Goal: Task Accomplishment & Management: Complete application form

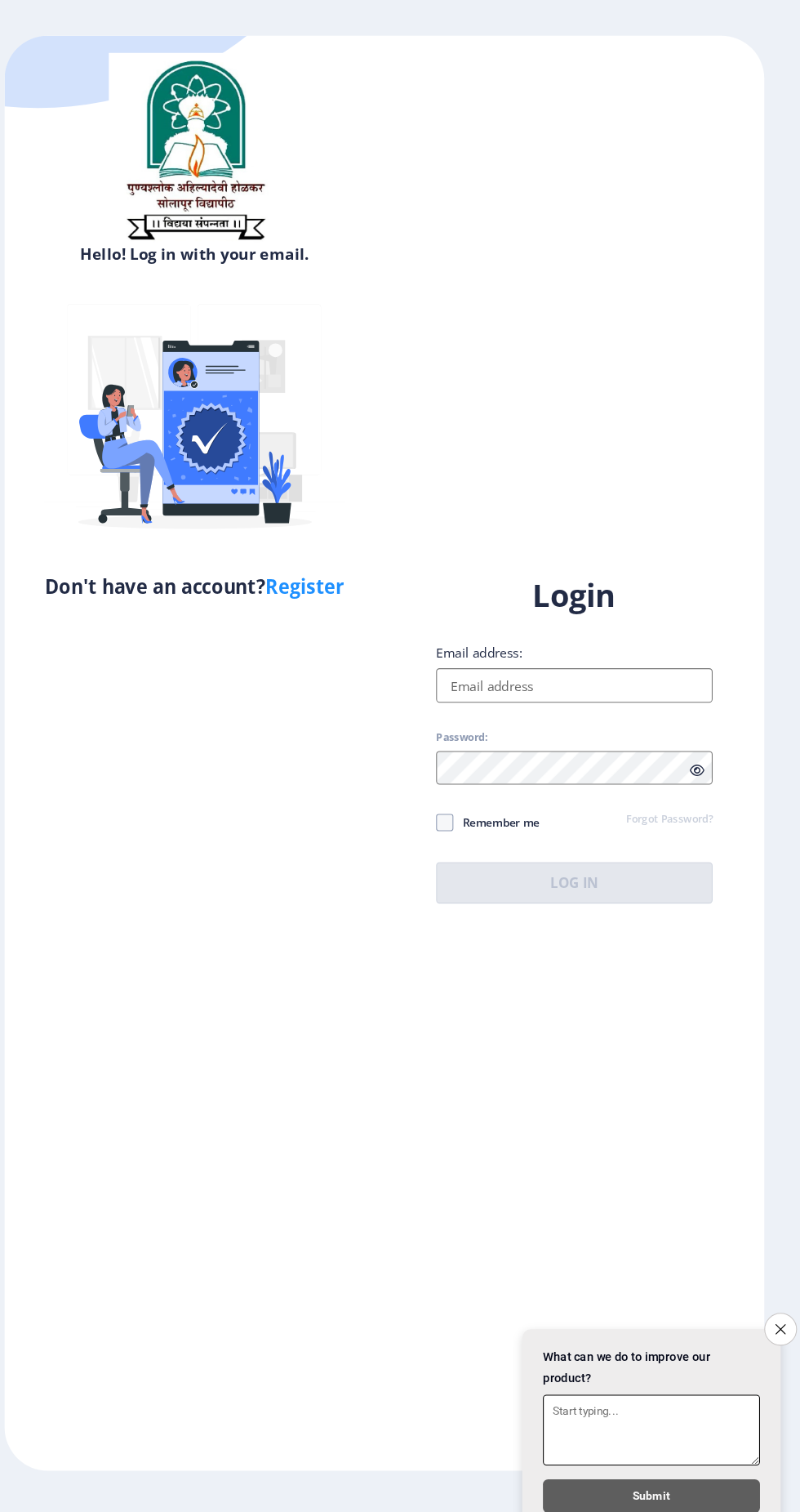
scroll to position [13, 0]
click at [529, 708] on input "Email address:" at bounding box center [580, 692] width 262 height 32
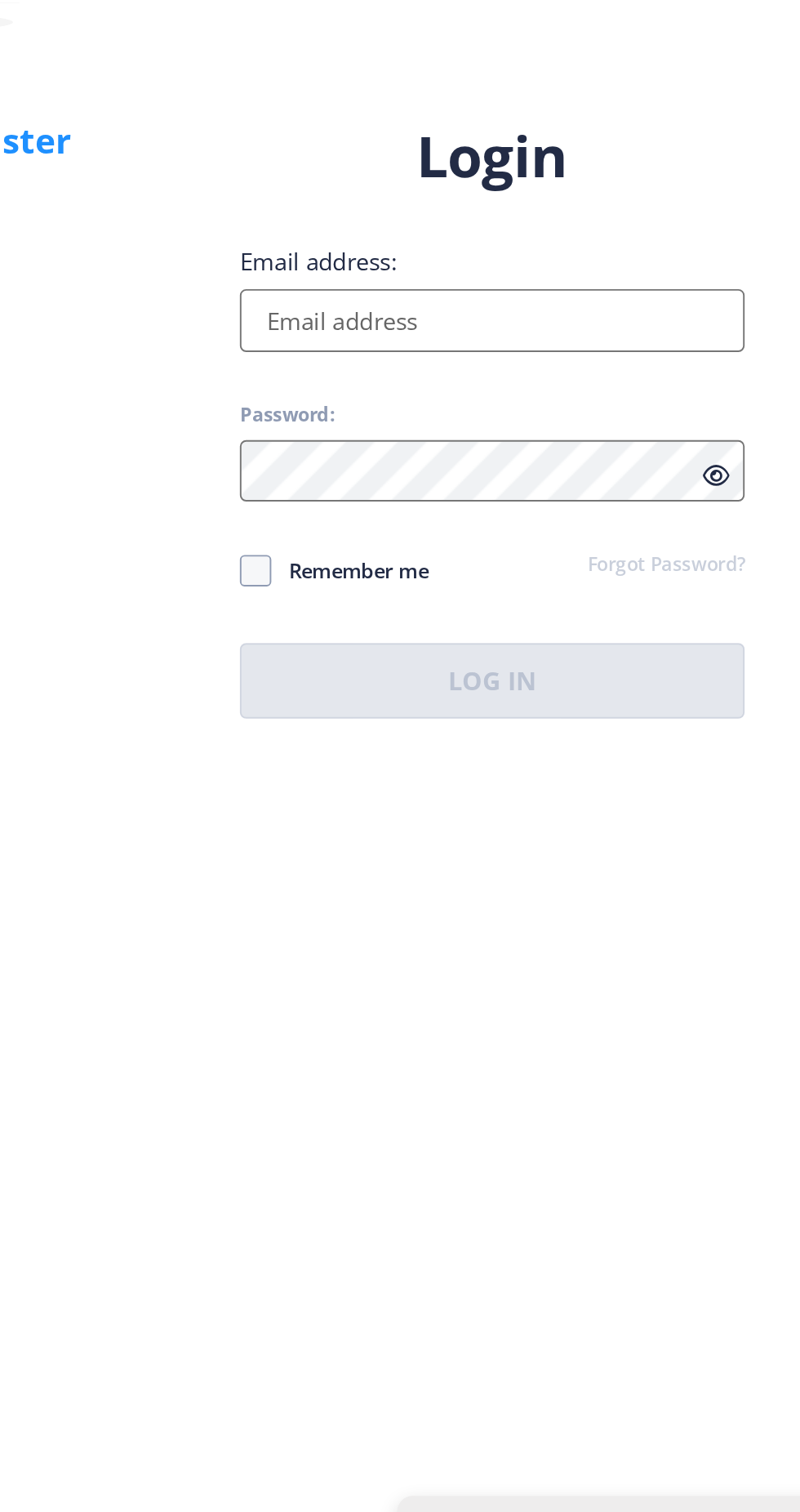
type input "[EMAIL_ADDRESS][DOMAIN_NAME]"
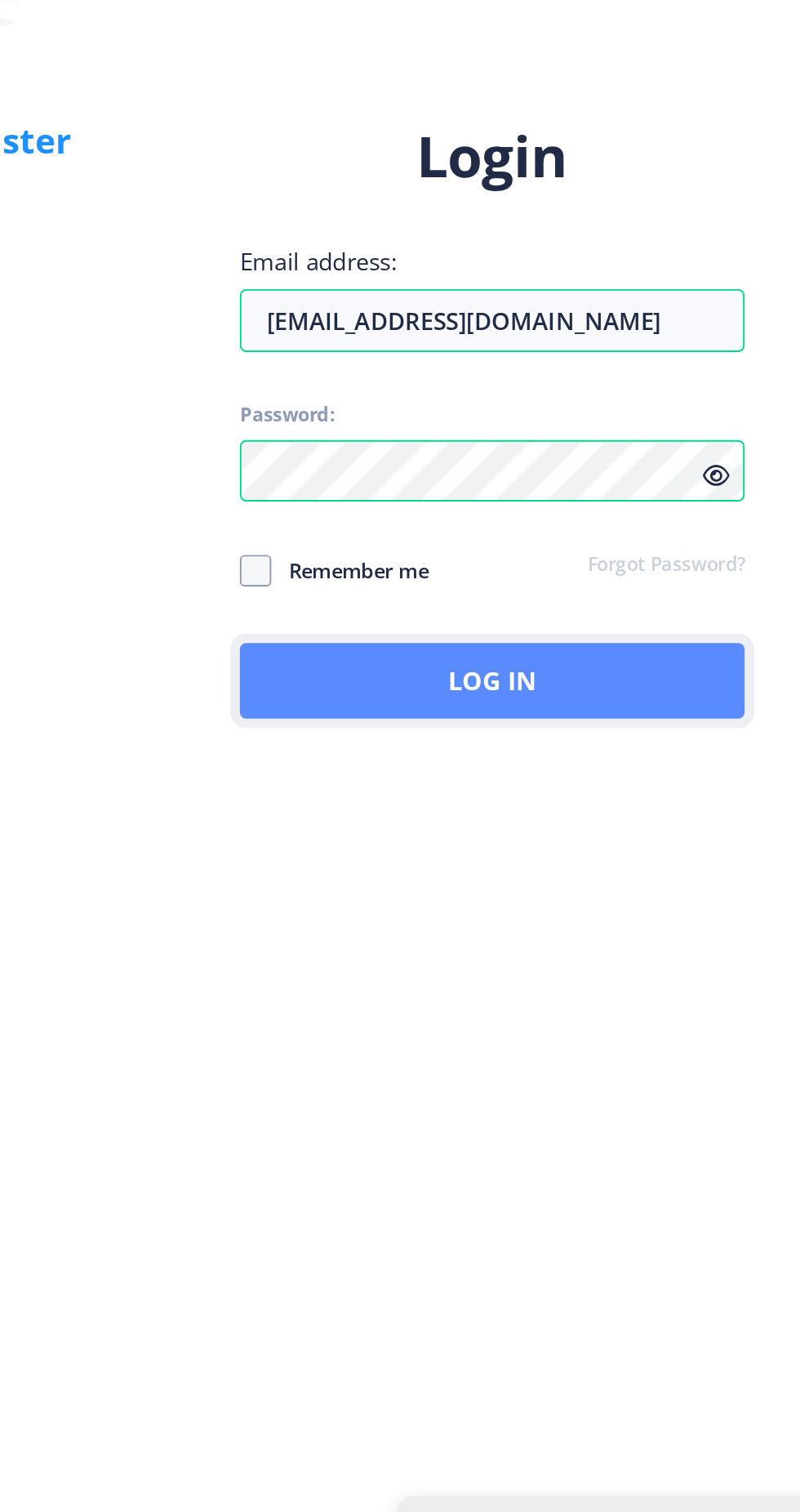
click at [580, 898] on button "Log In" at bounding box center [580, 879] width 262 height 39
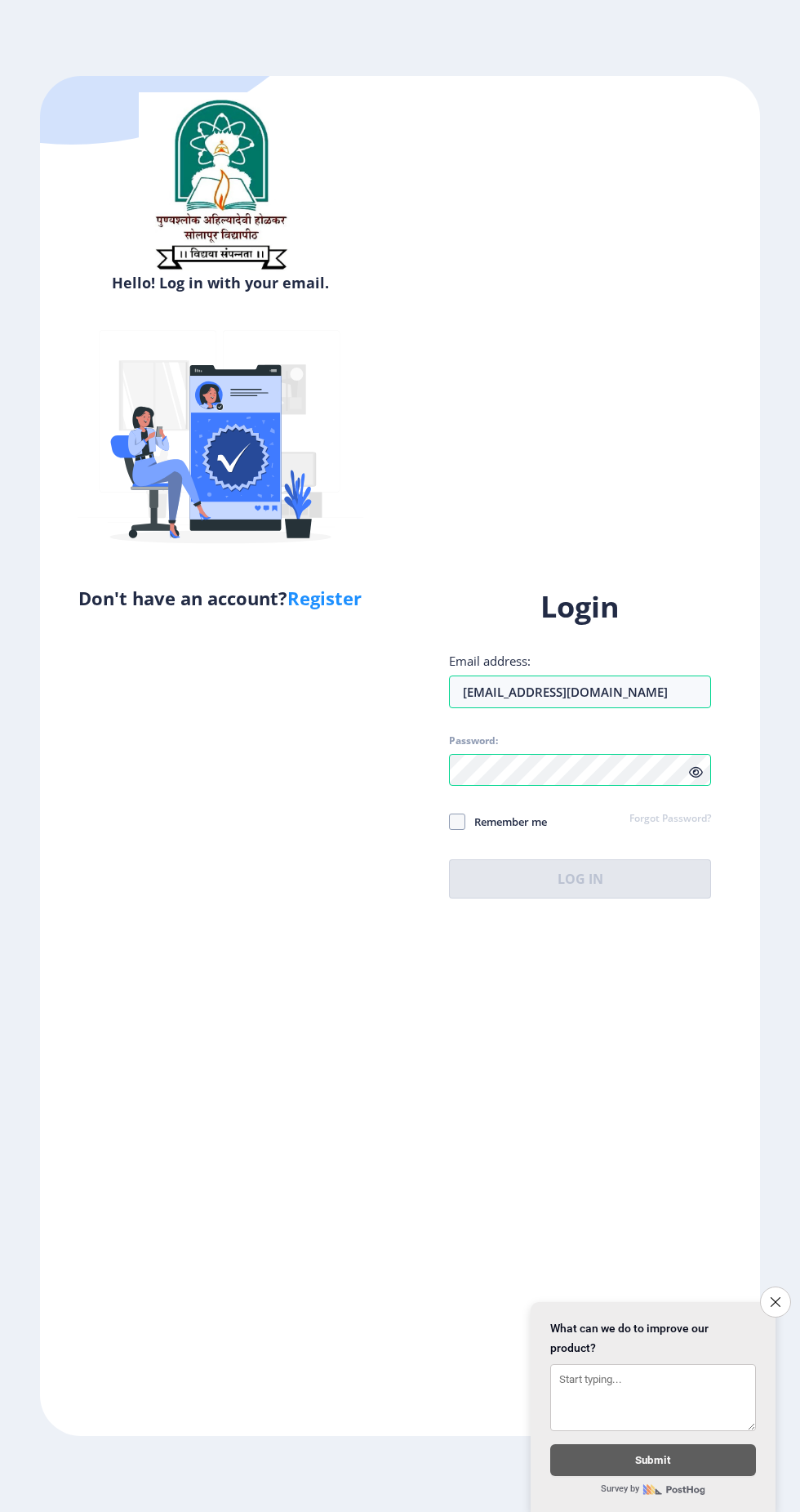
scroll to position [10, 0]
click at [454, 830] on span at bounding box center [457, 821] width 16 height 16
click at [449, 823] on input "Remember me" at bounding box center [449, 822] width 1 height 1
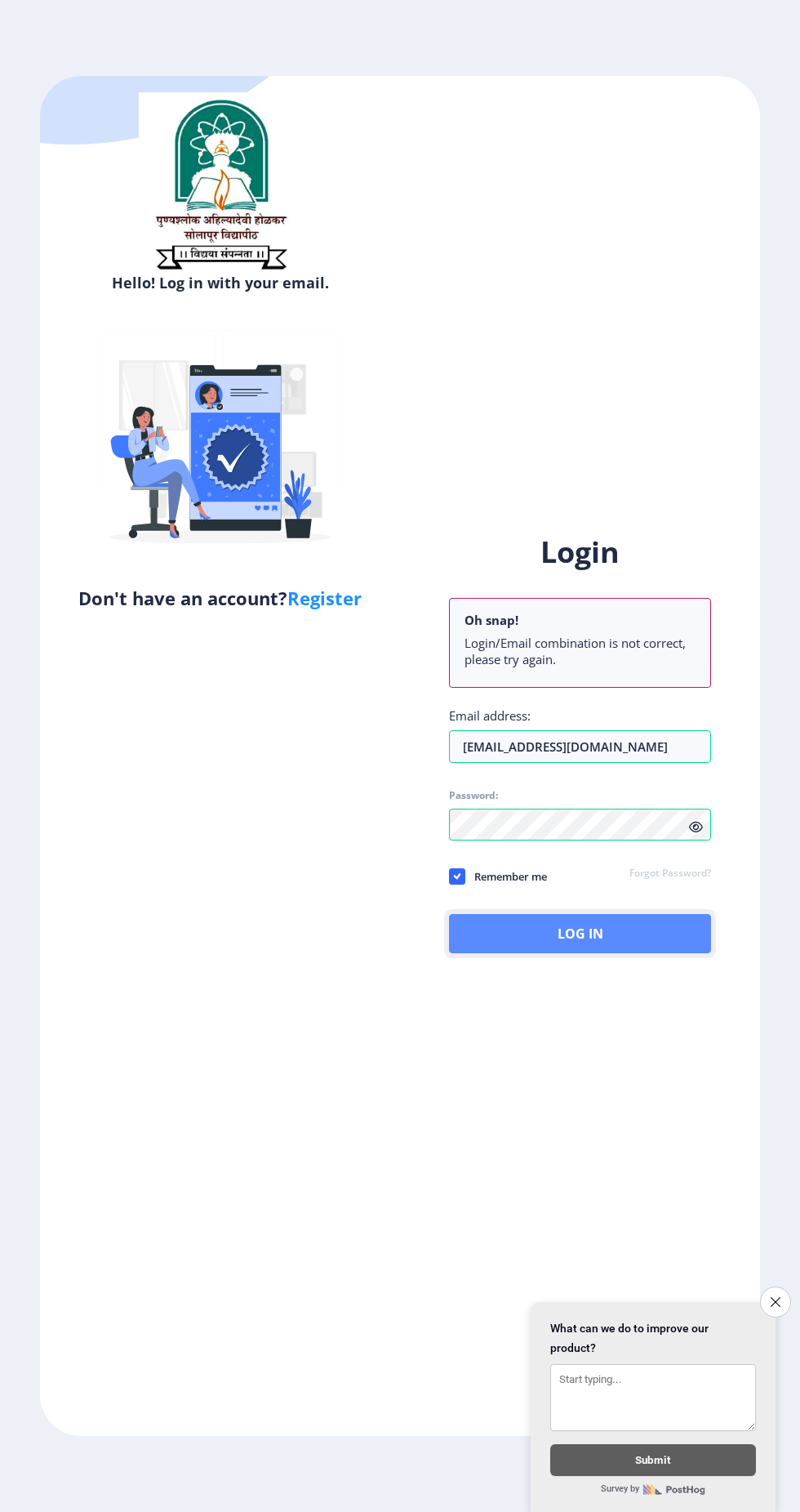
click at [583, 953] on button "Log In" at bounding box center [580, 933] width 262 height 39
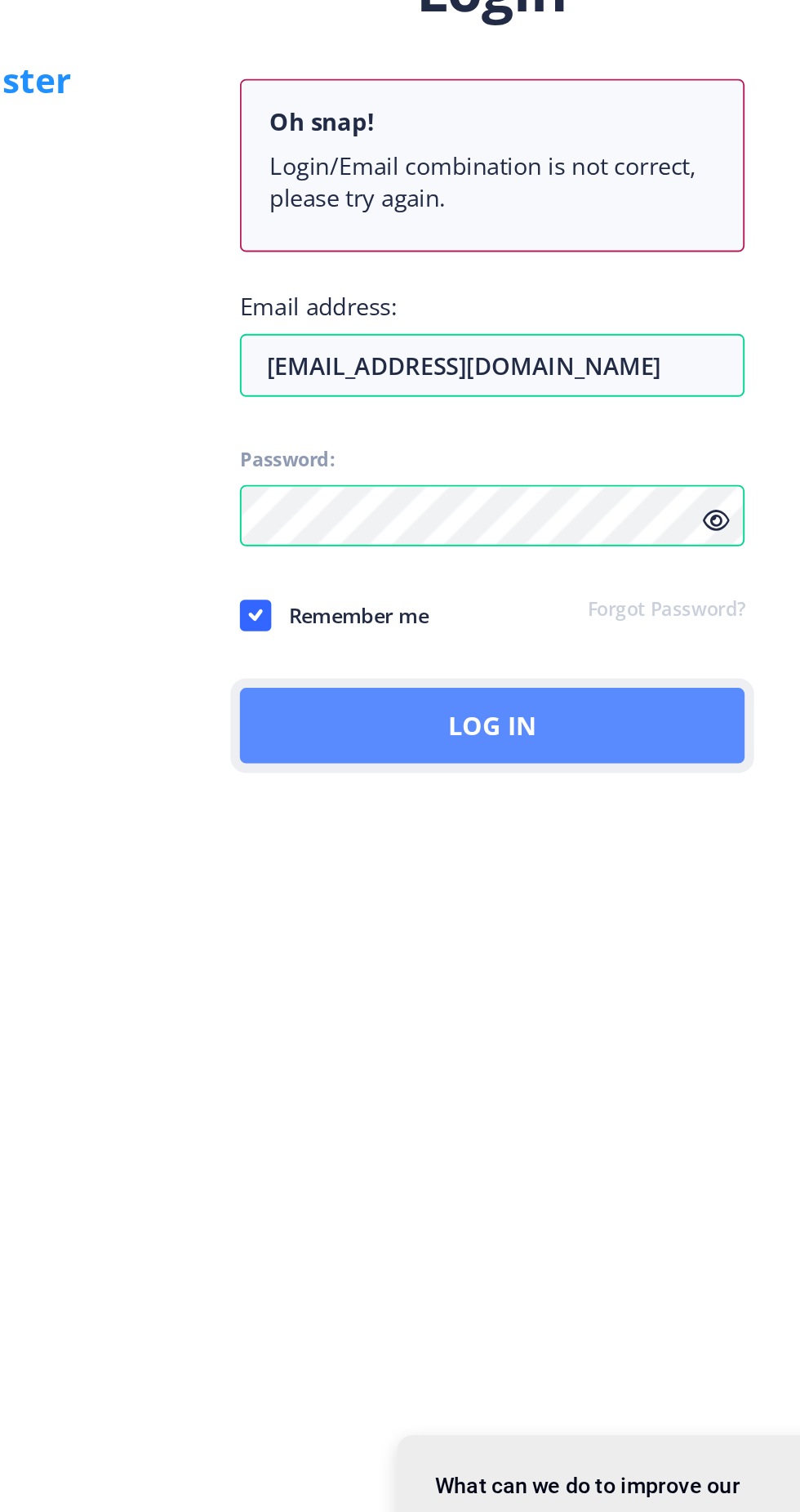
click at [576, 953] on button "Log In" at bounding box center [580, 933] width 262 height 39
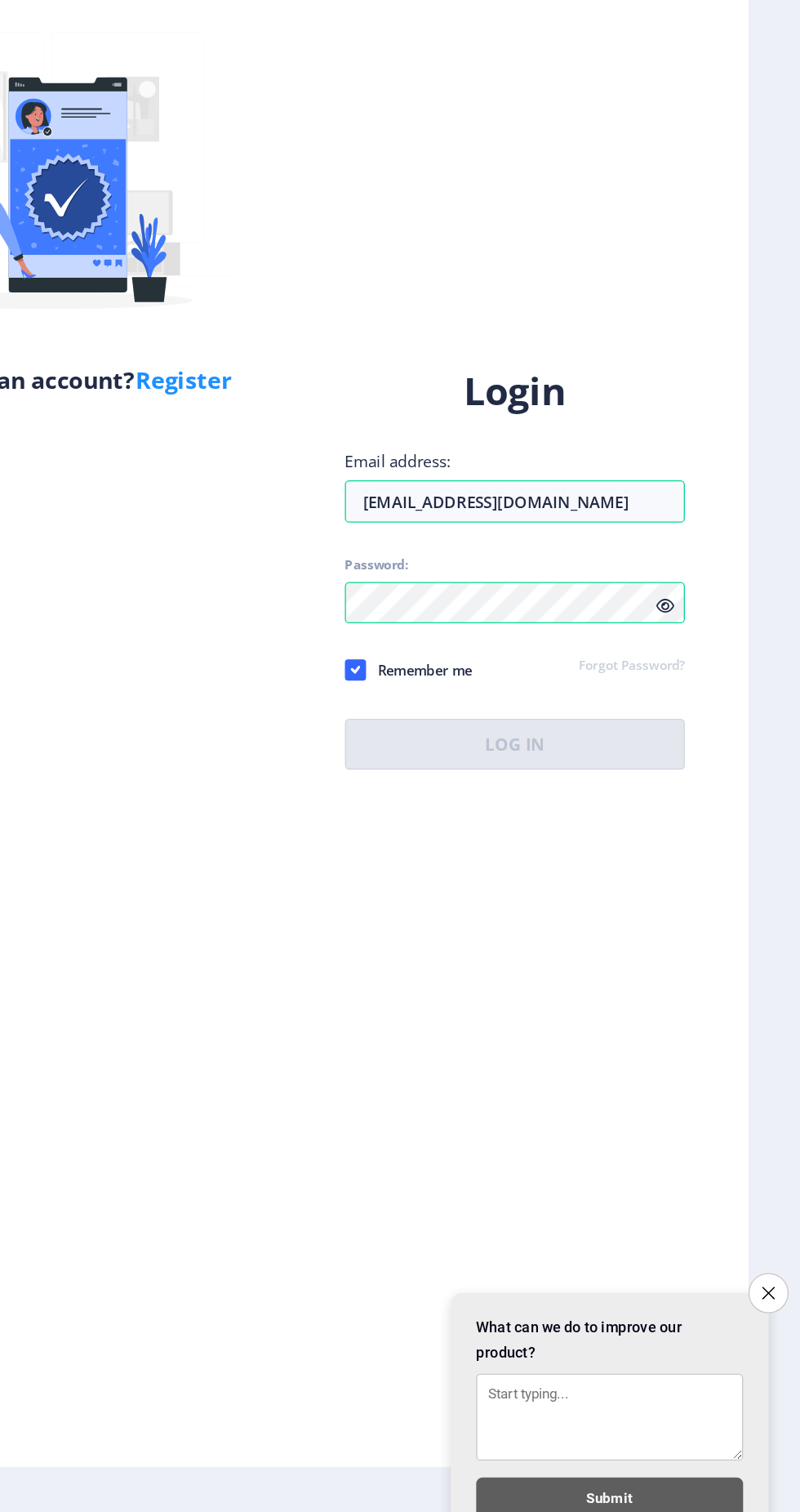
scroll to position [0, 0]
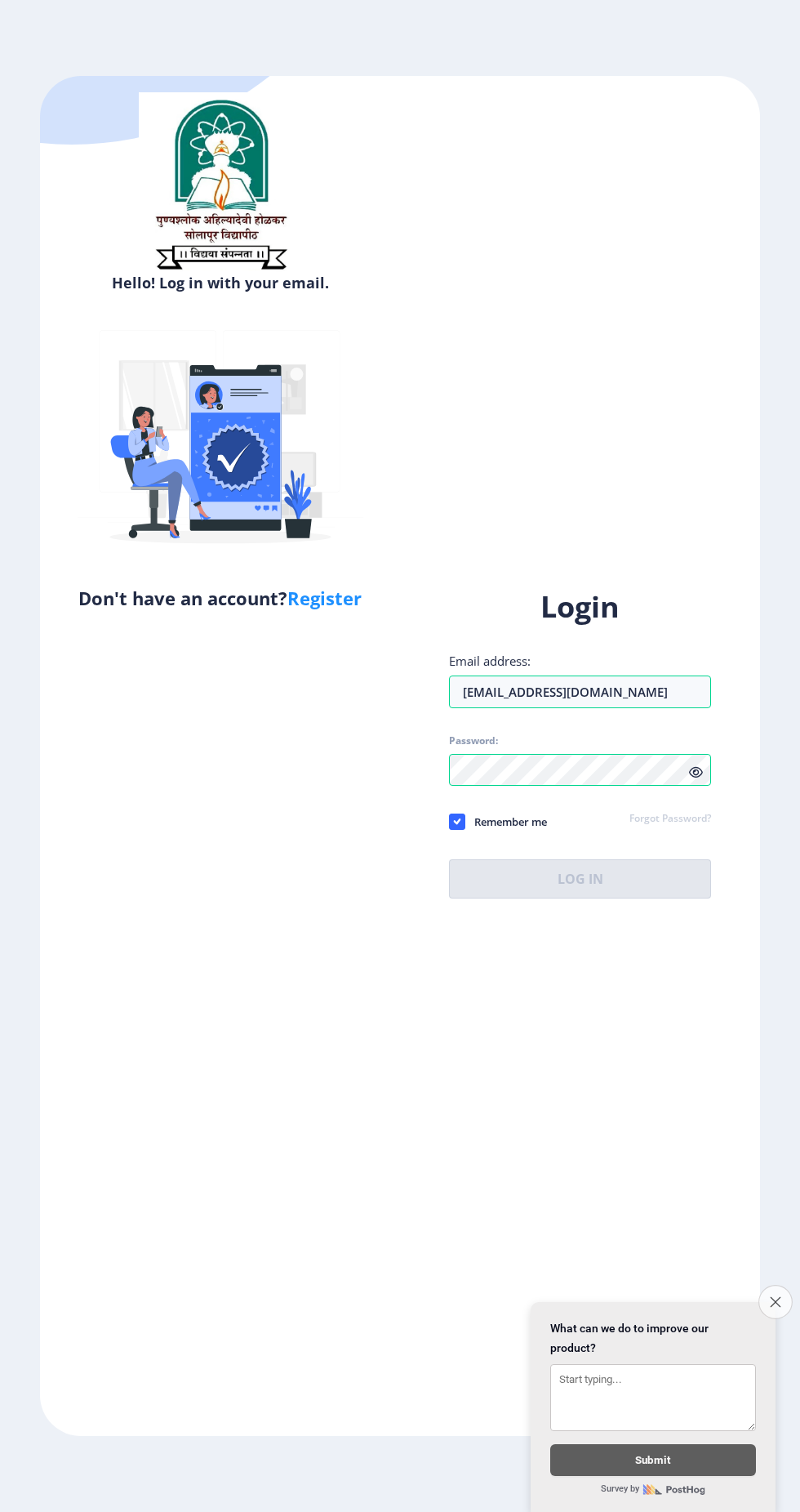
click at [774, 1298] on icon "Close survey" at bounding box center [775, 1301] width 10 height 10
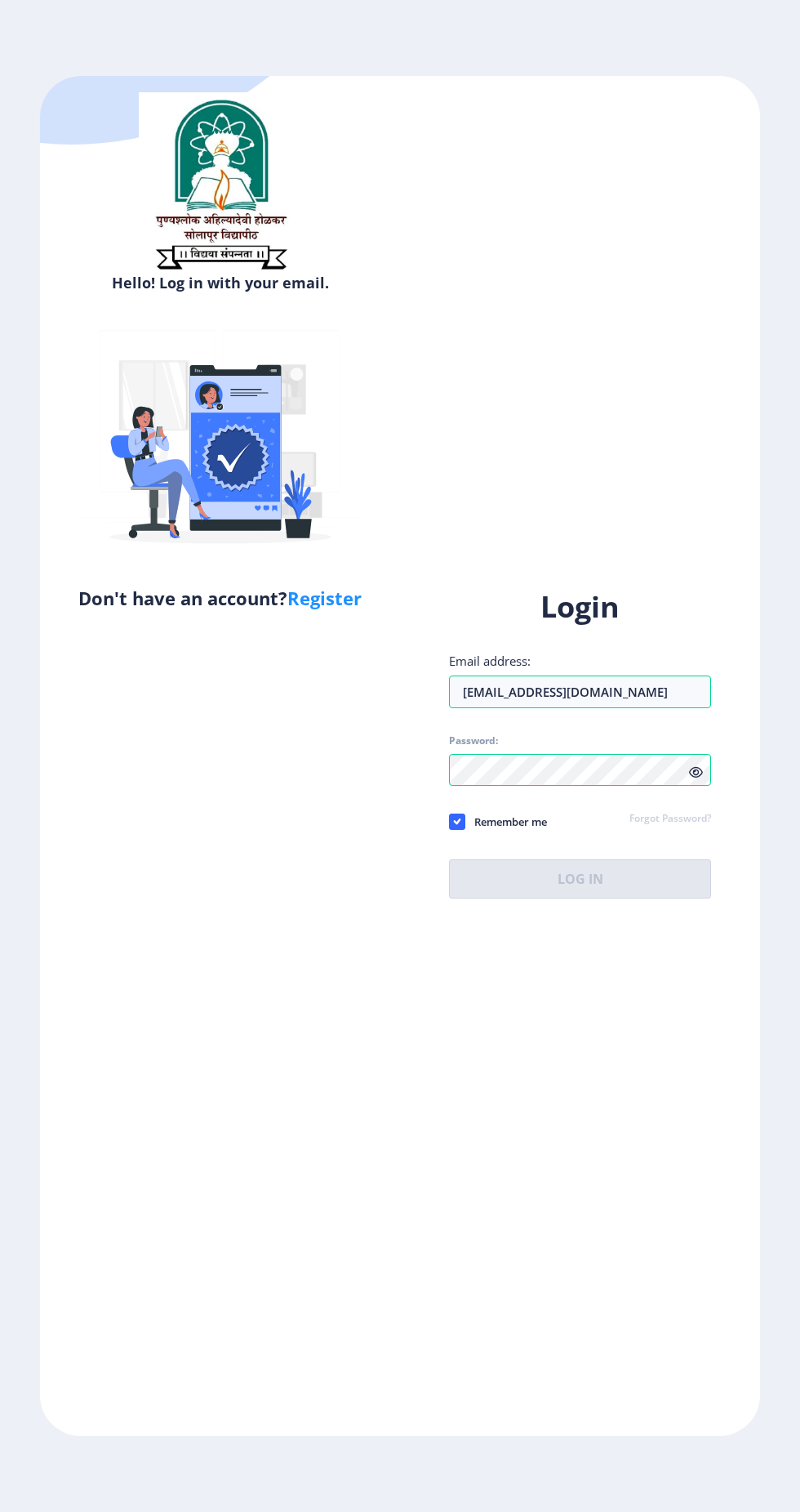
click at [702, 778] on icon at bounding box center [696, 772] width 14 height 12
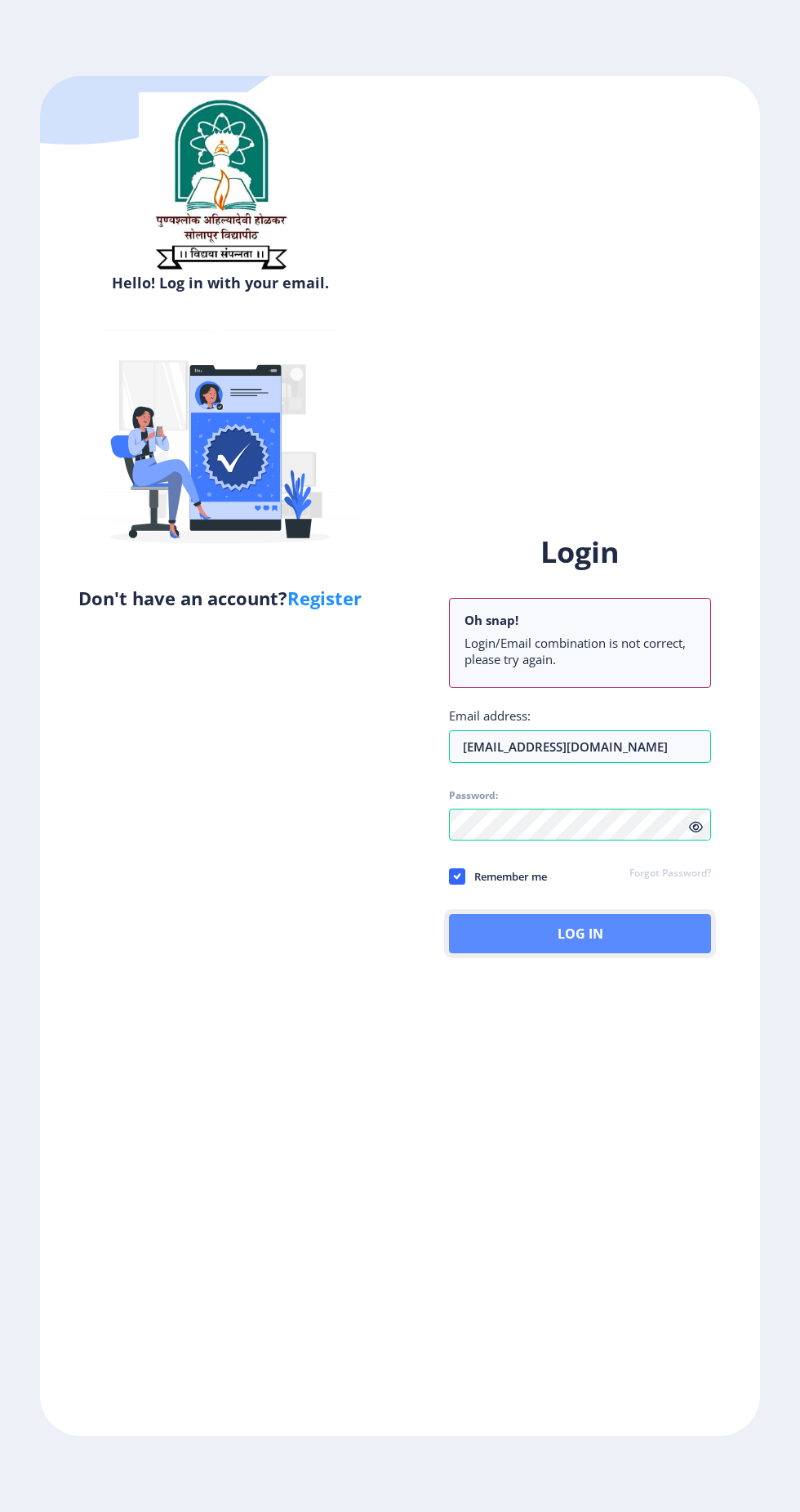
click at [603, 953] on button "Log In" at bounding box center [580, 933] width 262 height 39
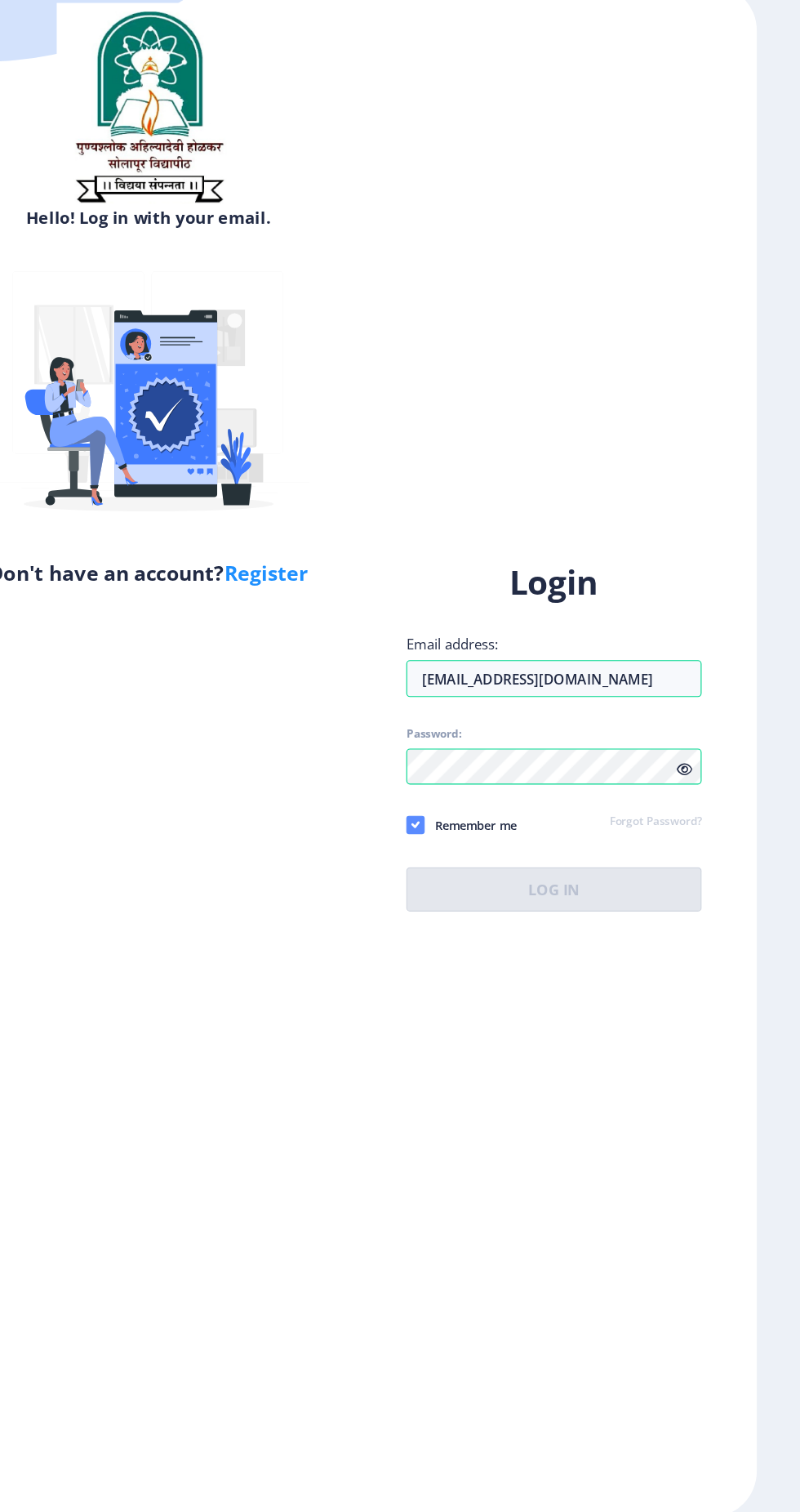
click at [457, 824] on use at bounding box center [456, 821] width 8 height 6
click at [449, 823] on input "Remember me" at bounding box center [449, 822] width 1 height 1
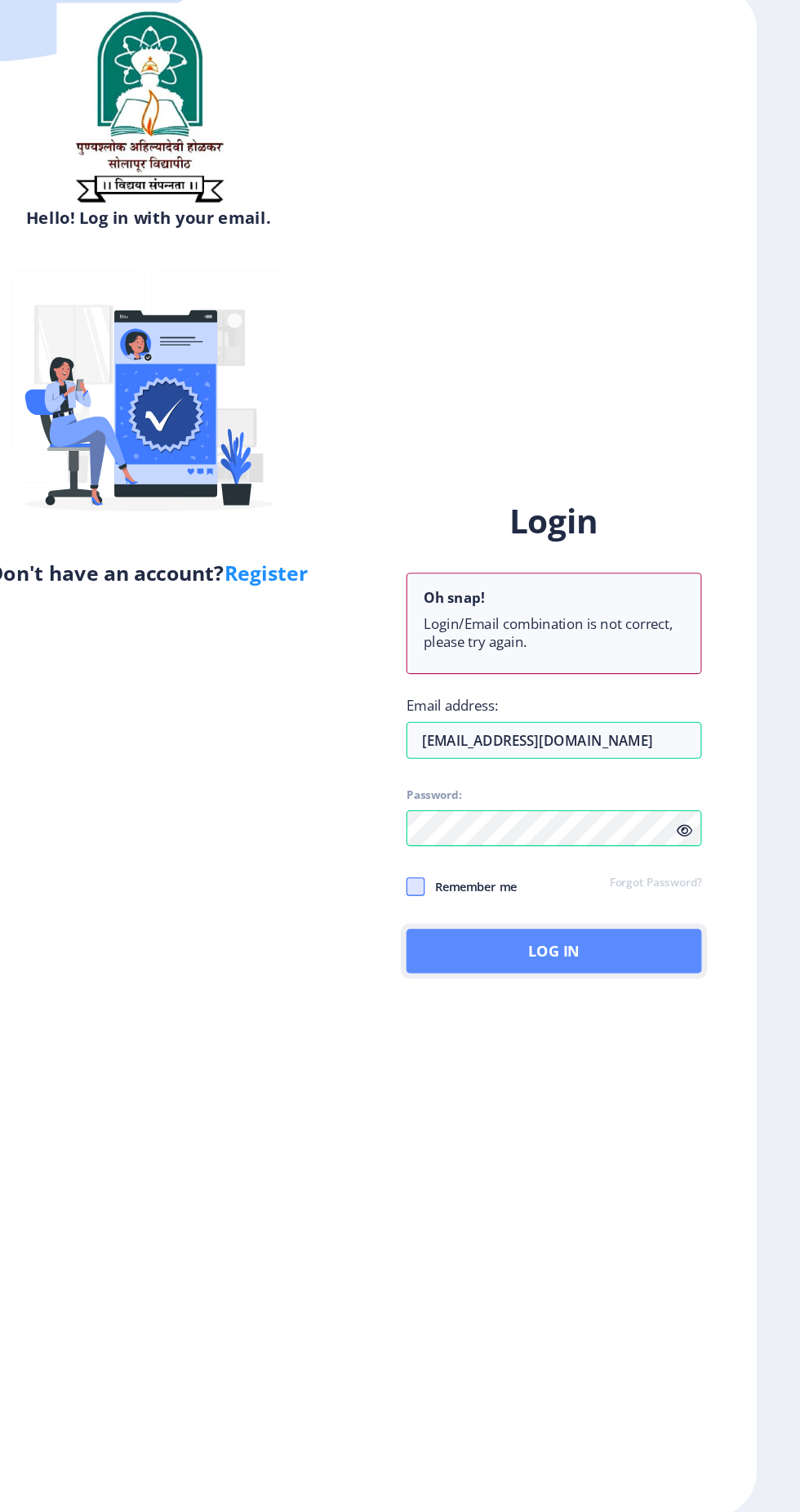
click at [595, 953] on button "Log In" at bounding box center [580, 933] width 262 height 39
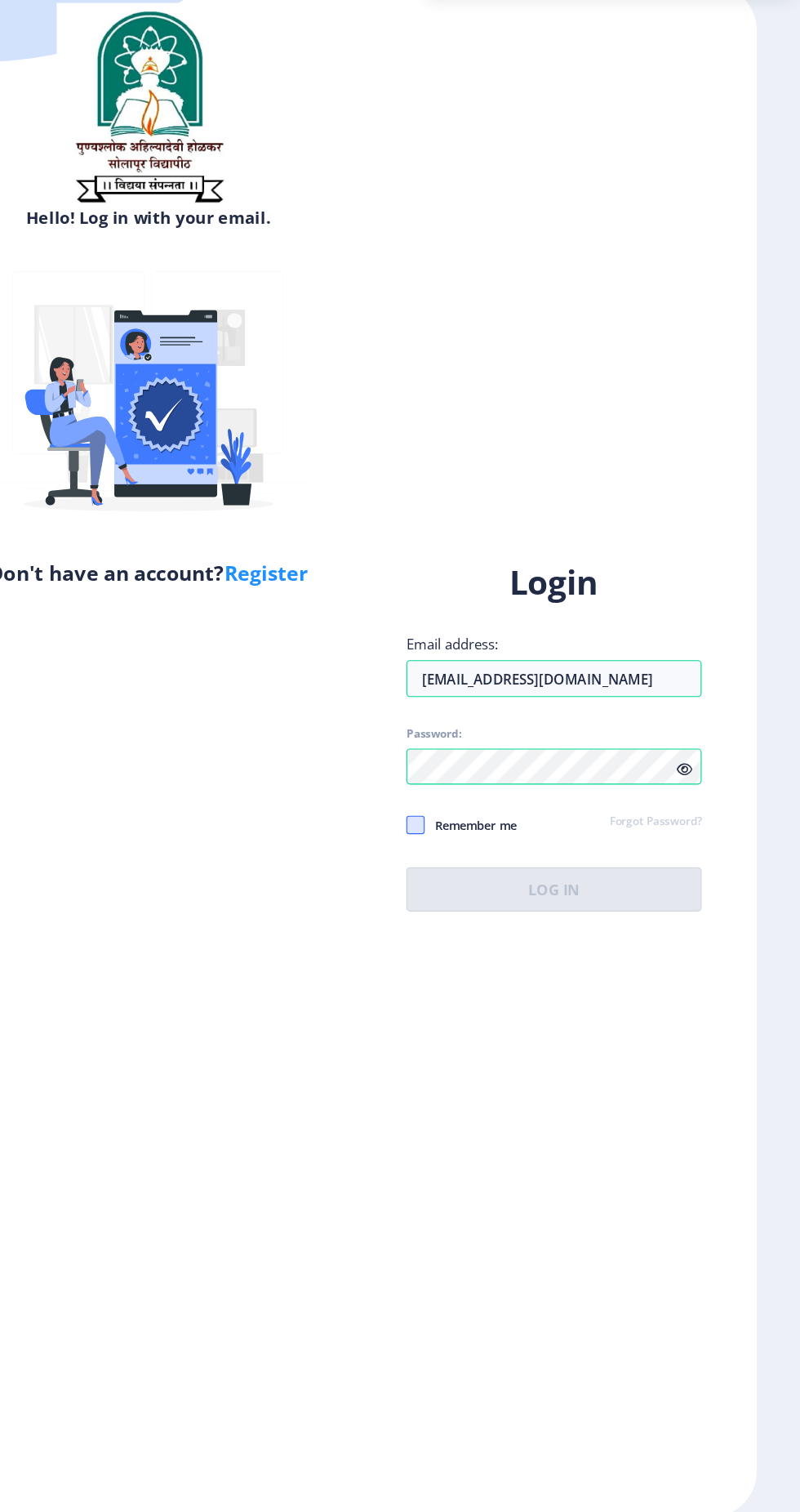
click at [458, 830] on span at bounding box center [457, 821] width 16 height 16
click at [449, 823] on input "Remember me" at bounding box center [449, 822] width 1 height 1
checkbox input "true"
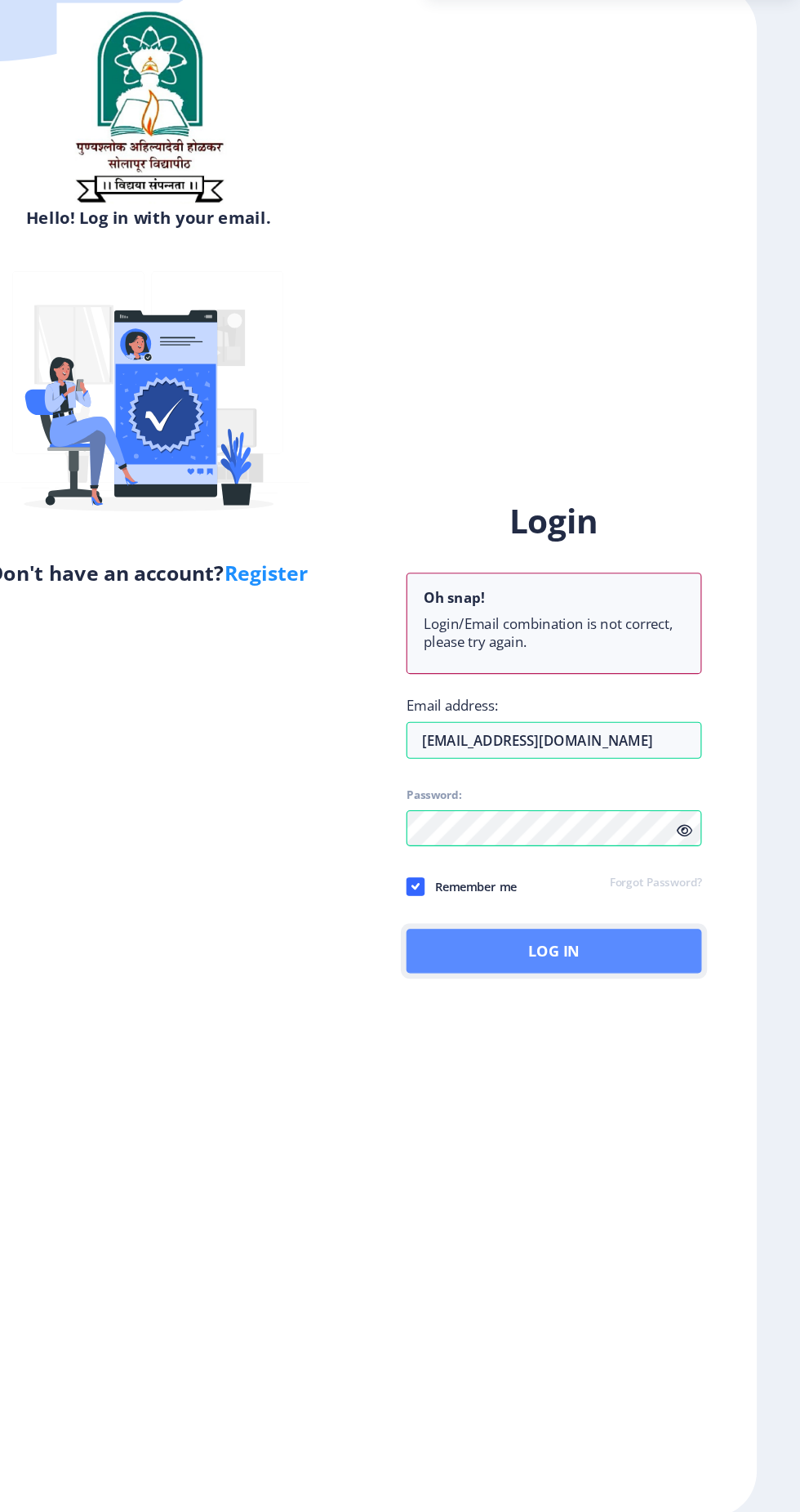
click at [595, 953] on button "Log In" at bounding box center [580, 933] width 262 height 39
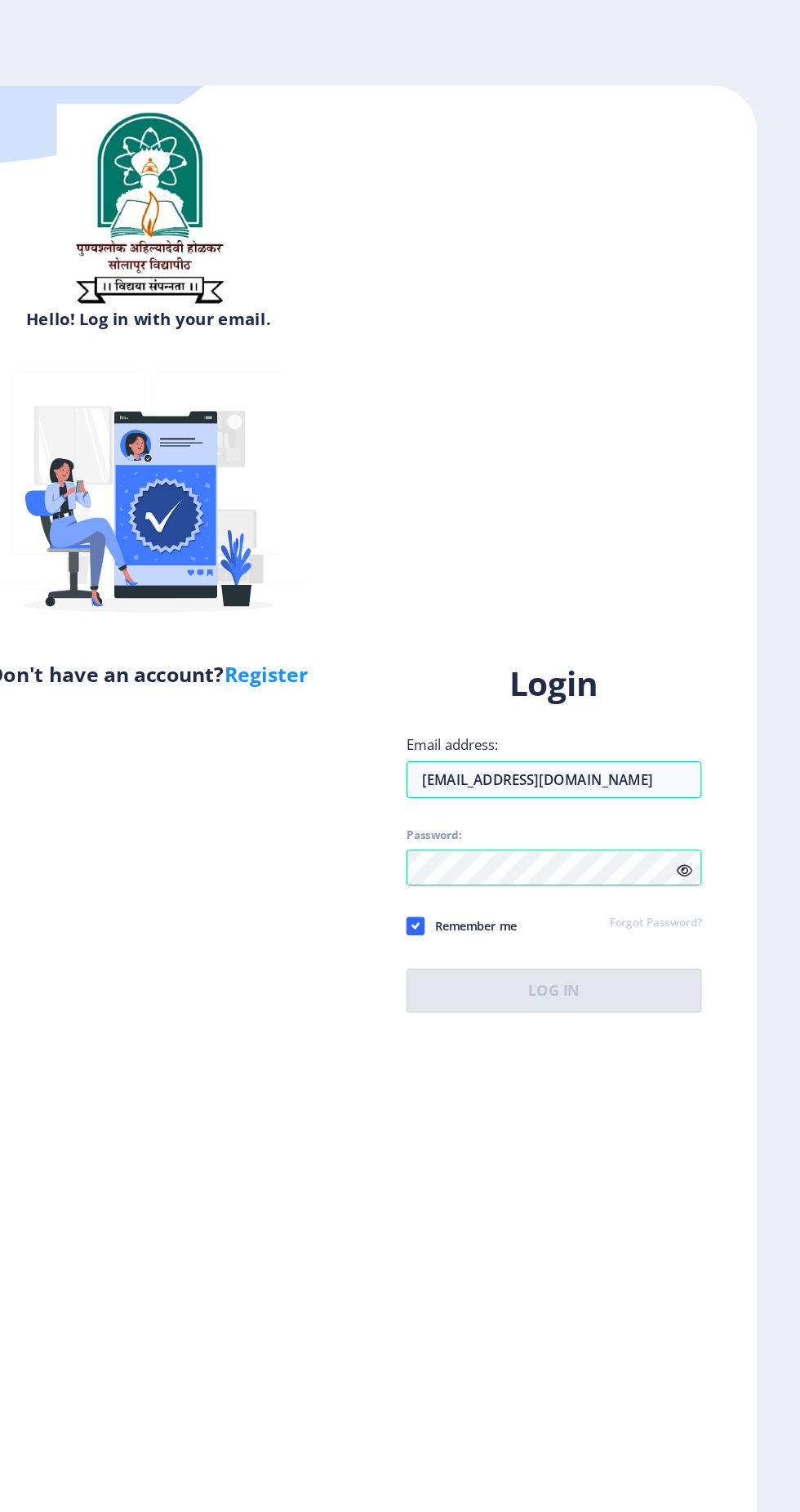
click at [697, 778] on icon at bounding box center [696, 772] width 14 height 12
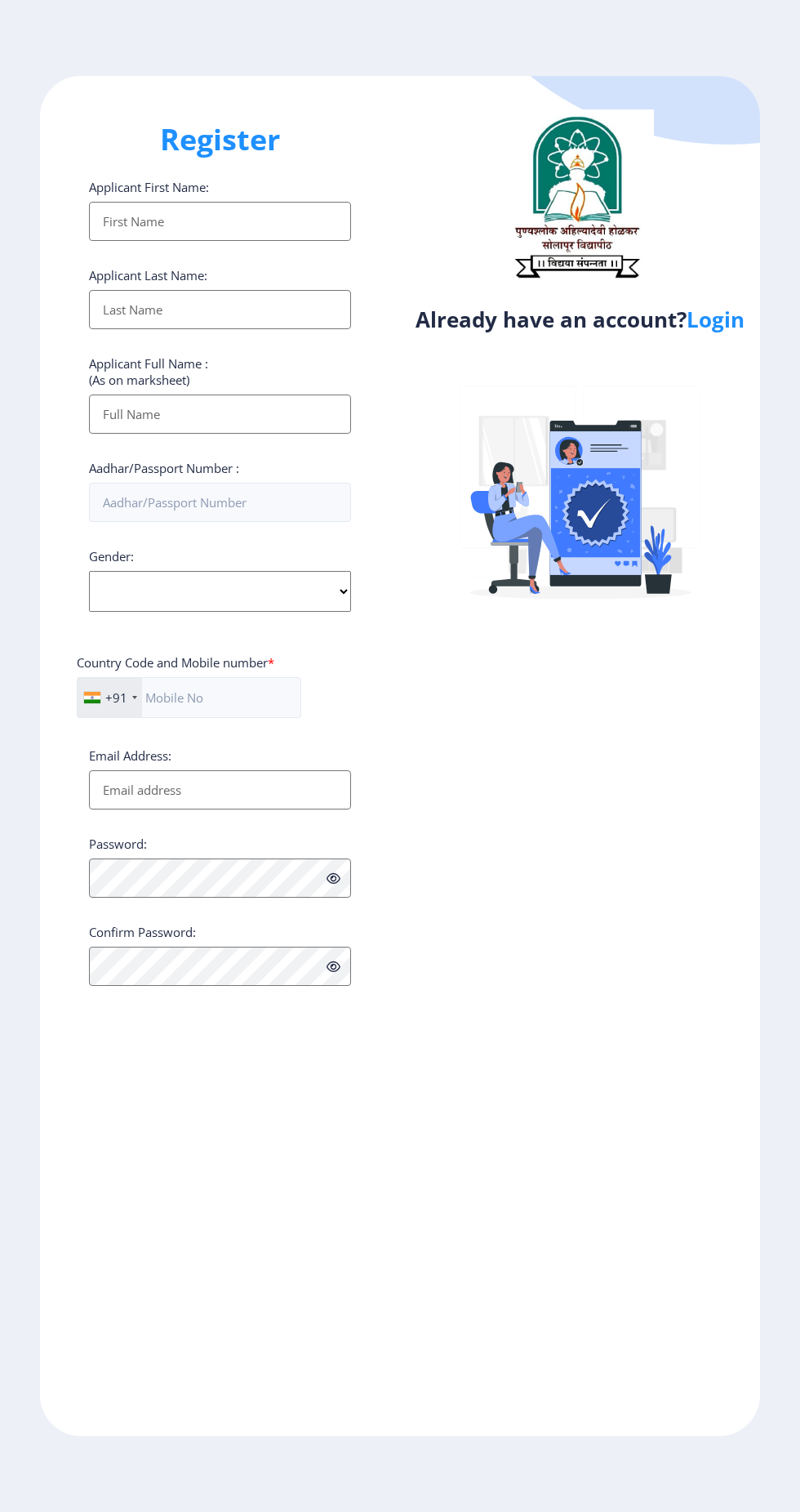
select select
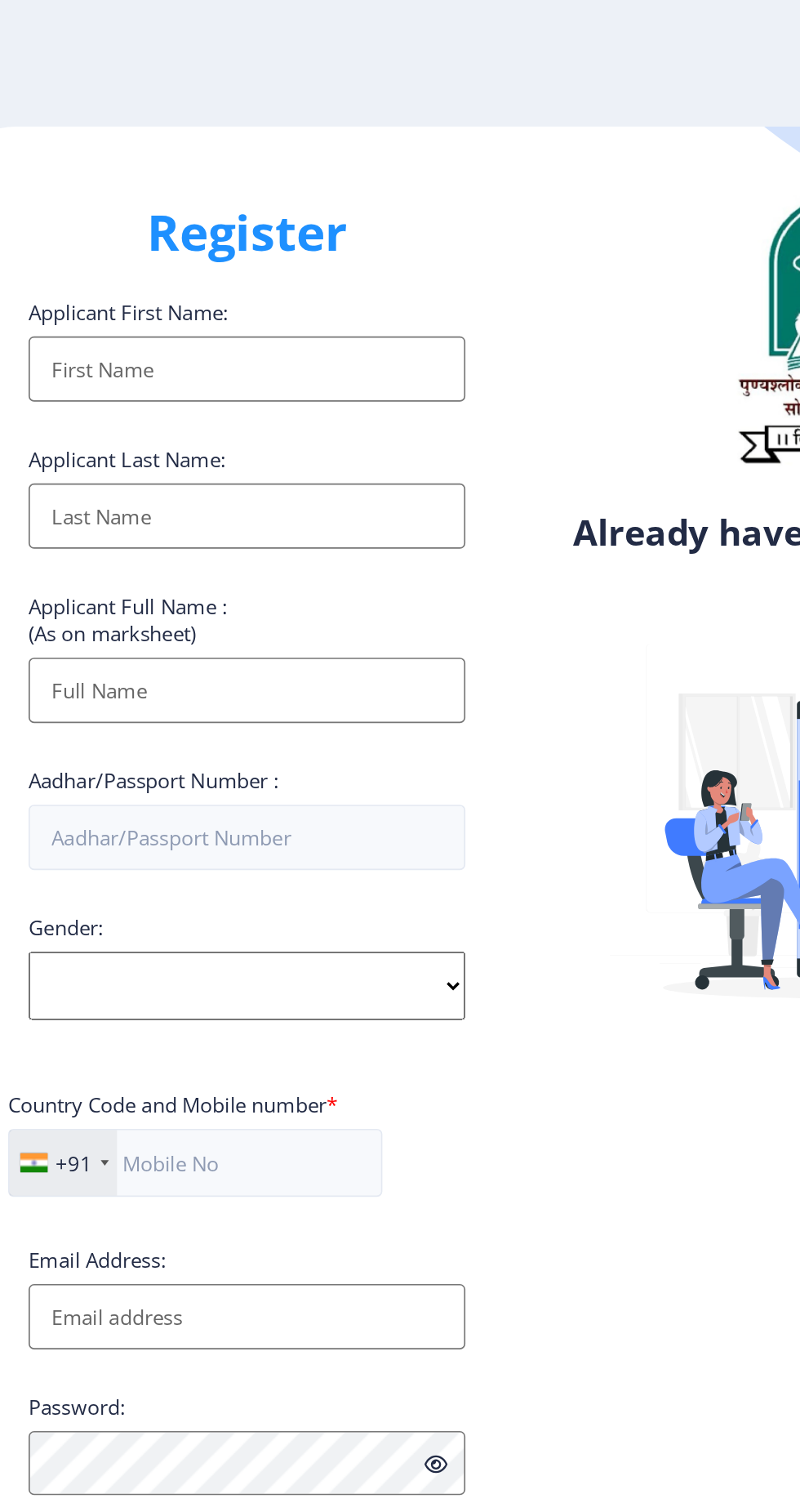
click at [197, 219] on input "Applicant First Name:" at bounding box center [219, 221] width 262 height 39
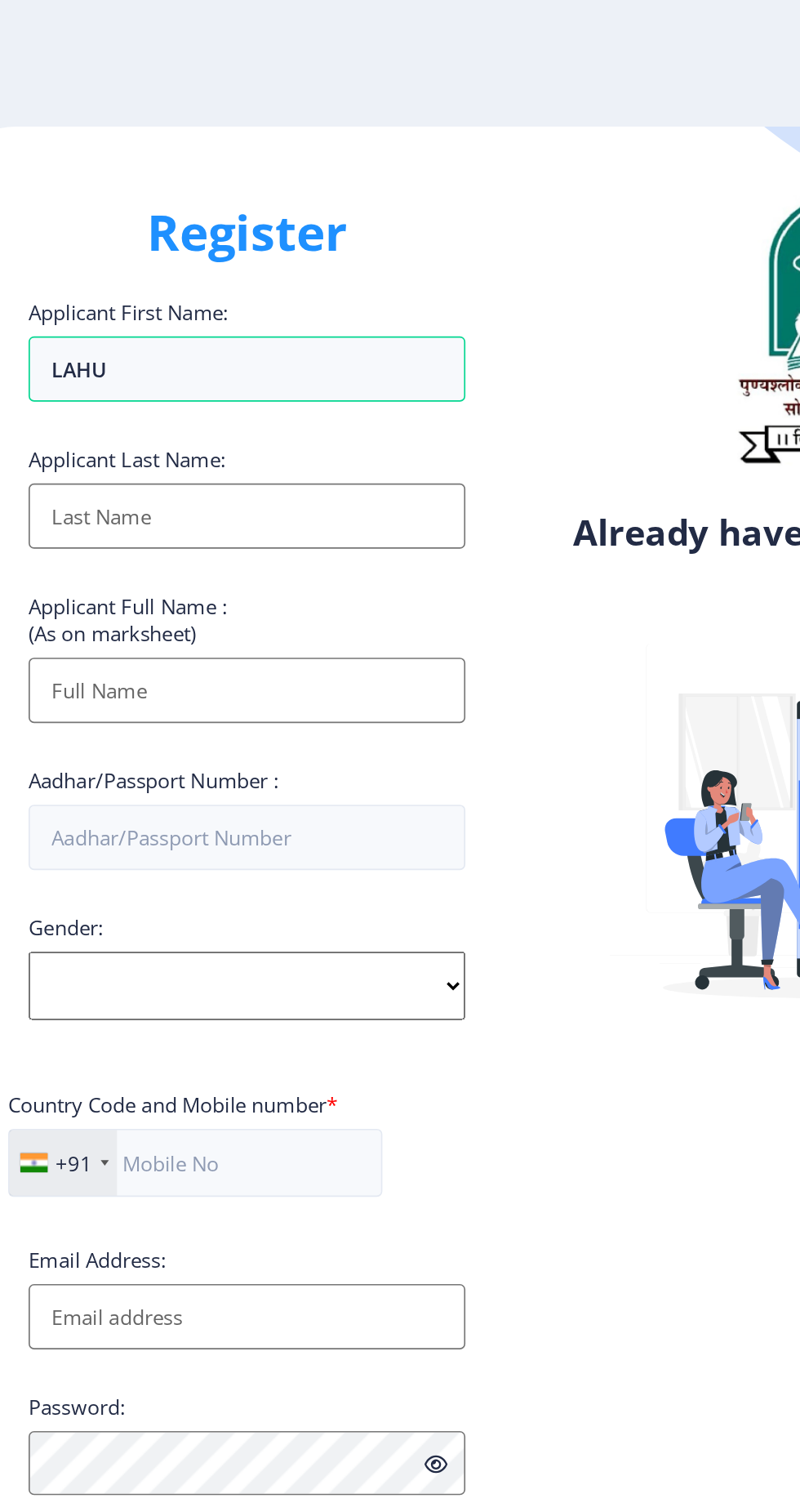
type input "LAHU"
click at [241, 316] on input "Applicant First Name:" at bounding box center [219, 310] width 262 height 39
type input "DALAVE"
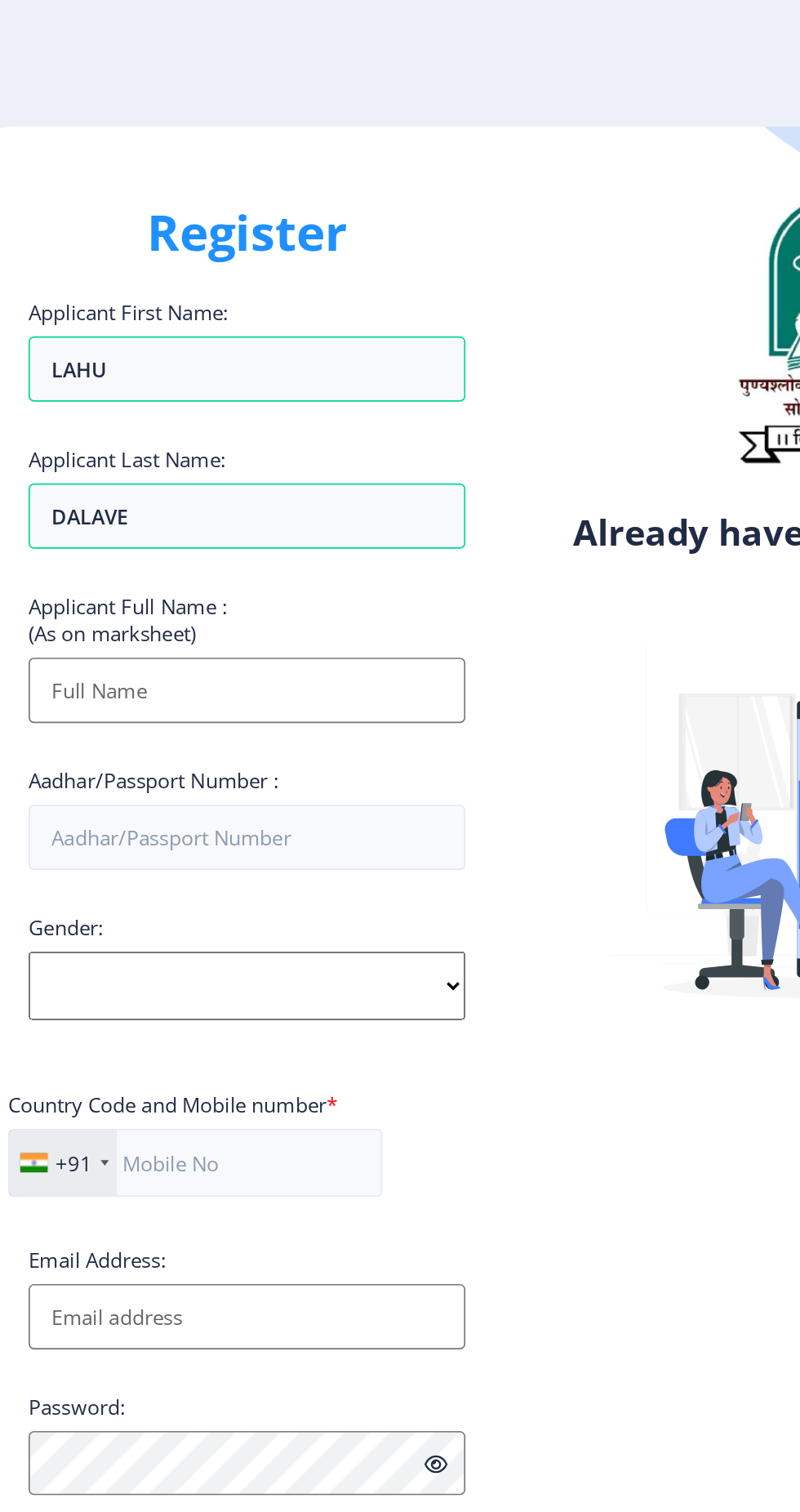
click at [233, 416] on input "Applicant First Name:" at bounding box center [219, 414] width 262 height 39
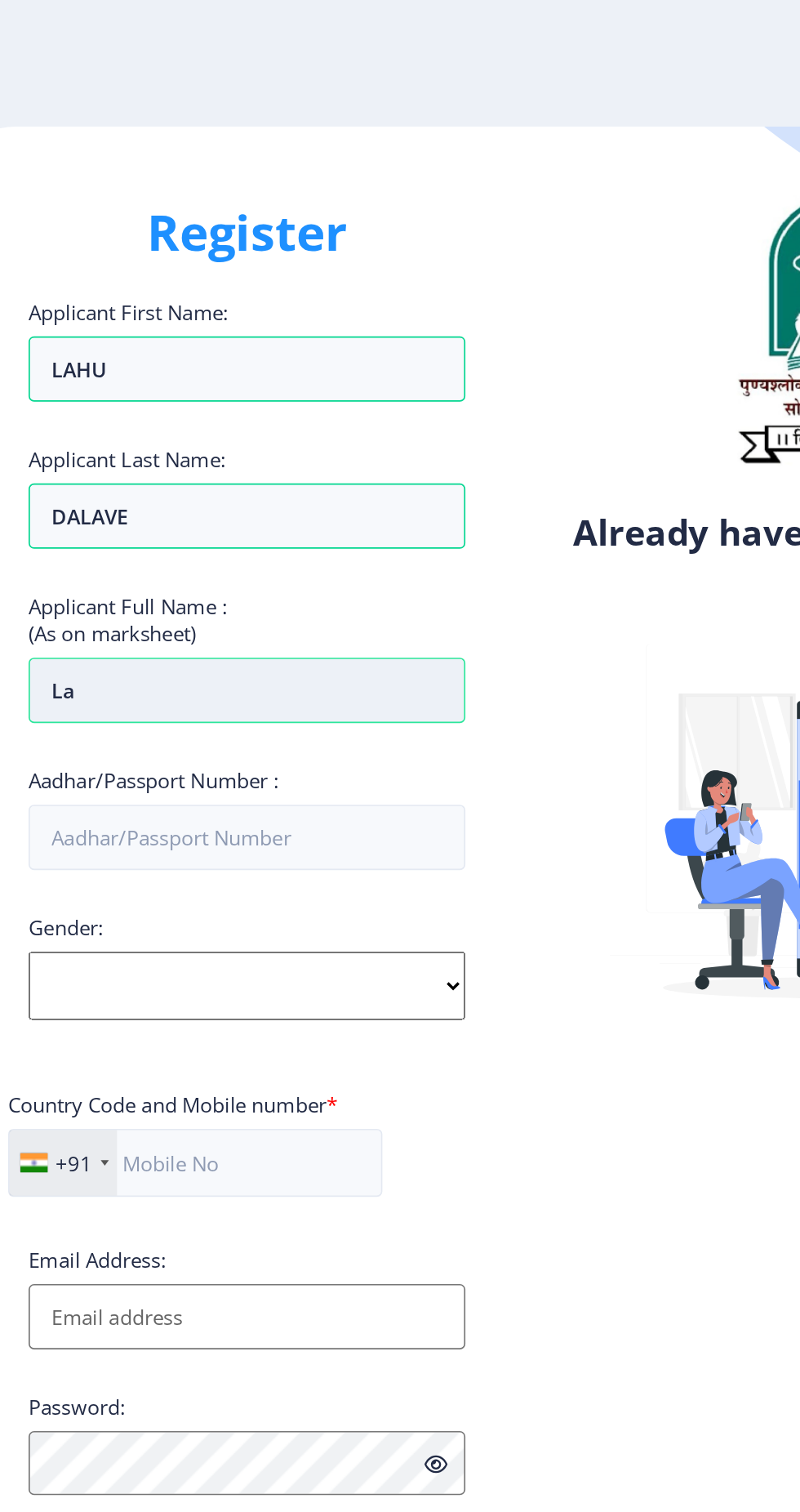
type input "L"
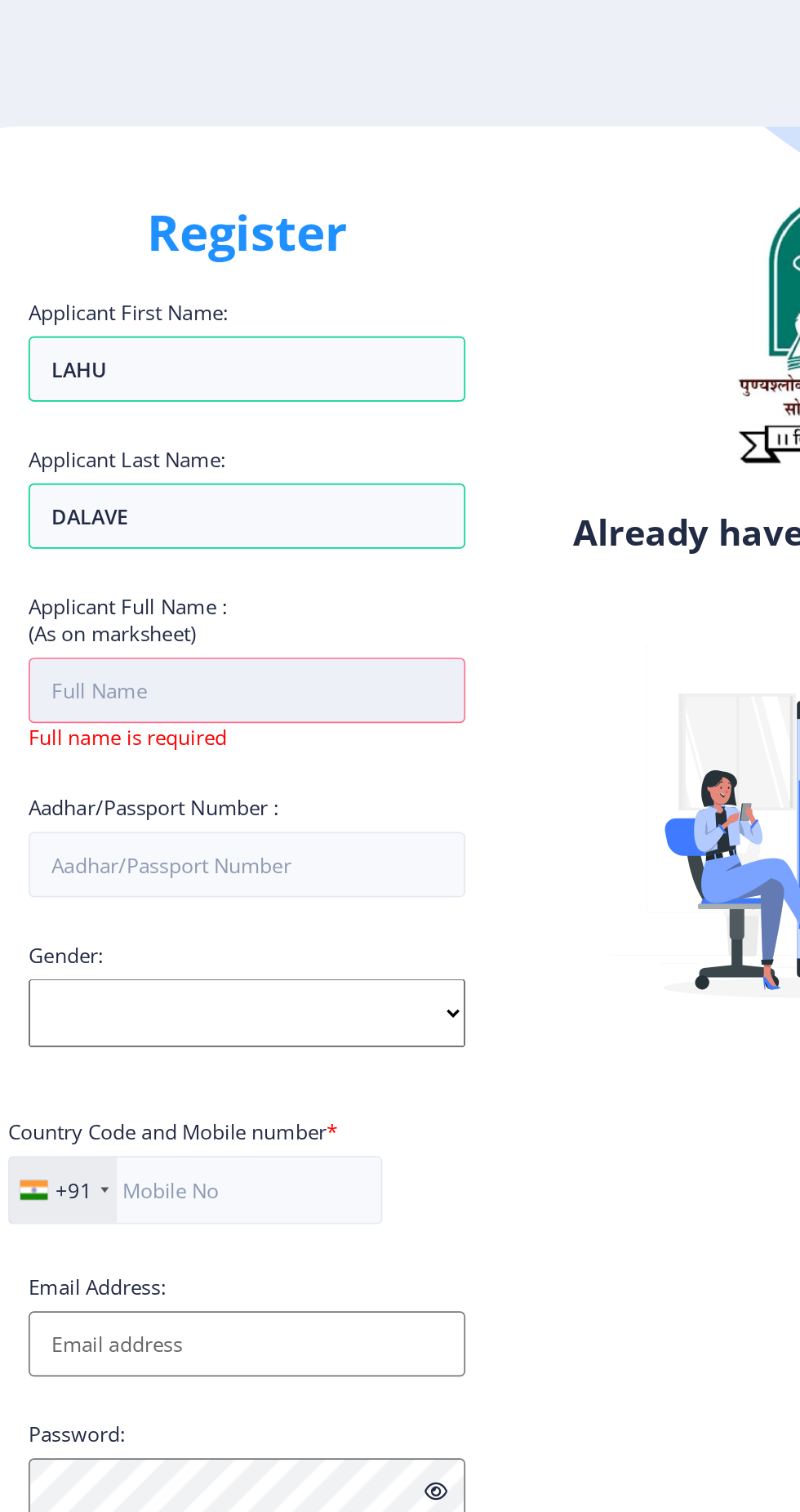
type input "l"
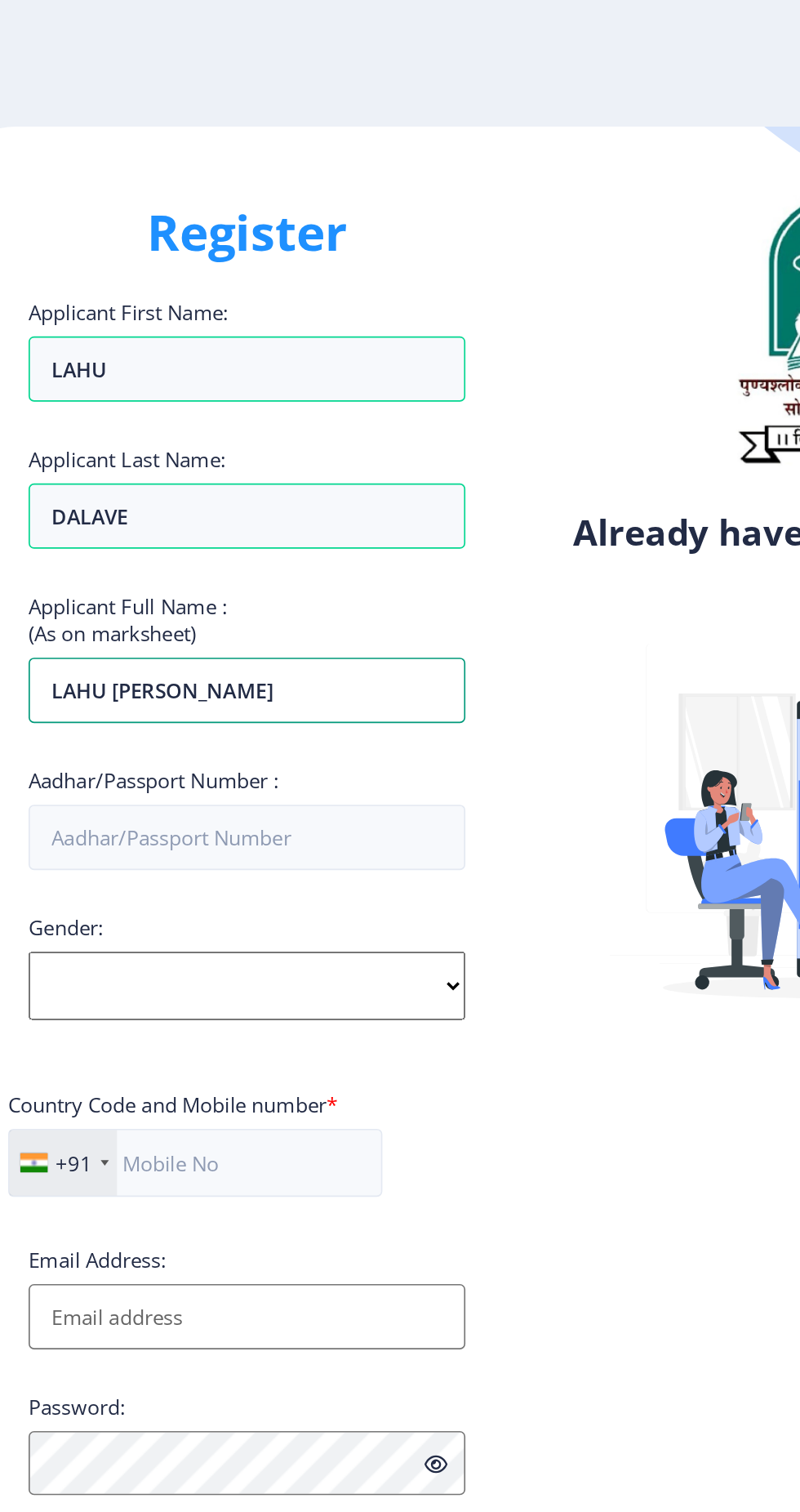
type input "LAHU BHAGWAT DALAVE"
click at [415, 416] on div "Already have an account? Login" at bounding box center [580, 756] width 360 height 1361
click at [261, 501] on input "Aadhar/Passport Number :" at bounding box center [219, 503] width 262 height 39
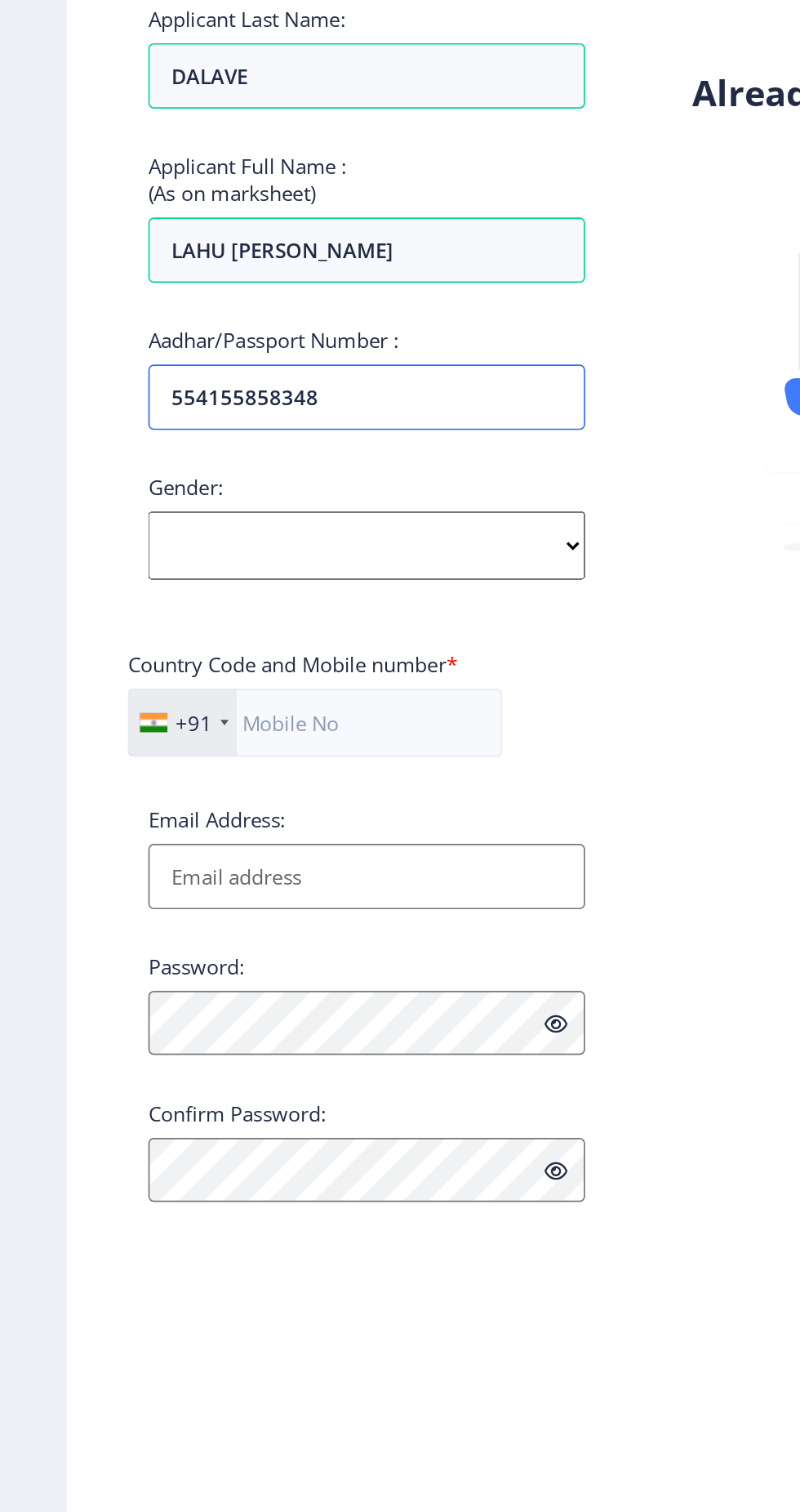
type input "554155858348"
click at [252, 590] on select "Select Gender Male Female Other" at bounding box center [219, 591] width 262 height 41
select select "Male"
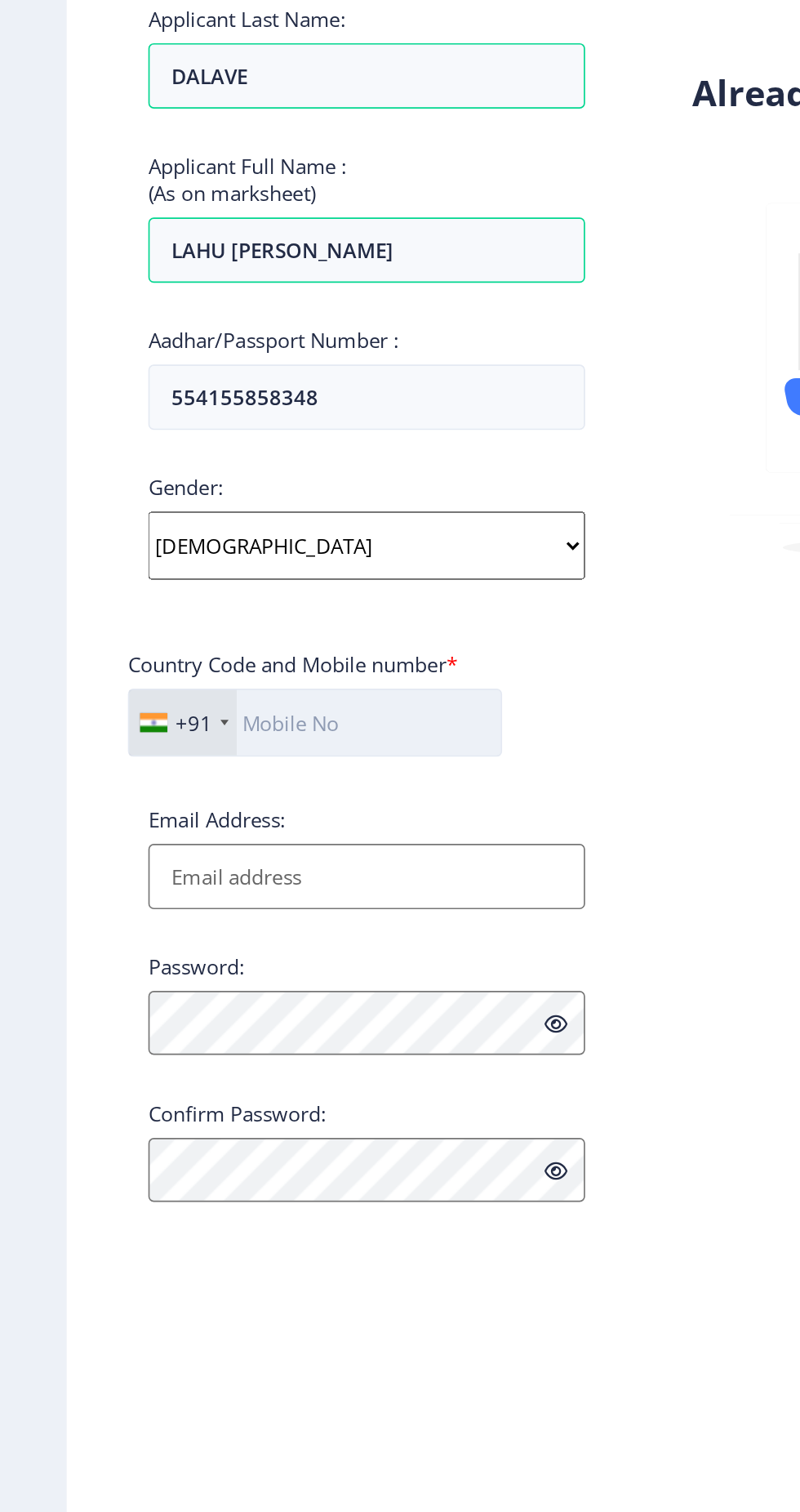
click at [242, 700] on input "text" at bounding box center [188, 698] width 224 height 41
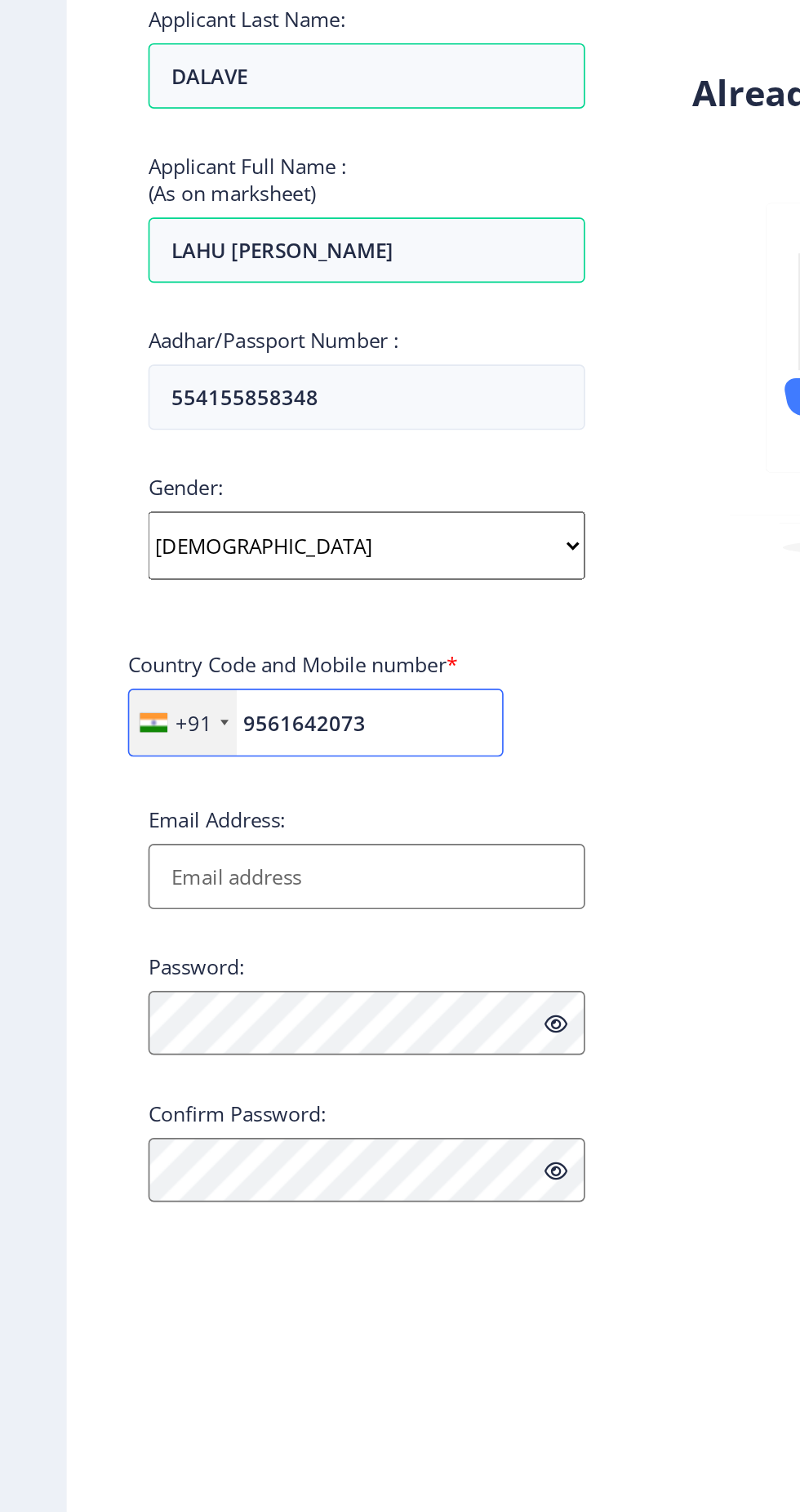
type input "9561642073"
click at [226, 790] on input "Email Address:" at bounding box center [219, 790] width 262 height 39
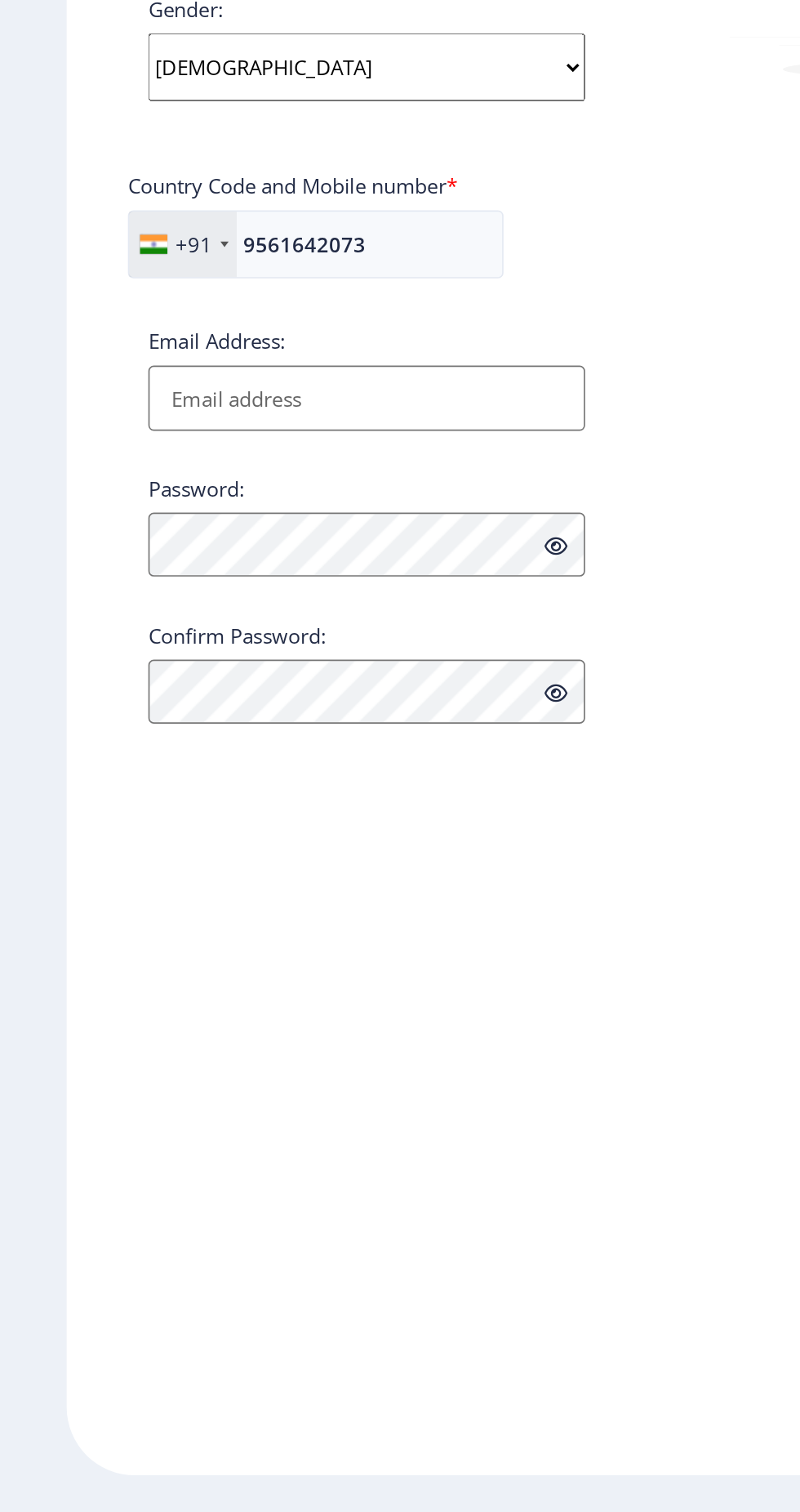
type input "[EMAIL_ADDRESS][DOMAIN_NAME]"
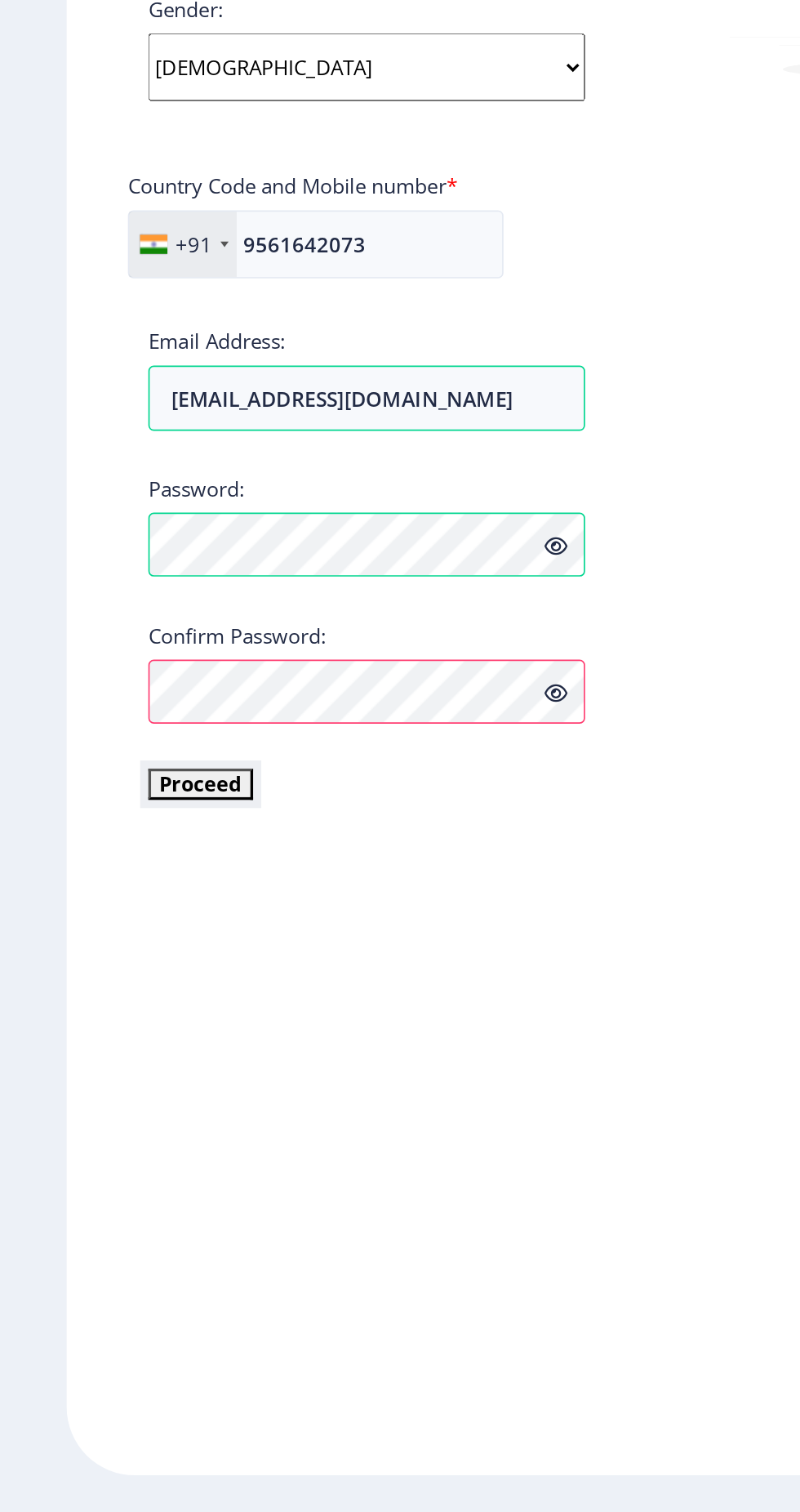
click at [134, 1027] on button "Proceed" at bounding box center [120, 1021] width 63 height 19
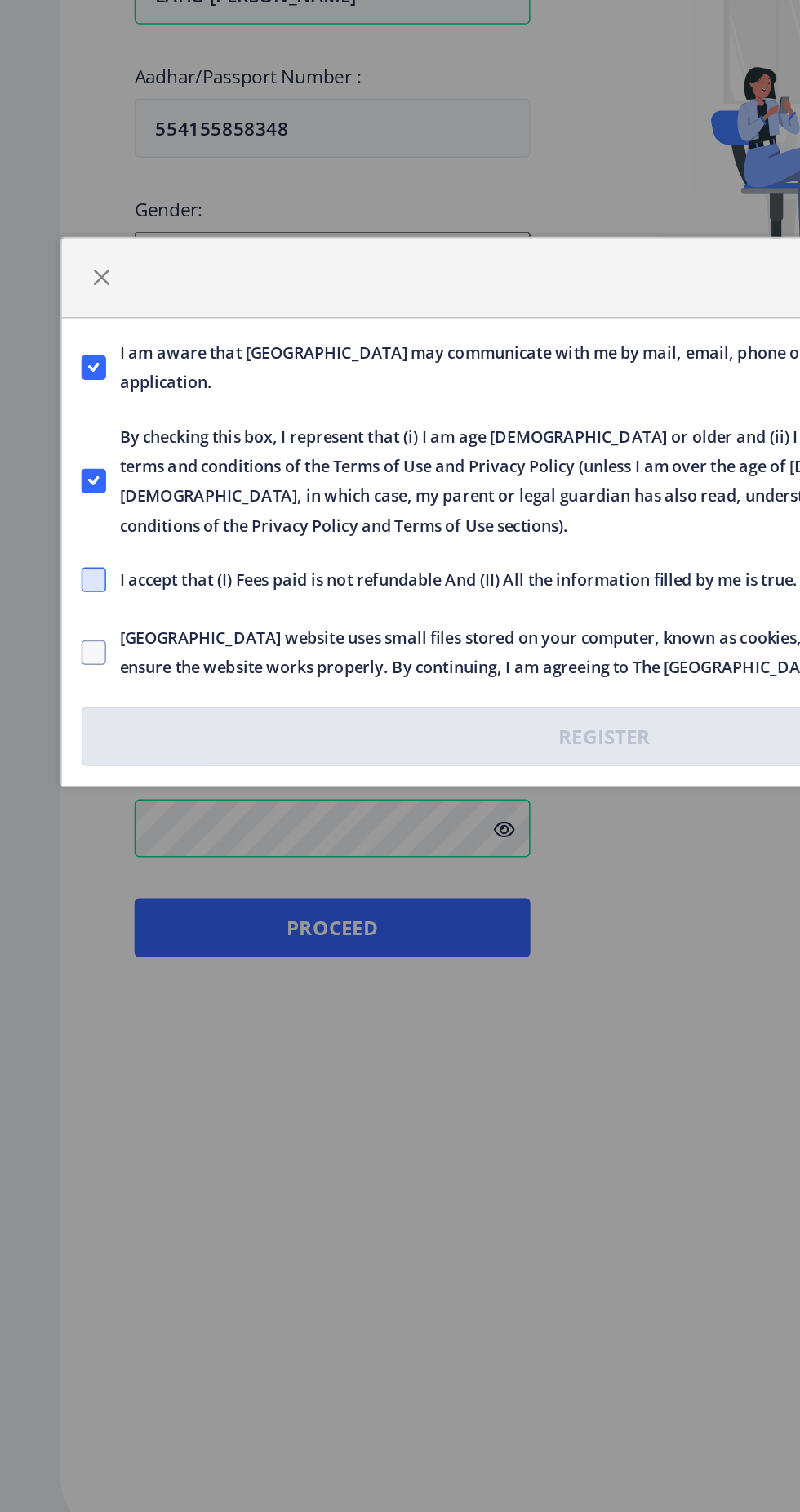
click at [59, 799] on span at bounding box center [61, 801] width 16 height 16
click at [55, 800] on input "I accept that (I) Fees paid is not refundable And (II) All the information fill…" at bounding box center [54, 800] width 1 height 1
checkbox input "true"
click at [67, 852] on span at bounding box center [61, 849] width 16 height 16
click at [55, 850] on input "Solapur University website uses small files stored on your computer, known as c…" at bounding box center [54, 849] width 1 height 1
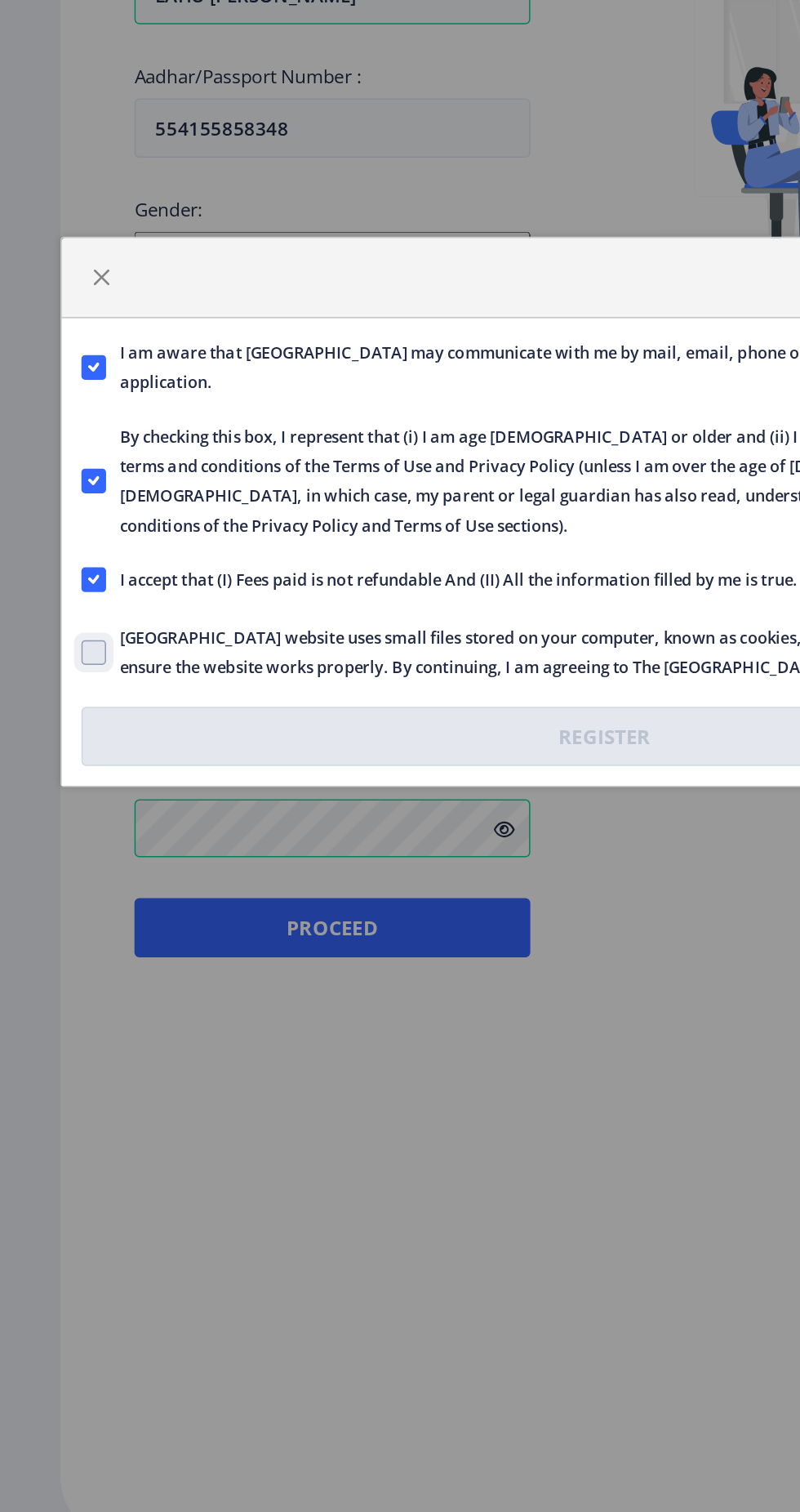
checkbox input "true"
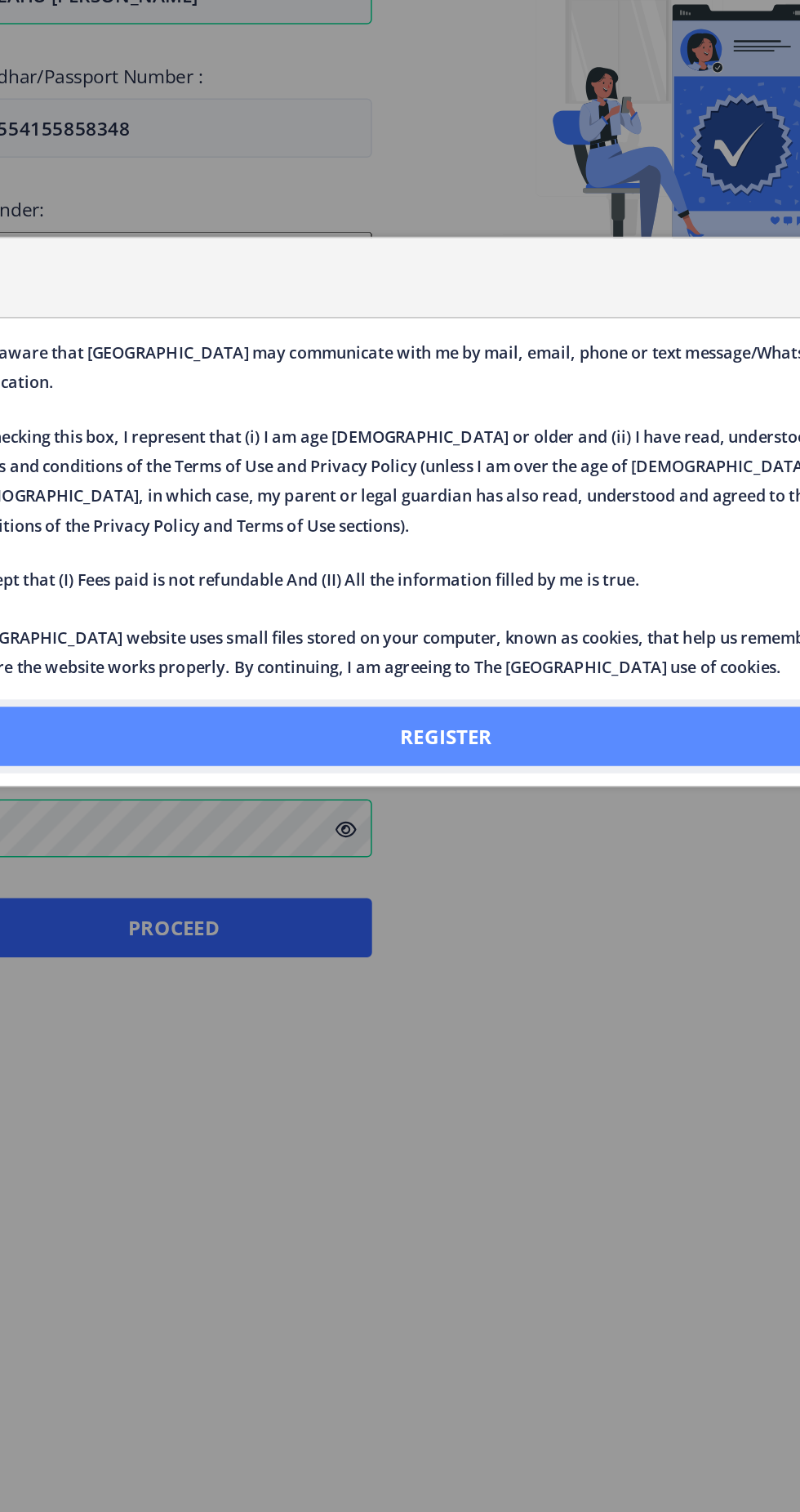
click at [400, 920] on button "Register" at bounding box center [400, 905] width 693 height 39
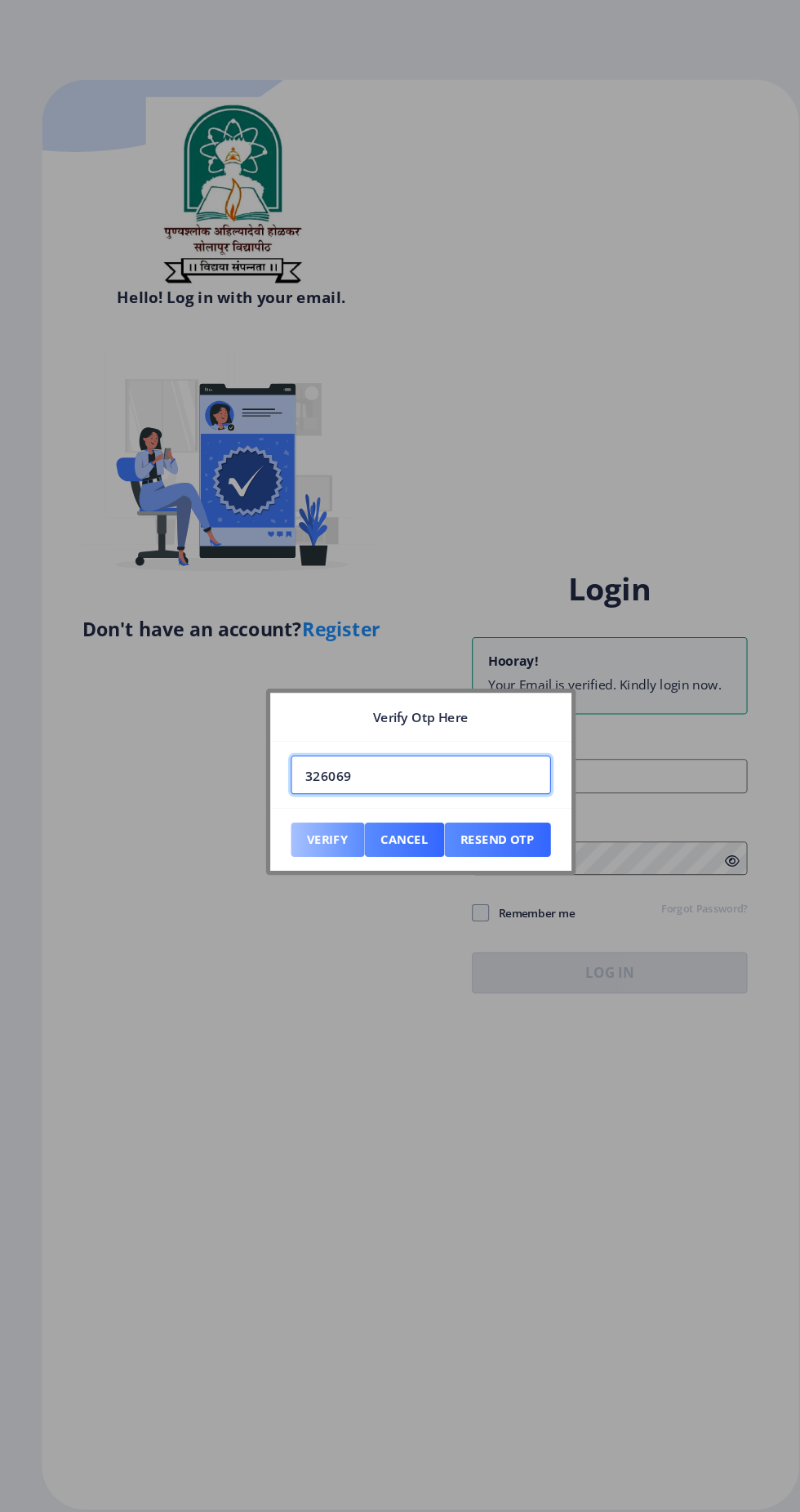
type input "326069"
click at [310, 809] on button "Verify" at bounding box center [312, 799] width 70 height 32
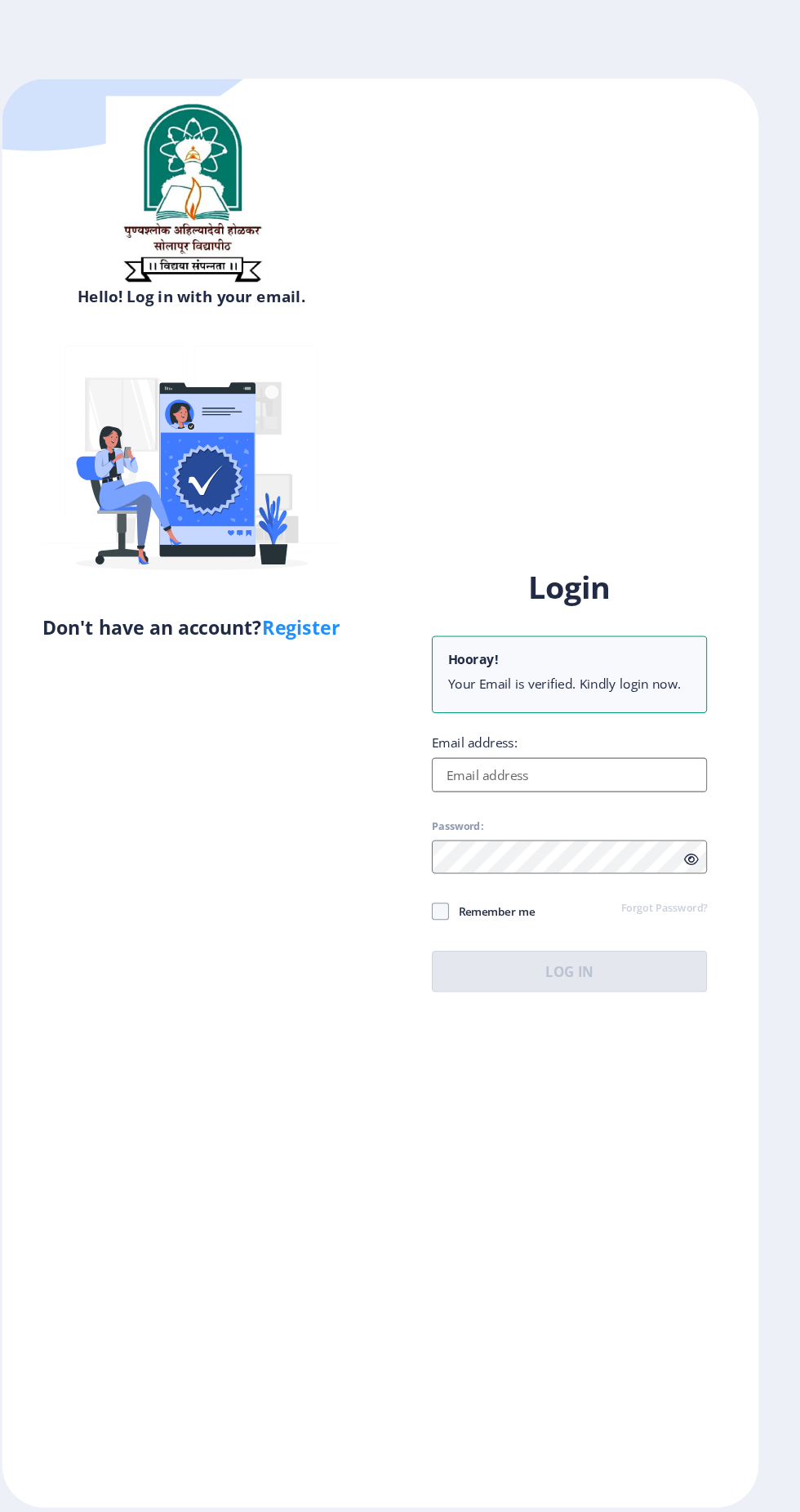
click at [530, 755] on input "Email address:" at bounding box center [580, 738] width 262 height 32
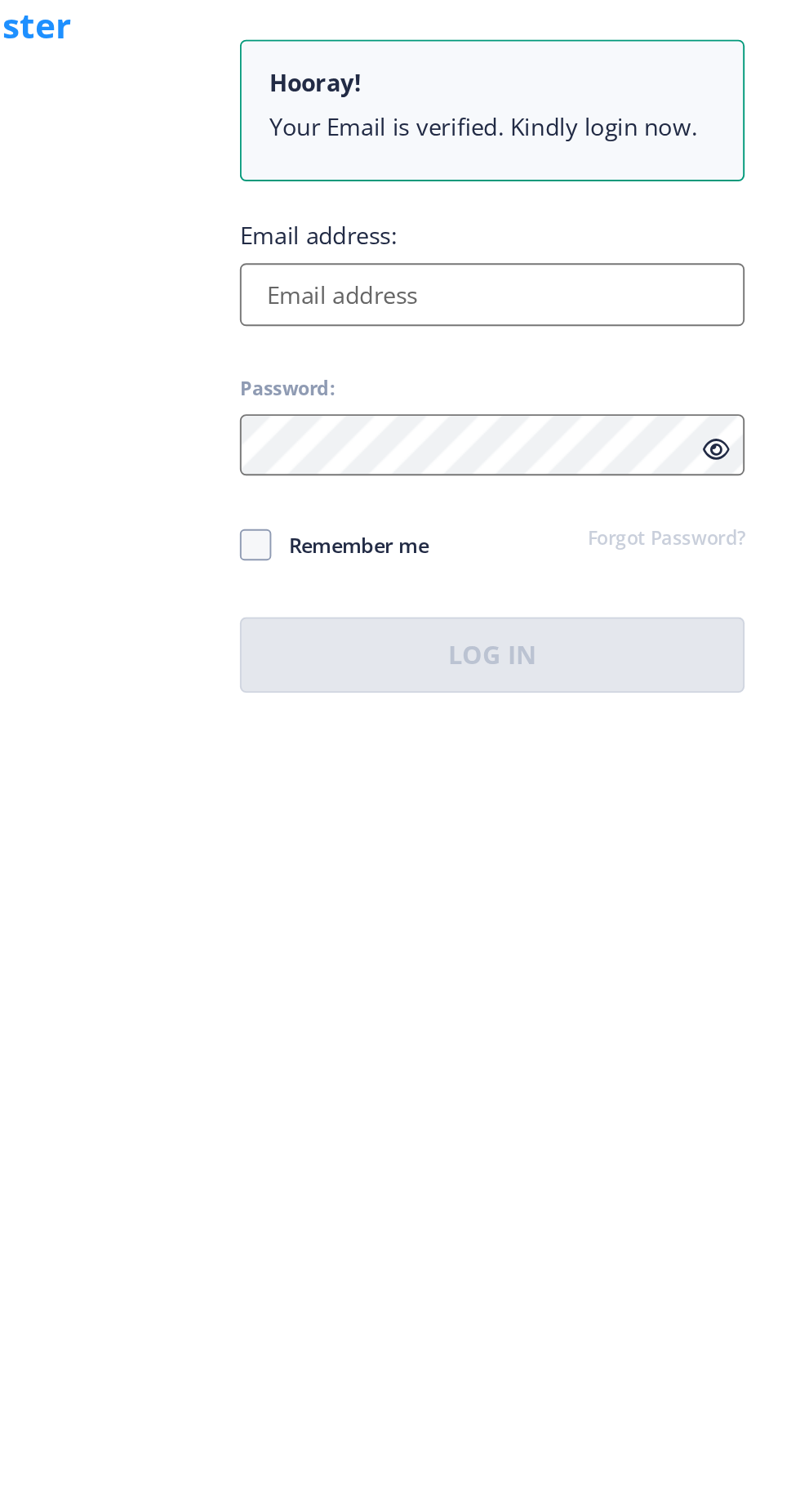
type input "[EMAIL_ADDRESS][DOMAIN_NAME]"
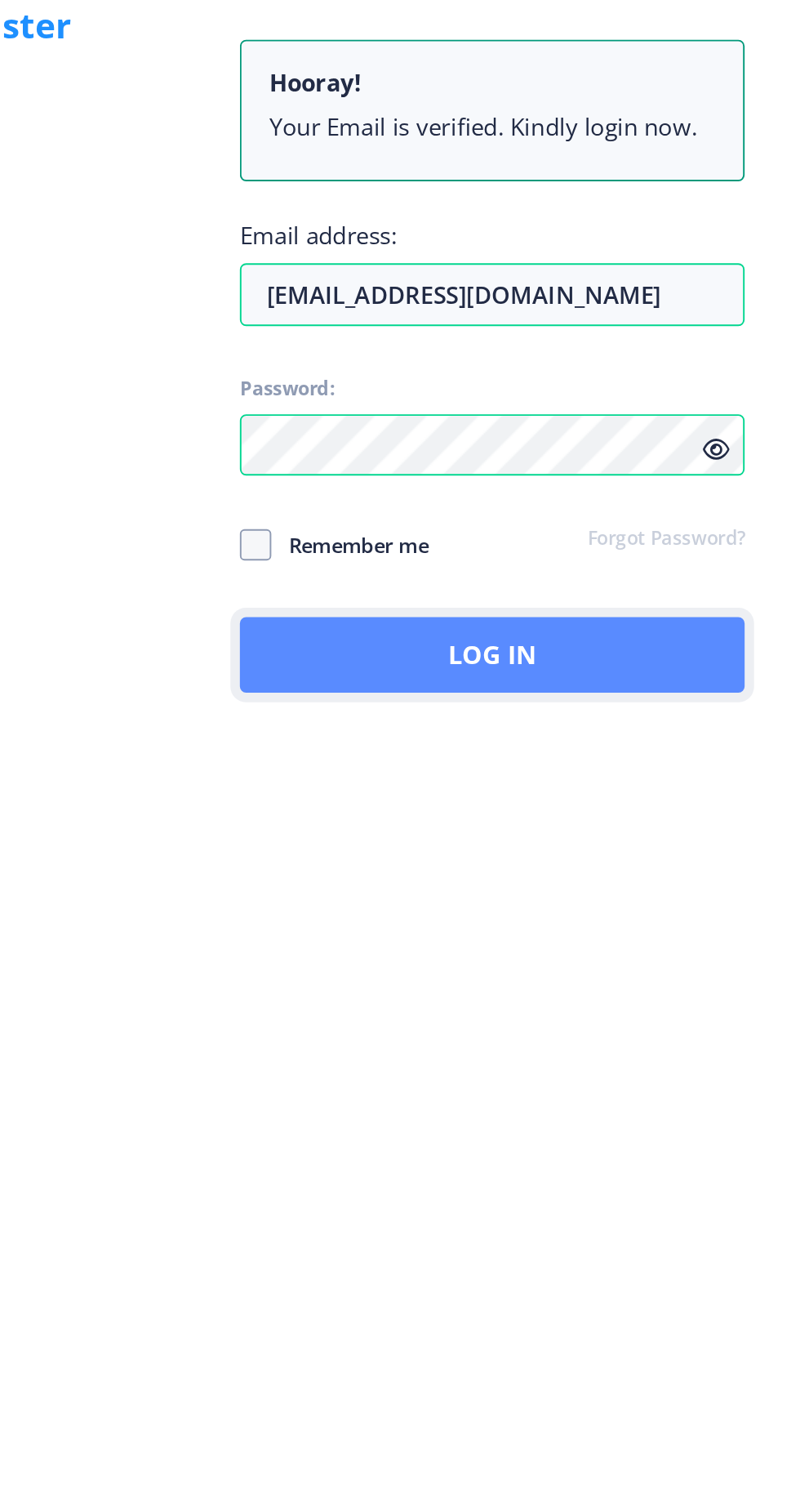
click at [584, 945] on button "Log In" at bounding box center [580, 926] width 262 height 39
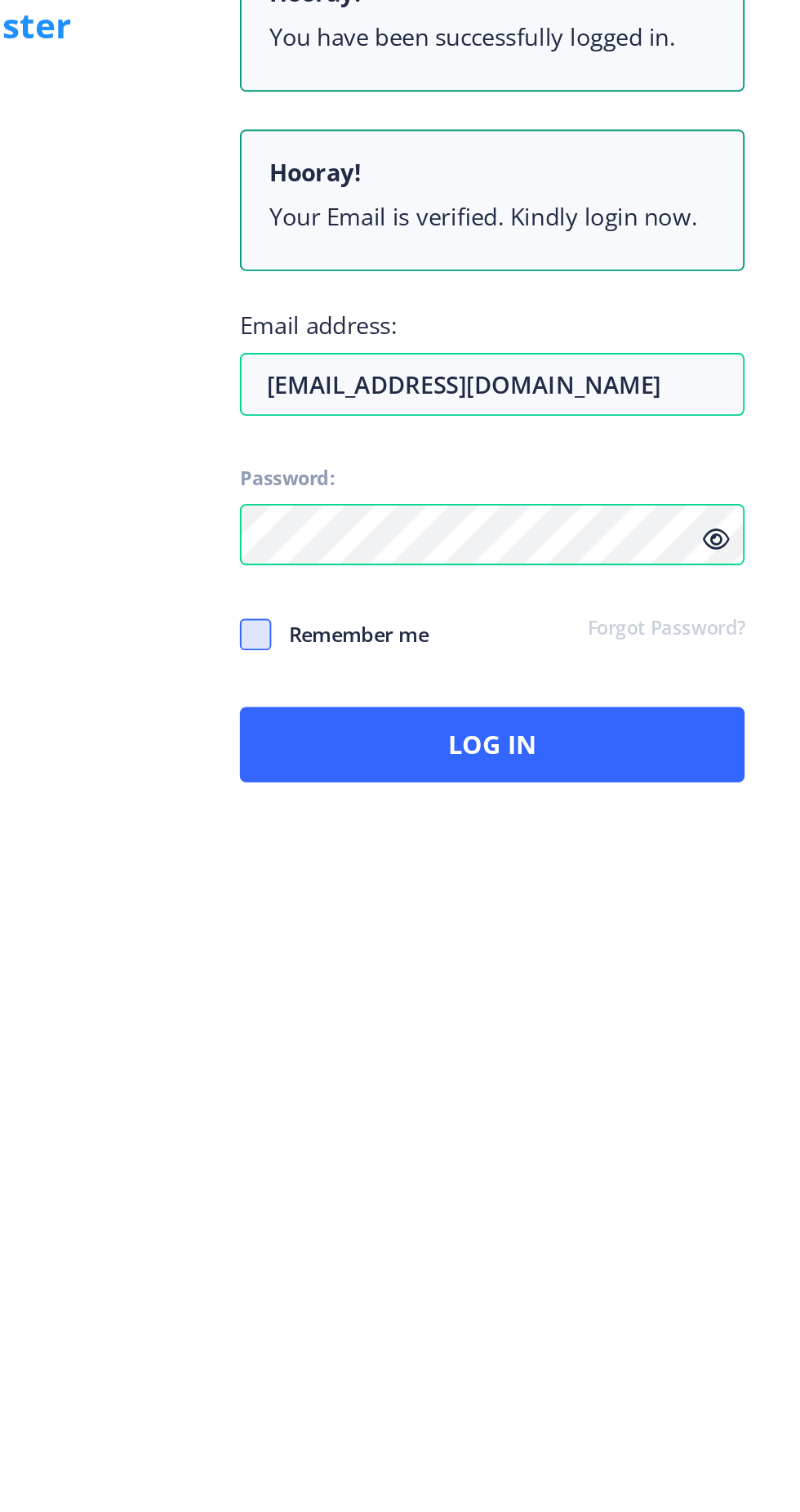
click at [463, 923] on span at bounding box center [457, 915] width 16 height 16
click at [449, 916] on input "Remember me" at bounding box center [449, 915] width 1 height 1
checkbox input "true"
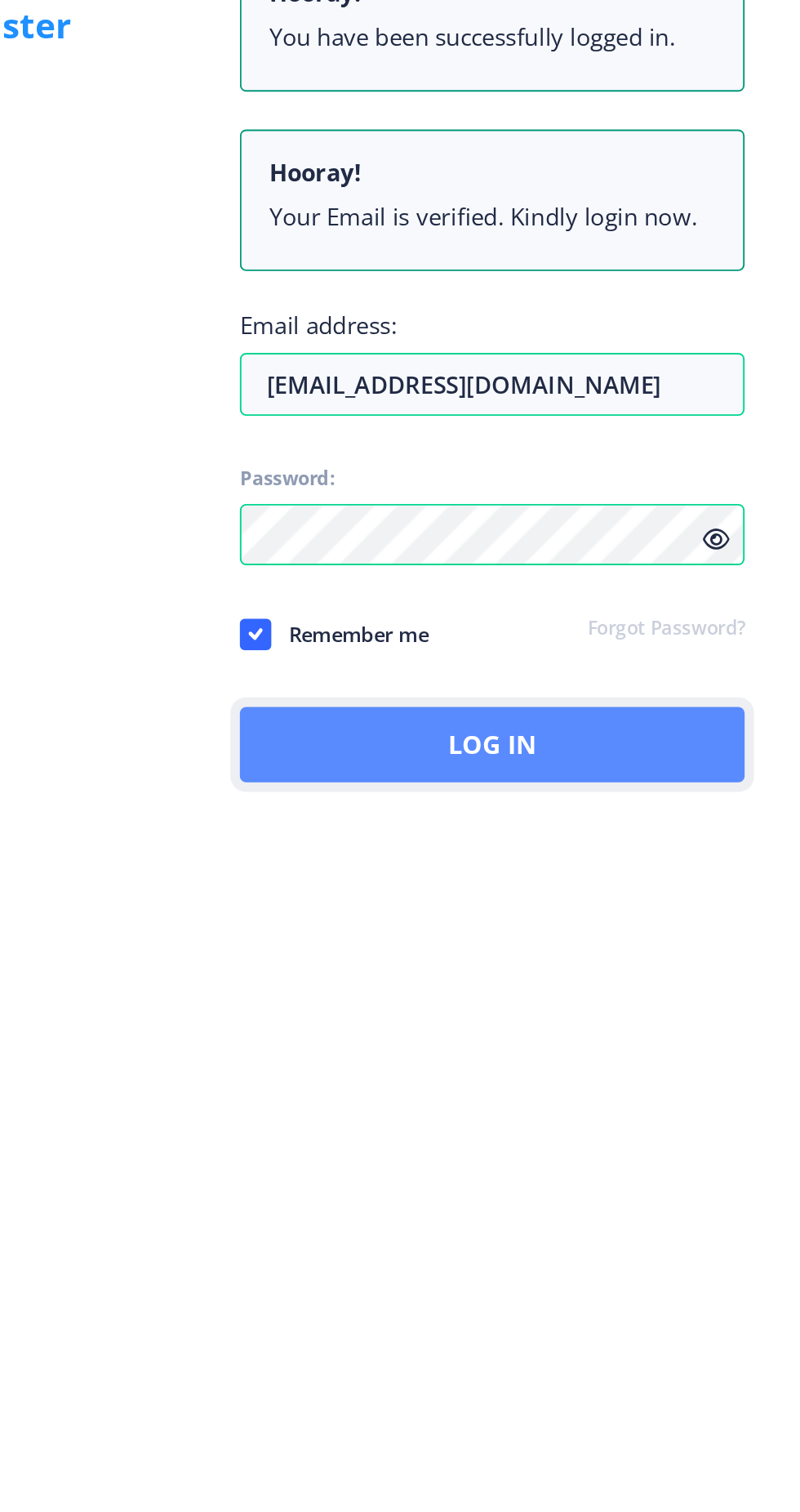
click at [580, 992] on button "Log In" at bounding box center [580, 972] width 262 height 39
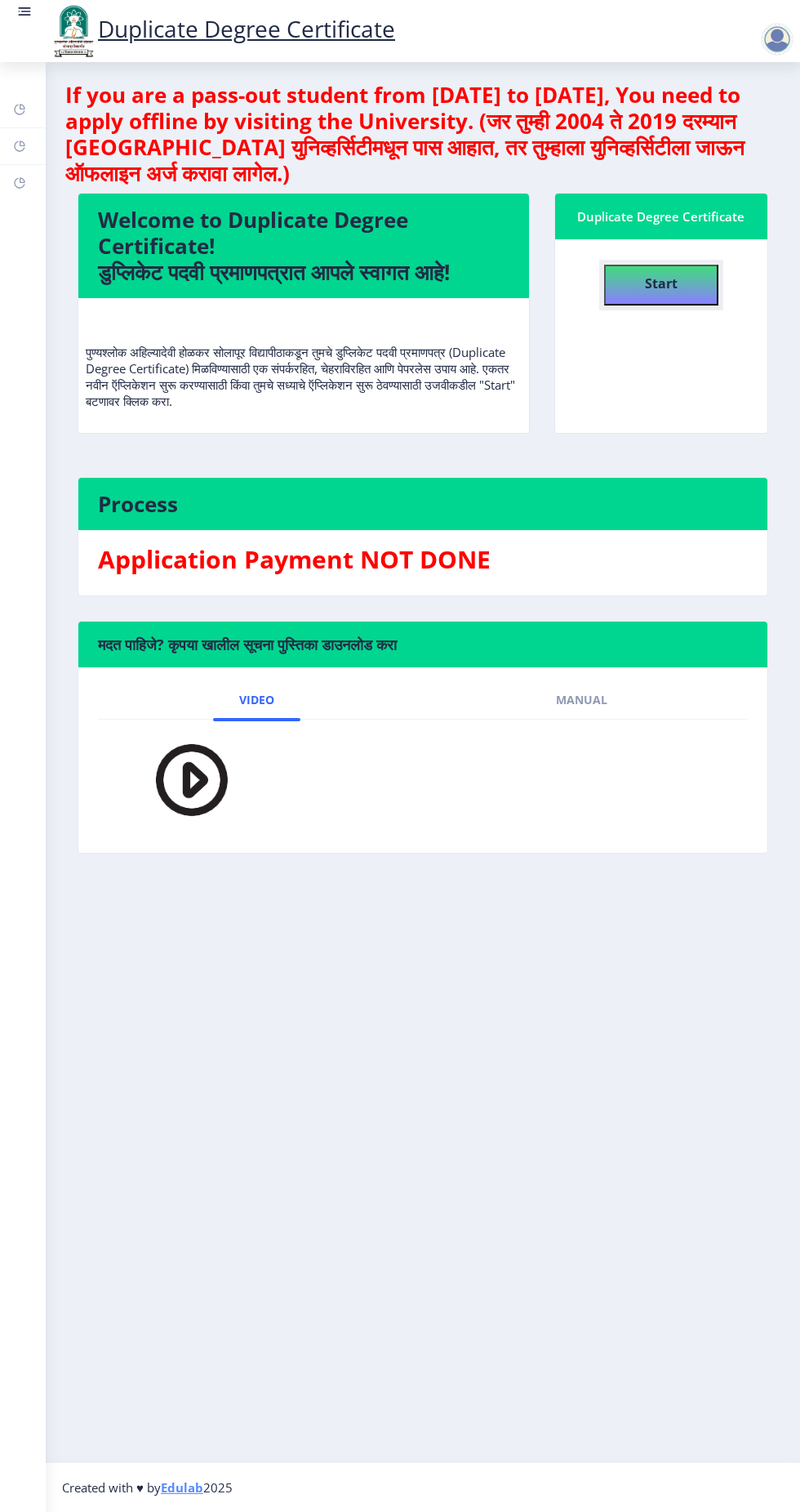
click at [658, 286] on b "Start" at bounding box center [661, 283] width 32 height 18
select select
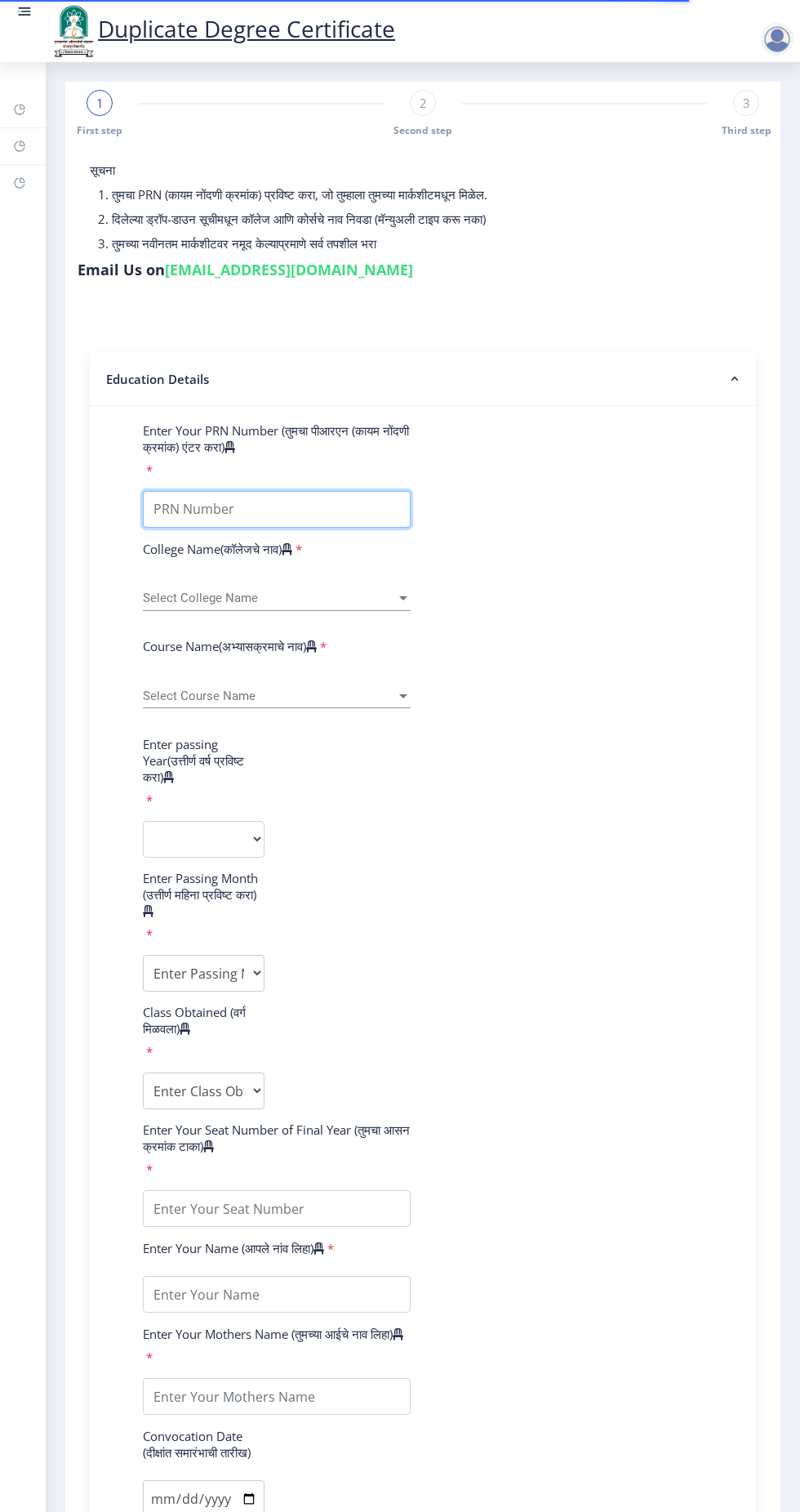
click at [256, 508] on input "Enter Your PRN Number (तुमचा पीआरएन (कायम नोंदणी क्रमांक) एंटर करा)" at bounding box center [277, 509] width 268 height 37
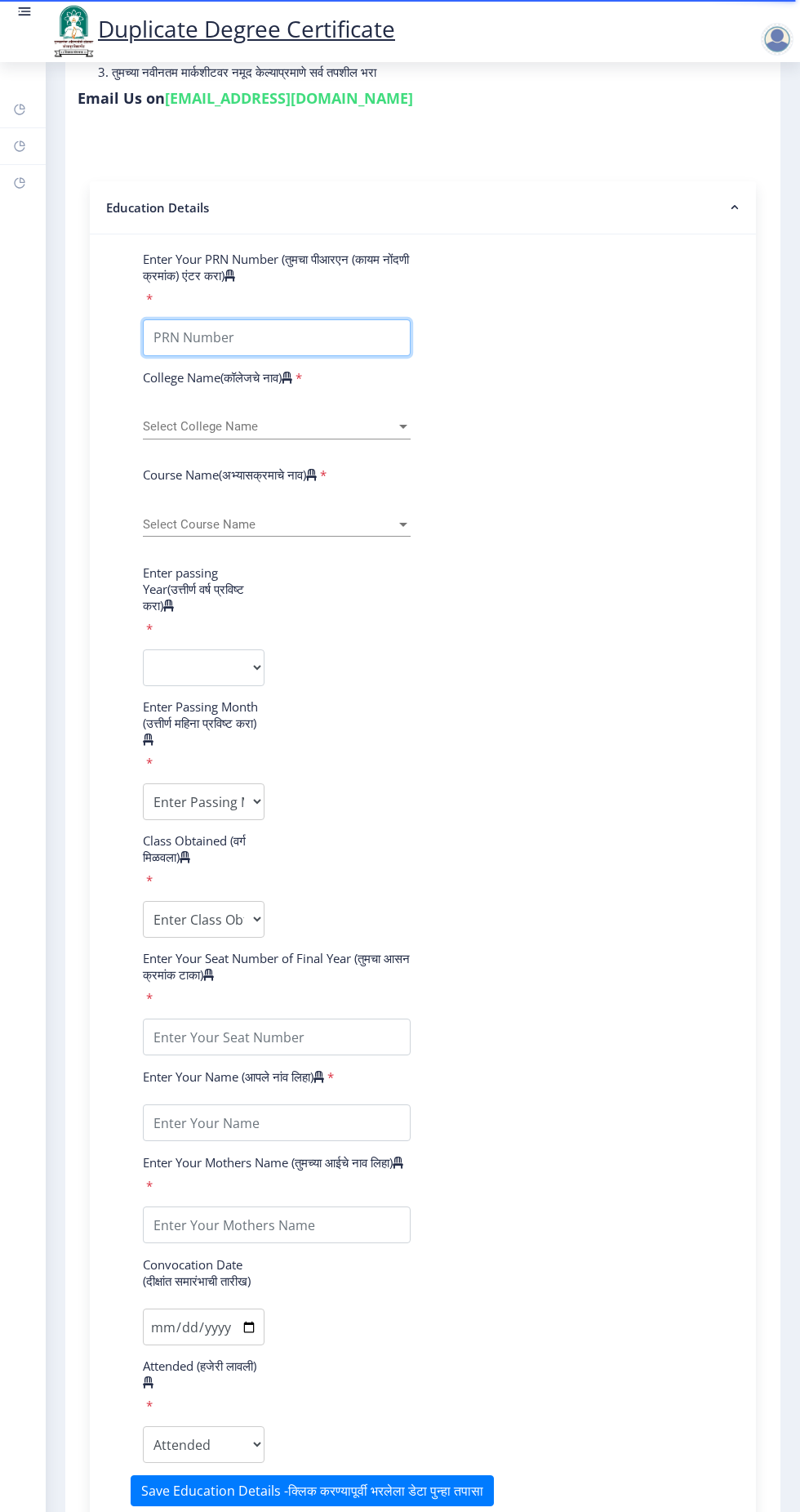
scroll to position [260, 0]
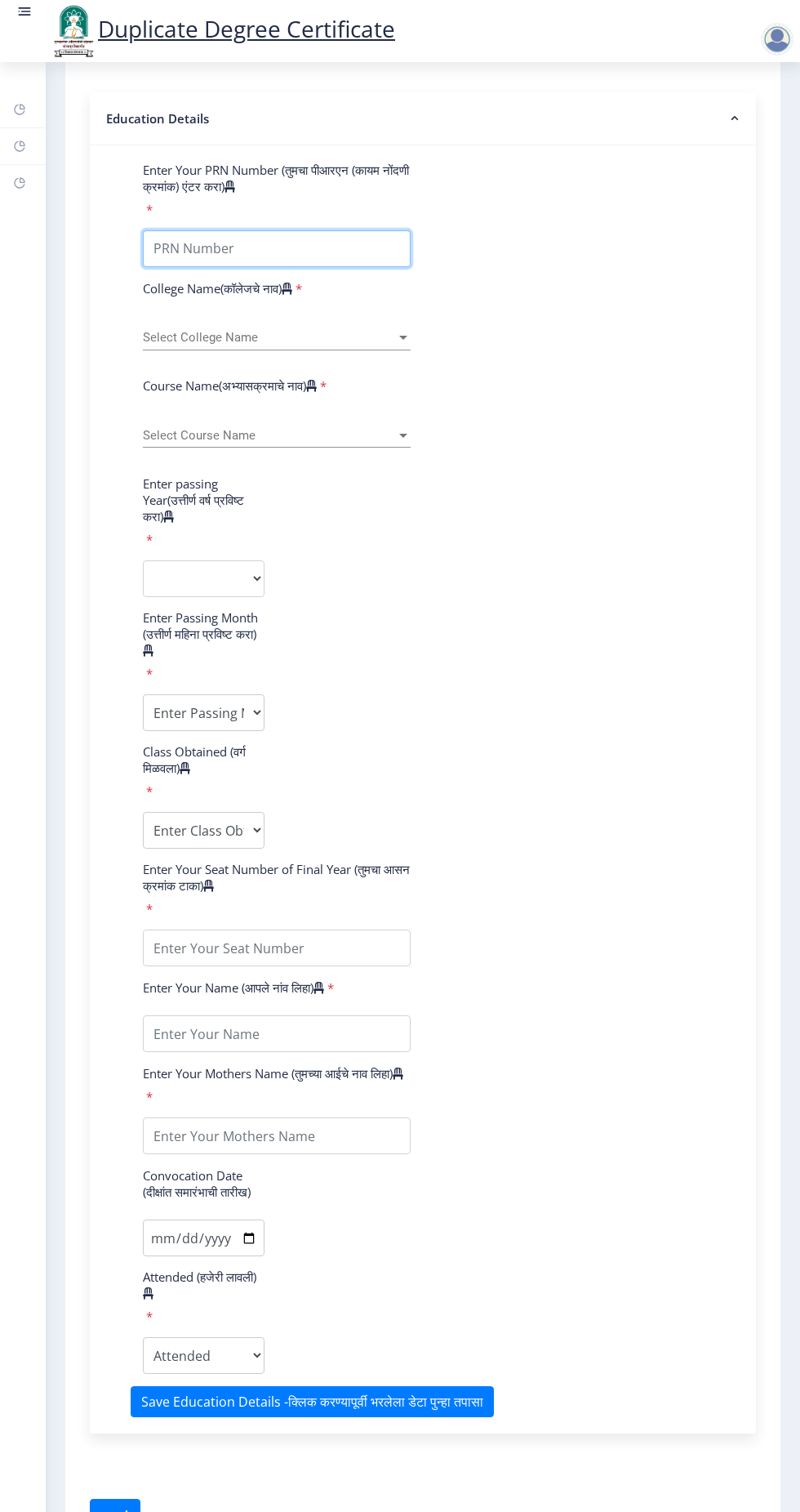
click at [234, 245] on input "Enter Your PRN Number (तुमचा पीआरएन (कायम नोंदणी क्रमांक) एंटर करा)" at bounding box center [277, 248] width 268 height 37
type input "2008032500125653"
click at [264, 334] on span "Select College Name" at bounding box center [270, 338] width 253 height 14
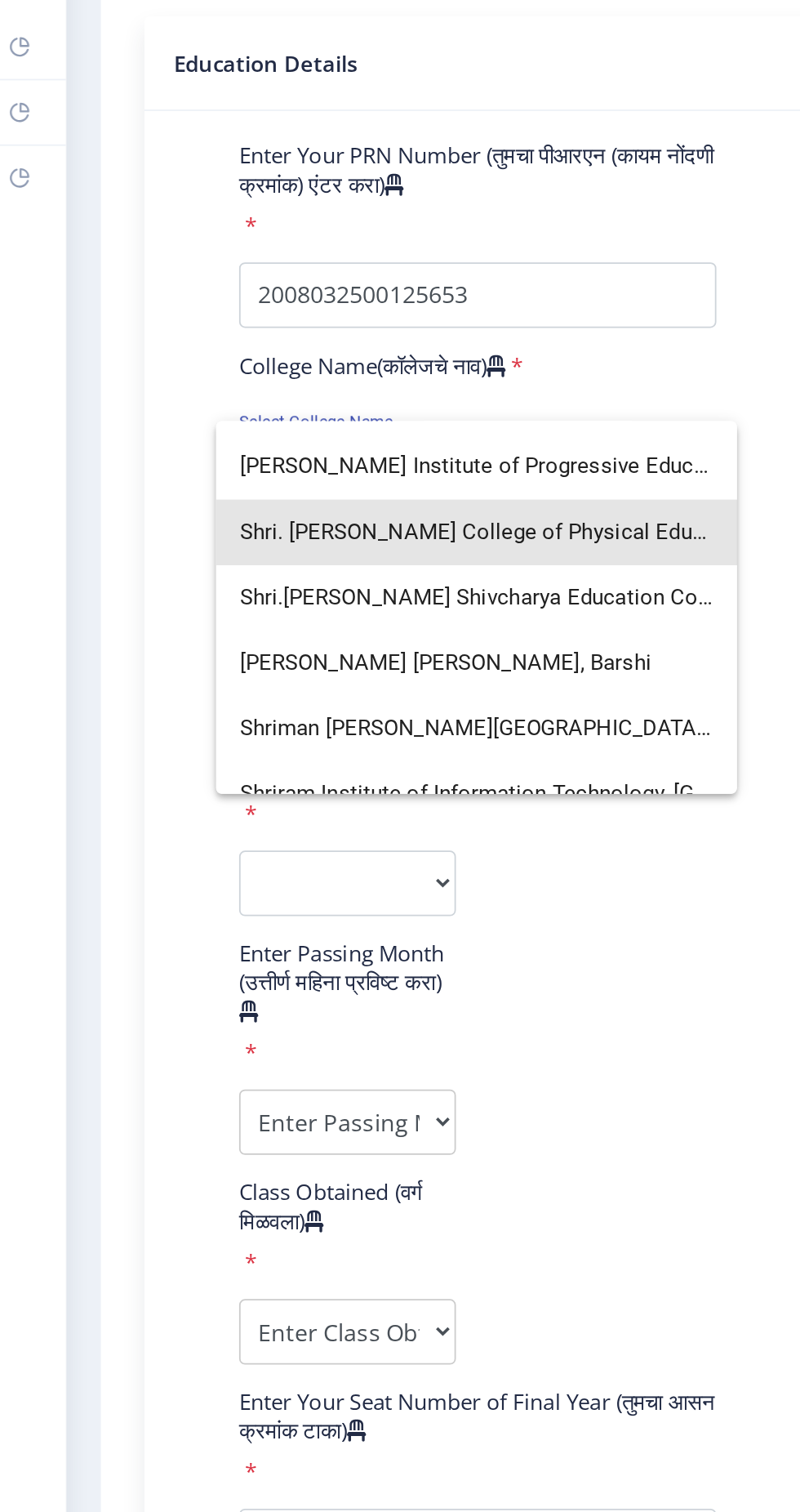
scroll to position [3049, 0]
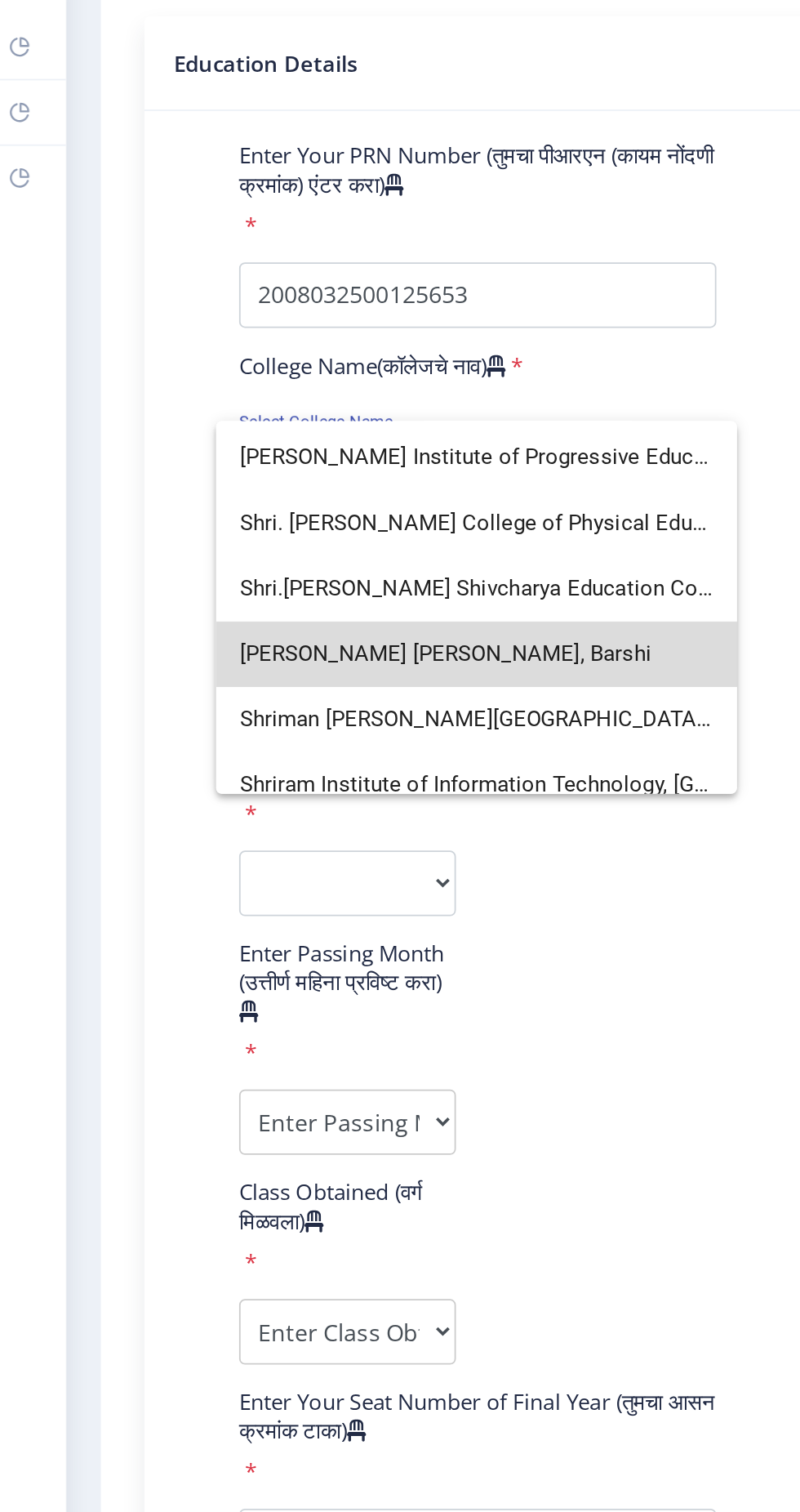
click at [349, 455] on span "Shriman Bhausaheb Zadbuke Mahavidylaya, Barshi" at bounding box center [276, 450] width 266 height 37
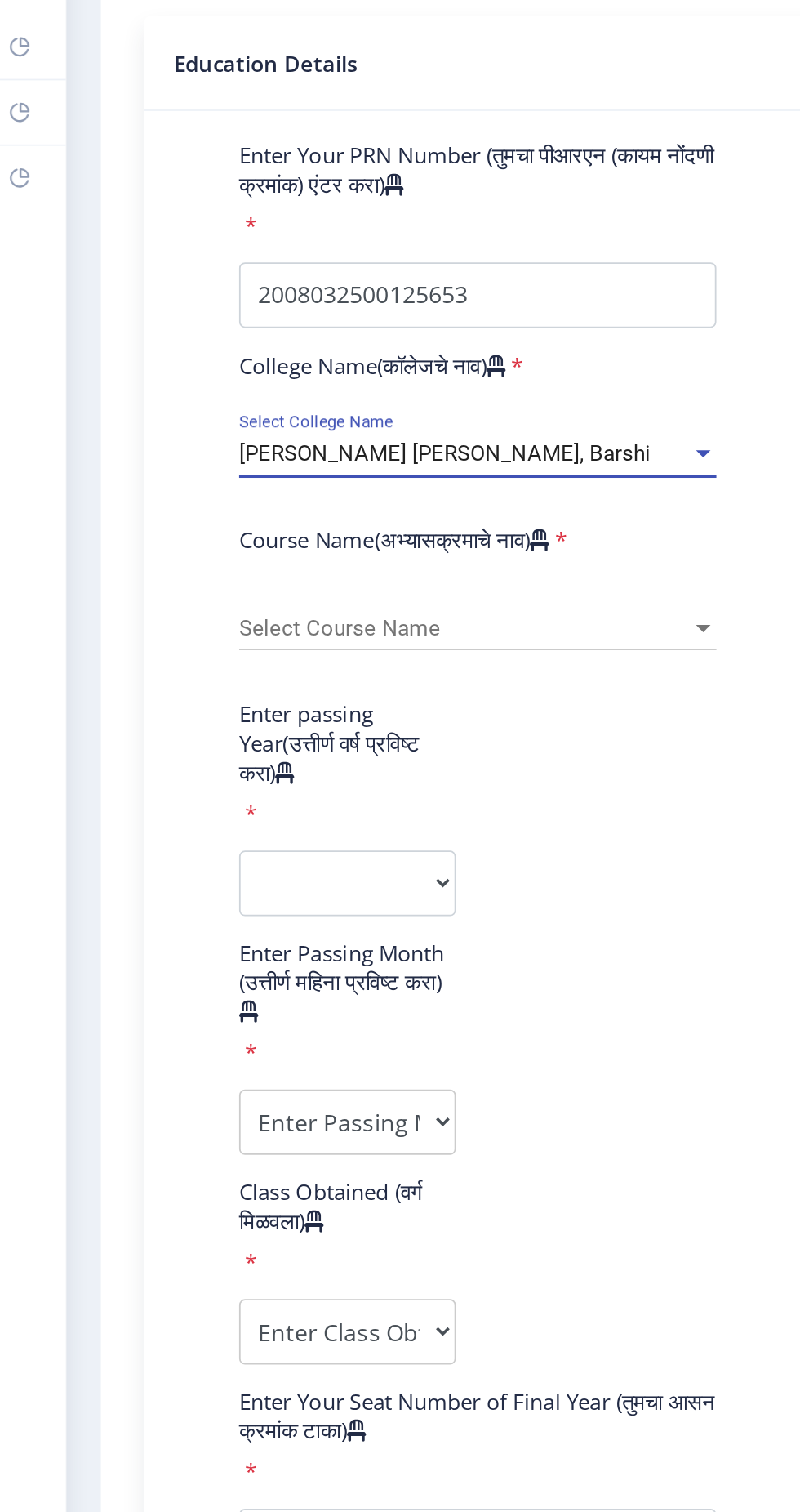
click at [252, 415] on div "Select Course Name Select Course Name" at bounding box center [277, 430] width 268 height 34
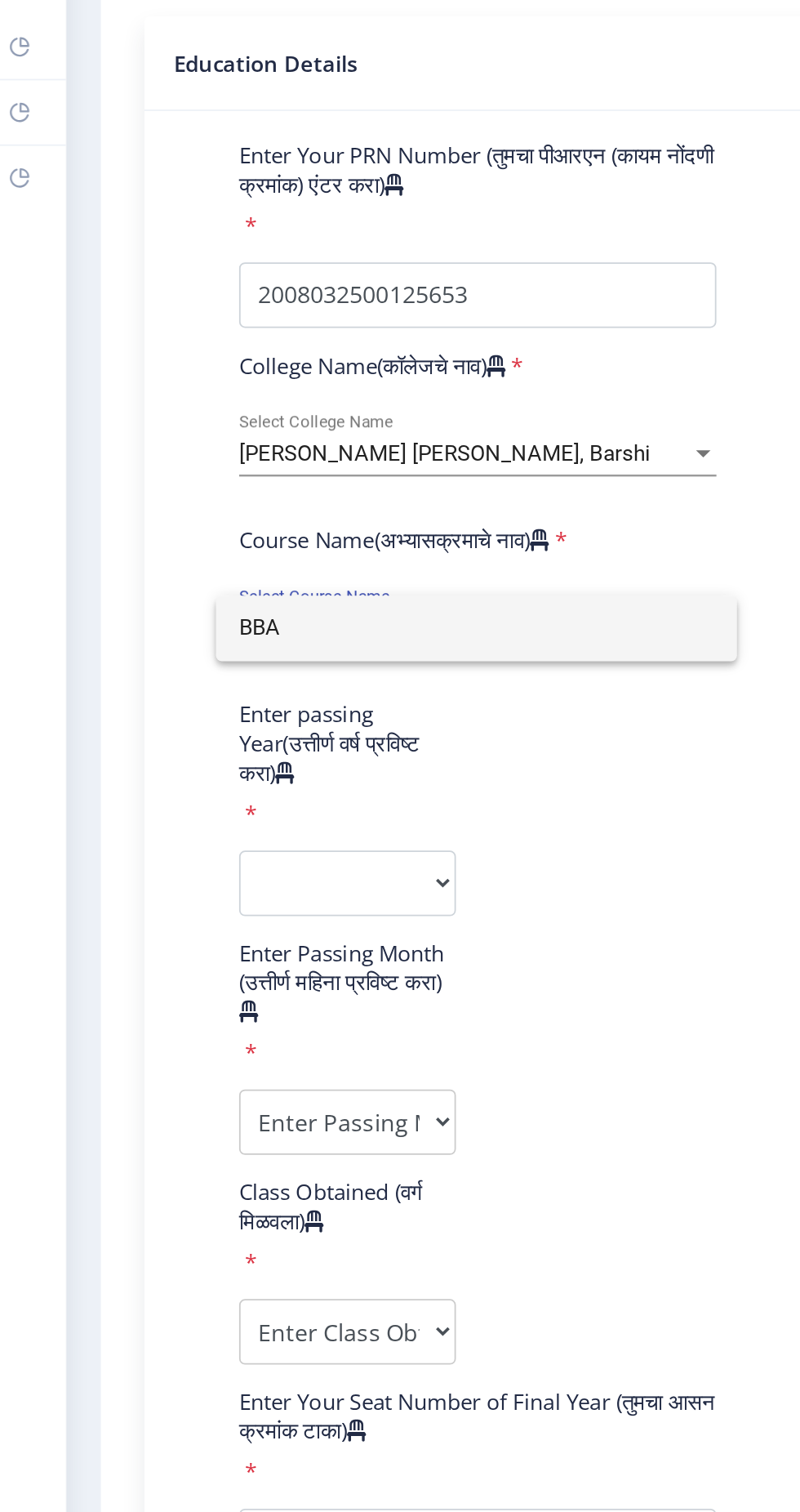
type input "BBA"
click at [109, 393] on div at bounding box center [400, 756] width 800 height 1512
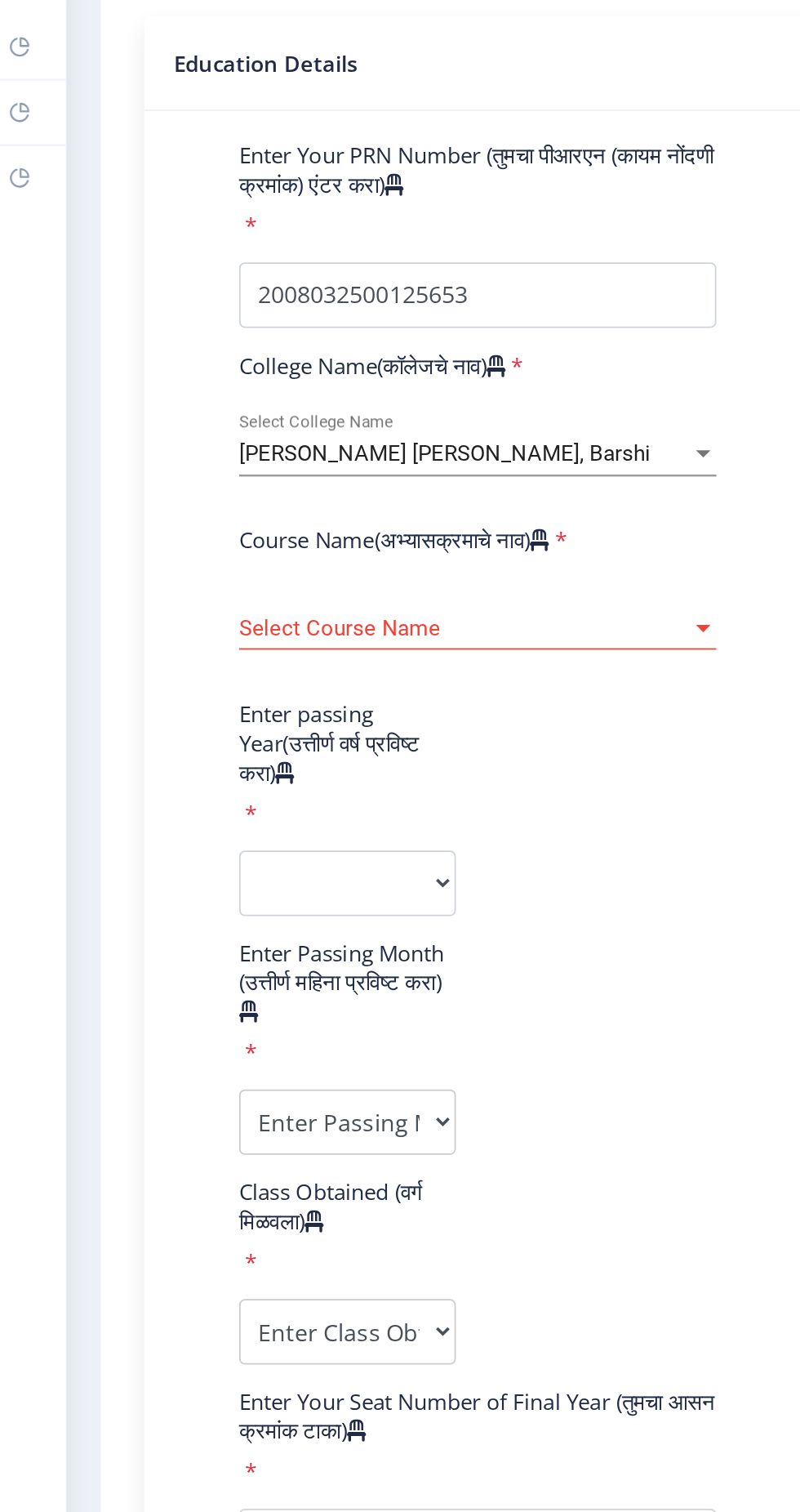
click at [271, 429] on span "Select Course Name" at bounding box center [270, 436] width 253 height 14
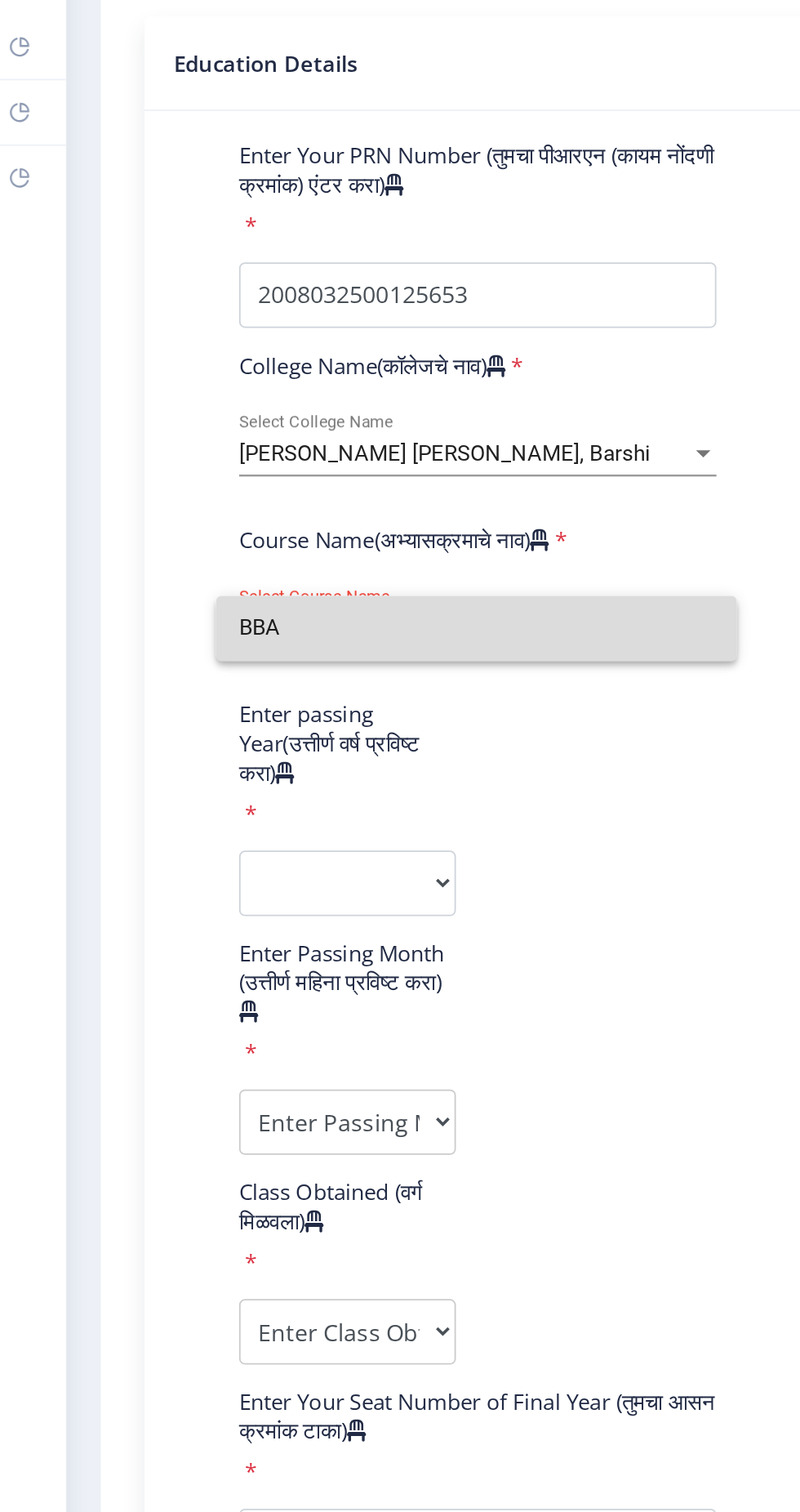
click at [160, 442] on input "BBA" at bounding box center [276, 435] width 266 height 37
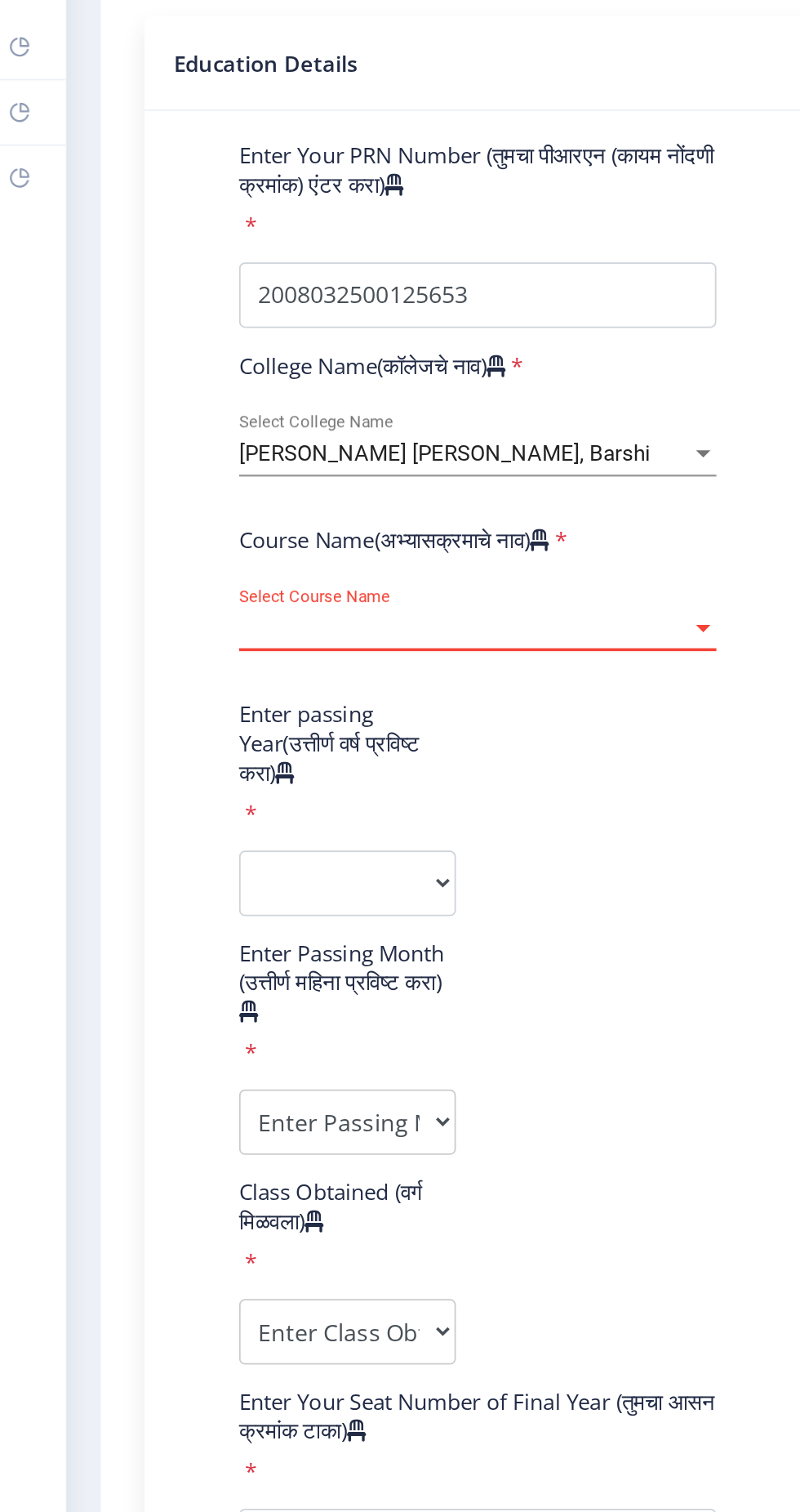
click at [402, 439] on div at bounding box center [403, 436] width 14 height 14
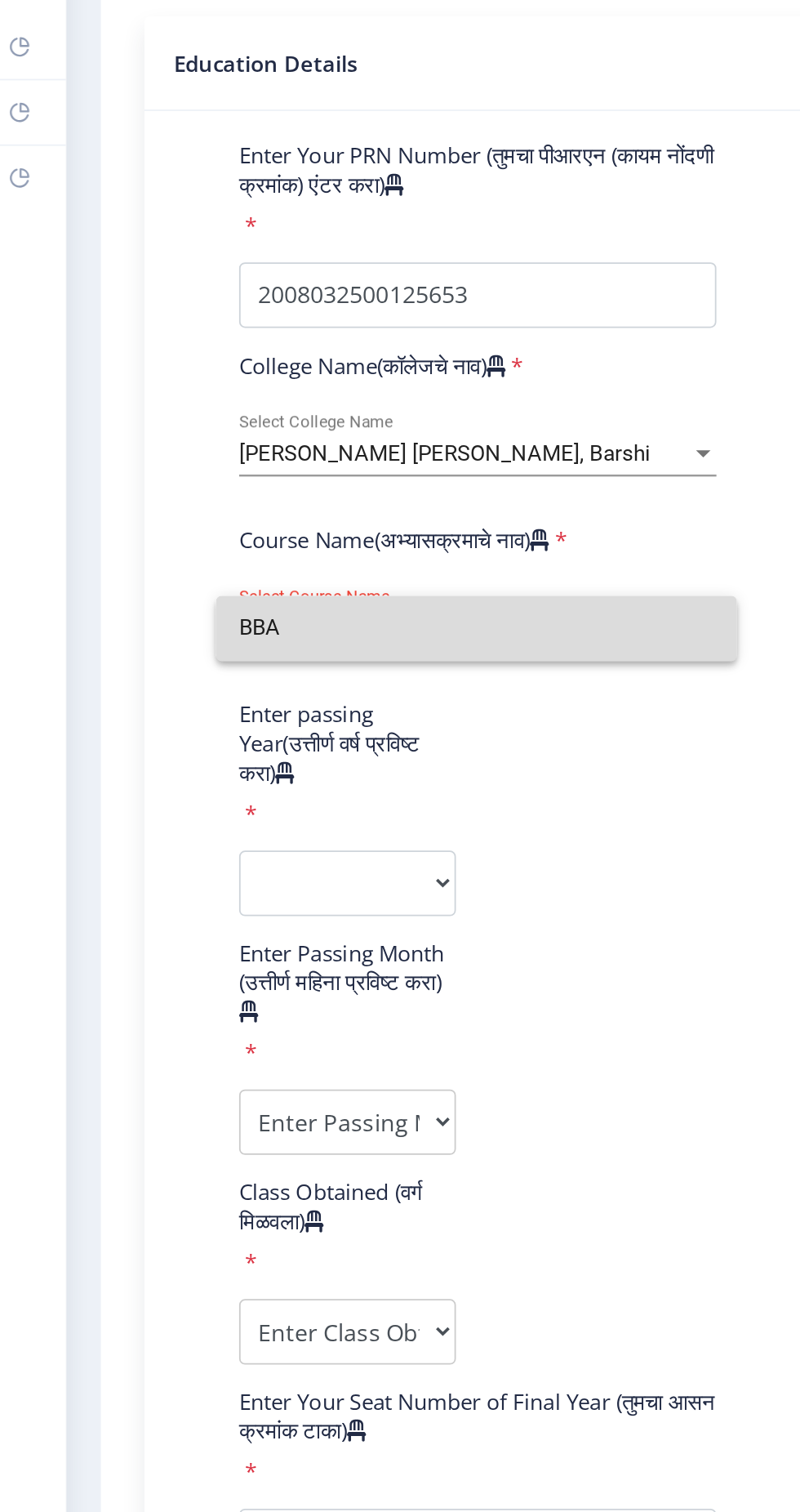
click at [196, 439] on input "BBA" at bounding box center [276, 435] width 266 height 37
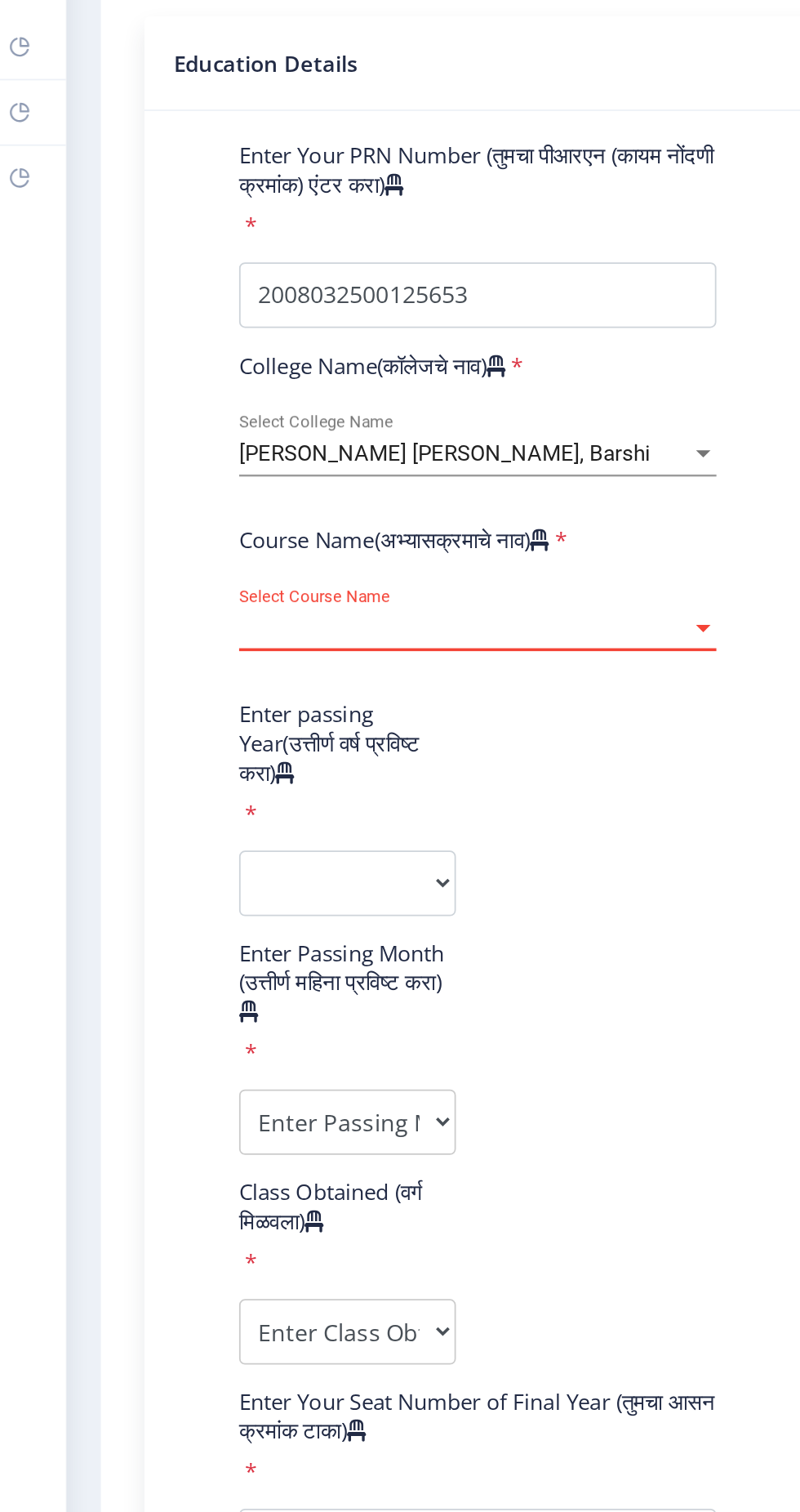
click at [212, 429] on span "Select Course Name" at bounding box center [270, 436] width 253 height 14
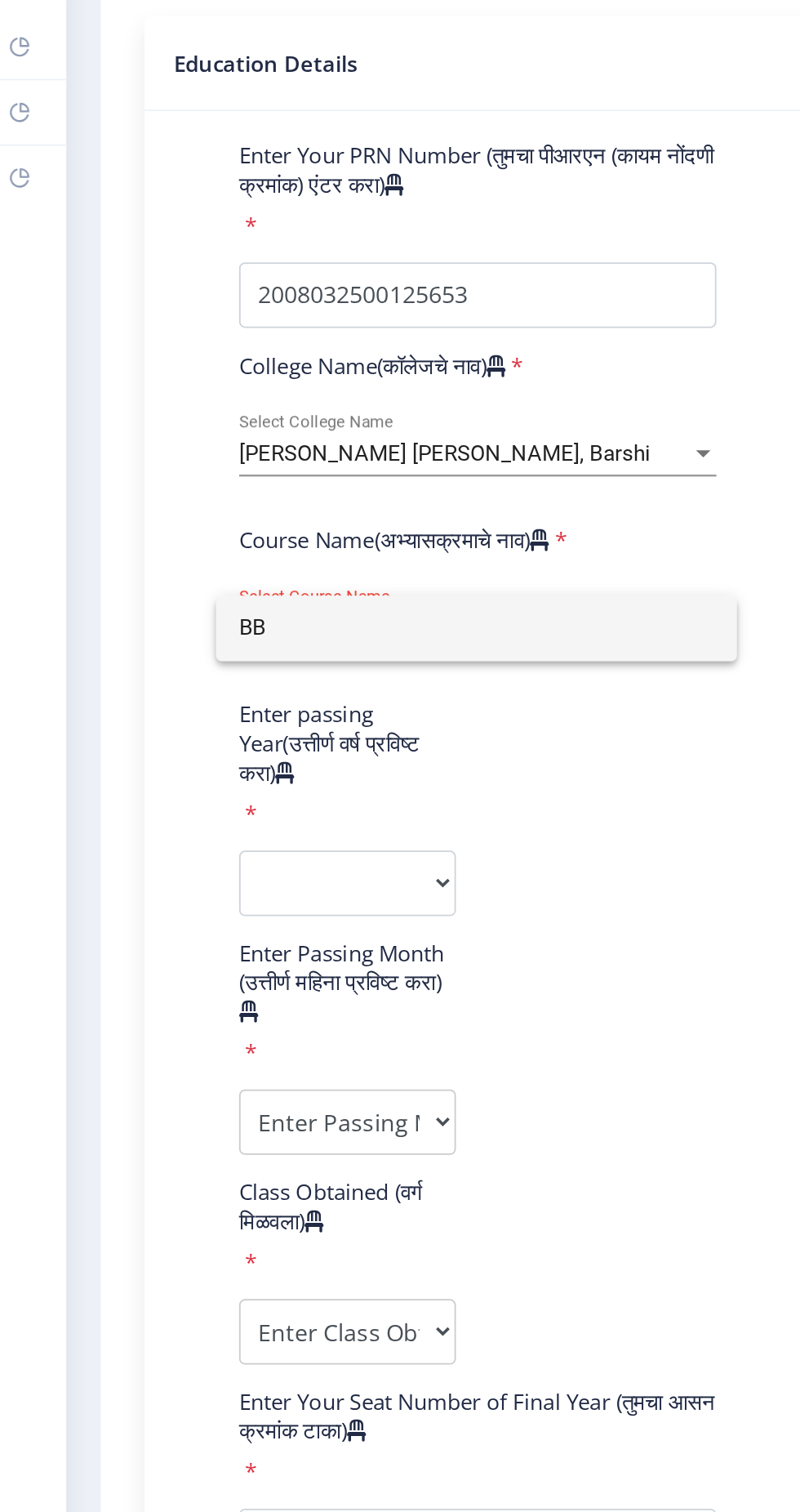
type input "B"
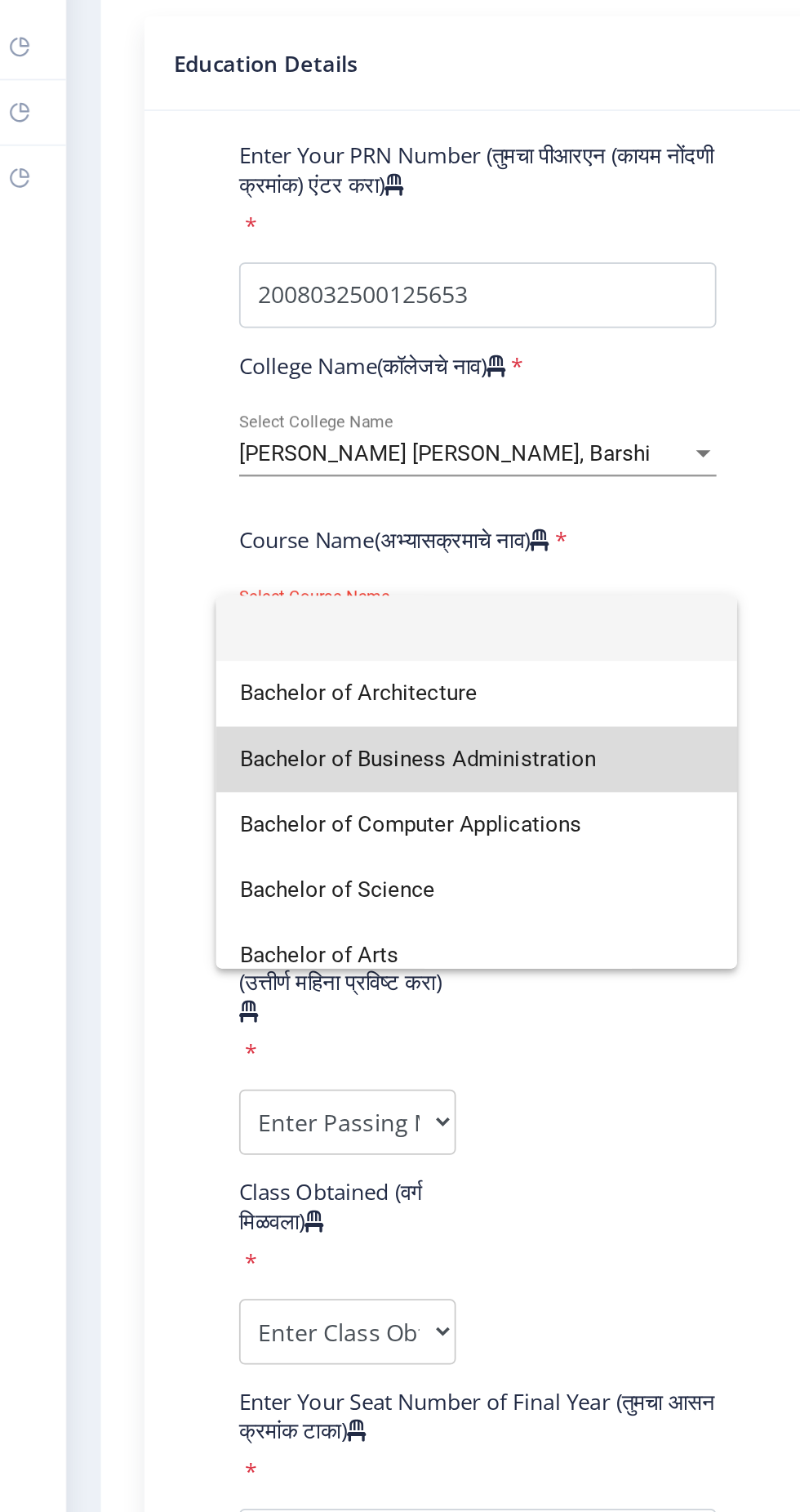
click at [279, 507] on span "Bachelor of Business Administration" at bounding box center [276, 509] width 266 height 37
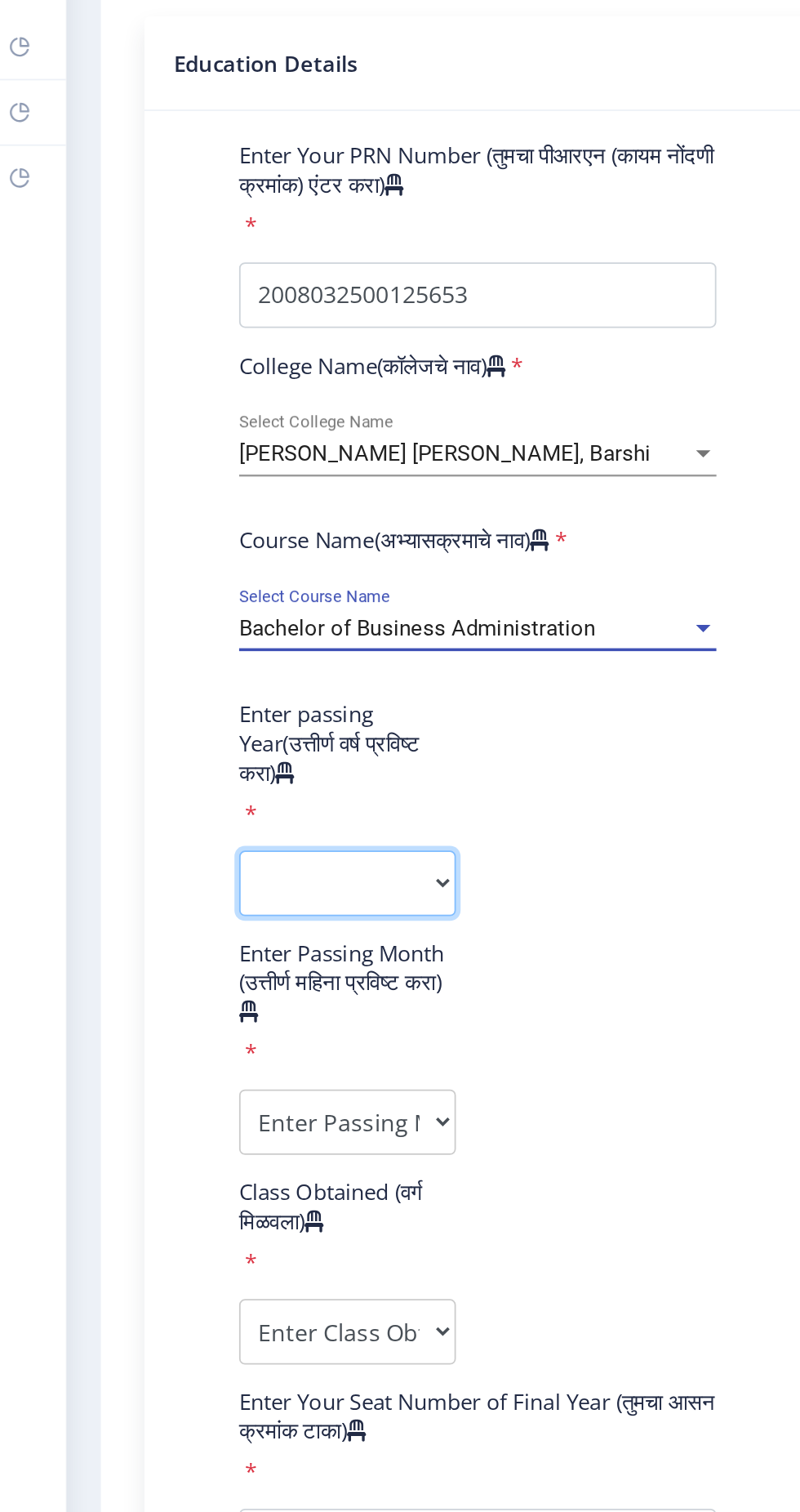
click at [206, 577] on select "2025 2024 2023 2022 2021 2020 2019 2018 2017 2016 2015 2014 2013 2012 2011 2010…" at bounding box center [204, 579] width 122 height 37
select select "2012"
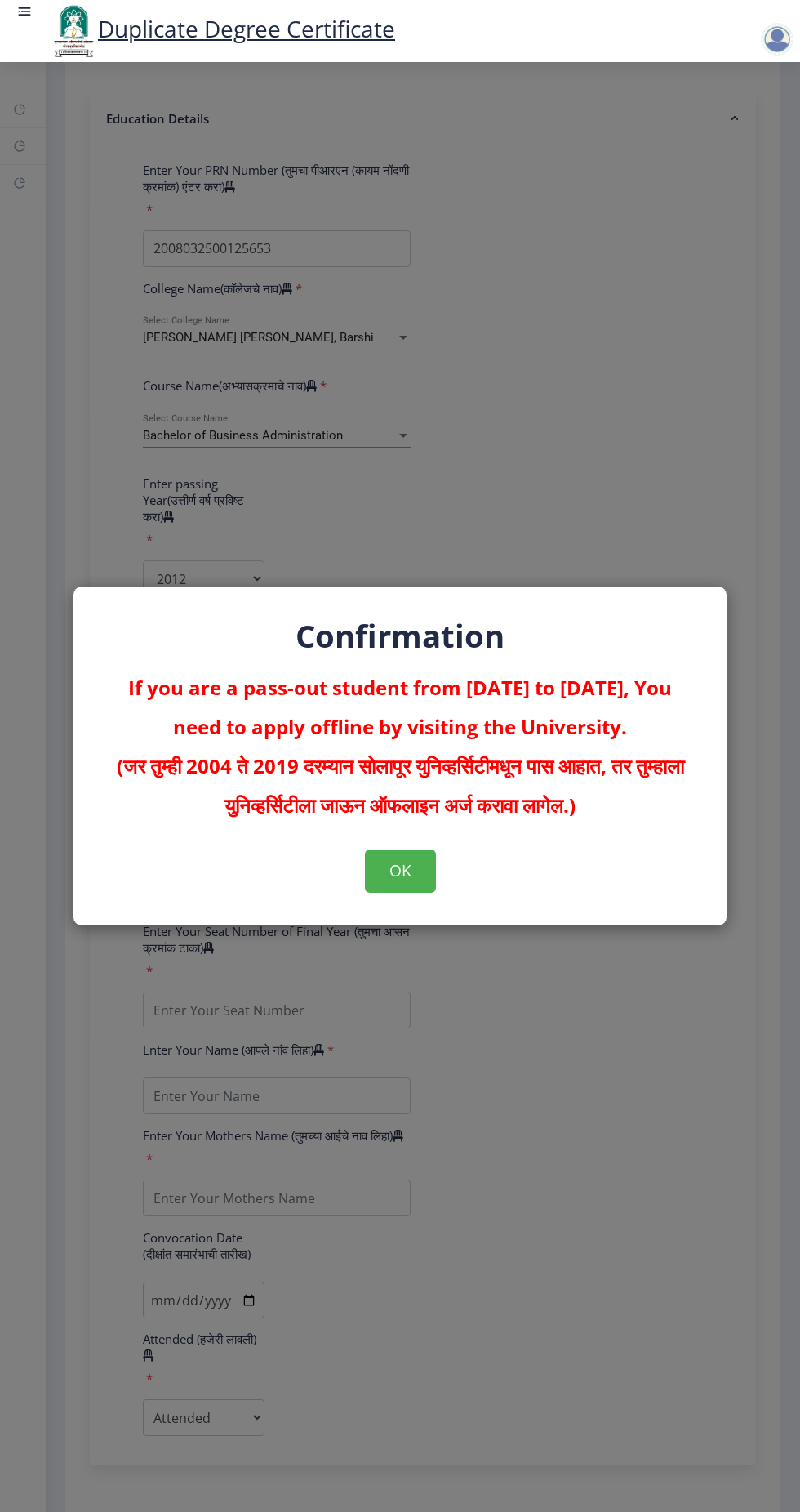
click at [622, 1101] on div "Confirmation If you are a pass-out student from 2004 to 2019, You need to apply…" at bounding box center [400, 756] width 800 height 1512
click at [408, 872] on button "OK" at bounding box center [400, 871] width 71 height 43
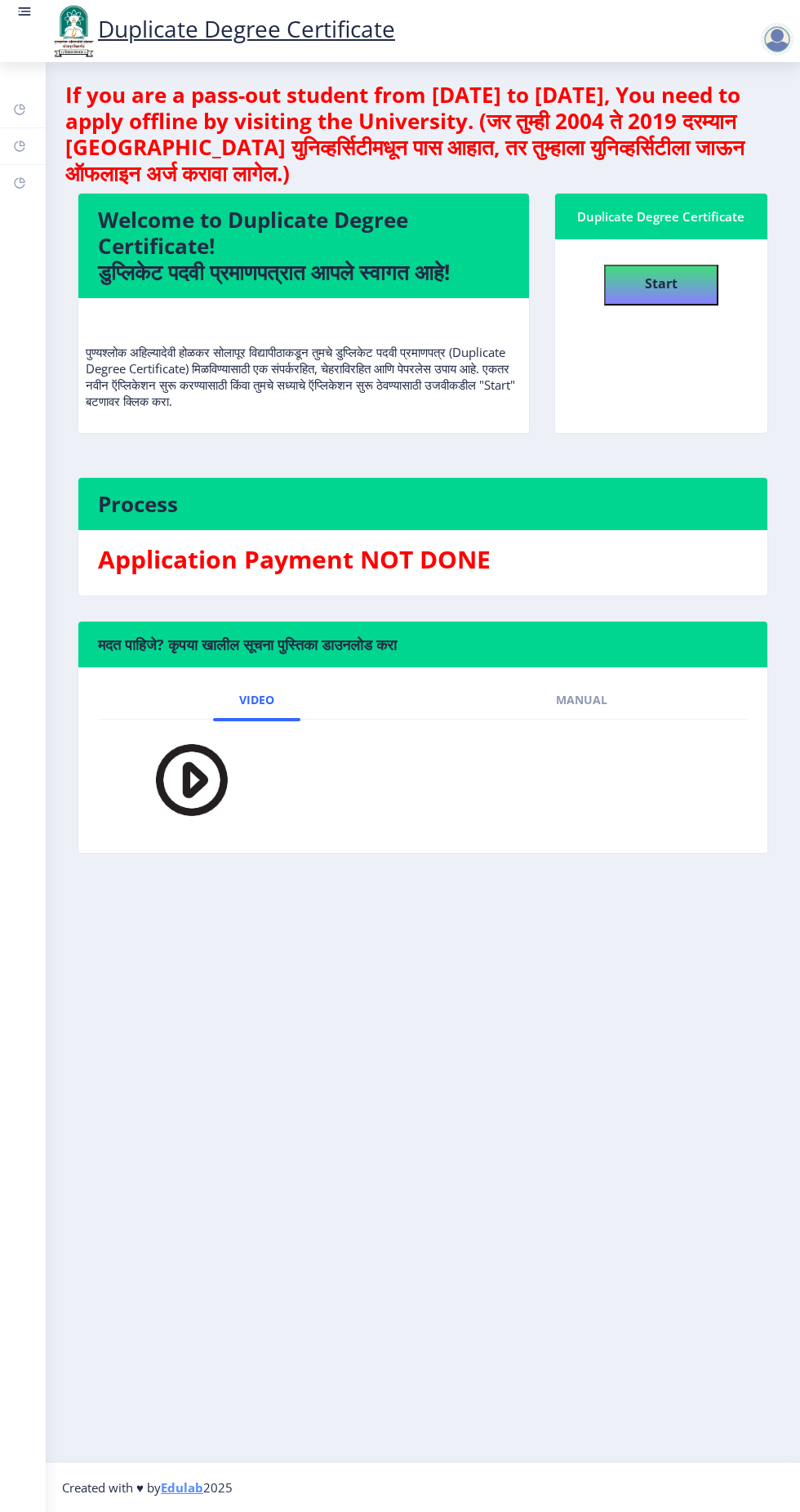
select select
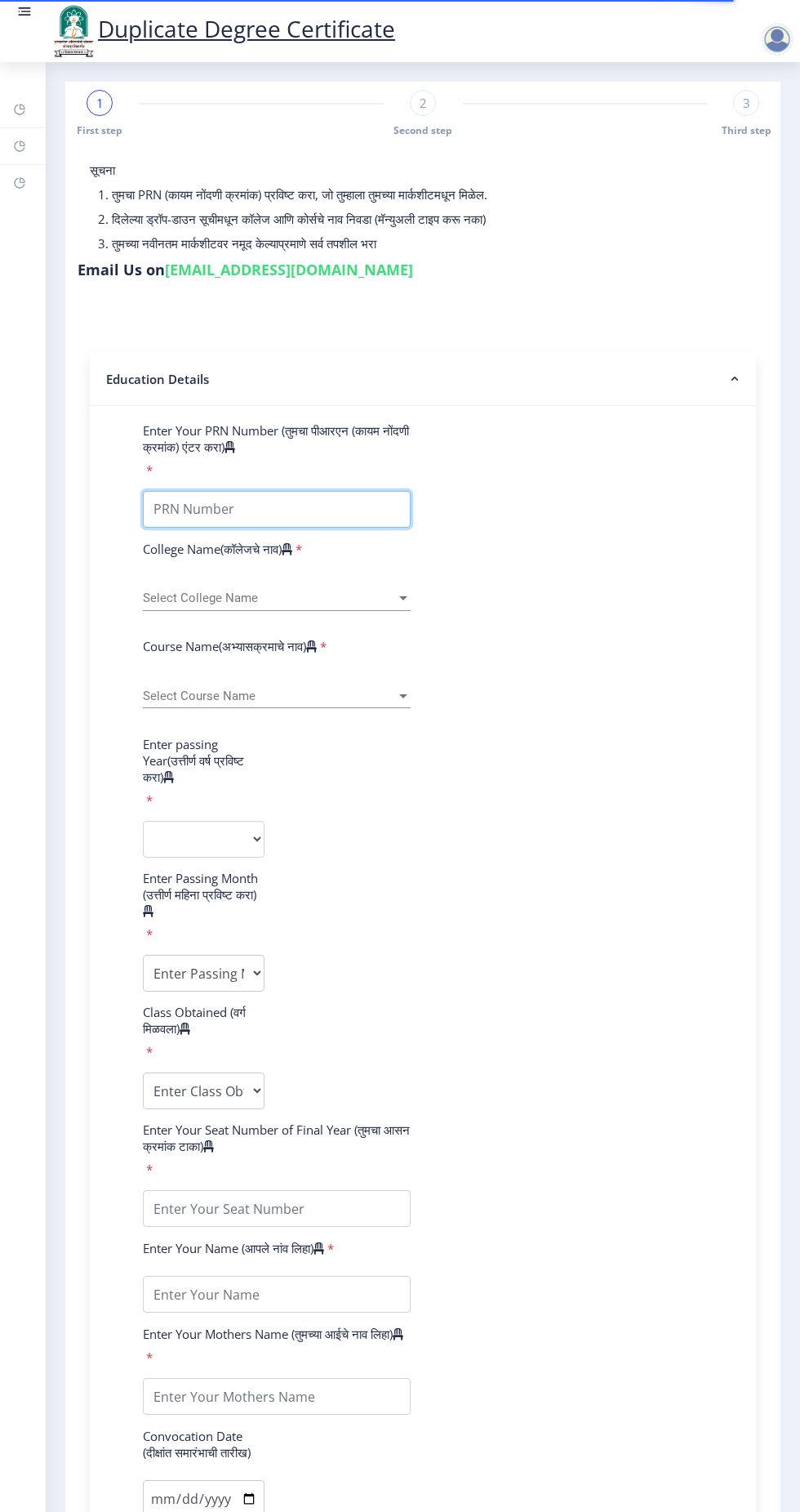
click at [239, 504] on input "Enter Your PRN Number (तुमचा पीआरएन (कायम नोंदणी क्रमांक) एंटर करा)" at bounding box center [277, 509] width 268 height 37
click at [570, 590] on form "Enter Your PRN Number (तुमचा पीआरएन (कायम नोंदणी क्रमांक) एंटर करा) * College N…" at bounding box center [422, 1050] width 584 height 1256
click at [311, 500] on input "Enter Your PRN Number (तुमचा पीआरएन (कायम नोंदणी क्रमांक) एंटर करा)" at bounding box center [277, 509] width 268 height 37
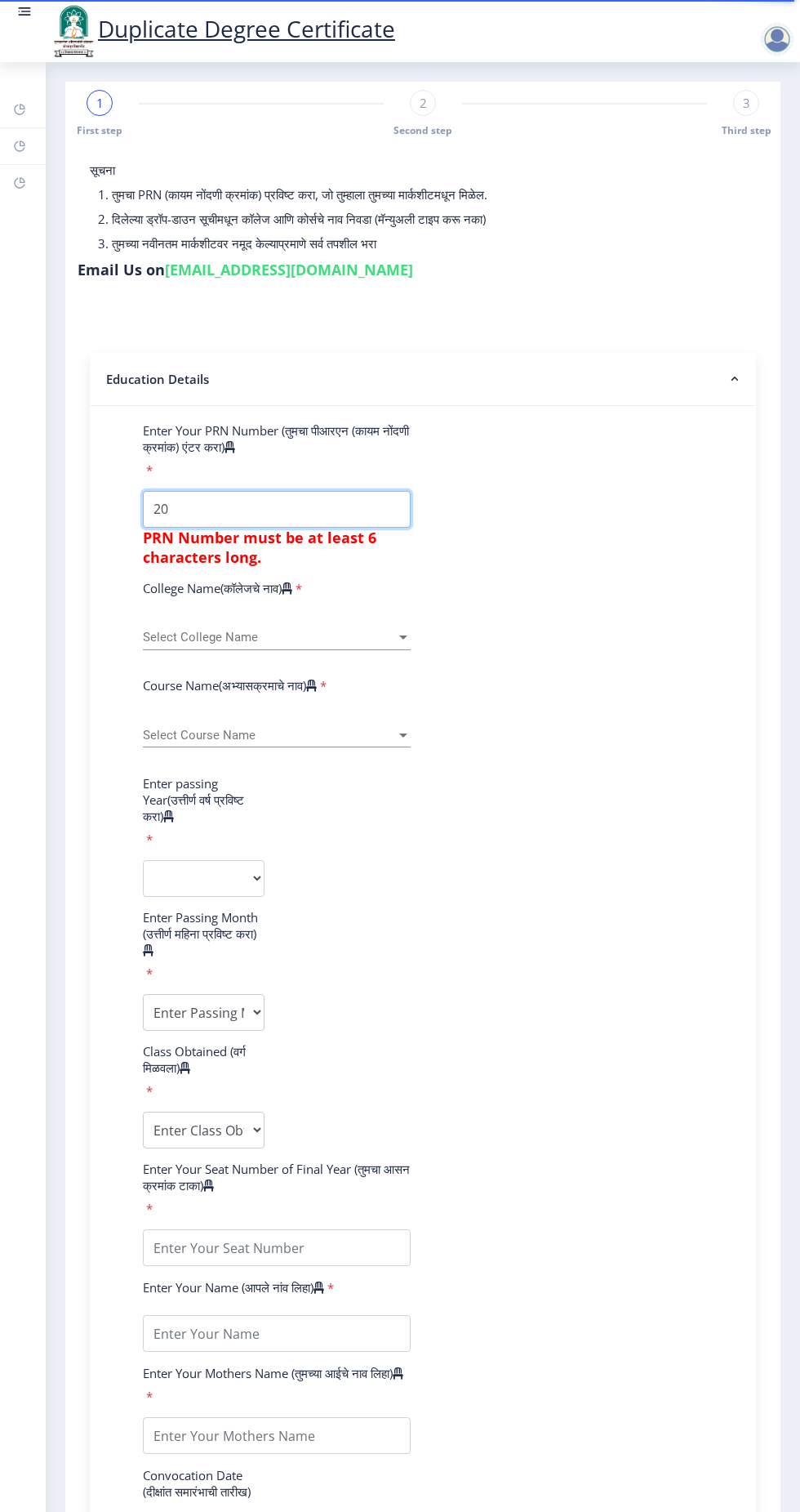
type input "2"
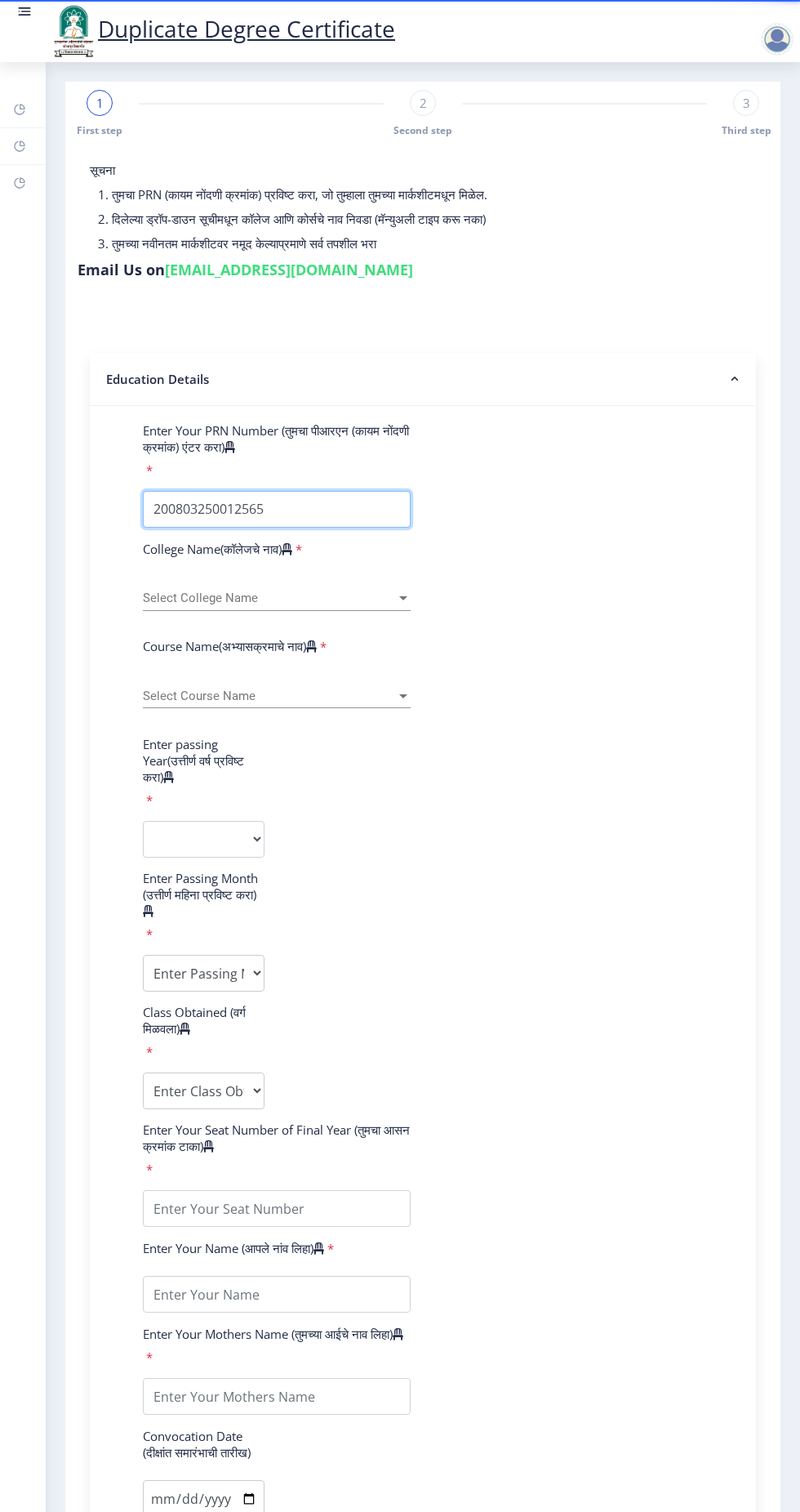
type input "2008032500125653"
click at [261, 598] on span "Select College Name" at bounding box center [270, 598] width 253 height 14
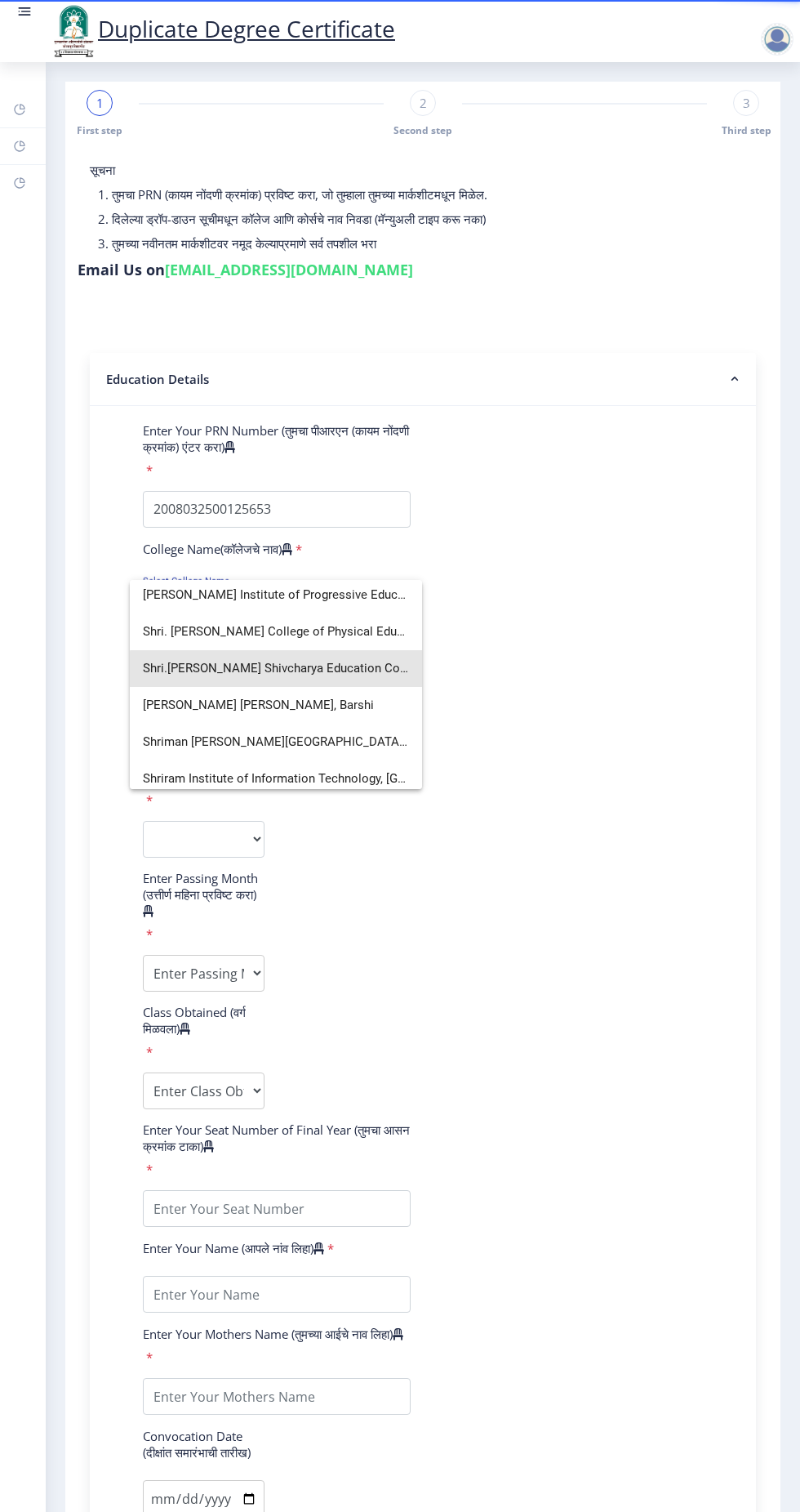
scroll to position [3063, 0]
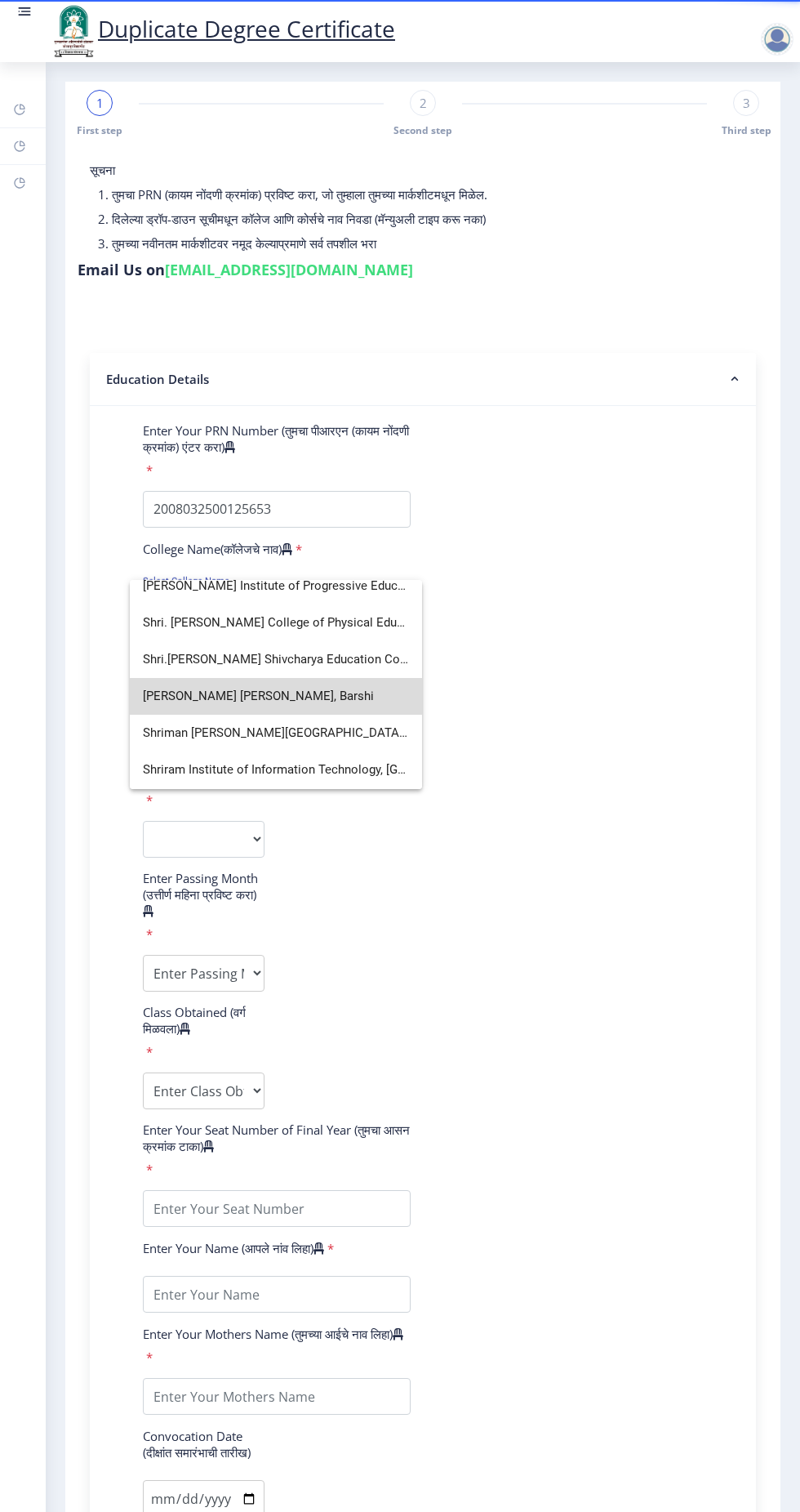
click at [297, 701] on span "Shriman Bhausaheb Zadbuke Mahavidylaya, Barshi" at bounding box center [276, 696] width 266 height 37
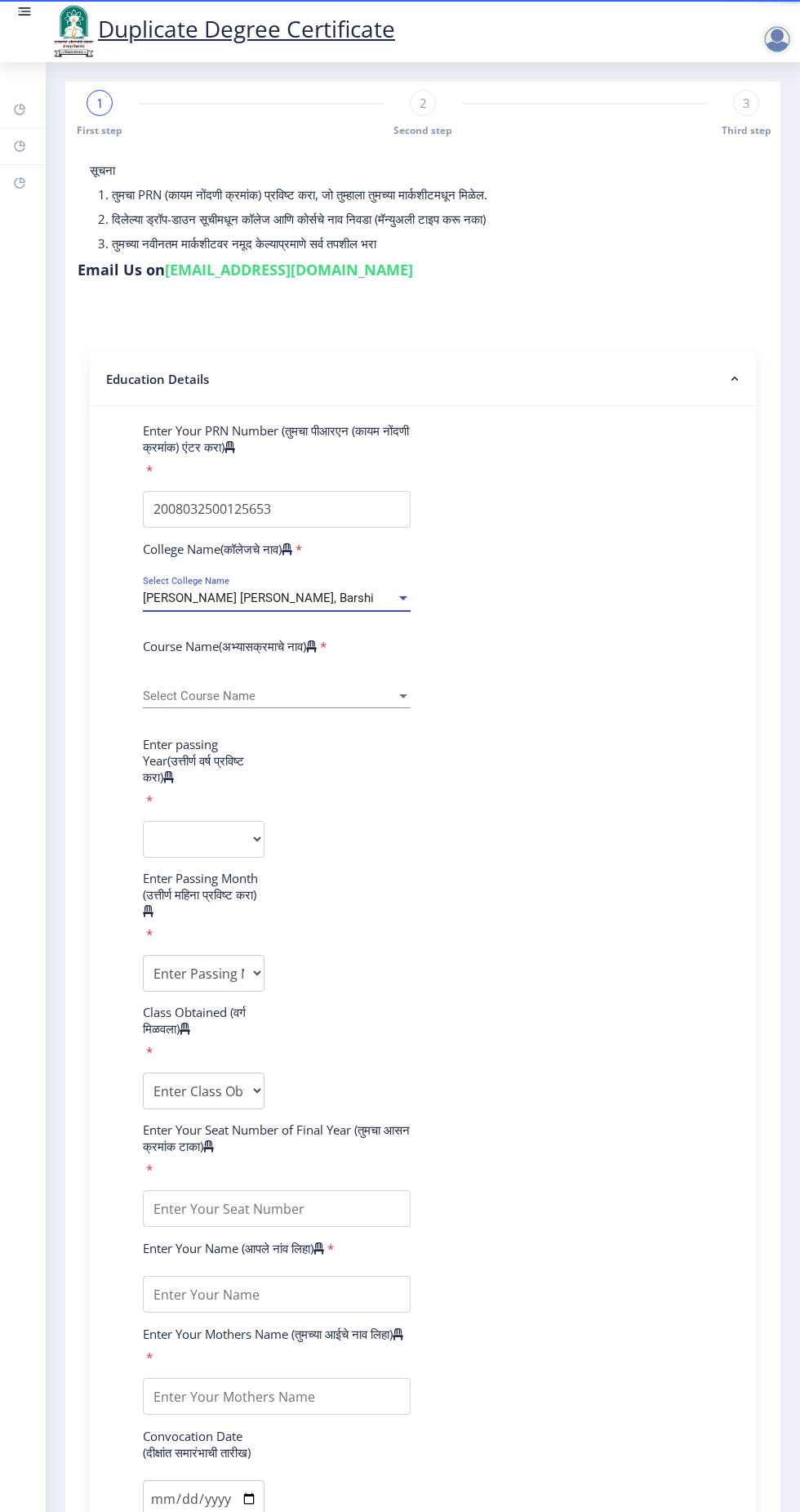
click at [259, 696] on span "Select Course Name" at bounding box center [270, 696] width 253 height 14
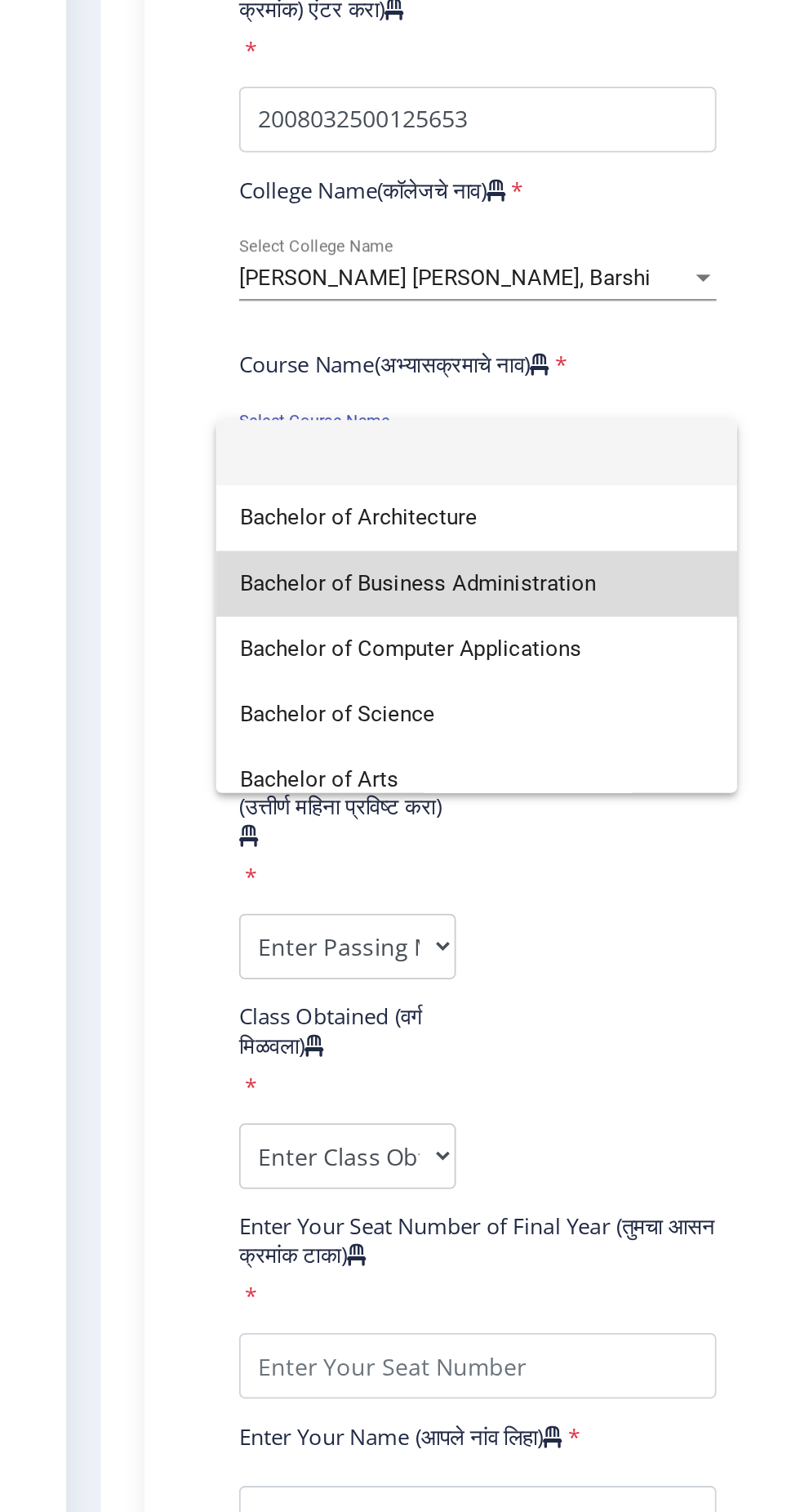
click at [308, 771] on span "Bachelor of Business Administration" at bounding box center [276, 770] width 266 height 37
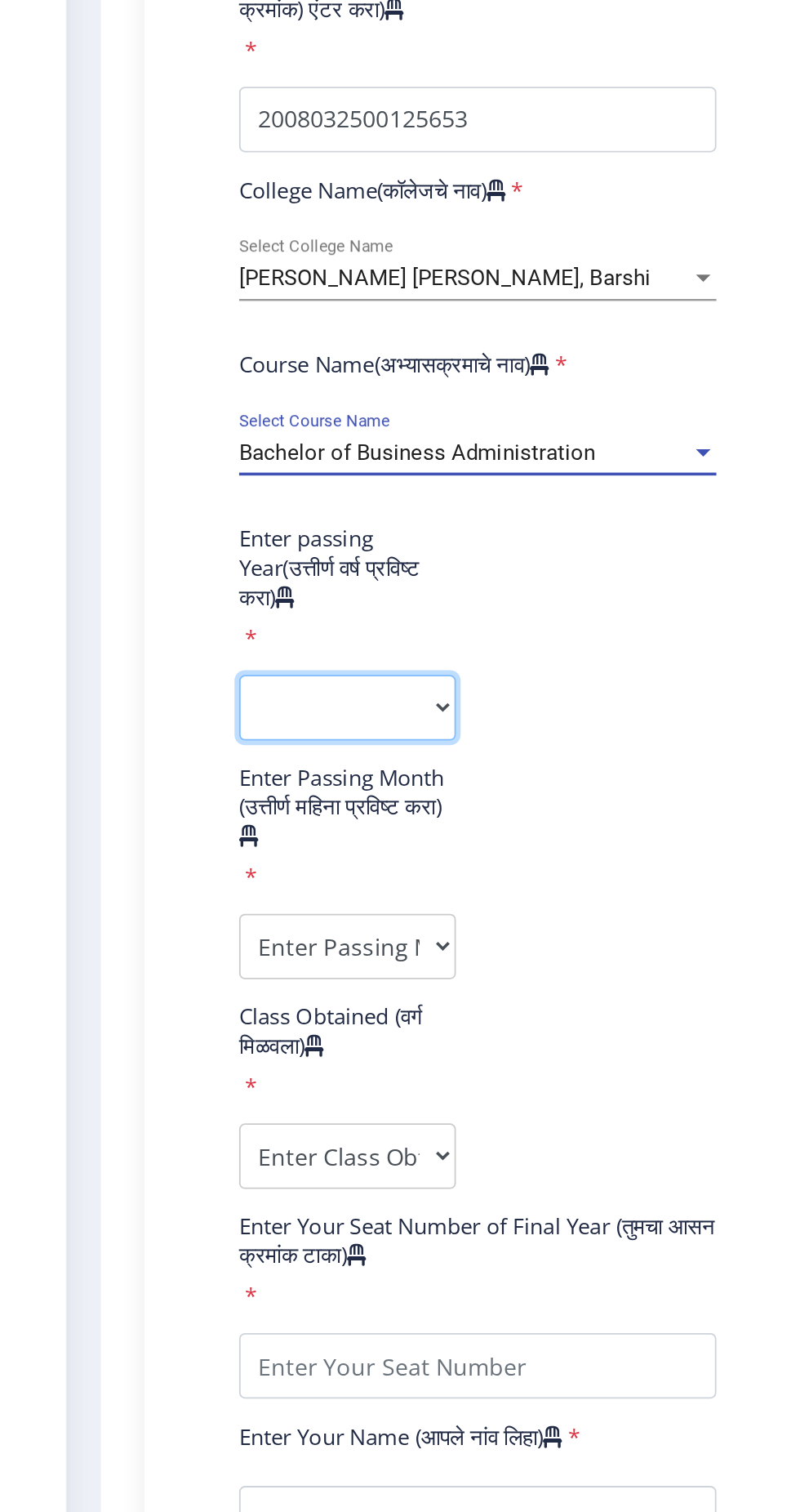
click at [211, 836] on select "2025 2024 2023 2022 2021 2020 2019 2018 2017 2016 2015 2014 2013 2012 2011 2010…" at bounding box center [204, 839] width 122 height 37
select select "2012"
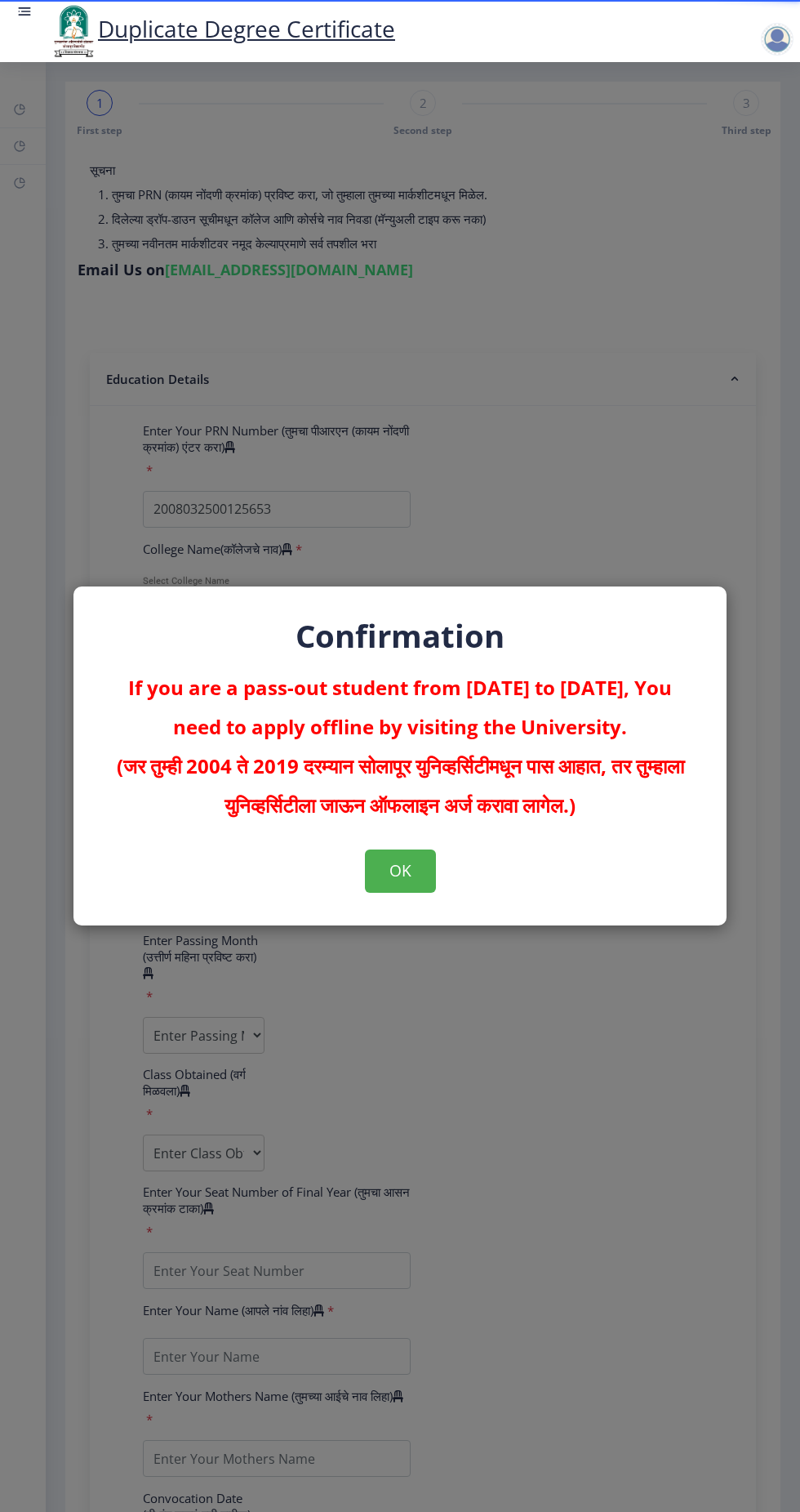
click at [617, 1073] on div "Confirmation If you are a pass-out student from 2004 to 2019, You need to apply…" at bounding box center [400, 756] width 800 height 1512
click at [583, 1044] on div "Confirmation If you are a pass-out student from 2004 to 2019, You need to apply…" at bounding box center [400, 756] width 800 height 1512
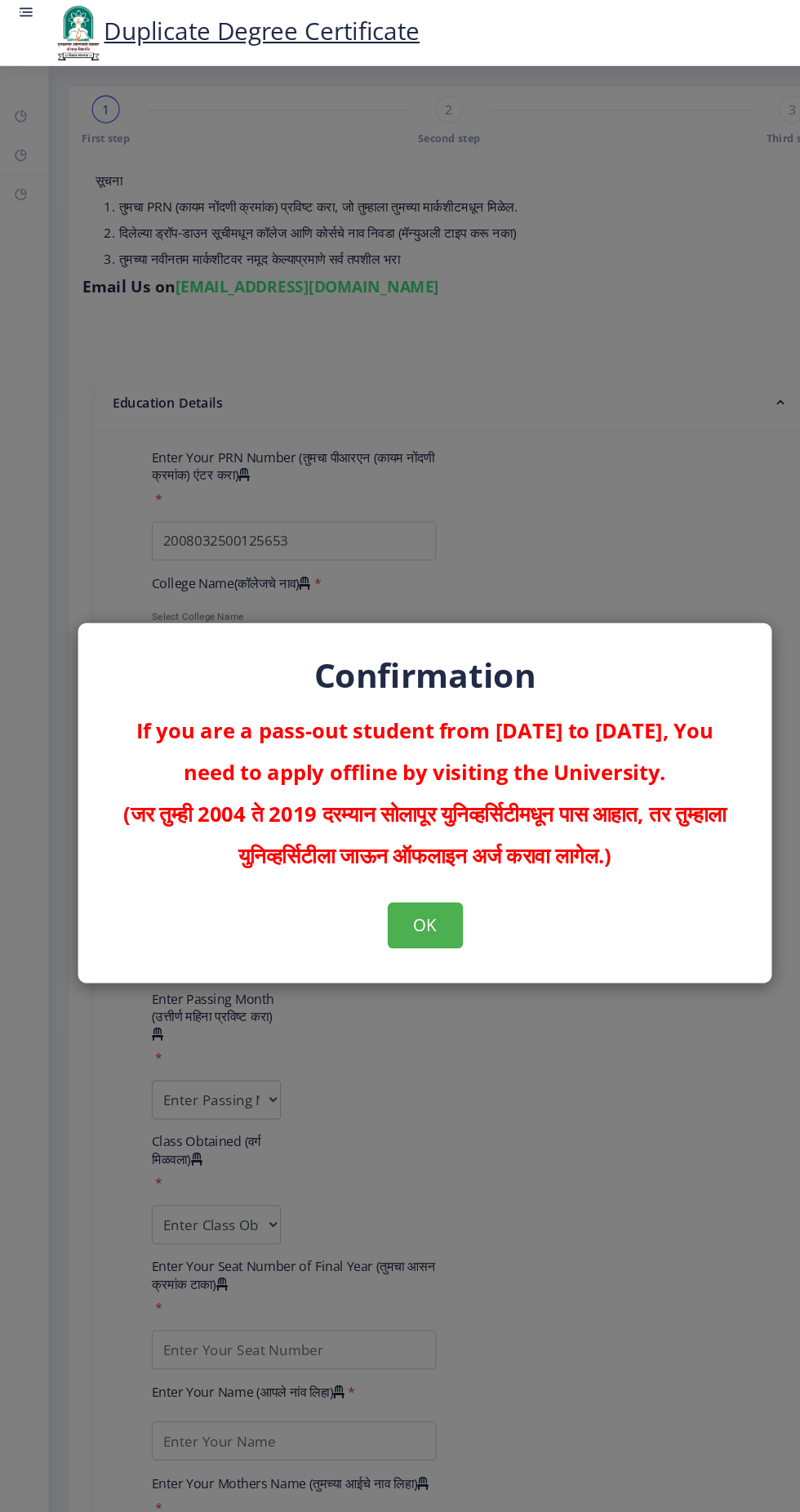
click at [253, 1257] on div "Confirmation If you are a pass-out student from 2004 to 2019, You need to apply…" at bounding box center [400, 756] width 800 height 1512
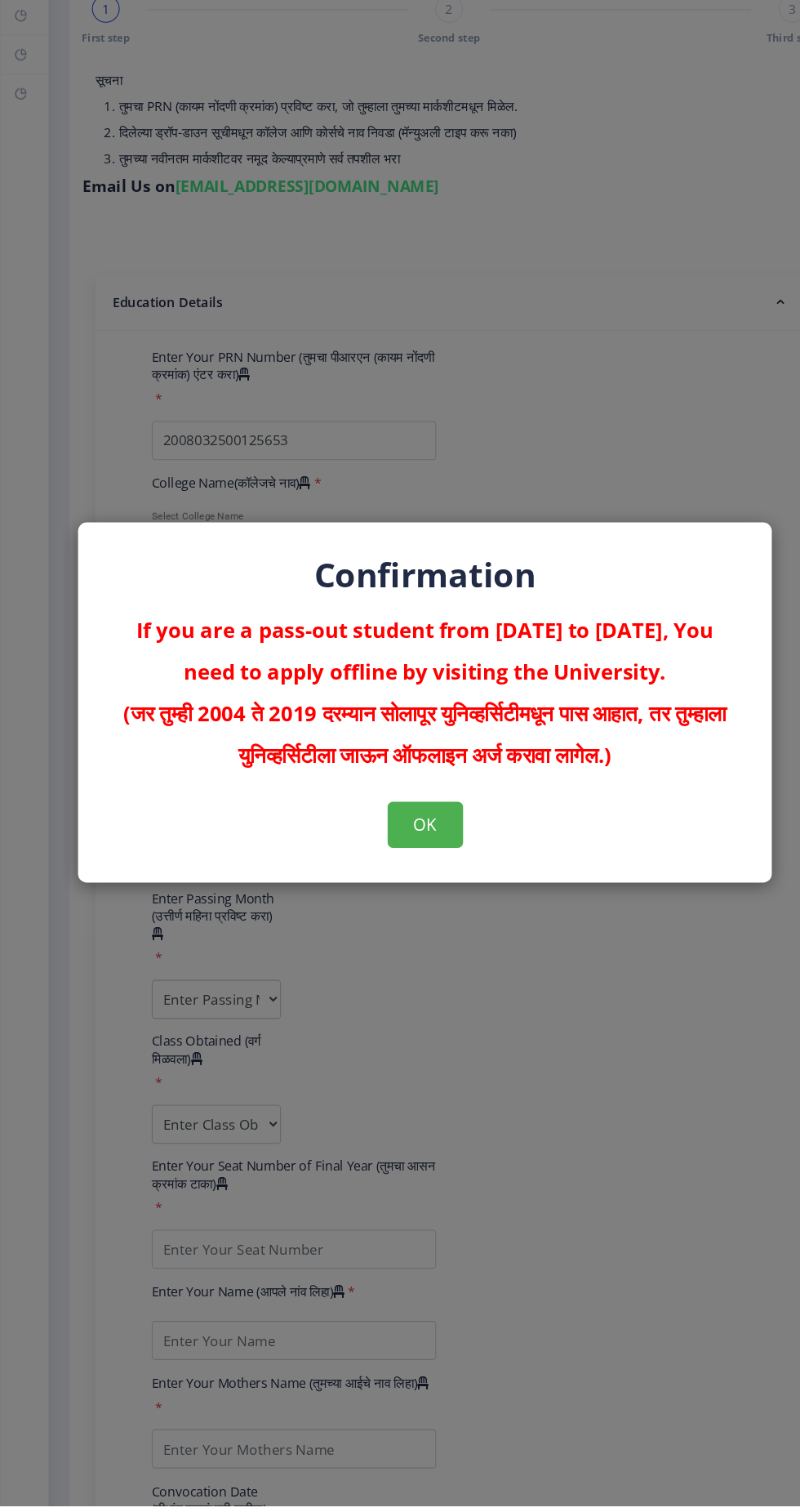
scroll to position [6, 0]
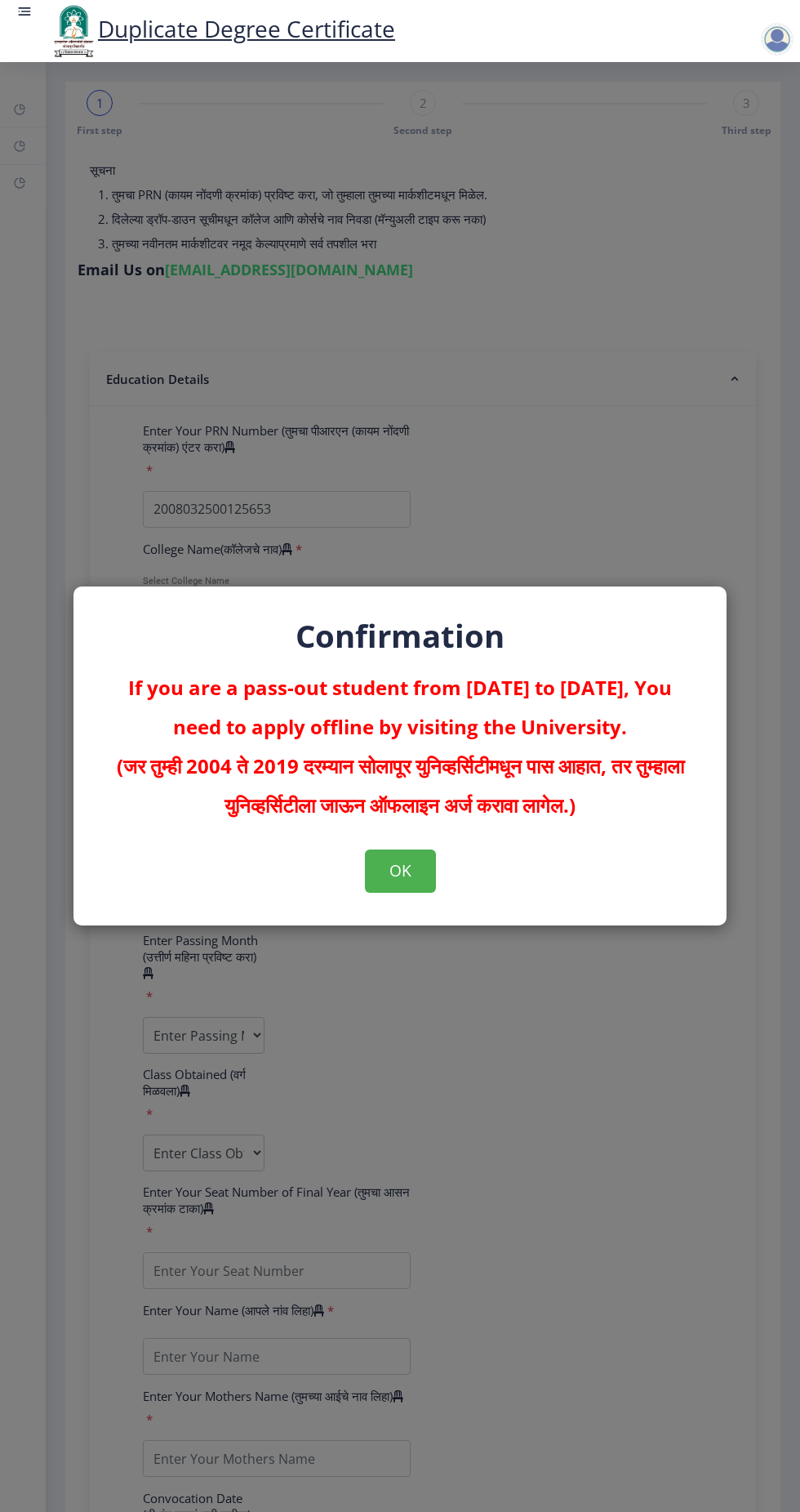
click at [646, 354] on div "Confirmation If you are a pass-out student from 2004 to 2019, You need to apply…" at bounding box center [400, 756] width 800 height 1512
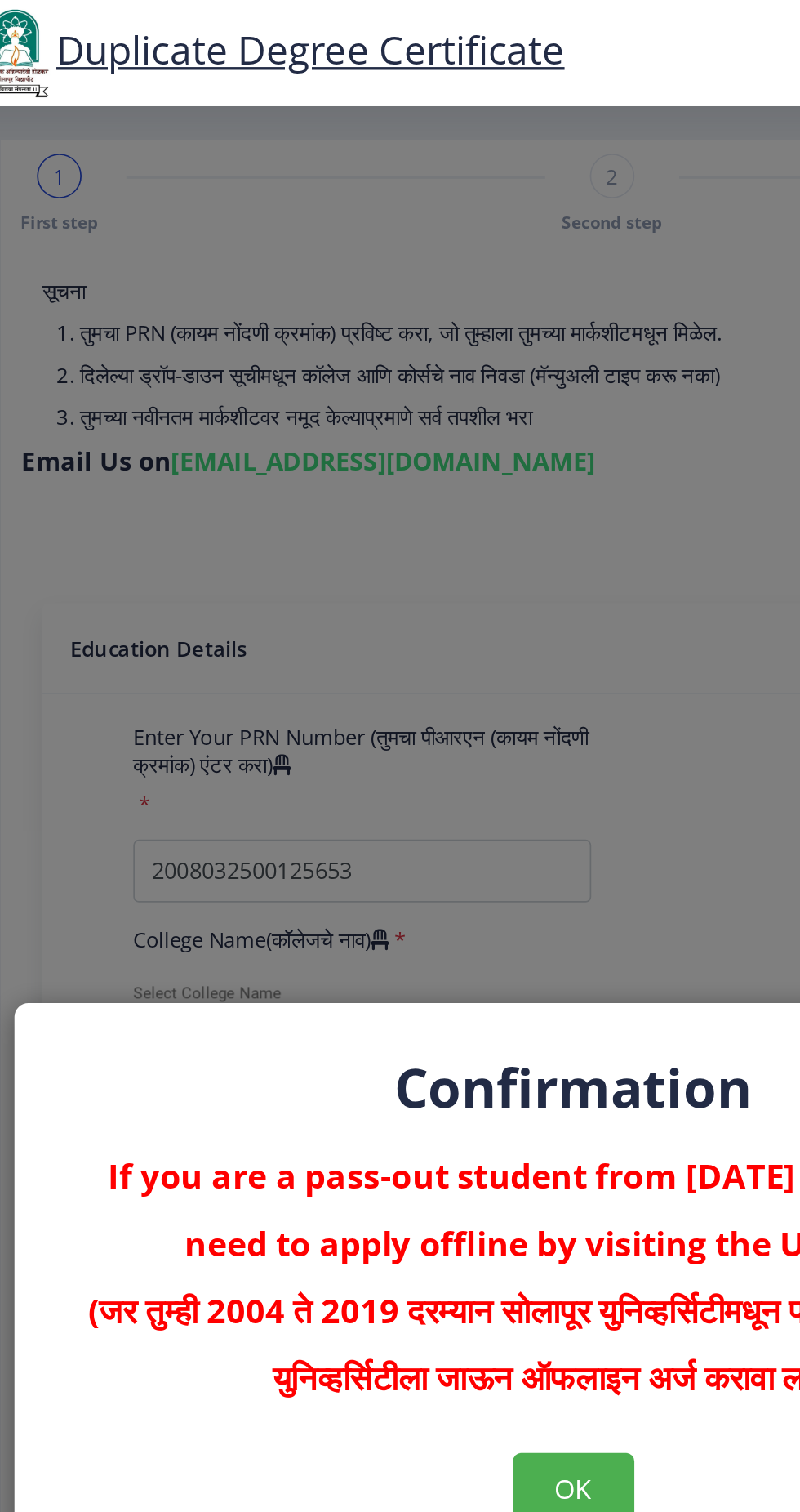
scroll to position [0, 0]
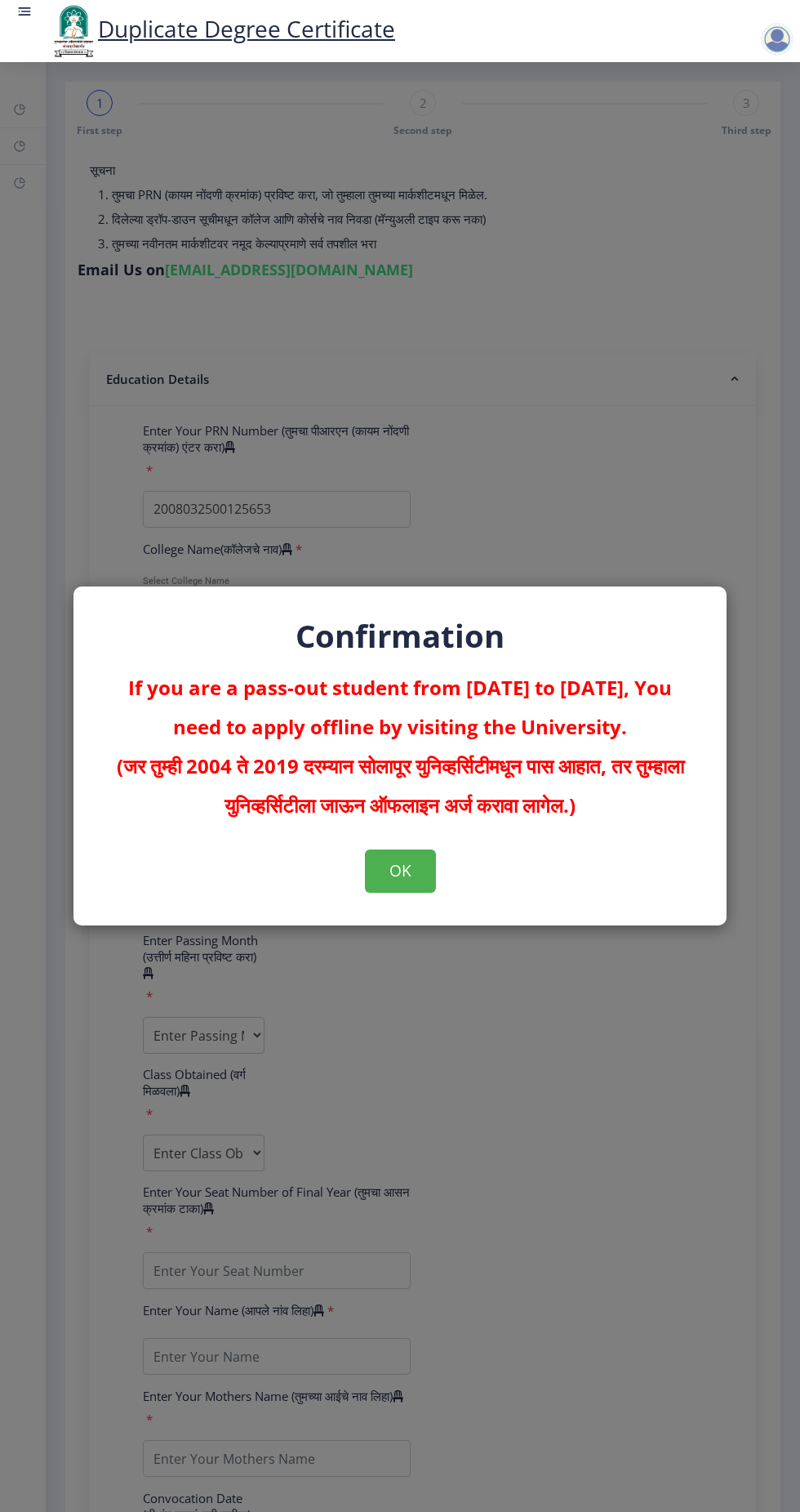
click at [686, 1055] on div "Confirmation If you are a pass-out student from 2004 to 2019, You need to apply…" at bounding box center [400, 756] width 800 height 1512
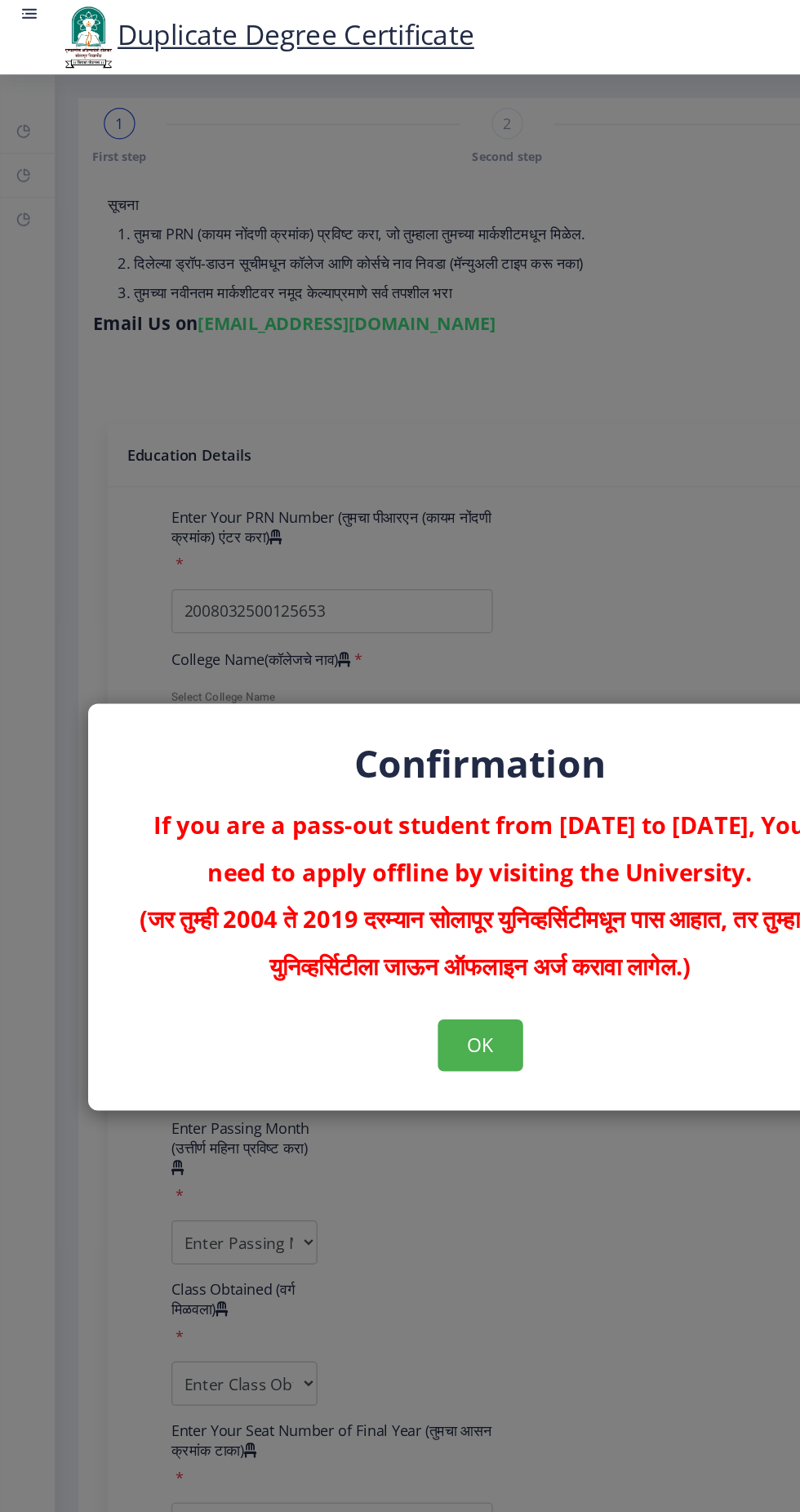
click at [539, 892] on div "OK" at bounding box center [399, 871] width 588 height 43
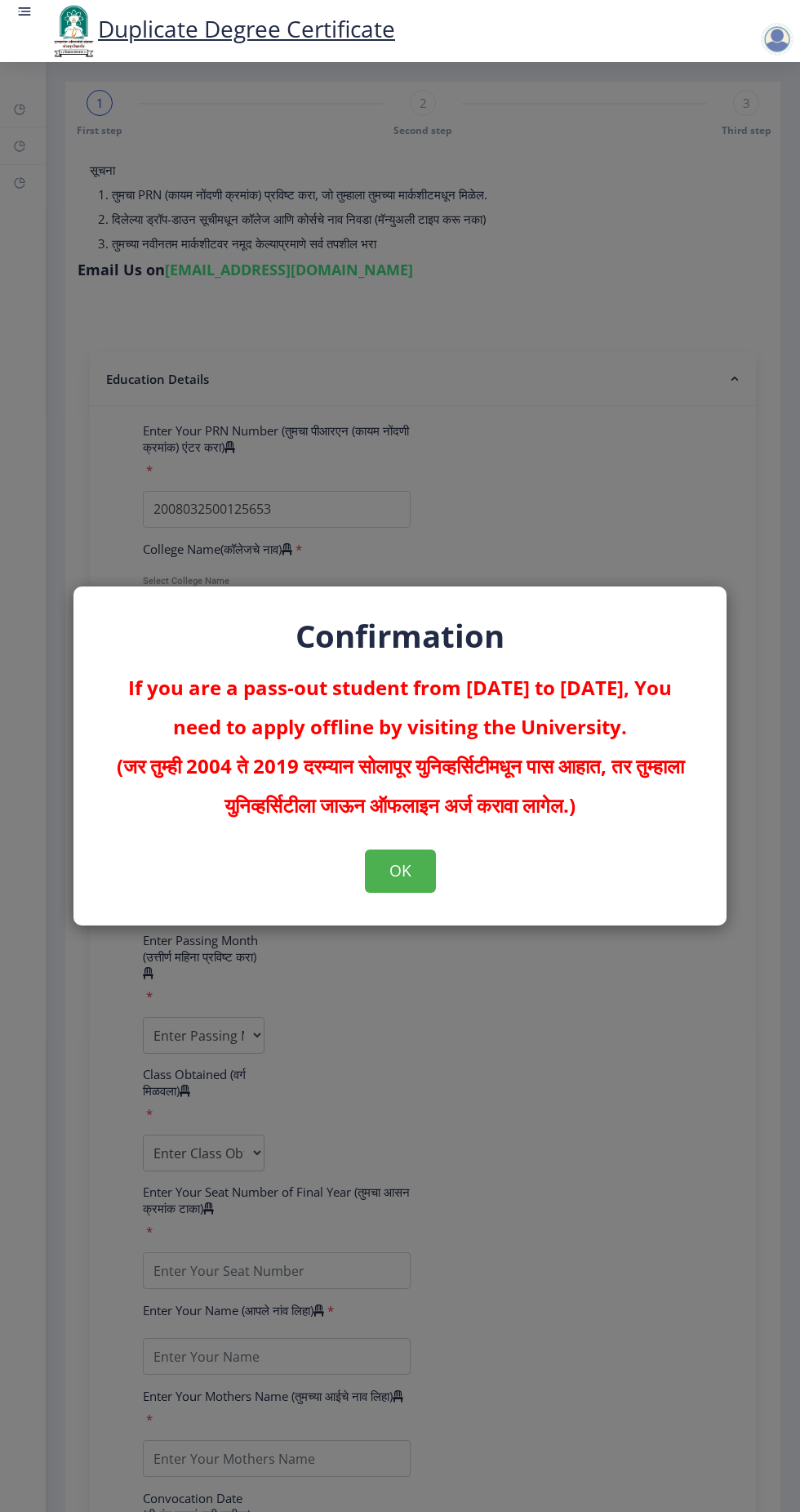
click at [276, 282] on div "Confirmation If you are a pass-out student from 2004 to 2019, You need to apply…" at bounding box center [400, 756] width 800 height 1512
click at [534, 1131] on div "Confirmation If you are a pass-out student from 2004 to 2019, You need to apply…" at bounding box center [400, 756] width 800 height 1512
click at [428, 892] on button "OK" at bounding box center [400, 871] width 71 height 43
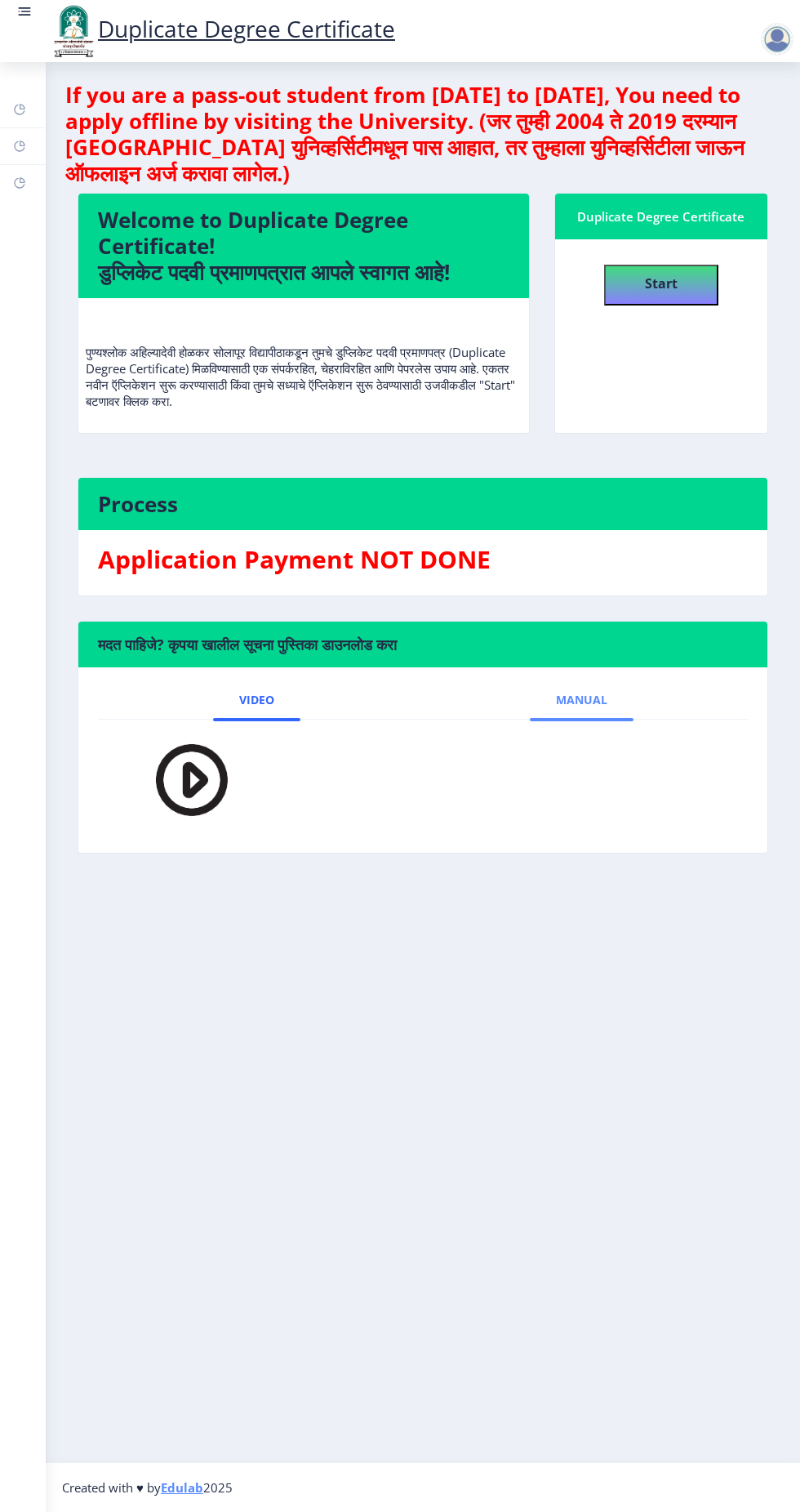
click at [583, 718] on link "Manual" at bounding box center [582, 700] width 104 height 39
click at [213, 773] on img at bounding box center [169, 782] width 90 height 98
click at [665, 225] on div "Duplicate Degree Certificate" at bounding box center [661, 216] width 173 height 20
click at [651, 194] on nb-card-header "Duplicate Degree Certificate" at bounding box center [661, 217] width 212 height 46
click at [660, 201] on nb-card-header "Duplicate Degree Certificate" at bounding box center [661, 217] width 212 height 46
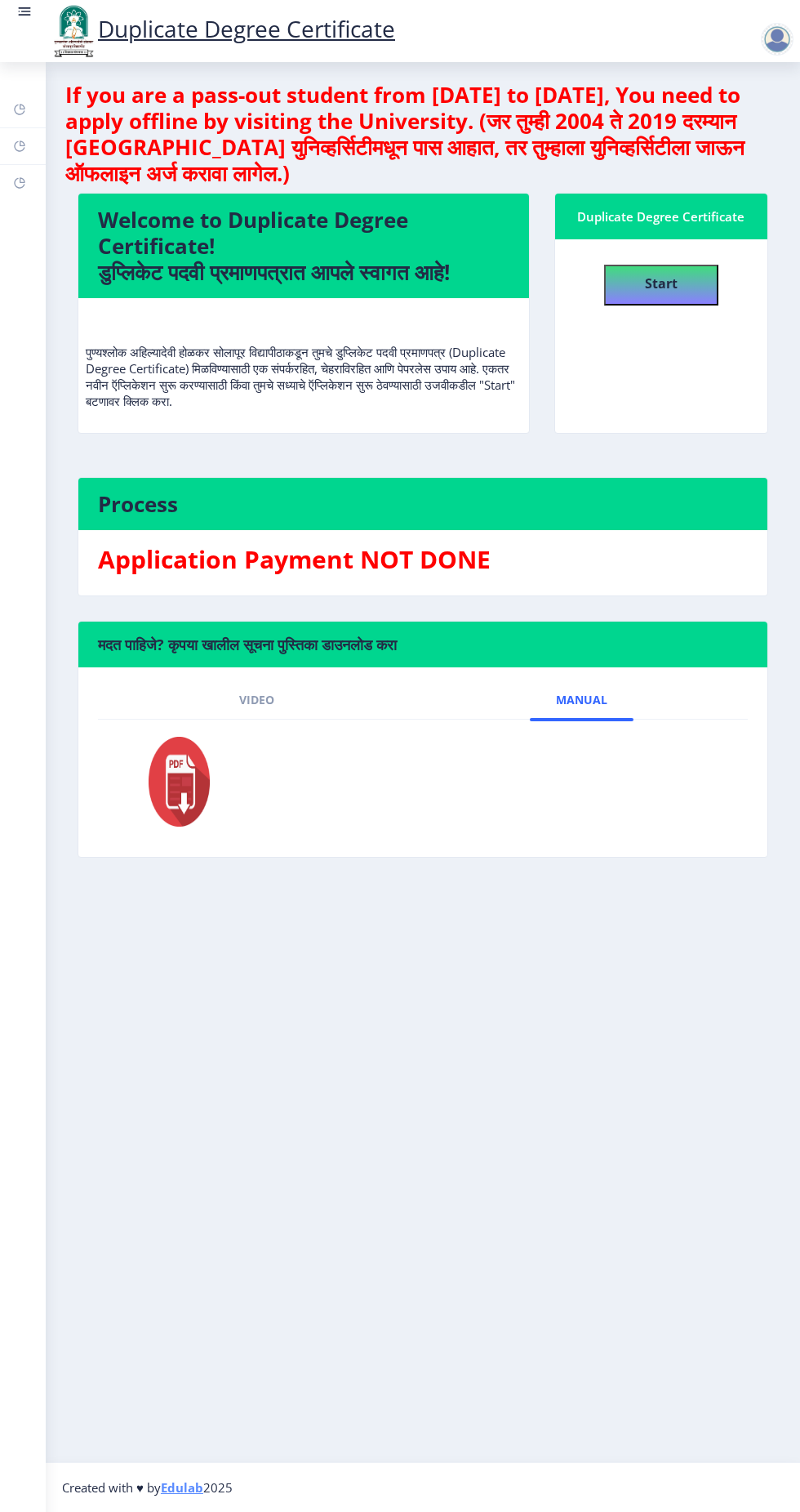
click at [671, 212] on div "Duplicate Degree Certificate" at bounding box center [661, 216] width 173 height 20
click at [433, 1038] on nb-layout-column "If you are a pass-out student from 2004 to 2019, You need to apply offline by v…" at bounding box center [423, 762] width 755 height 1400
click at [667, 282] on b "Start" at bounding box center [661, 283] width 32 height 18
select select
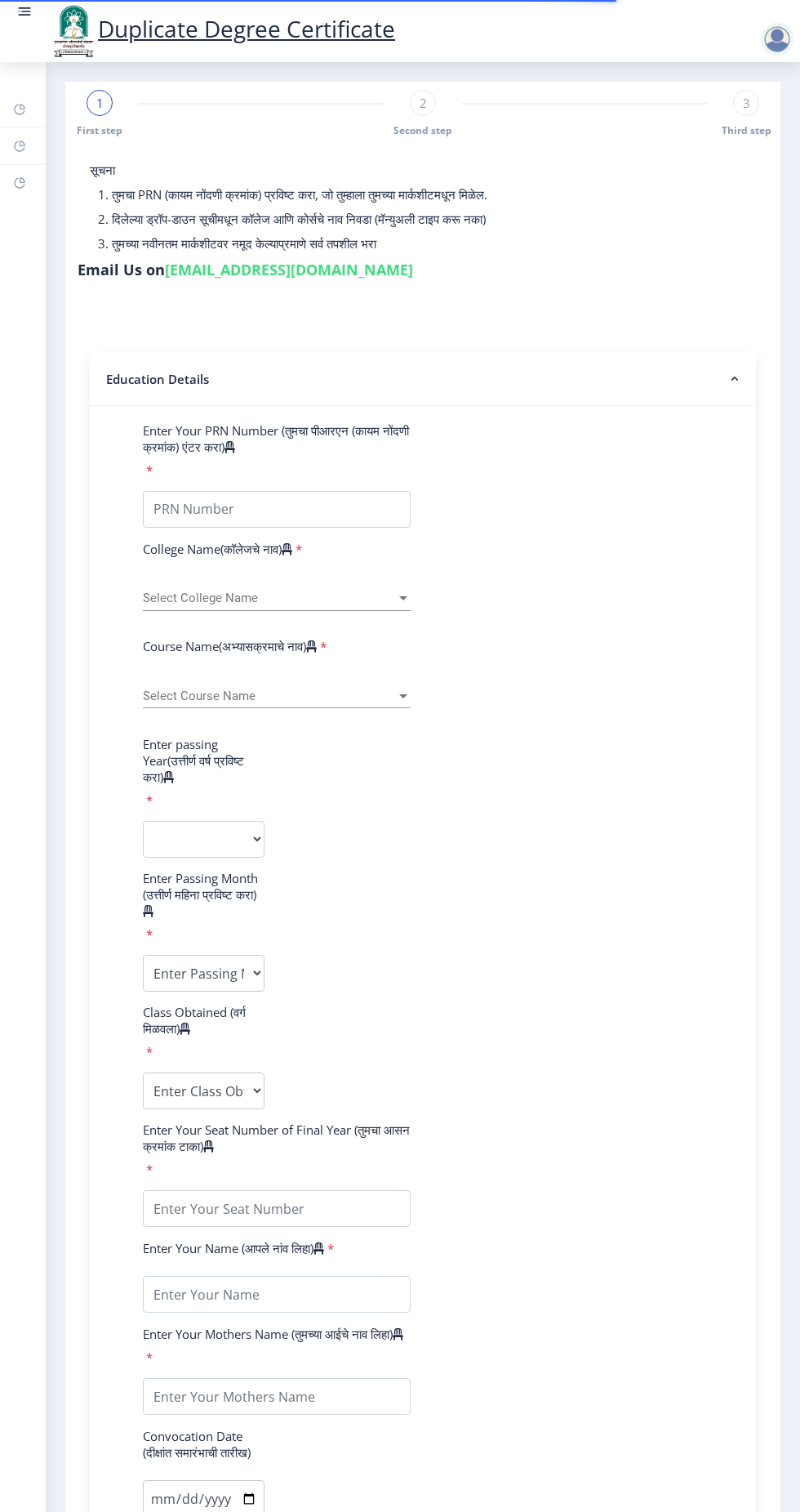
click at [253, 271] on link "su.sfc@studentscenter.in" at bounding box center [288, 269] width 248 height 20
click at [232, 264] on link "su.sfc@studentscenter.in" at bounding box center [288, 269] width 248 height 20
click at [429, 102] on div "2" at bounding box center [423, 102] width 26 height 26
select select
click at [736, 102] on div "3" at bounding box center [746, 102] width 26 height 26
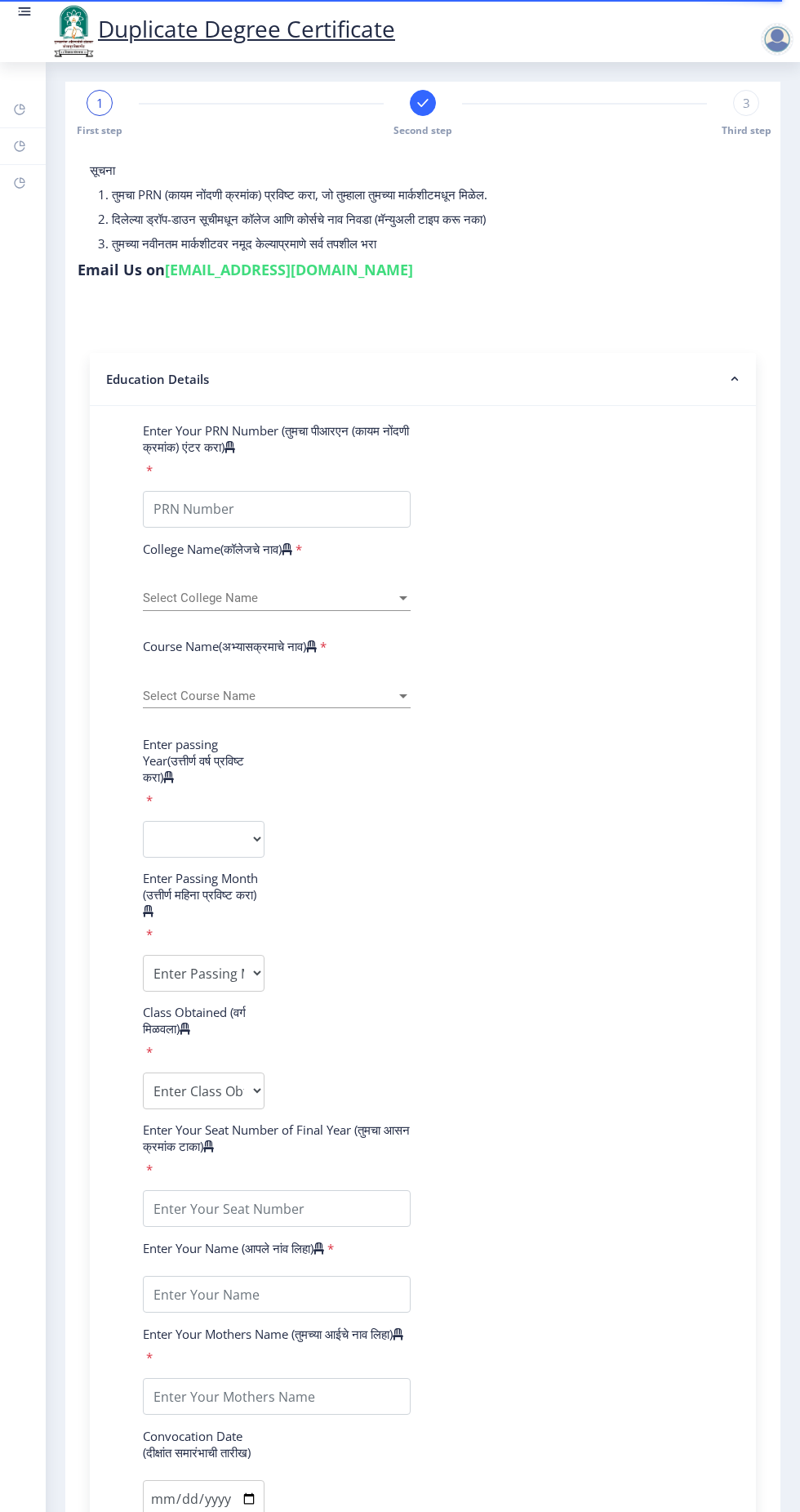
select select
click at [107, 133] on span "First step" at bounding box center [100, 131] width 46 height 14
click at [99, 100] on span "1" at bounding box center [100, 102] width 8 height 16
click at [99, 114] on div "1" at bounding box center [99, 102] width 26 height 26
click at [103, 115] on div "1 First step" at bounding box center [99, 113] width 26 height 48
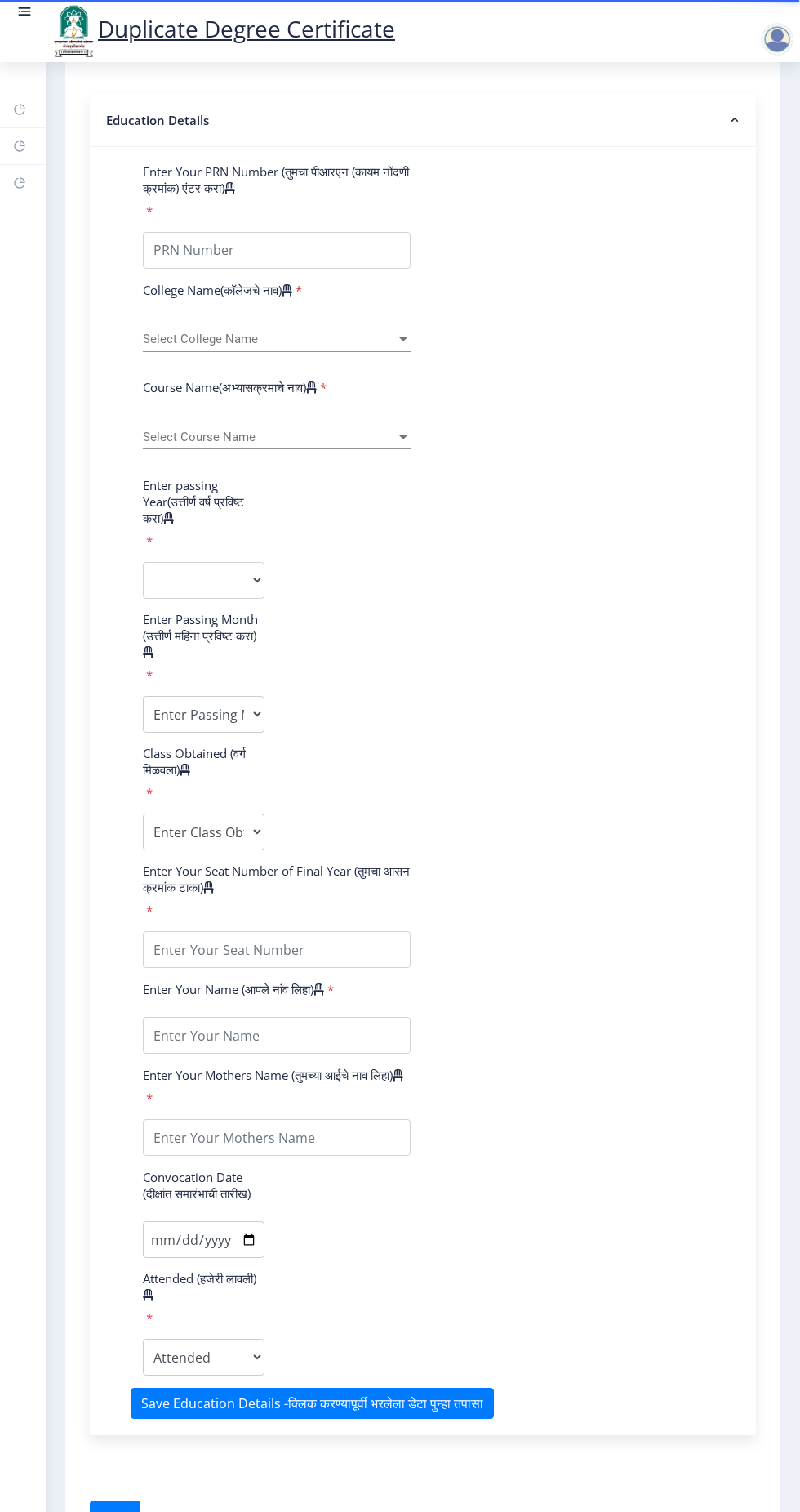
scroll to position [260, 0]
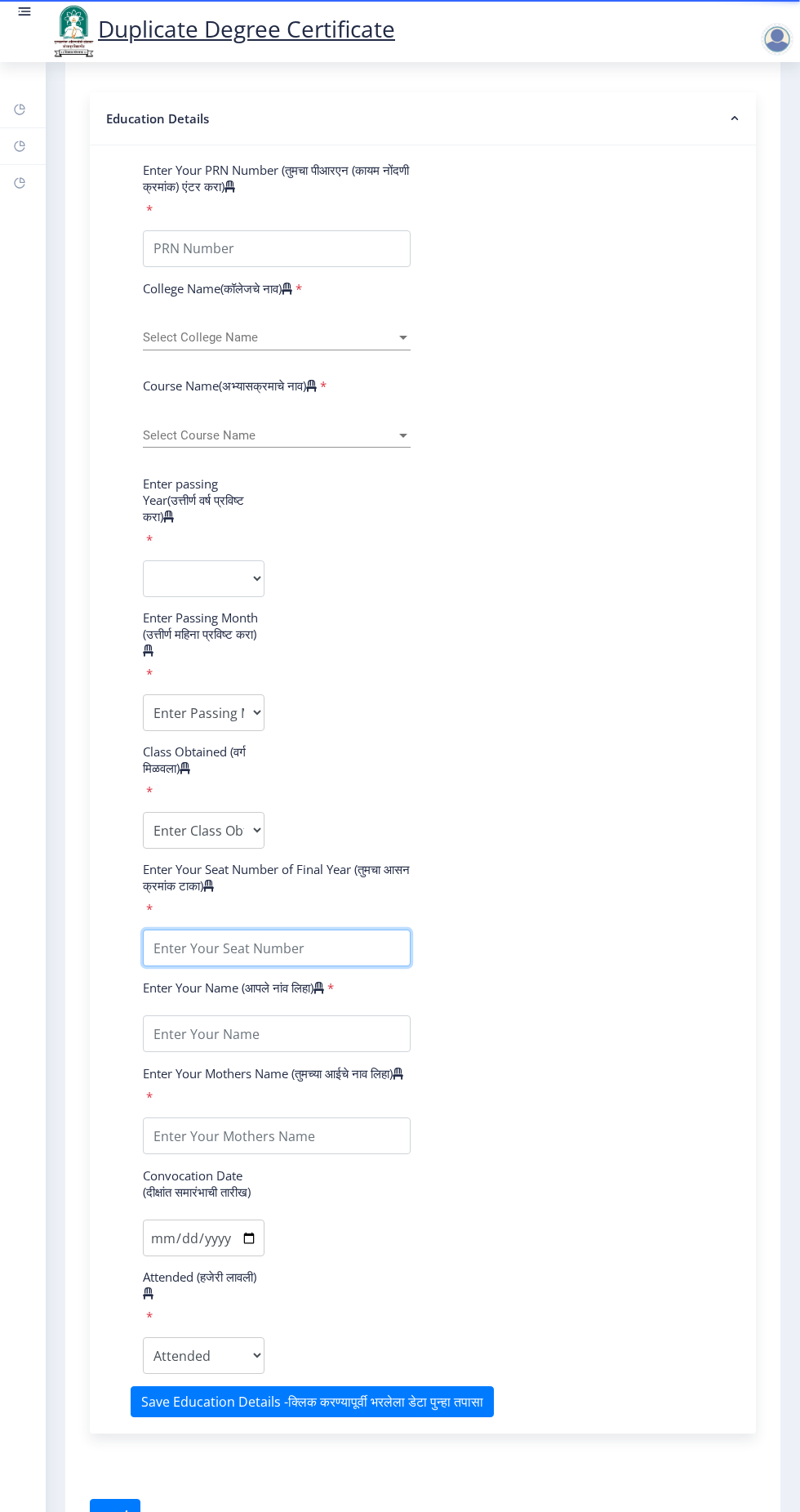
click at [278, 947] on input "textarea" at bounding box center [277, 947] width 268 height 37
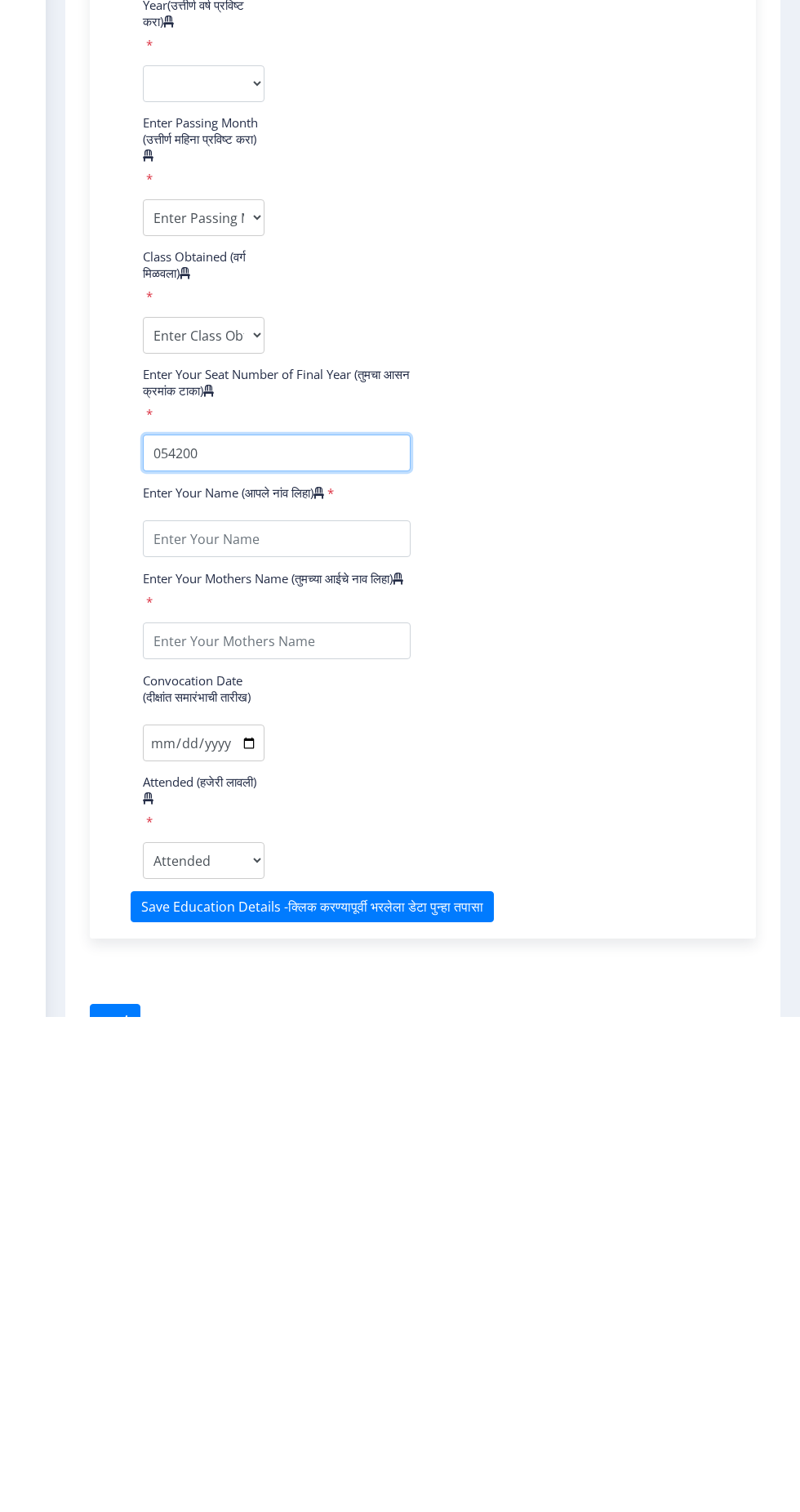
type input "054200"
click at [293, 1028] on input "textarea" at bounding box center [277, 1033] width 268 height 37
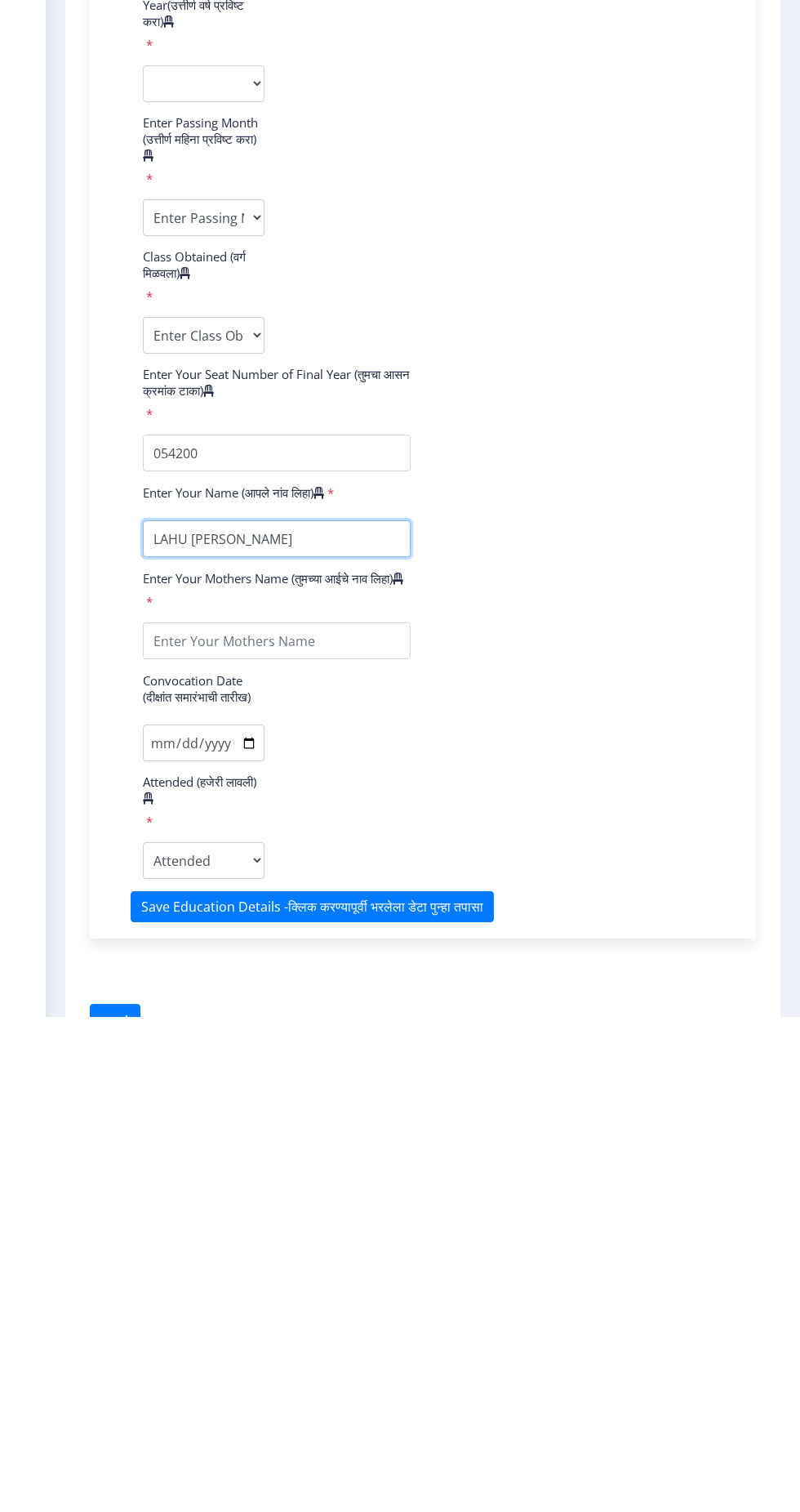
type input "LAHU BHAGWAT DALVE"
click at [300, 1154] on input "textarea" at bounding box center [277, 1136] width 268 height 37
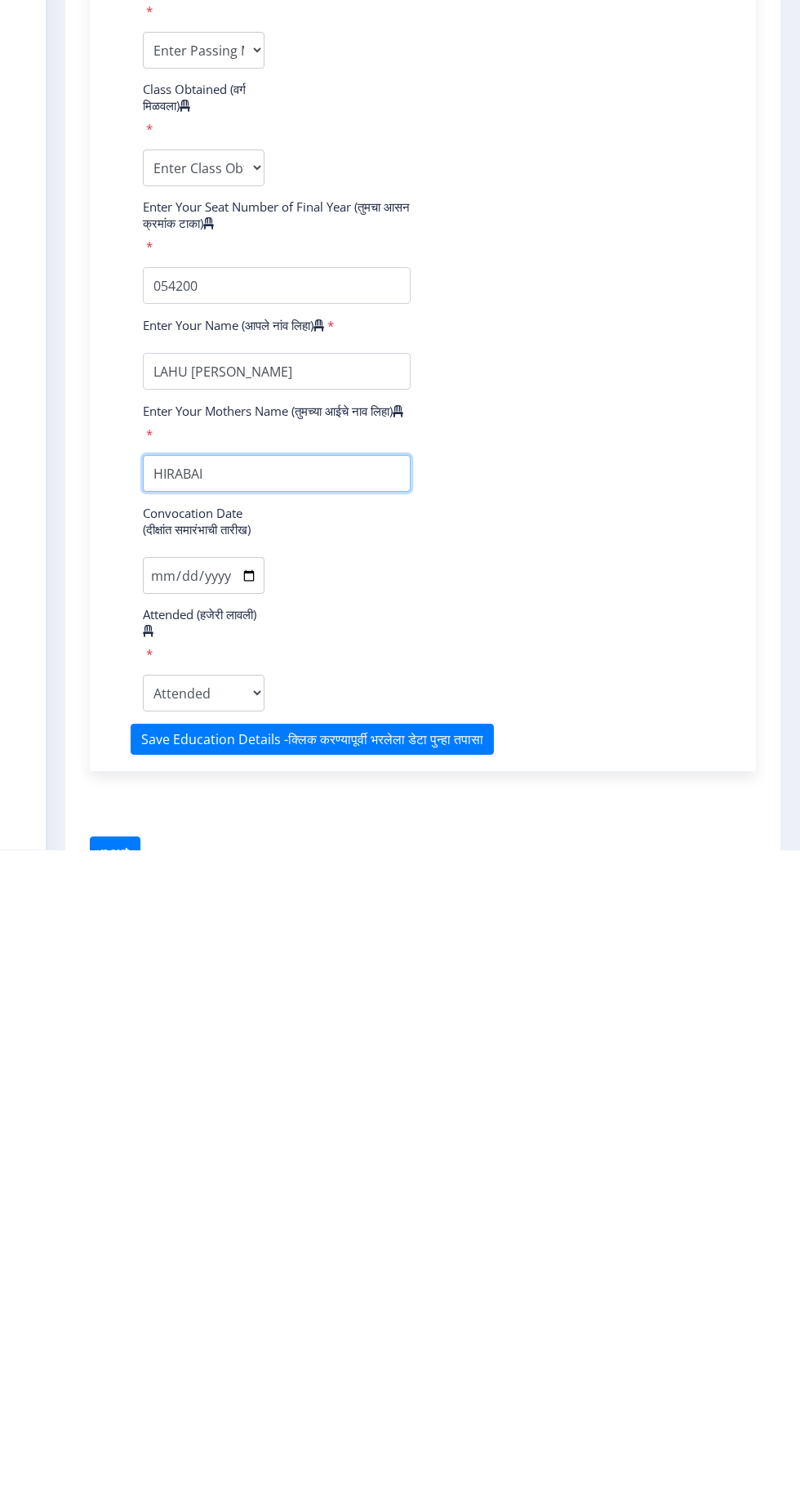
type input "HIRABAI"
click at [209, 1247] on input "Convocation Date (दीक्षांत समारंभाची तारीख)" at bounding box center [204, 1237] width 122 height 37
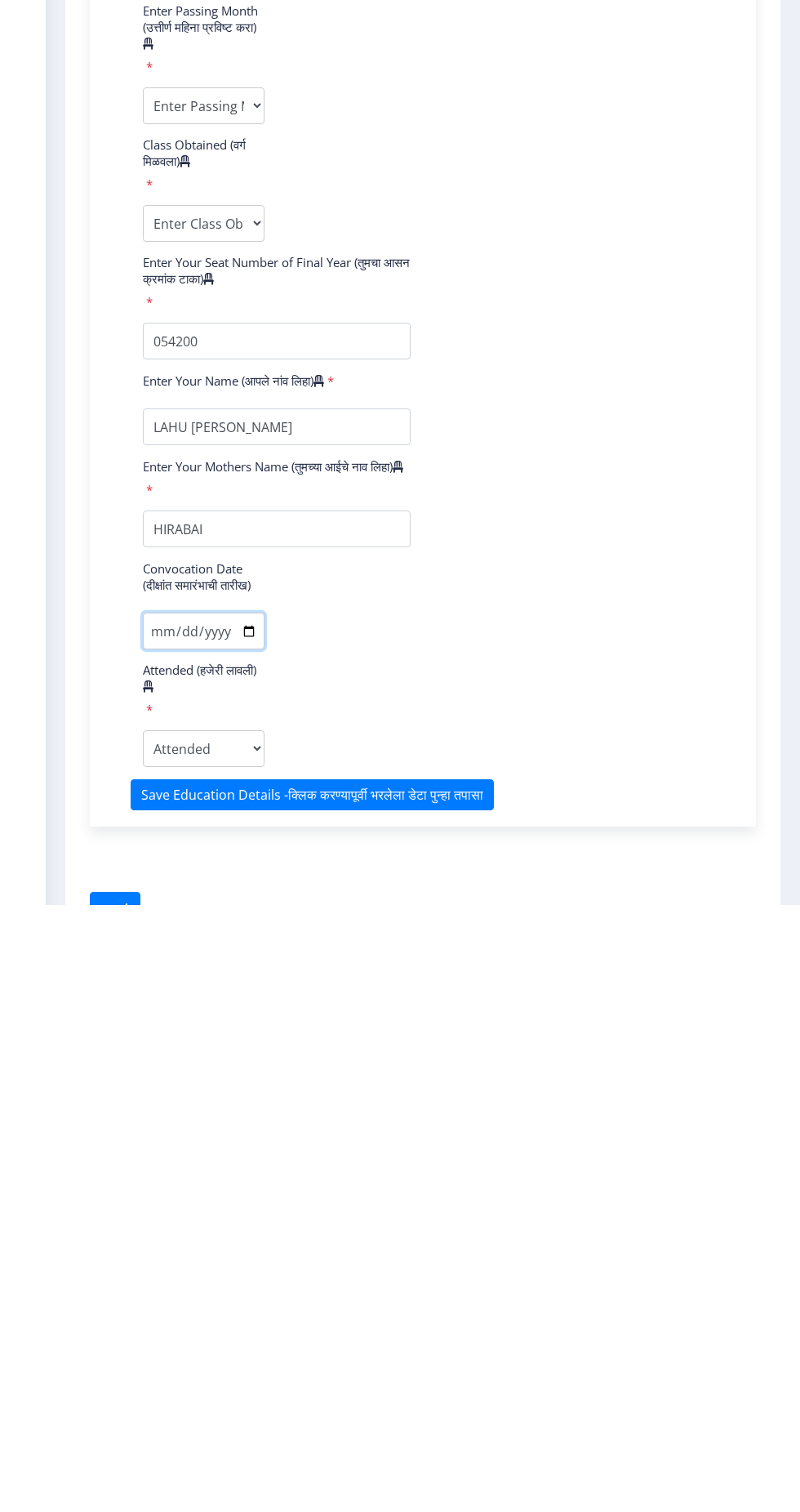
scroll to position [0, 0]
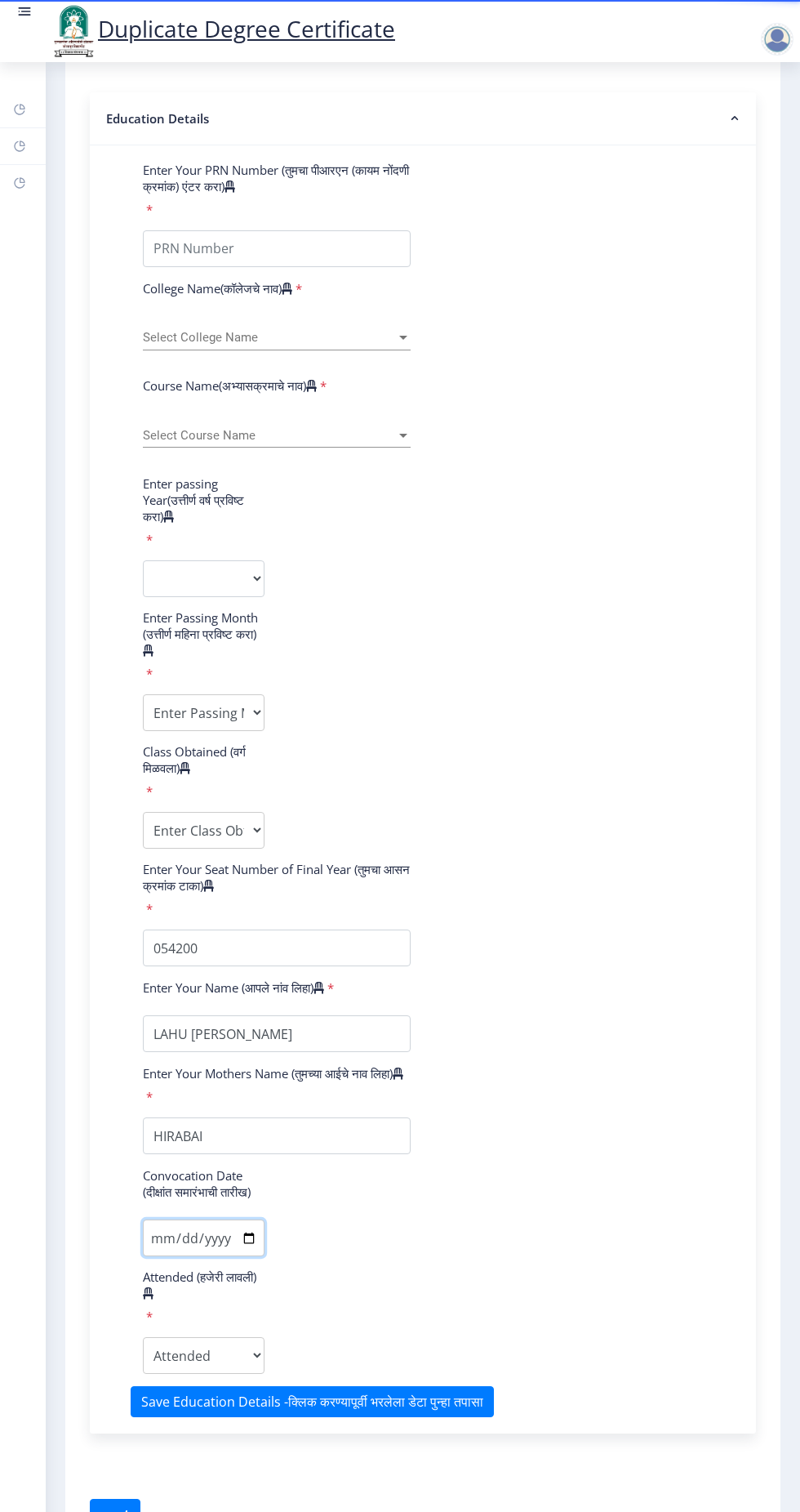
type input "2025-08-19"
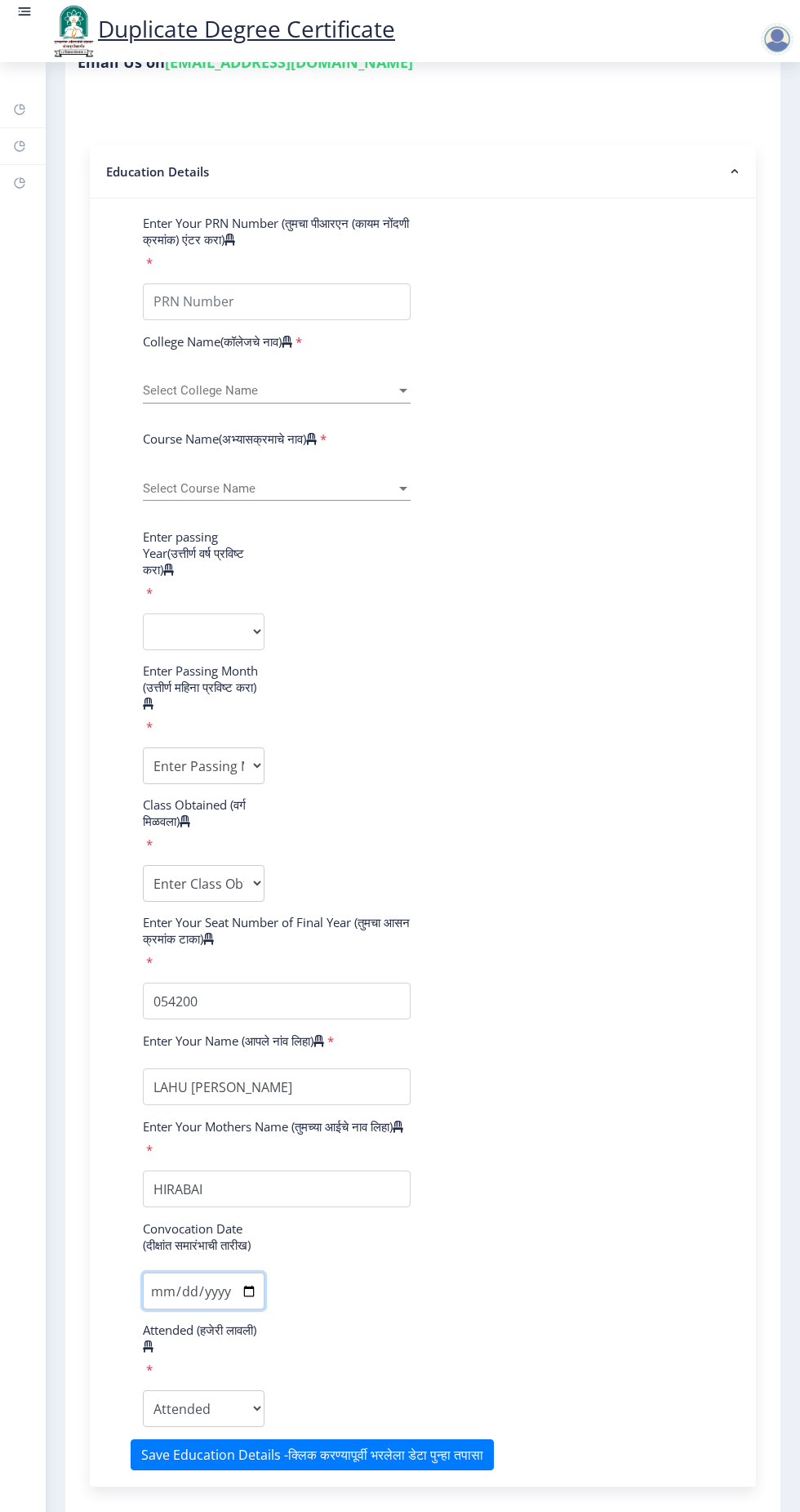
scroll to position [260, 0]
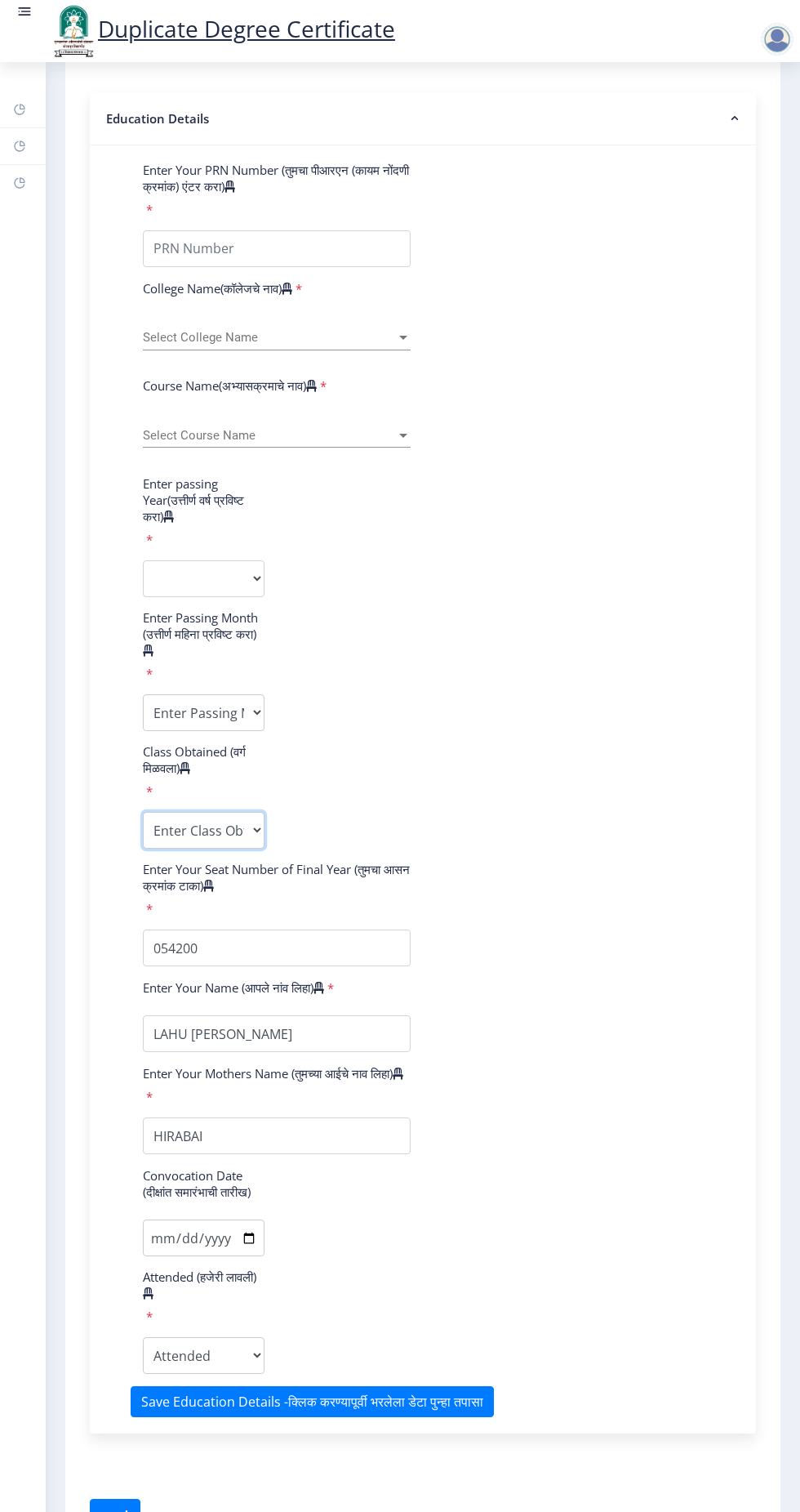
click at [194, 829] on select "Enter Class Obtained DISTINCTION FIRST CLASS HIGHER SECOND CLASS SECOND CLASS P…" at bounding box center [204, 830] width 122 height 37
select select "FIRST CLASS"
click at [201, 715] on select "Enter Passing Month (01) January (02) February (03) March (04) April (05) May (…" at bounding box center [204, 712] width 122 height 37
click at [186, 711] on select "Enter Passing Month (01) January (02) February (03) March (04) April (05) May (…" at bounding box center [204, 712] width 122 height 37
select select "March"
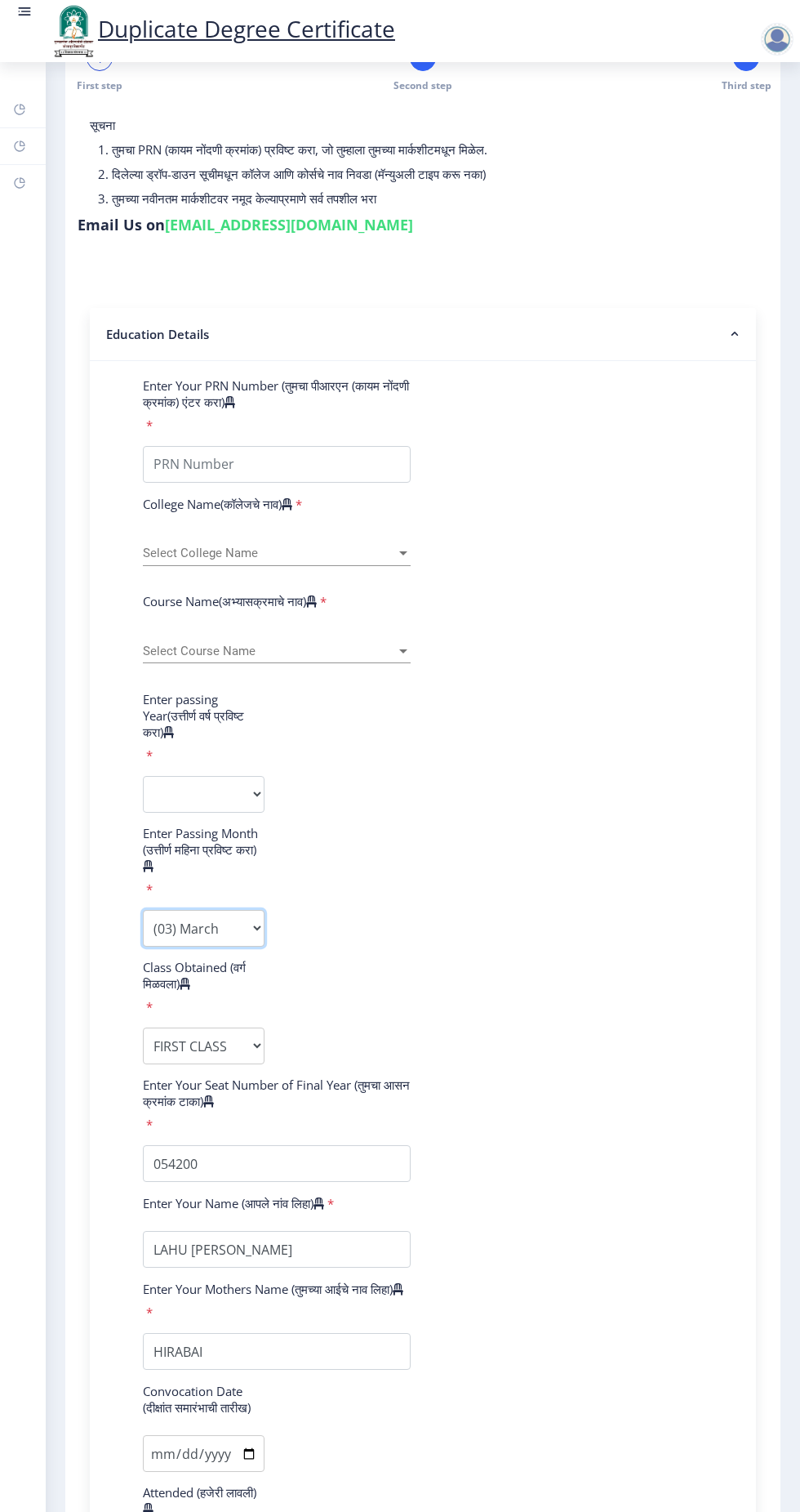
scroll to position [49, 0]
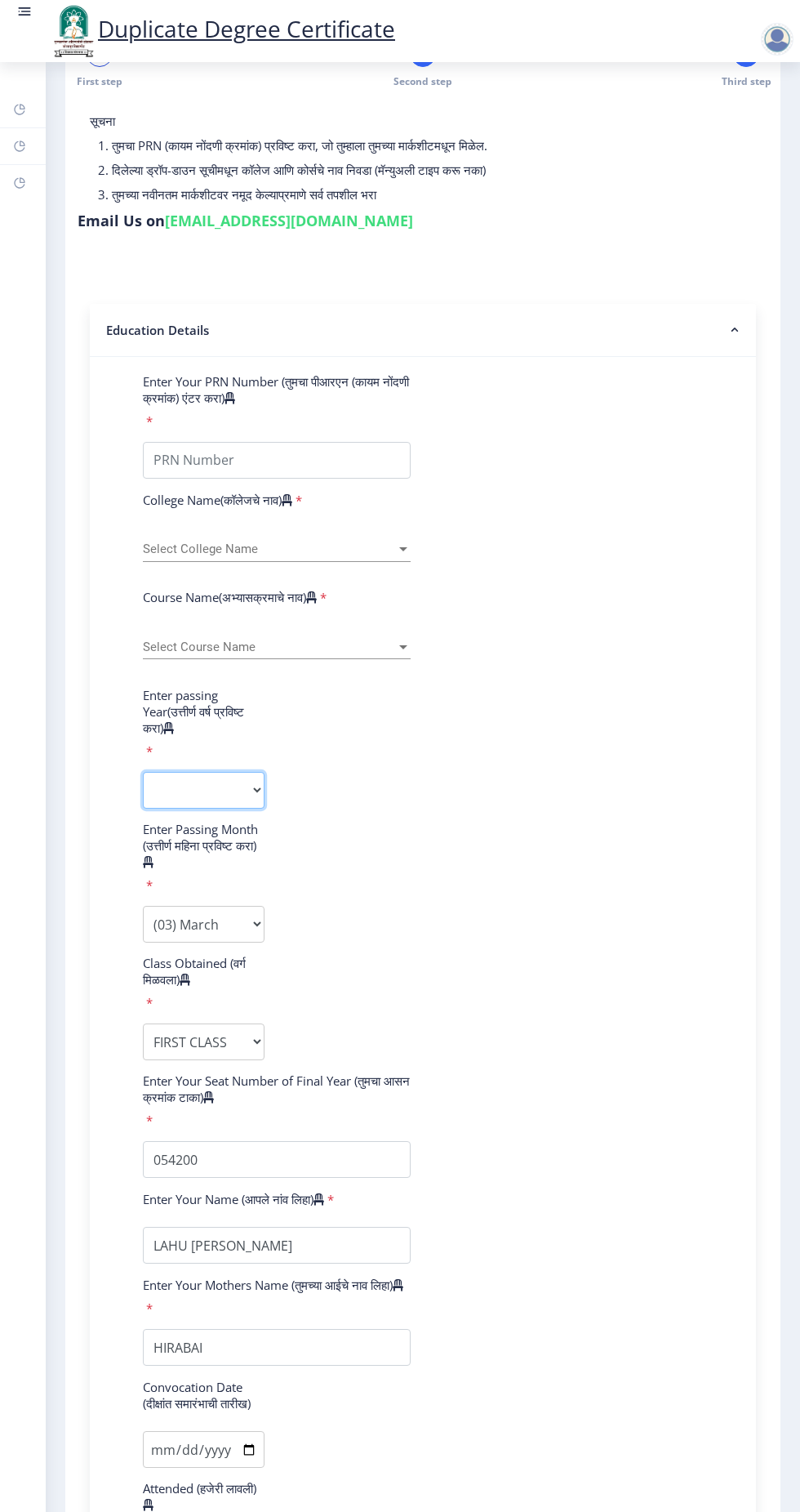
click at [179, 784] on select "2025 2024 2023 2022 2021 2020 2019 2018 2017 2016 2015 2014 2013 2012 2011 2010…" at bounding box center [204, 790] width 122 height 37
select select "2012"
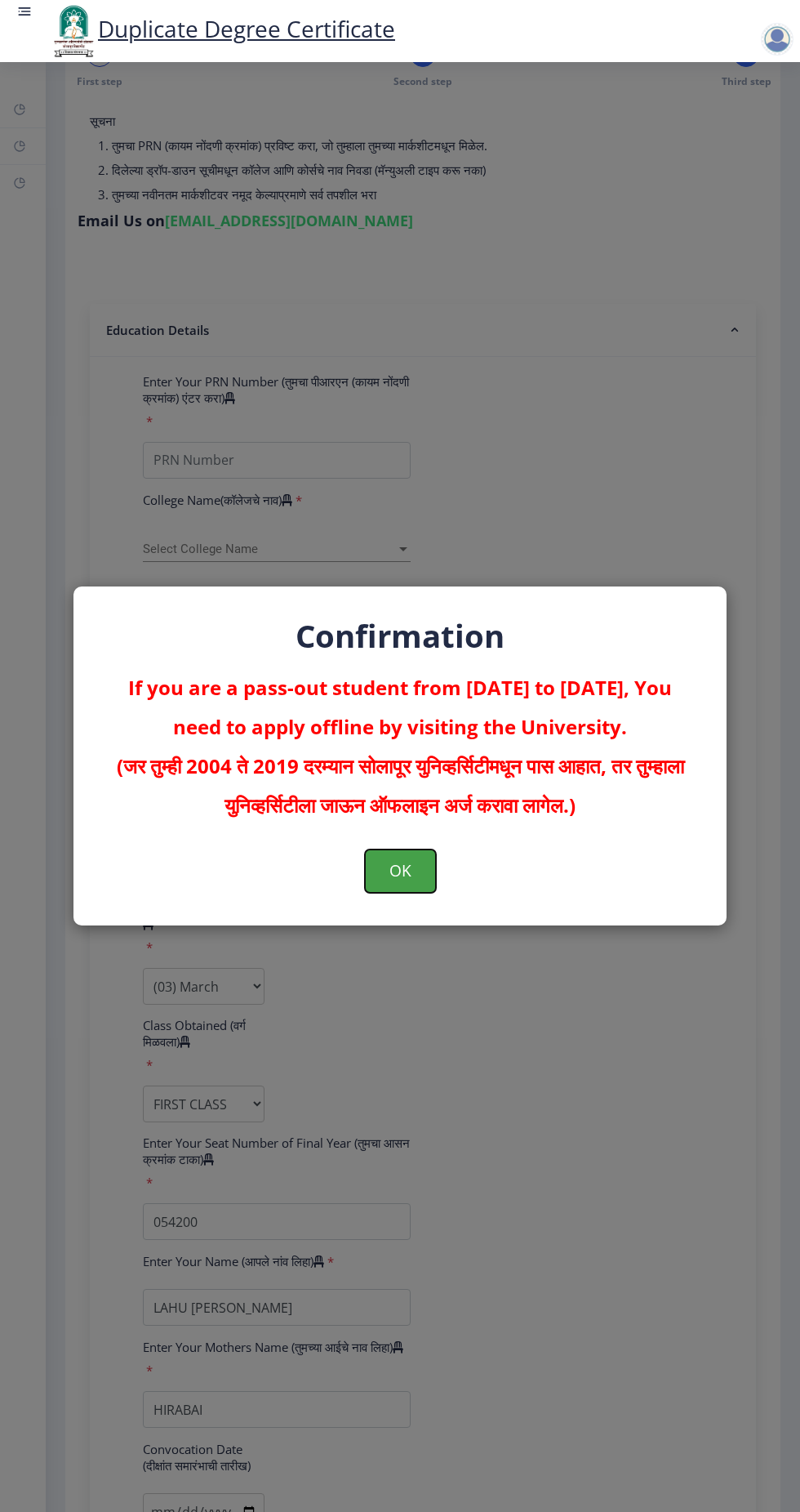
click at [404, 864] on button "OK" at bounding box center [400, 871] width 71 height 43
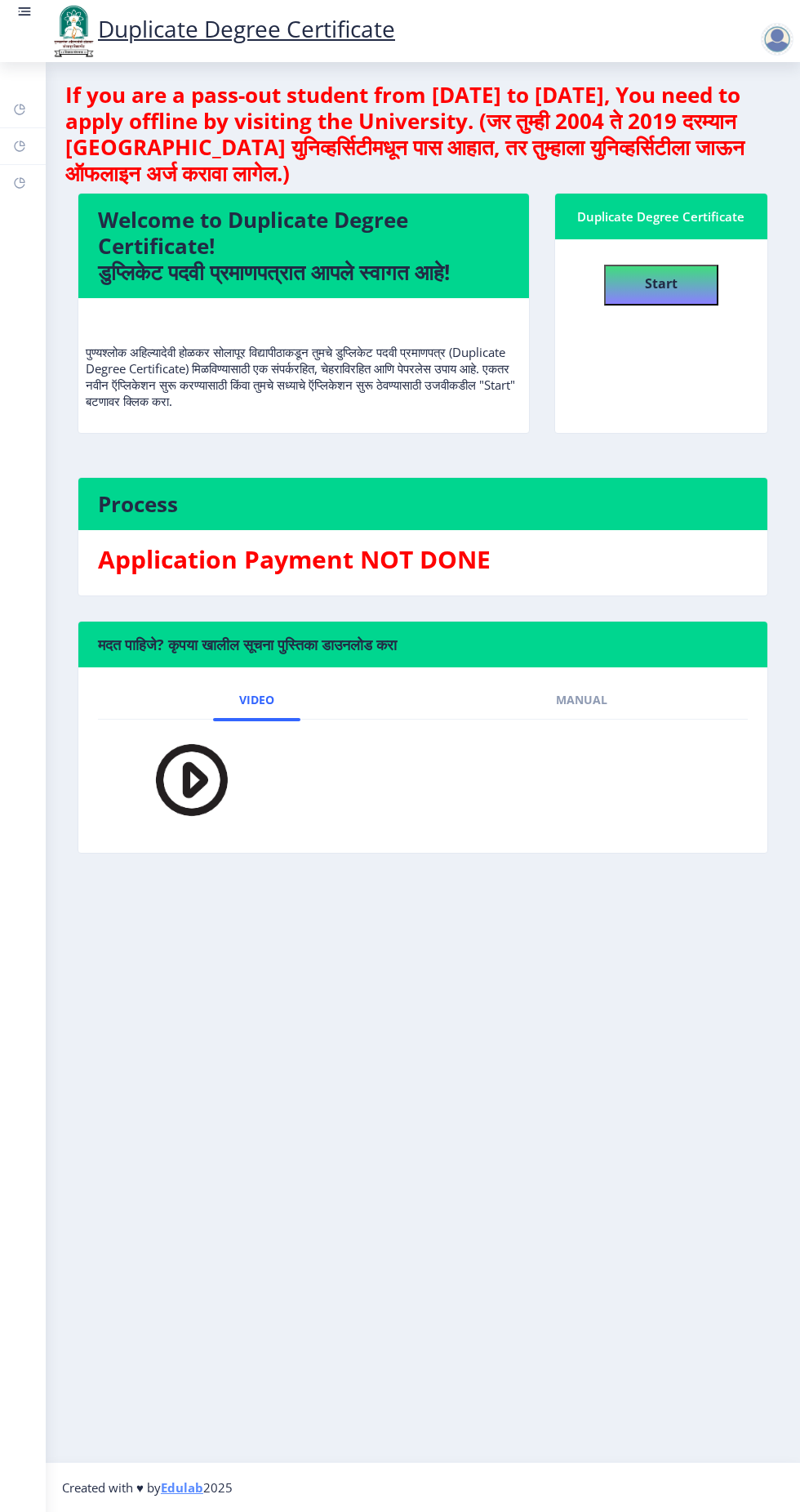
click at [187, 761] on img at bounding box center [182, 780] width 114 height 94
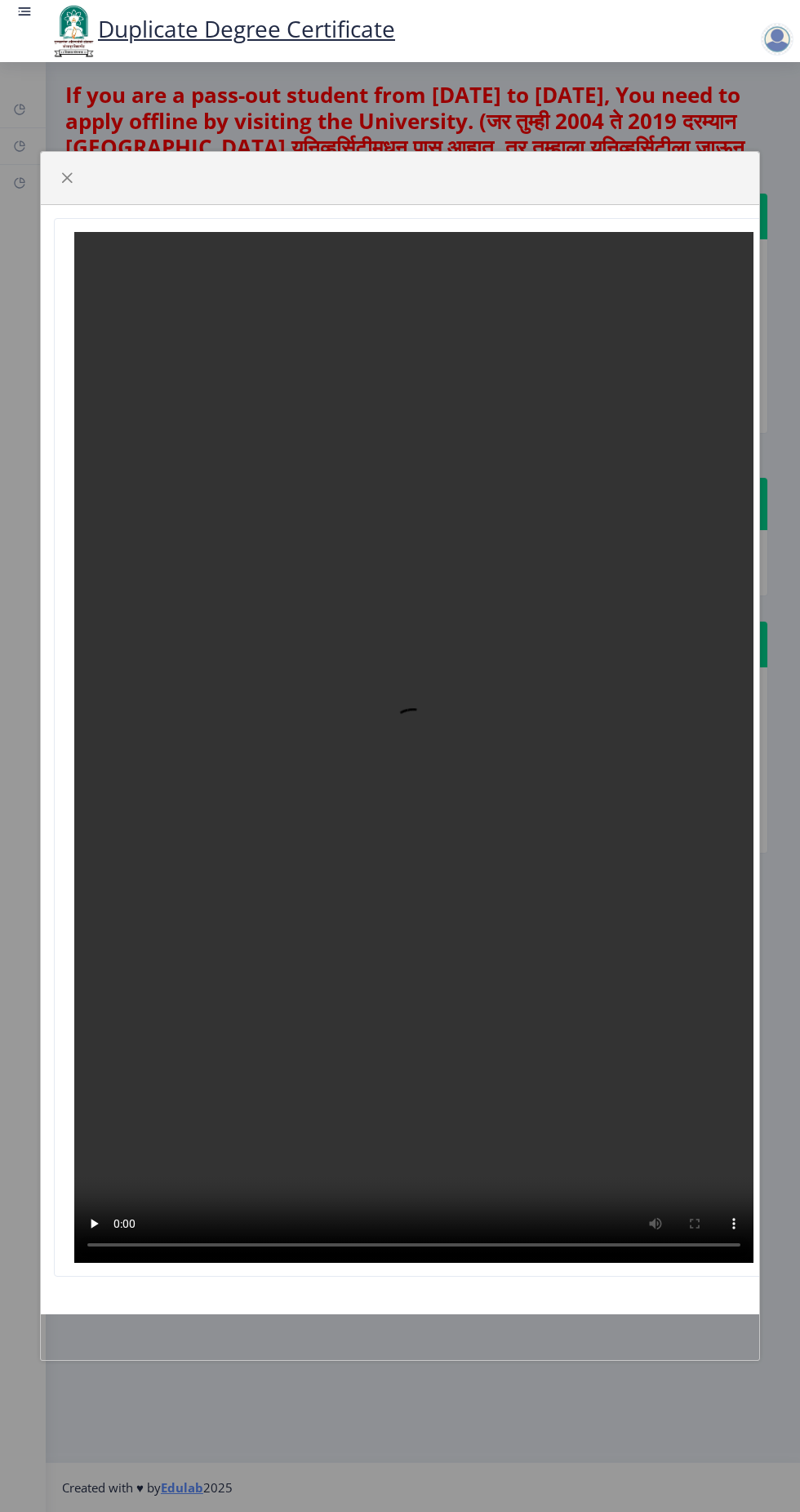
click at [501, 1425] on div at bounding box center [400, 756] width 800 height 1512
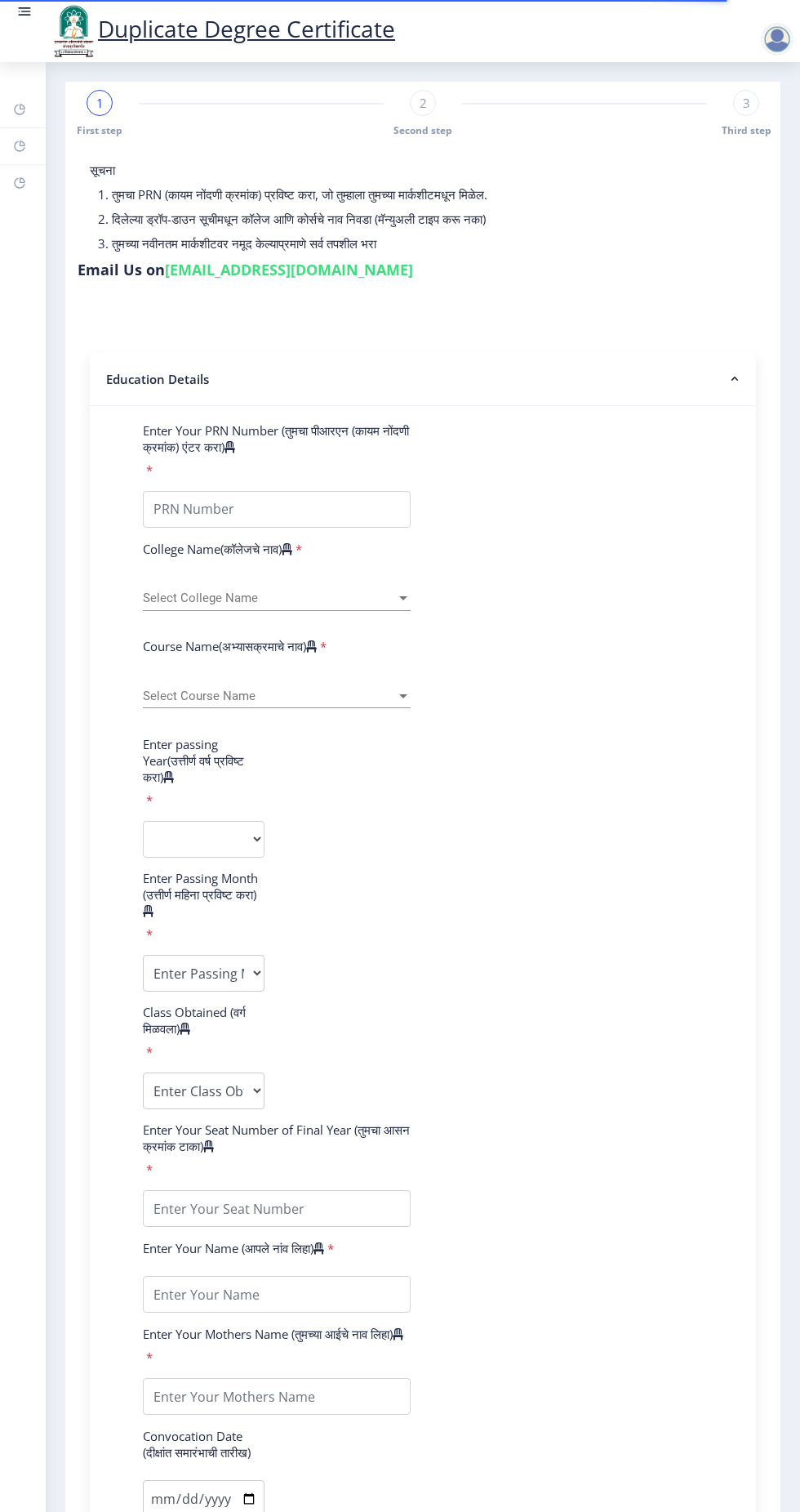
scroll to position [8, 0]
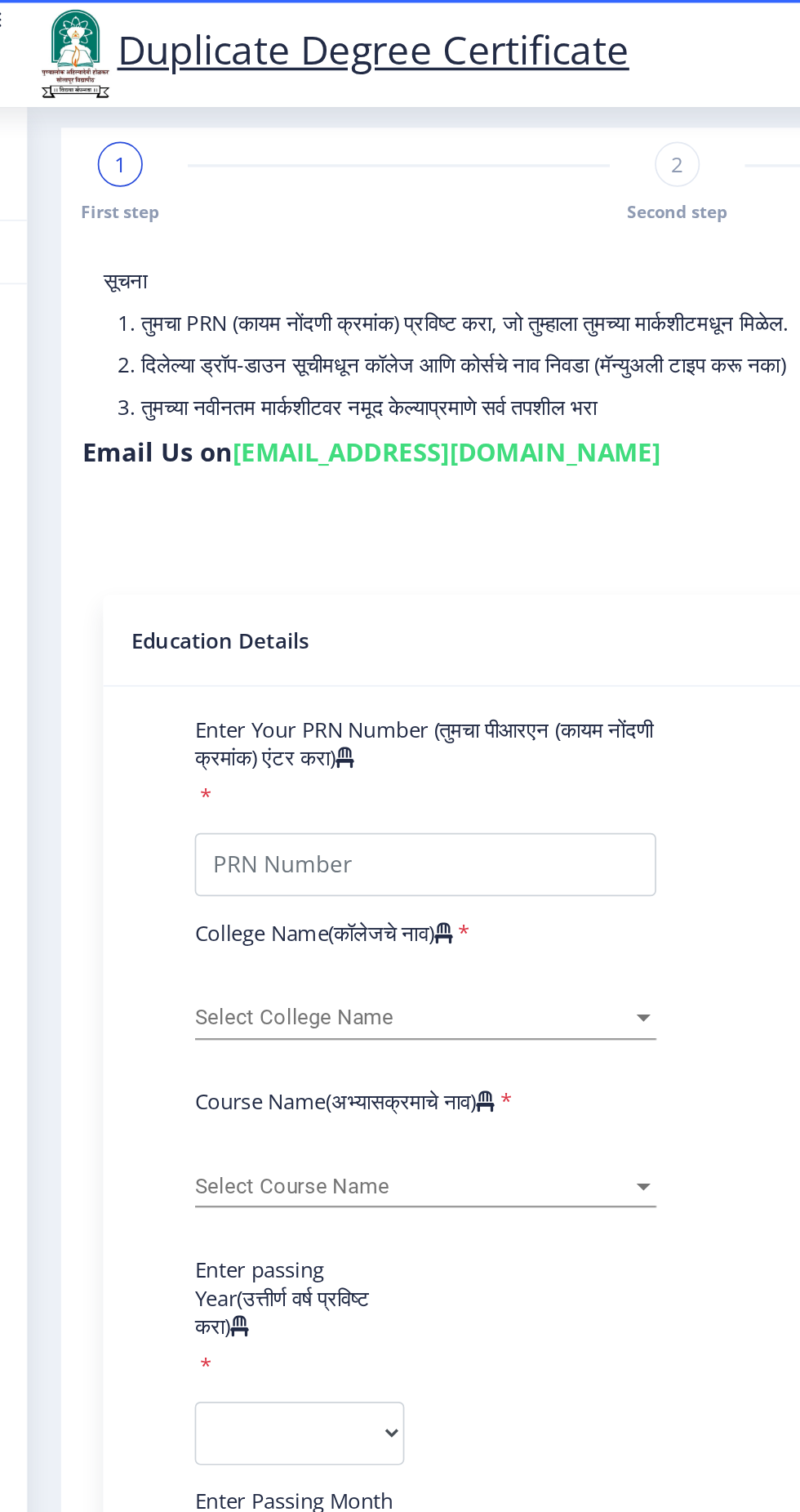
click at [311, 32] on link "Duplicate Degree Certificate" at bounding box center [222, 28] width 346 height 31
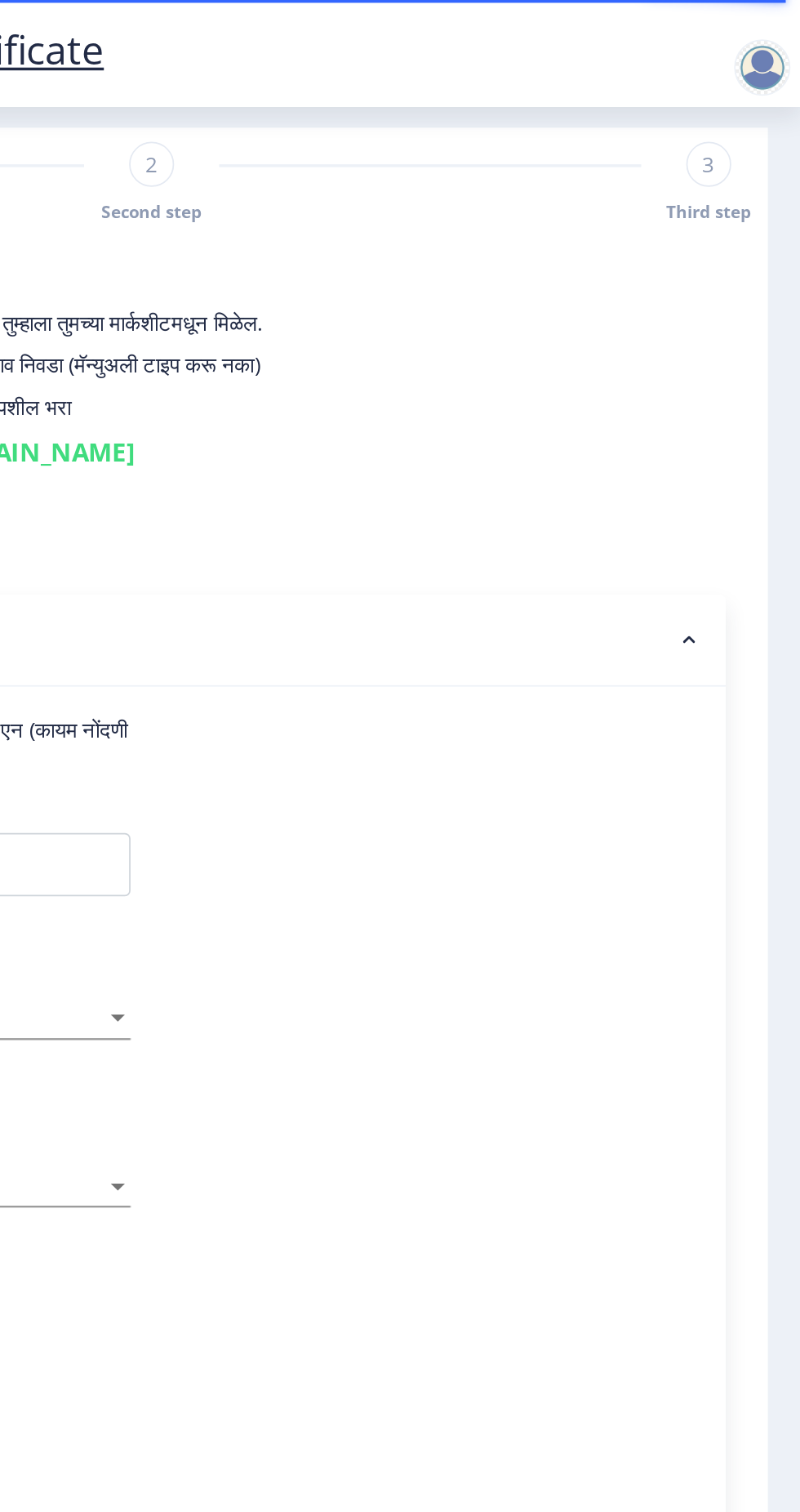
scroll to position [0, 0]
click at [743, 92] on span "3" at bounding box center [746, 95] width 8 height 16
click at [733, 84] on div "3 Third step" at bounding box center [746, 107] width 26 height 48
click at [739, 367] on nb-accordion-item-header "Education Details" at bounding box center [422, 372] width 666 height 53
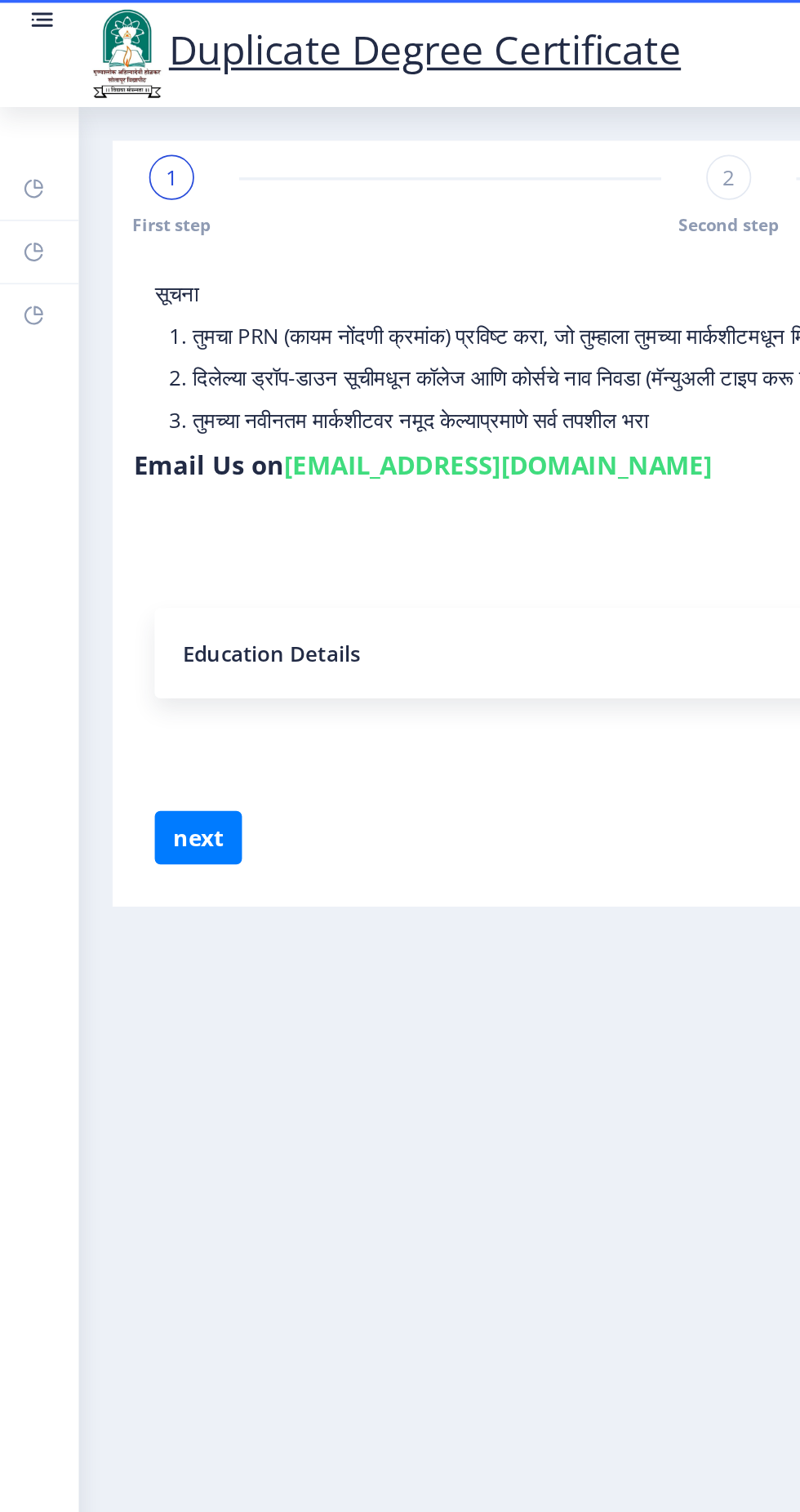
click at [192, 367] on nb-accordion-item-header "Education Details" at bounding box center [422, 379] width 666 height 52
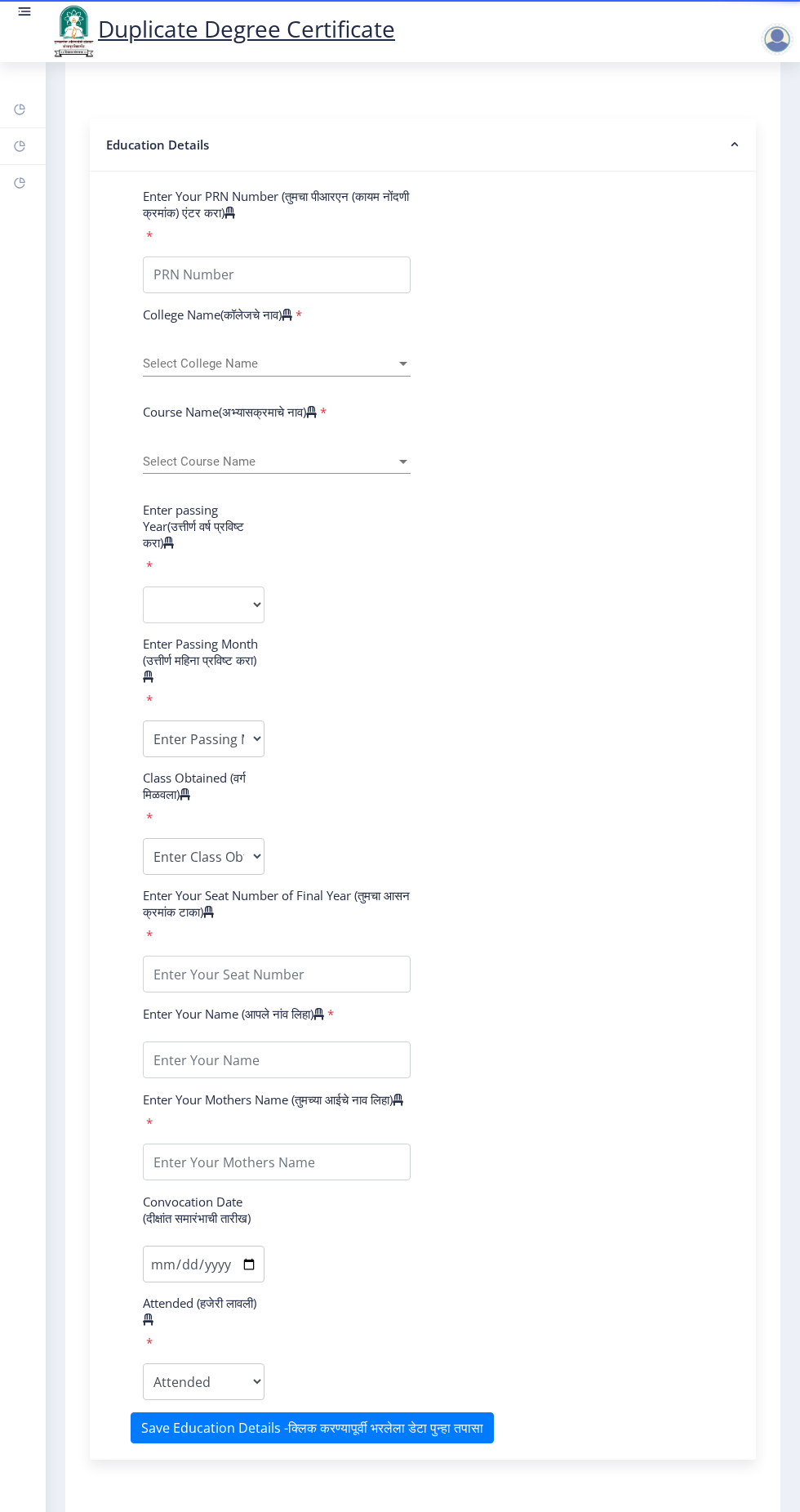
scroll to position [260, 0]
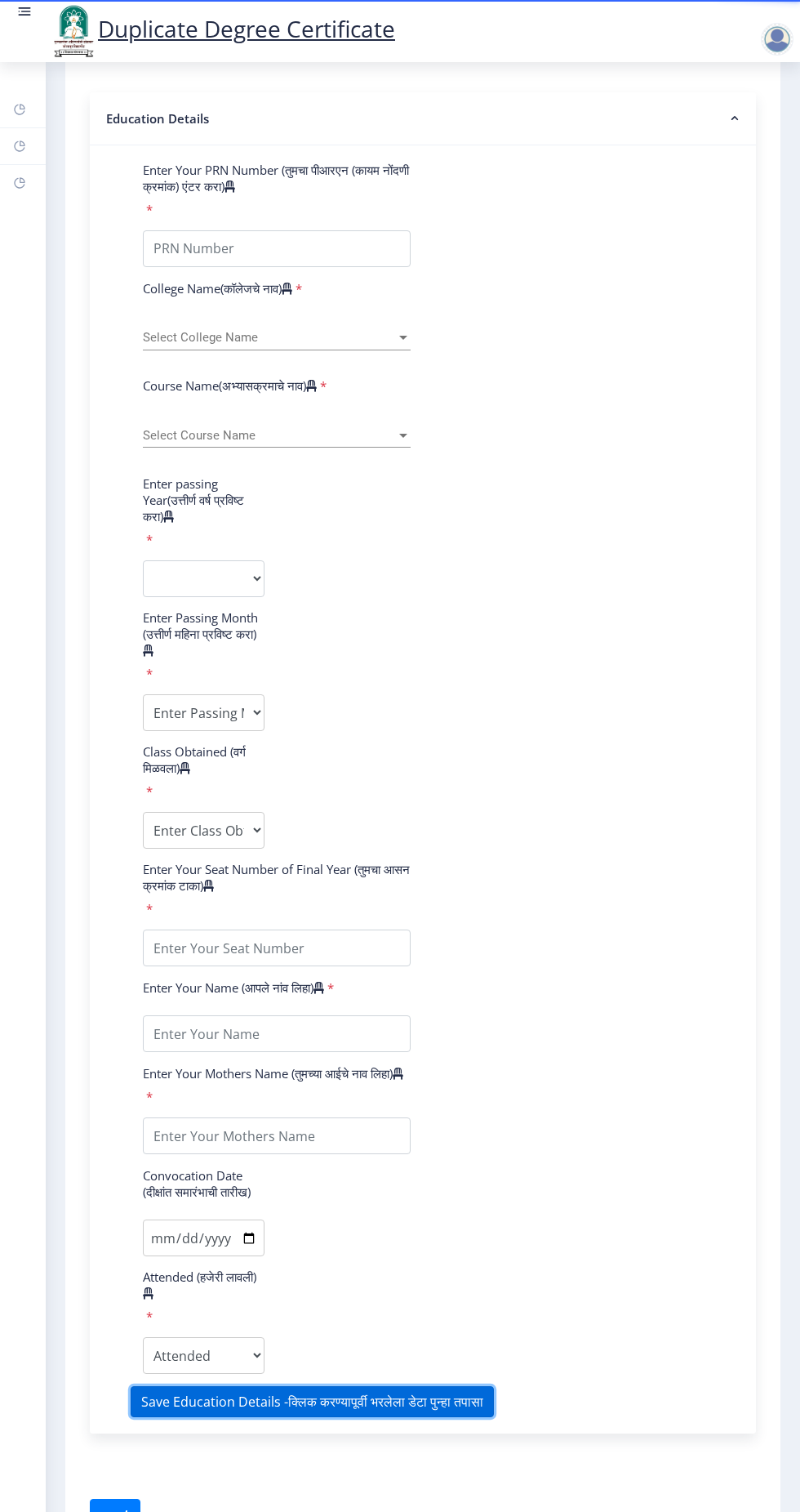
click at [427, 1416] on button "Save Education Details -क्लिक करण्यापूर्वी भरलेला डेटा पुन्हा तपासा" at bounding box center [312, 1402] width 363 height 31
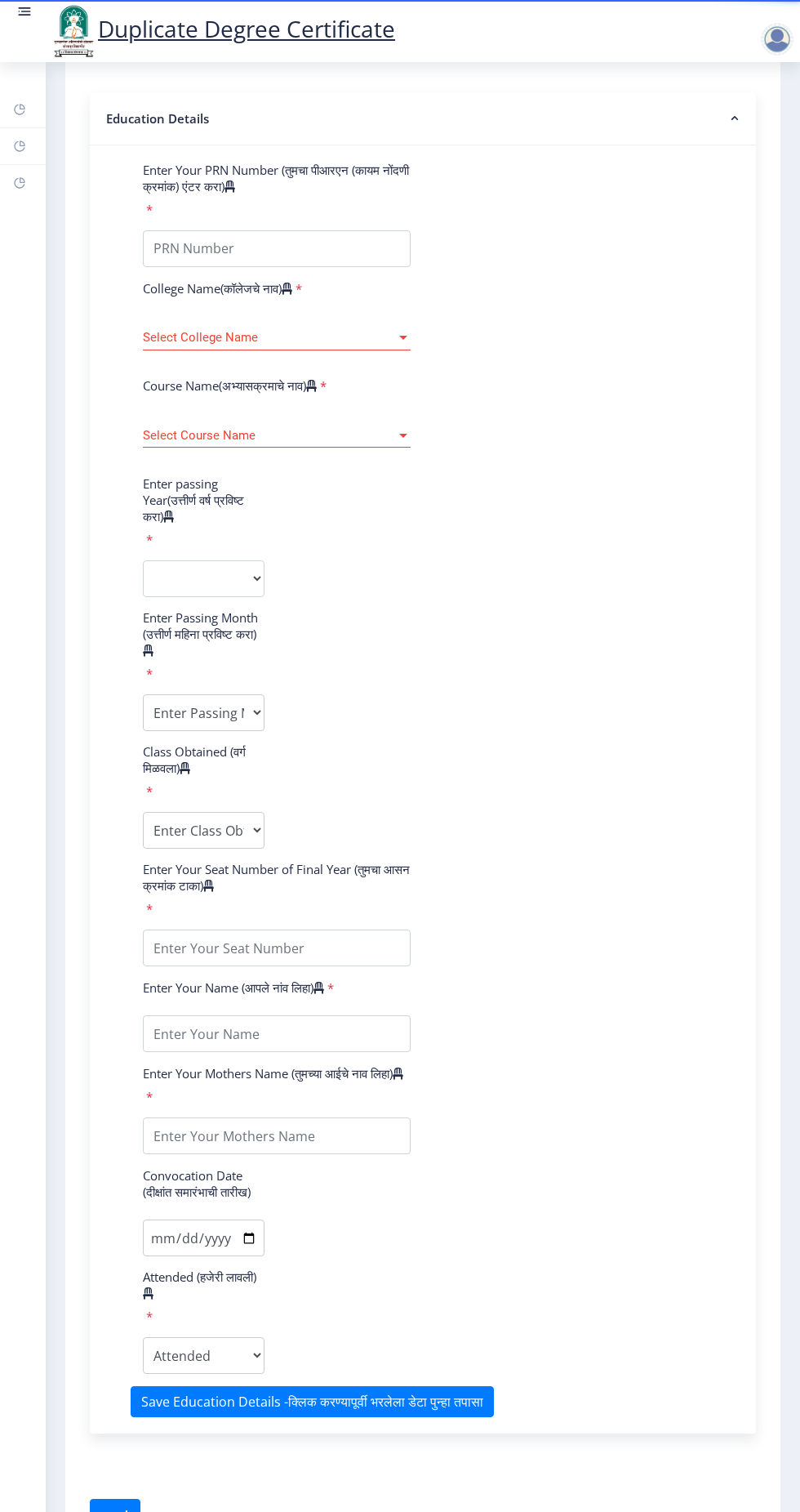
click at [220, 320] on div "Select College Name Select College Name" at bounding box center [277, 333] width 268 height 34
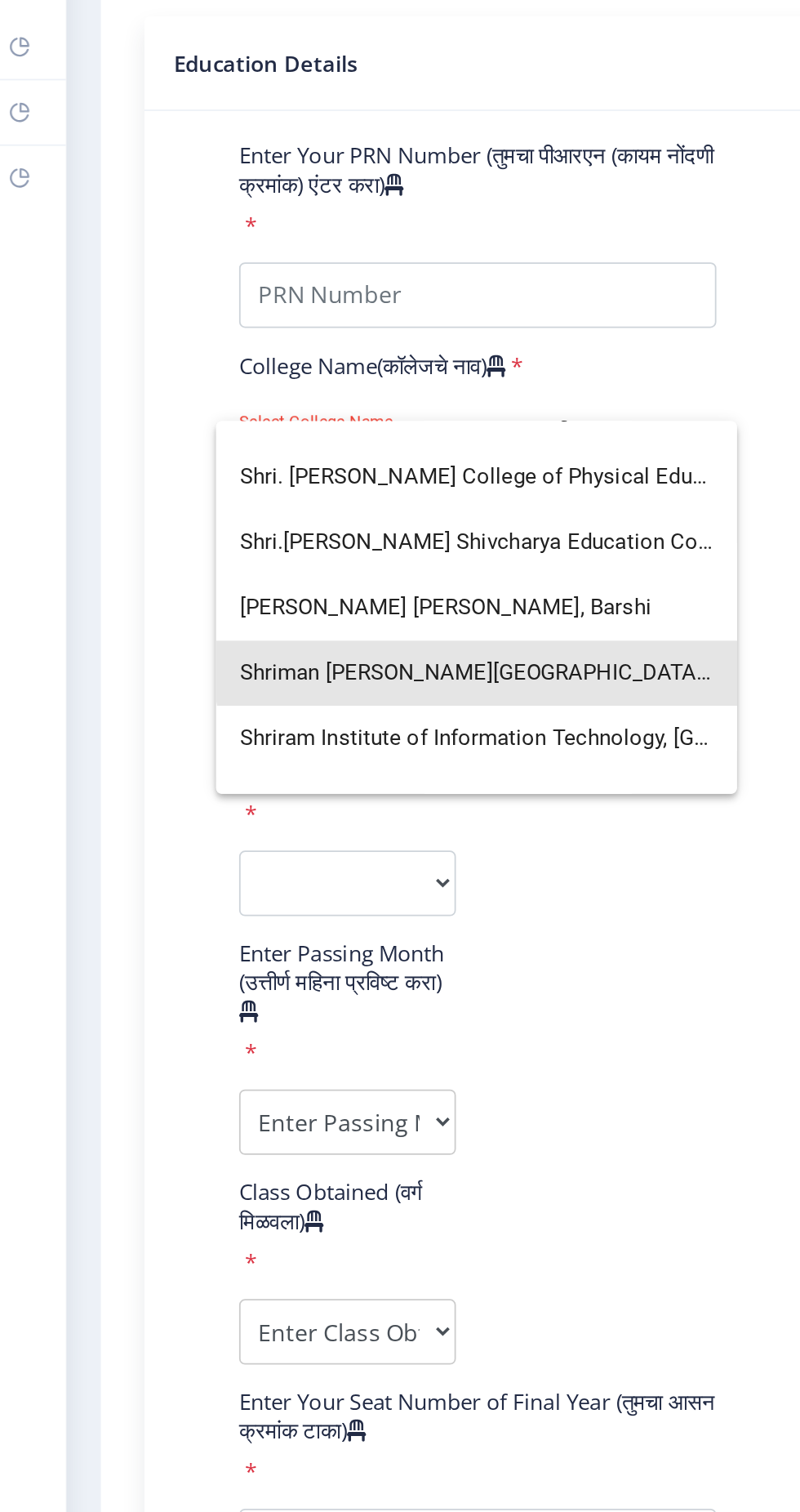
scroll to position [3084, 0]
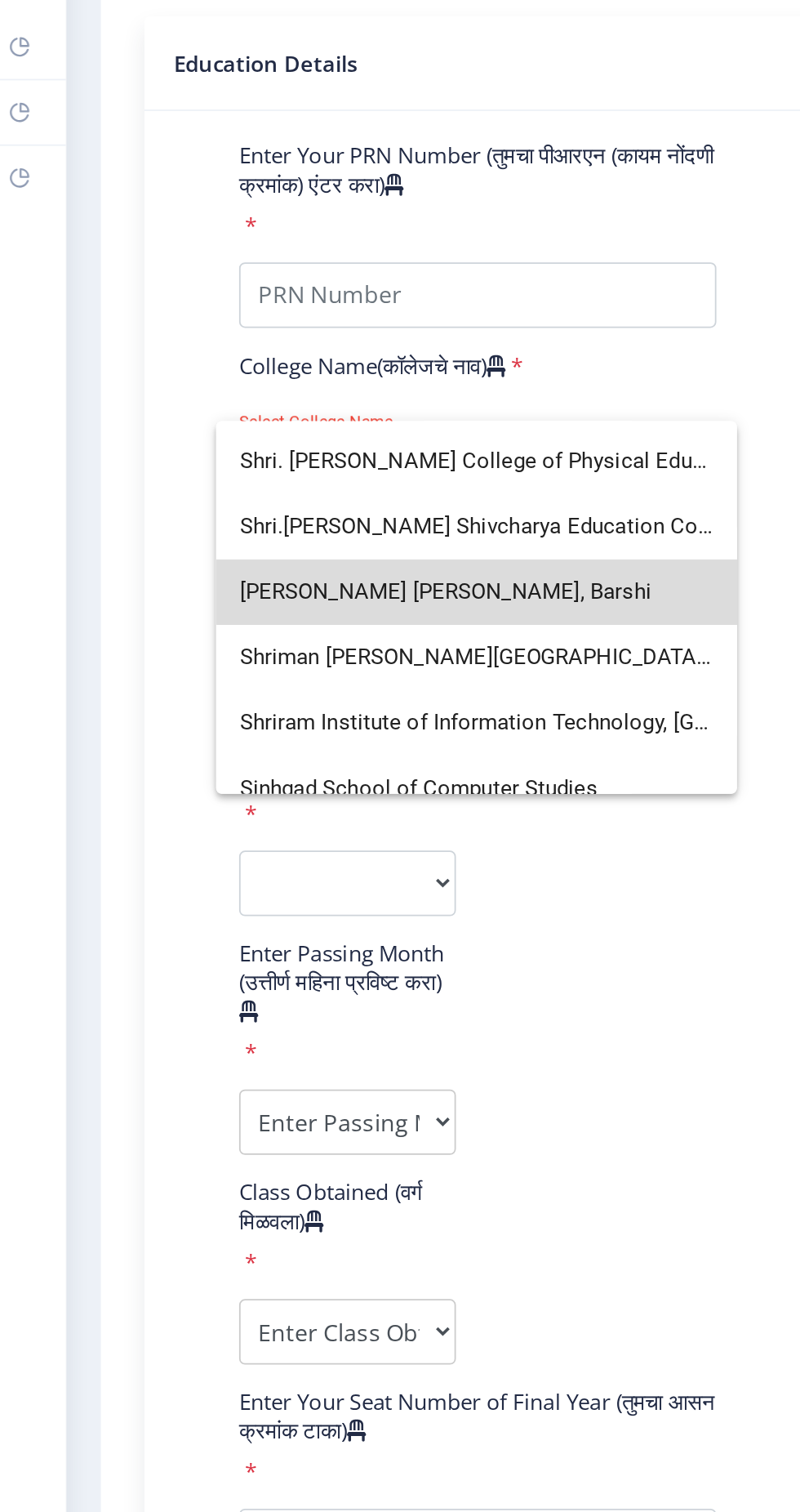
click at [348, 413] on span "Shriman Bhausaheb Zadbuke Mahavidylaya, Barshi" at bounding box center [276, 415] width 266 height 37
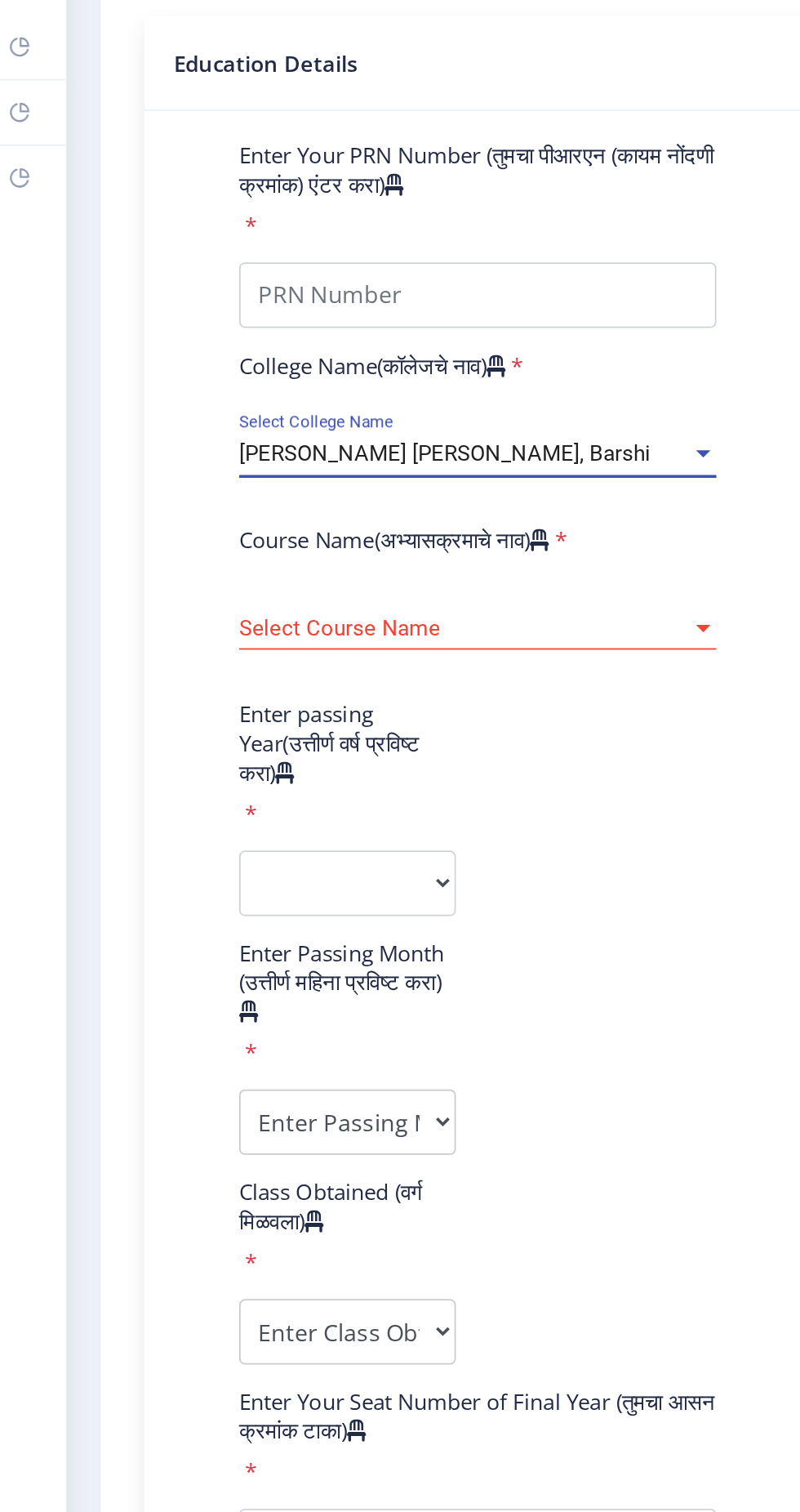
click at [248, 433] on span "Select Course Name" at bounding box center [270, 436] width 253 height 14
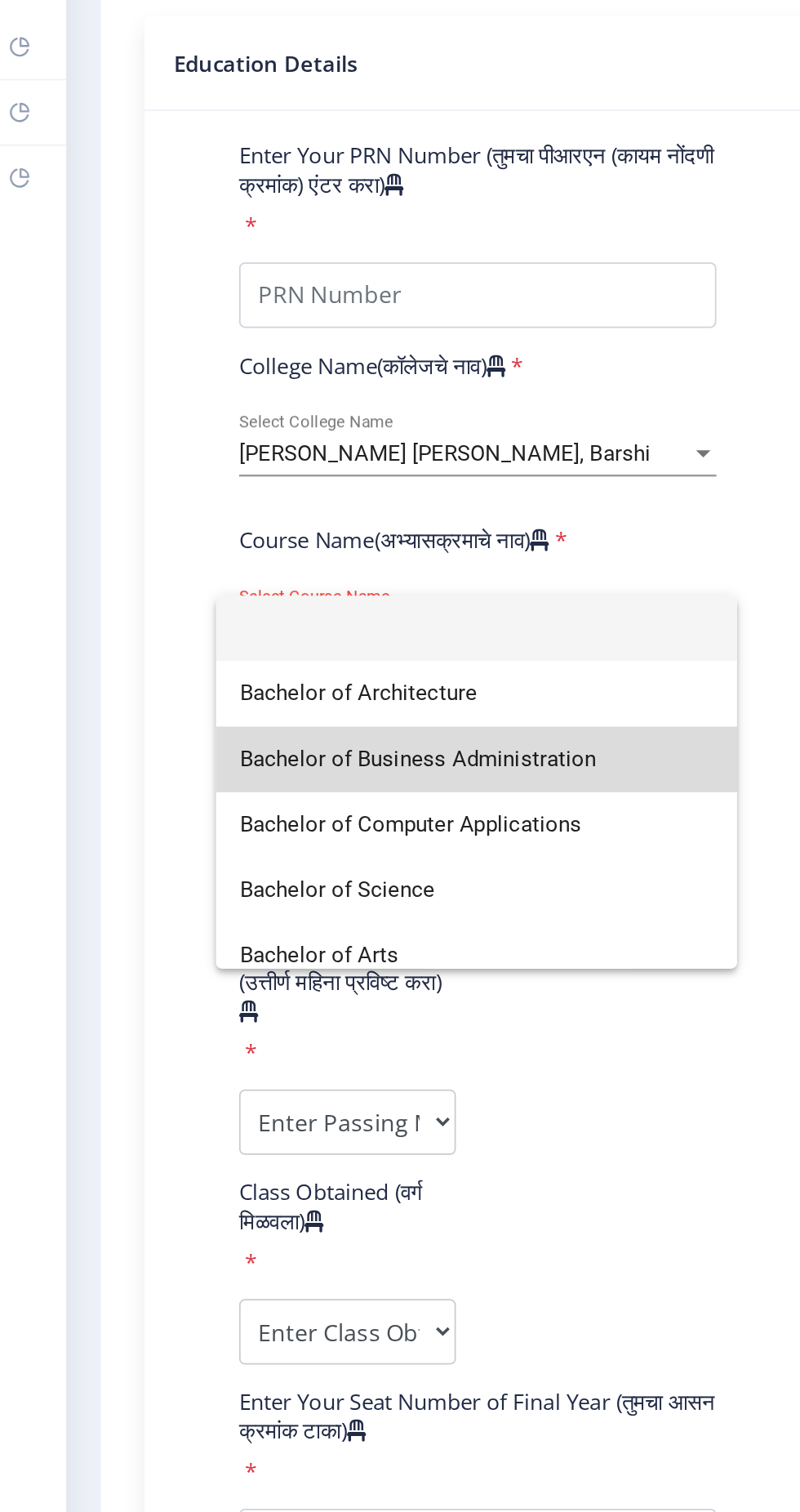
click at [276, 512] on span "Bachelor of Business Administration" at bounding box center [276, 509] width 266 height 37
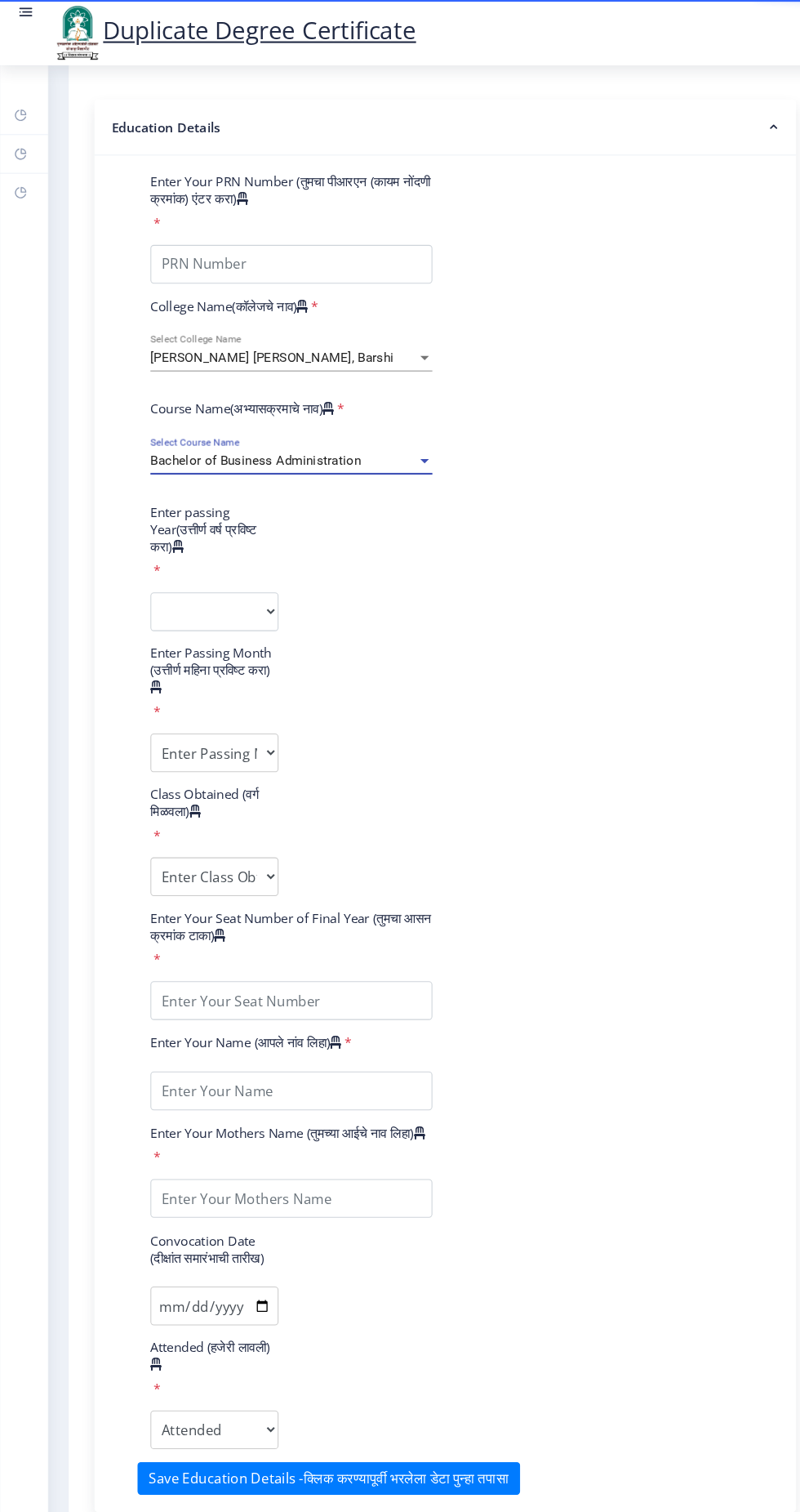
scroll to position [260, 0]
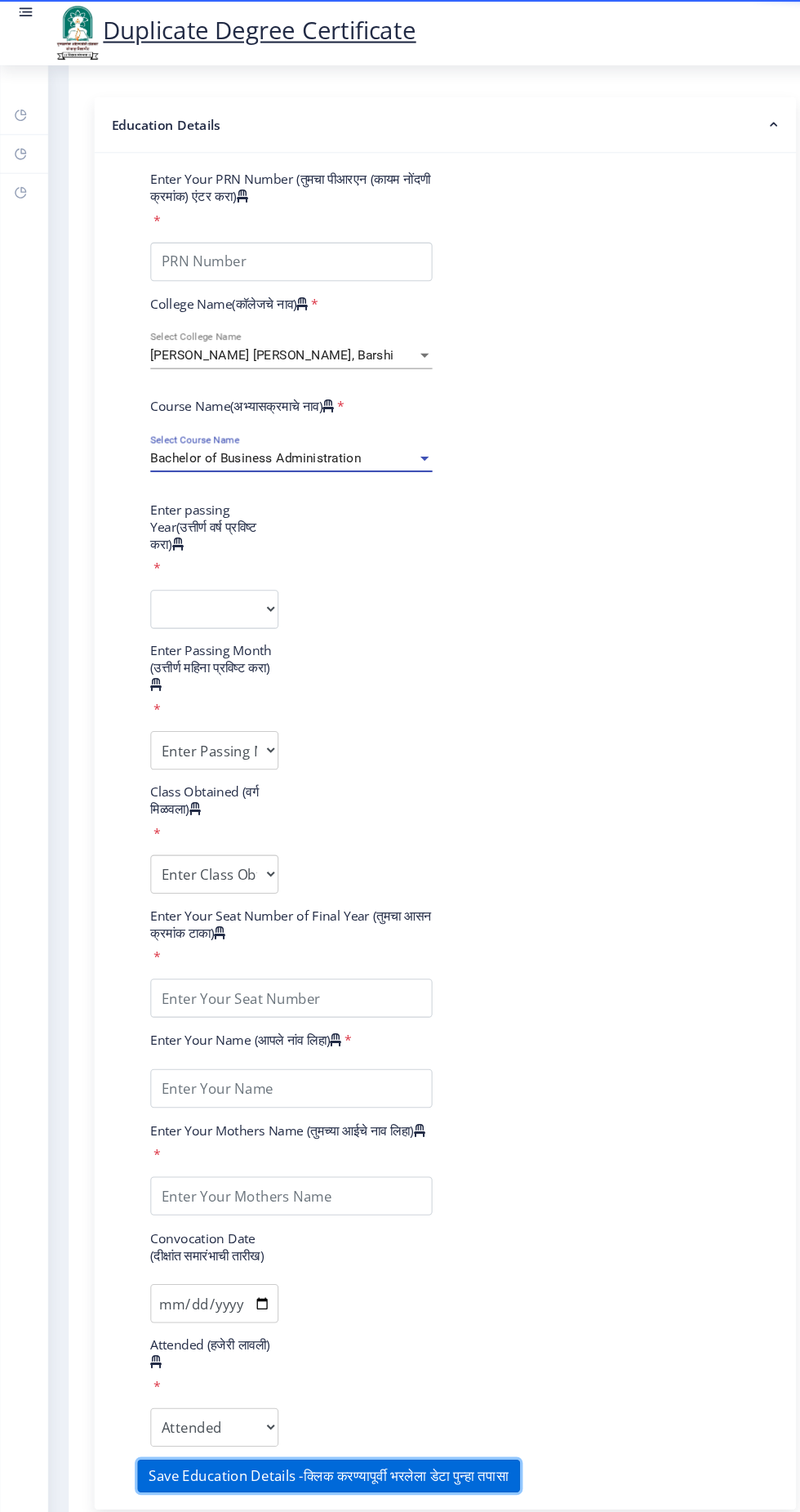
click at [258, 1417] on button "Save Education Details -क्लिक करण्यापूर्वी भरलेला डेटा पुन्हा तपासा" at bounding box center [312, 1402] width 363 height 31
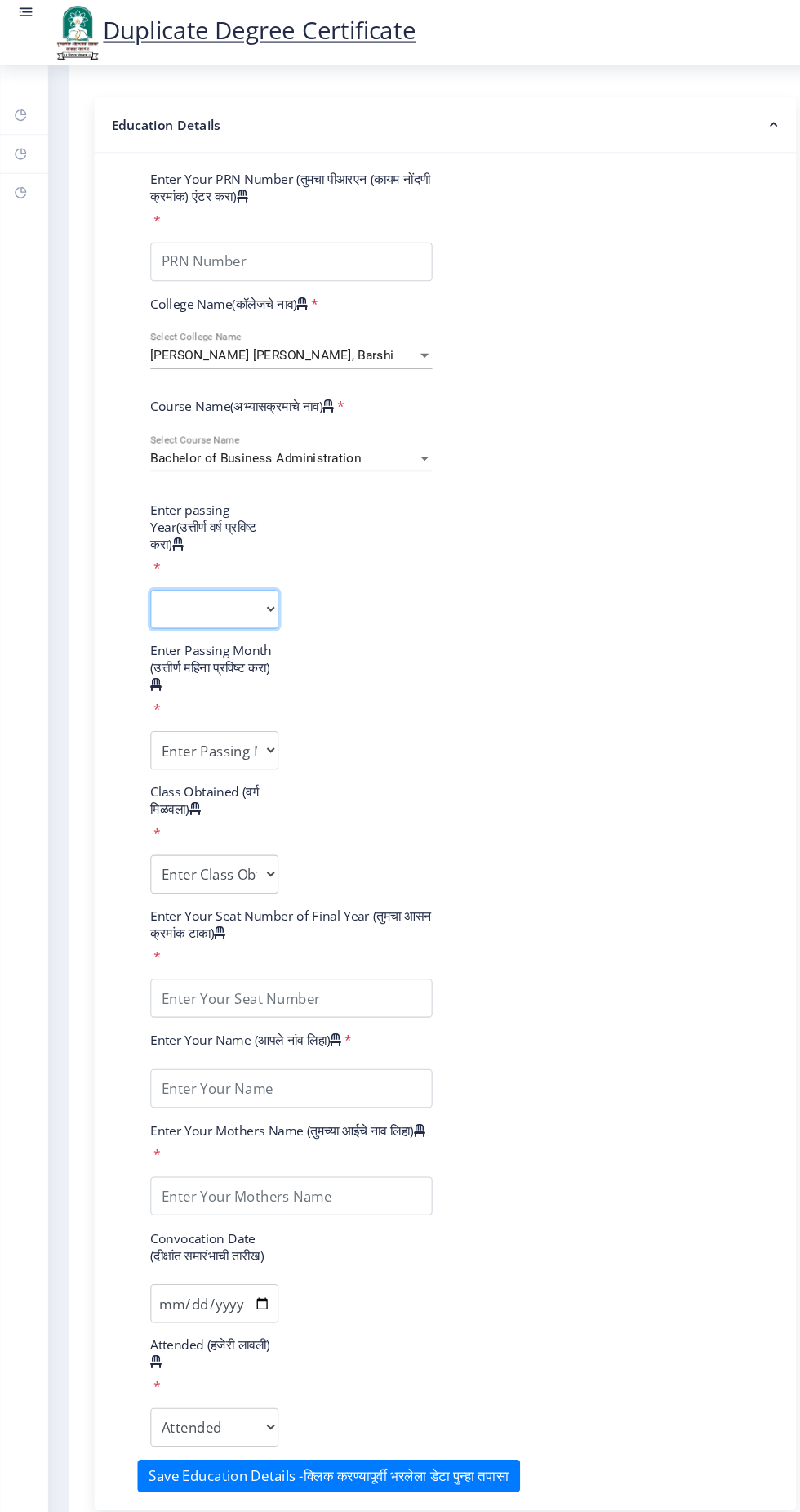
click at [202, 570] on select "2025 2024 2023 2022 2021 2020 2019 2018 2017 2016 2015 2014 2013 2012 2011 2010…" at bounding box center [204, 579] width 122 height 37
select select "2019"
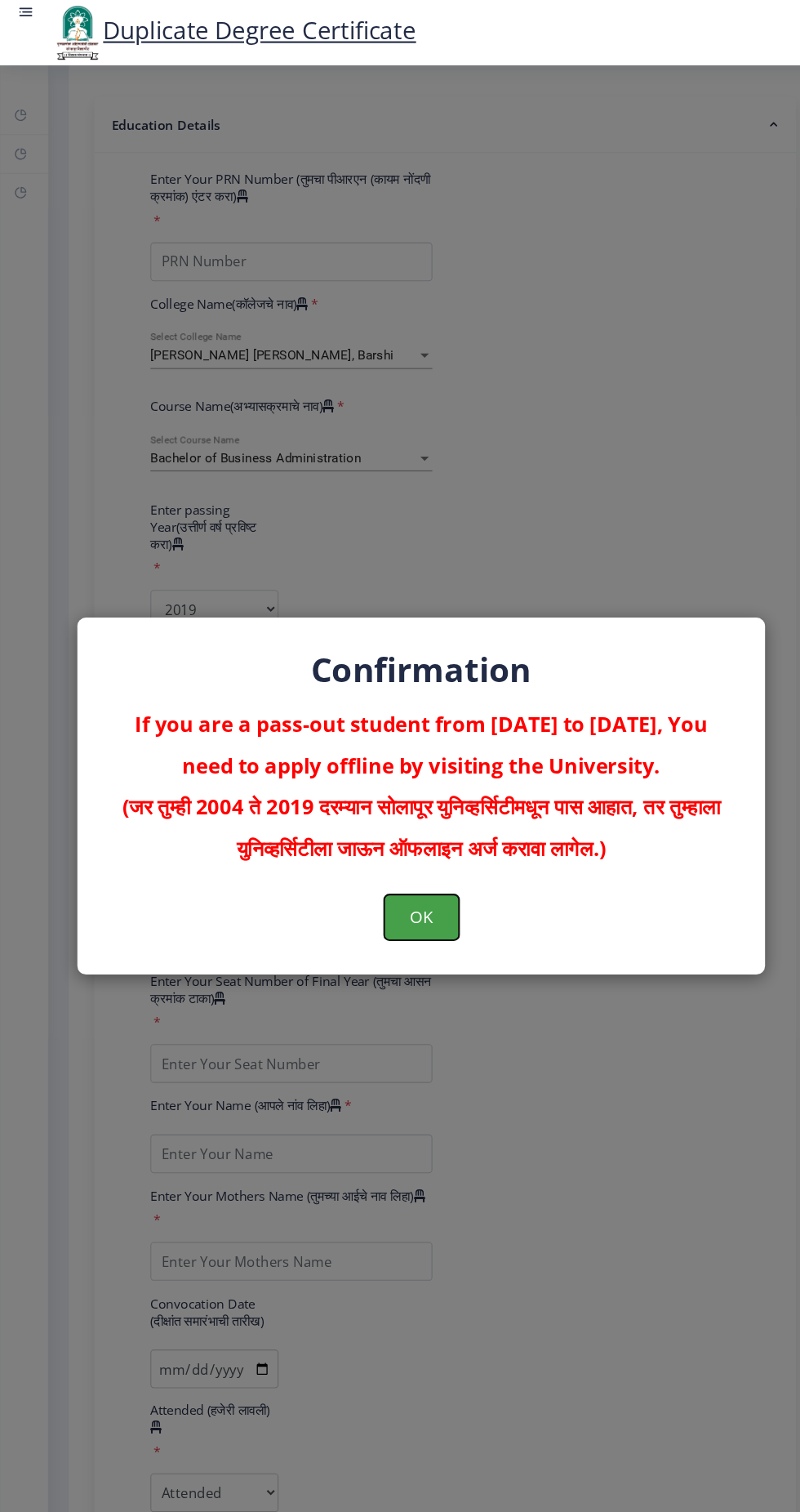
click at [404, 875] on button "OK" at bounding box center [400, 871] width 71 height 43
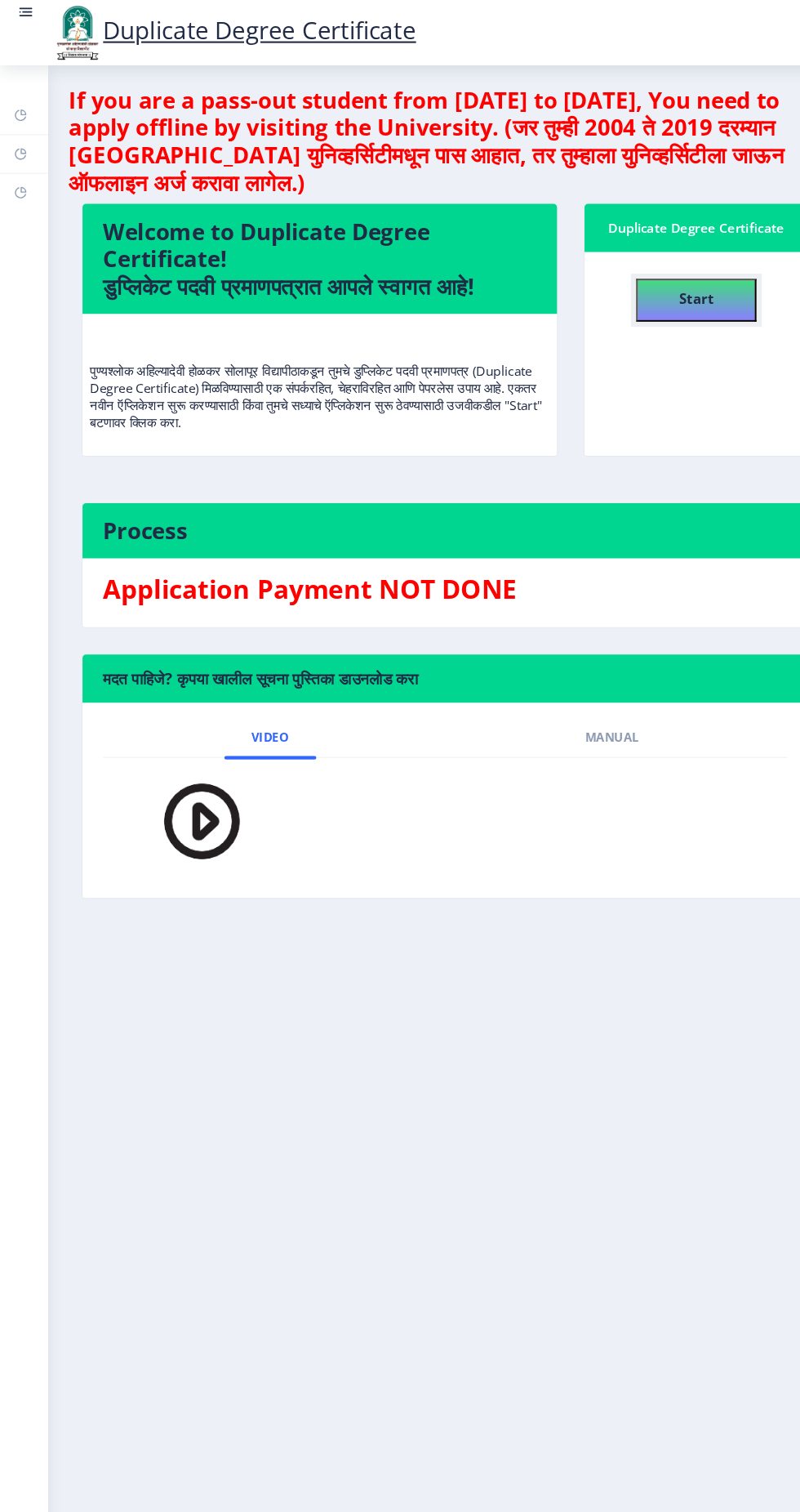
click at [684, 274] on button "Start" at bounding box center [661, 285] width 114 height 41
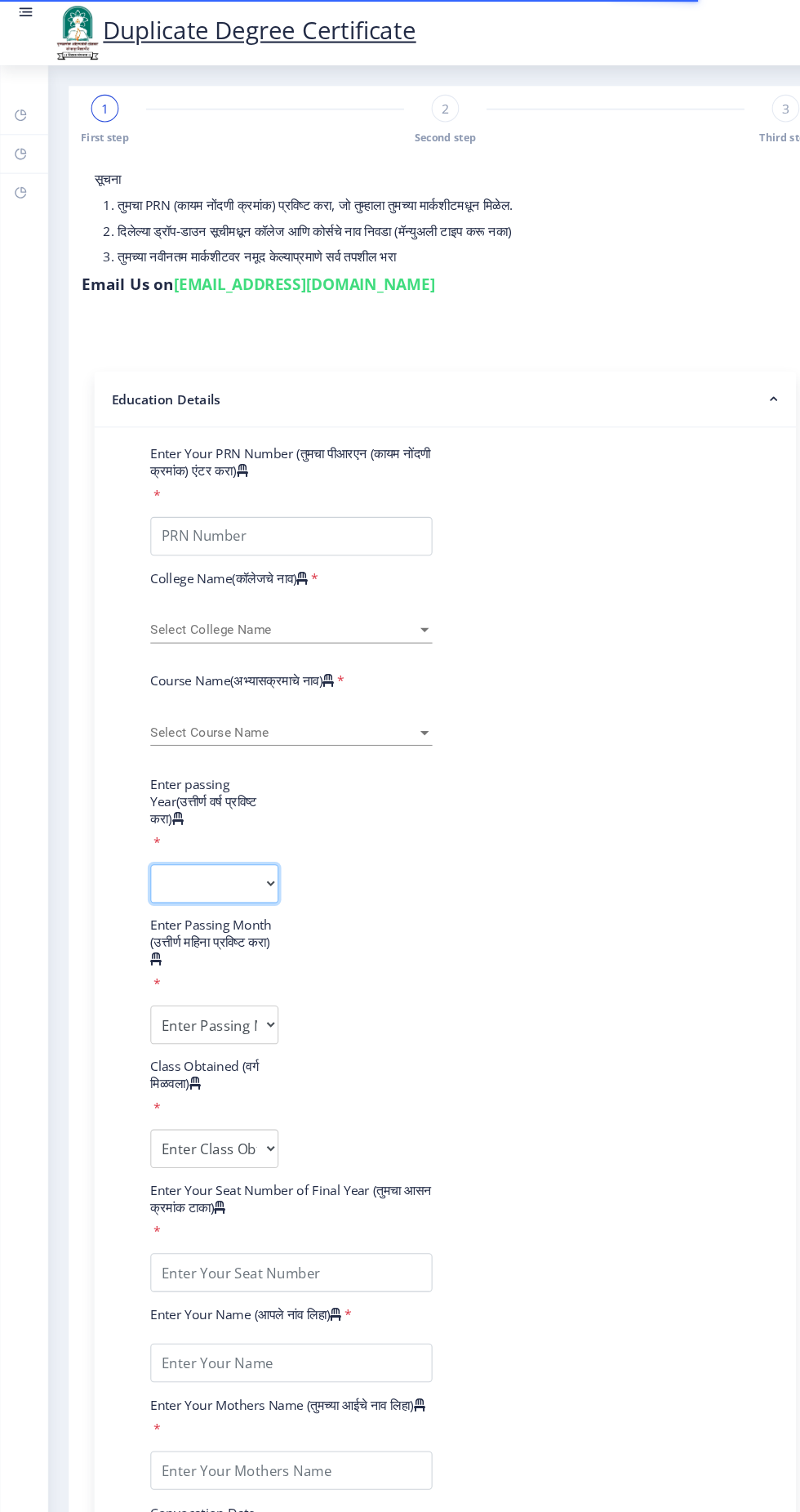
click at [189, 831] on select "2025 2024 2023 2022 2021 2020 2019 2018 2017 2016 2015 2014 2013 2012 2011 2010…" at bounding box center [204, 839] width 122 height 37
select select "2020"
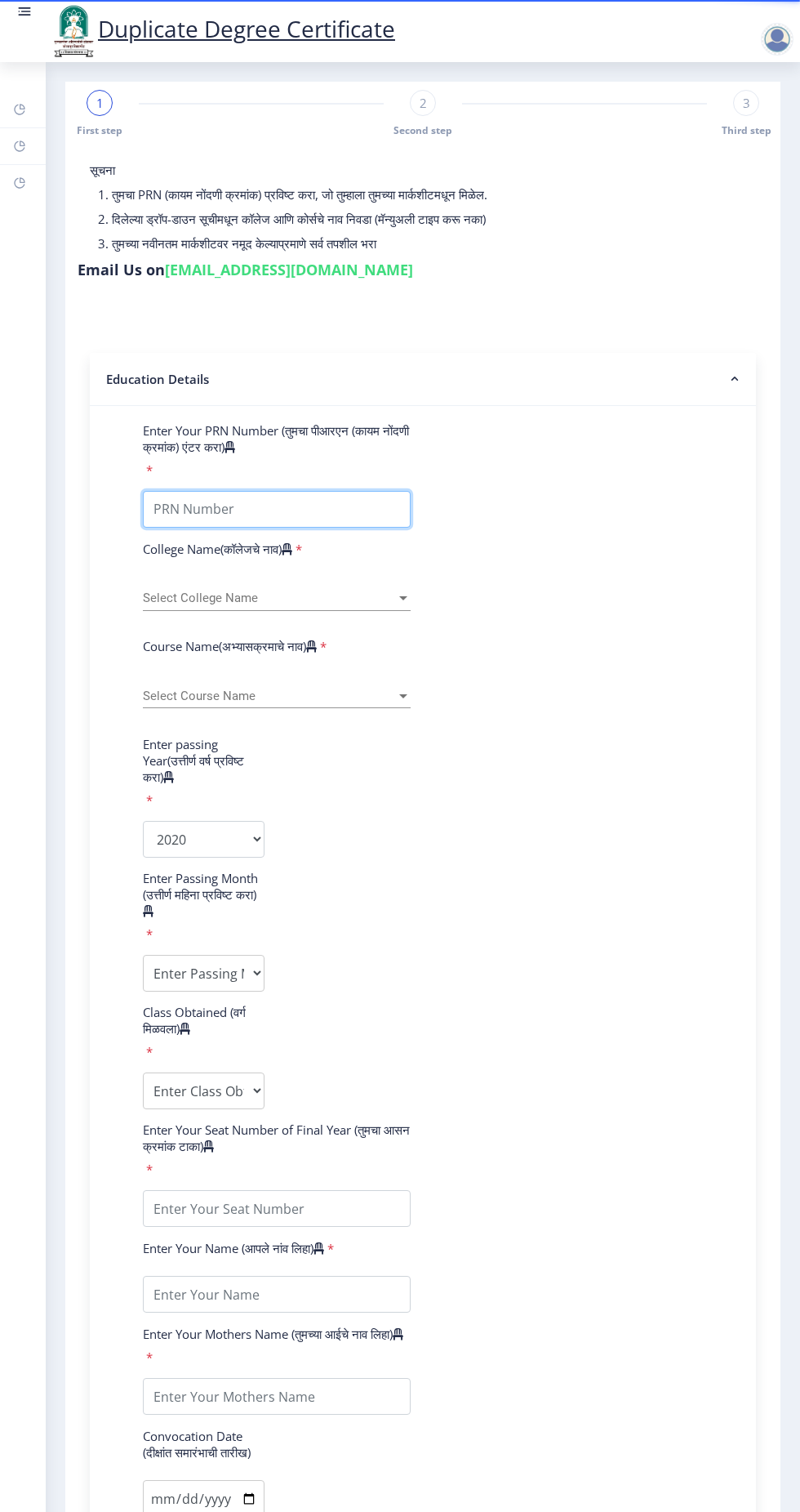
click at [275, 498] on input "Enter Your PRN Number (तुमचा पीआरएन (कायम नोंदणी क्रमांक) एंटर करा)" at bounding box center [277, 509] width 268 height 37
type input "2008032500125653"
click at [254, 597] on span "Select College Name" at bounding box center [270, 598] width 253 height 14
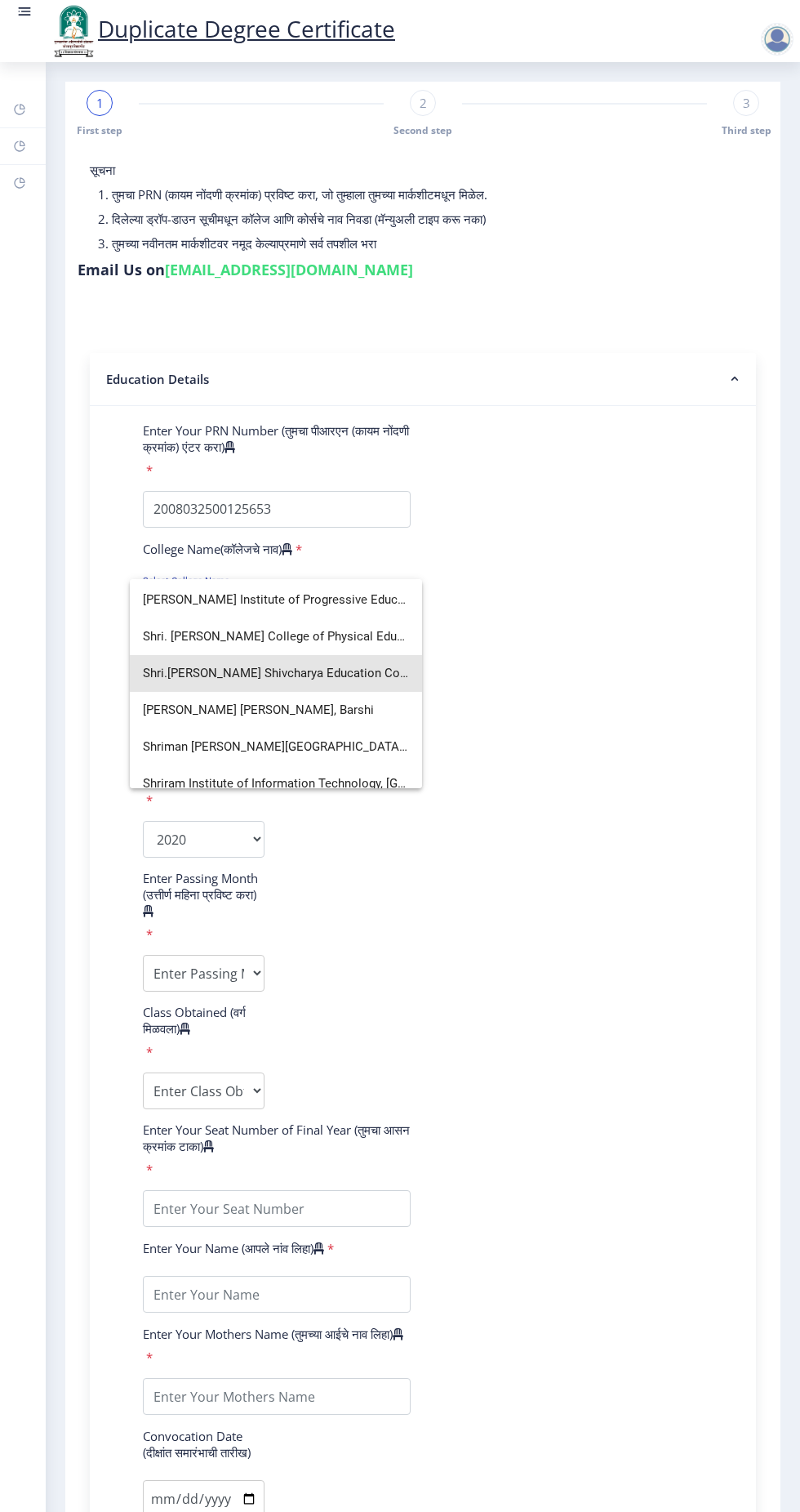
scroll to position [3058, 0]
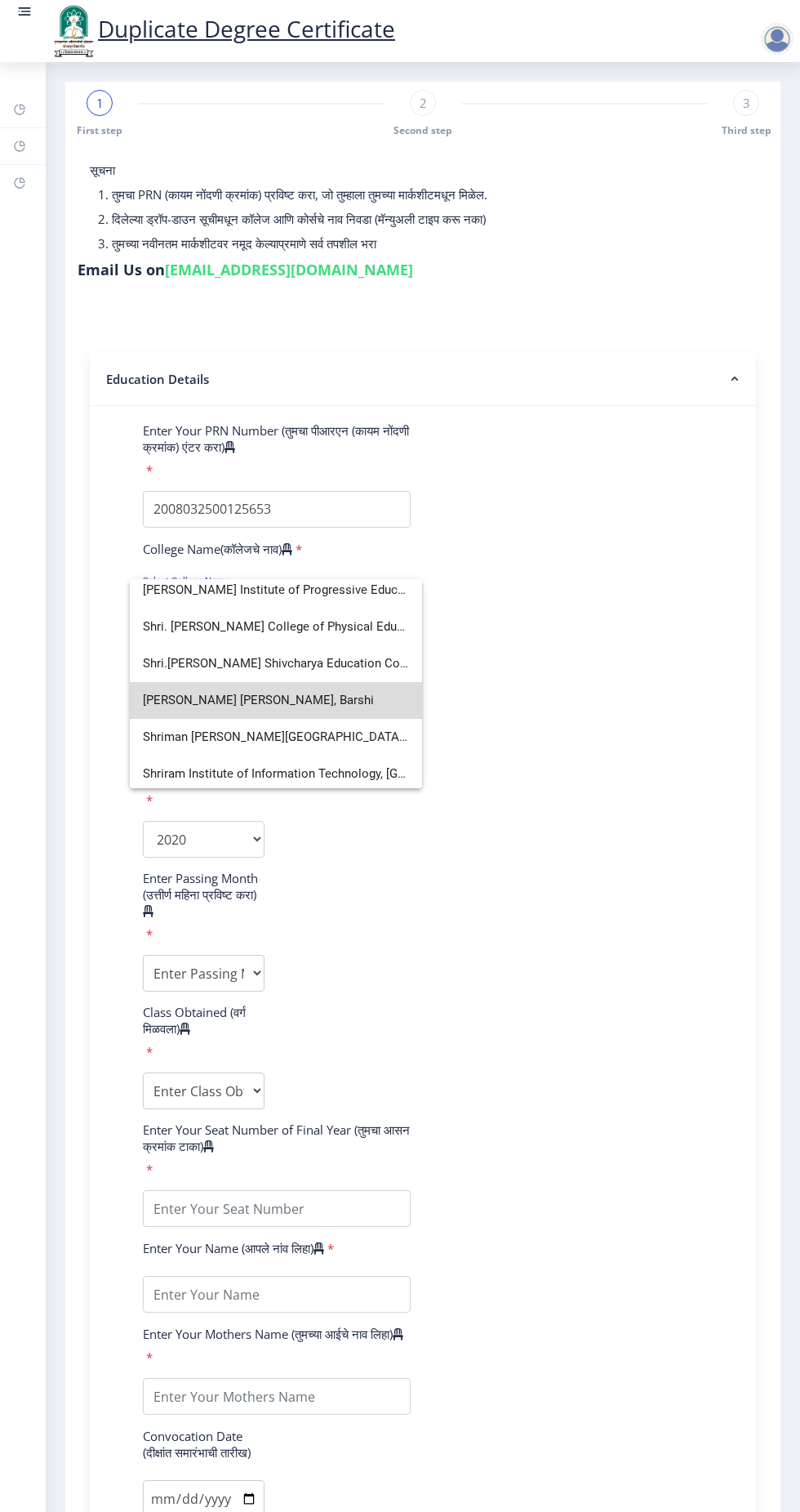
click at [361, 699] on span "Shriman Bhausaheb Zadbuke Mahavidylaya, Barshi" at bounding box center [276, 700] width 266 height 37
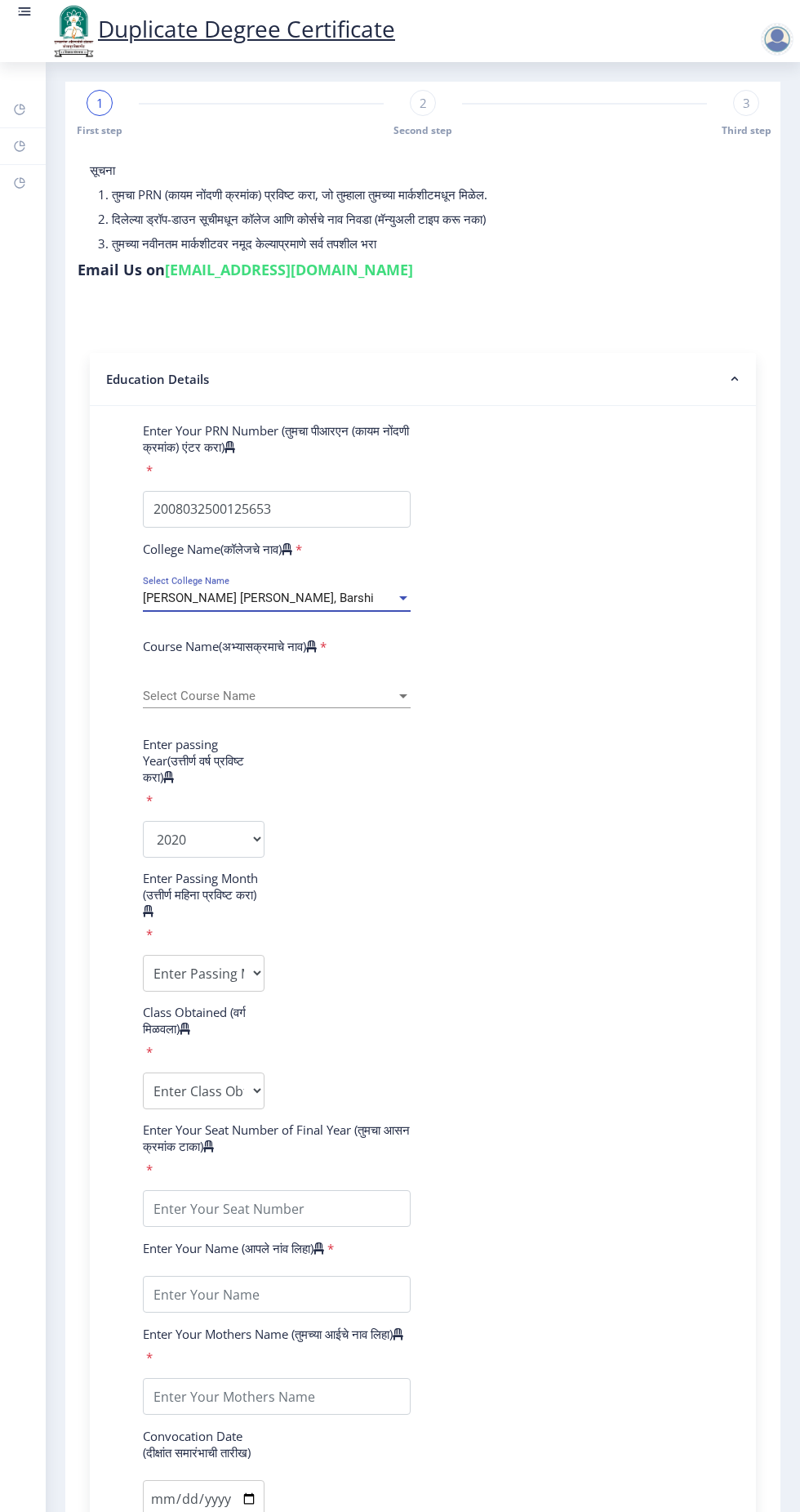
click at [291, 689] on span "Select Course Name" at bounding box center [270, 696] width 253 height 14
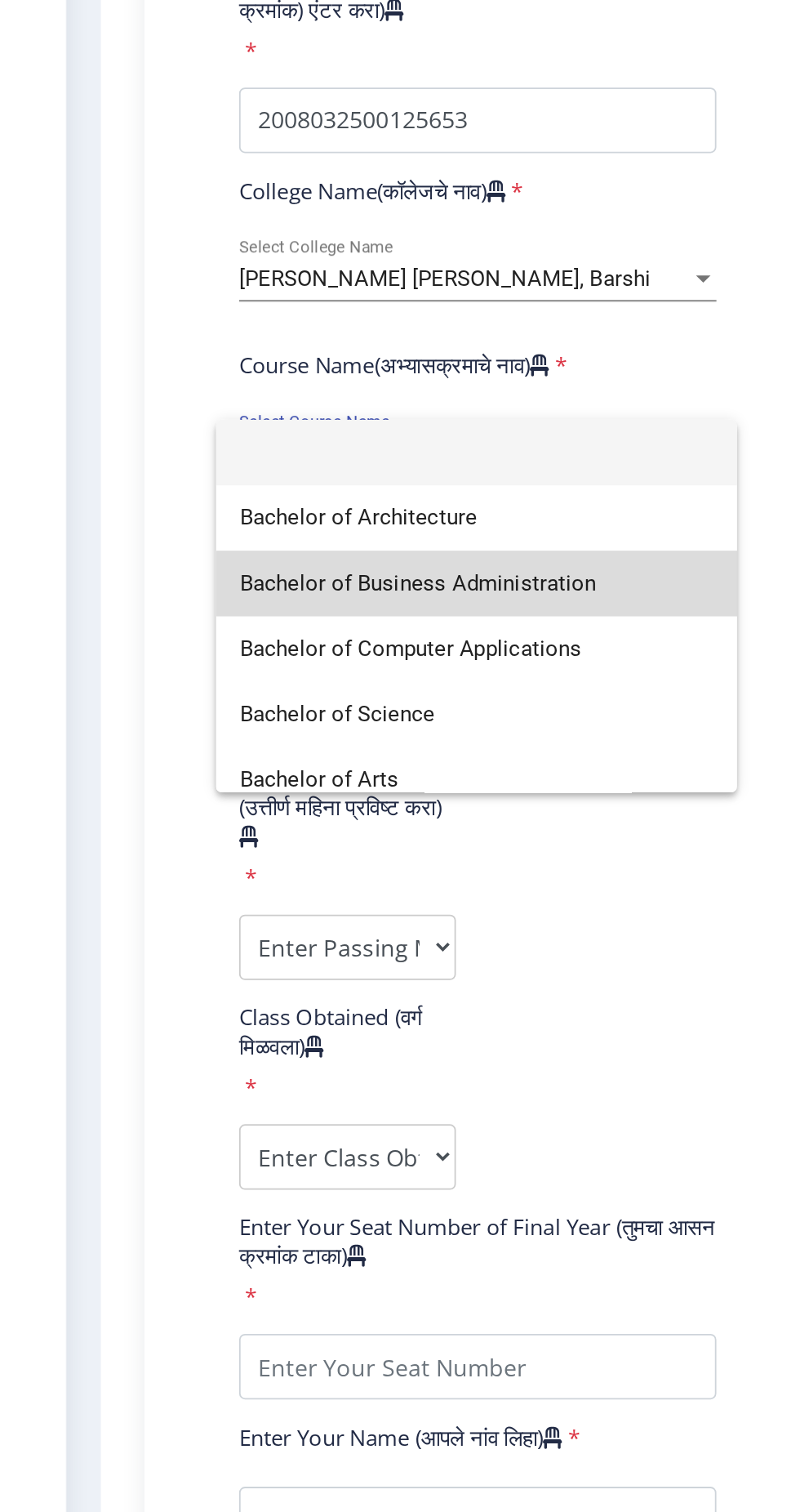
click at [278, 777] on span "Bachelor of Business Administration" at bounding box center [276, 769] width 266 height 37
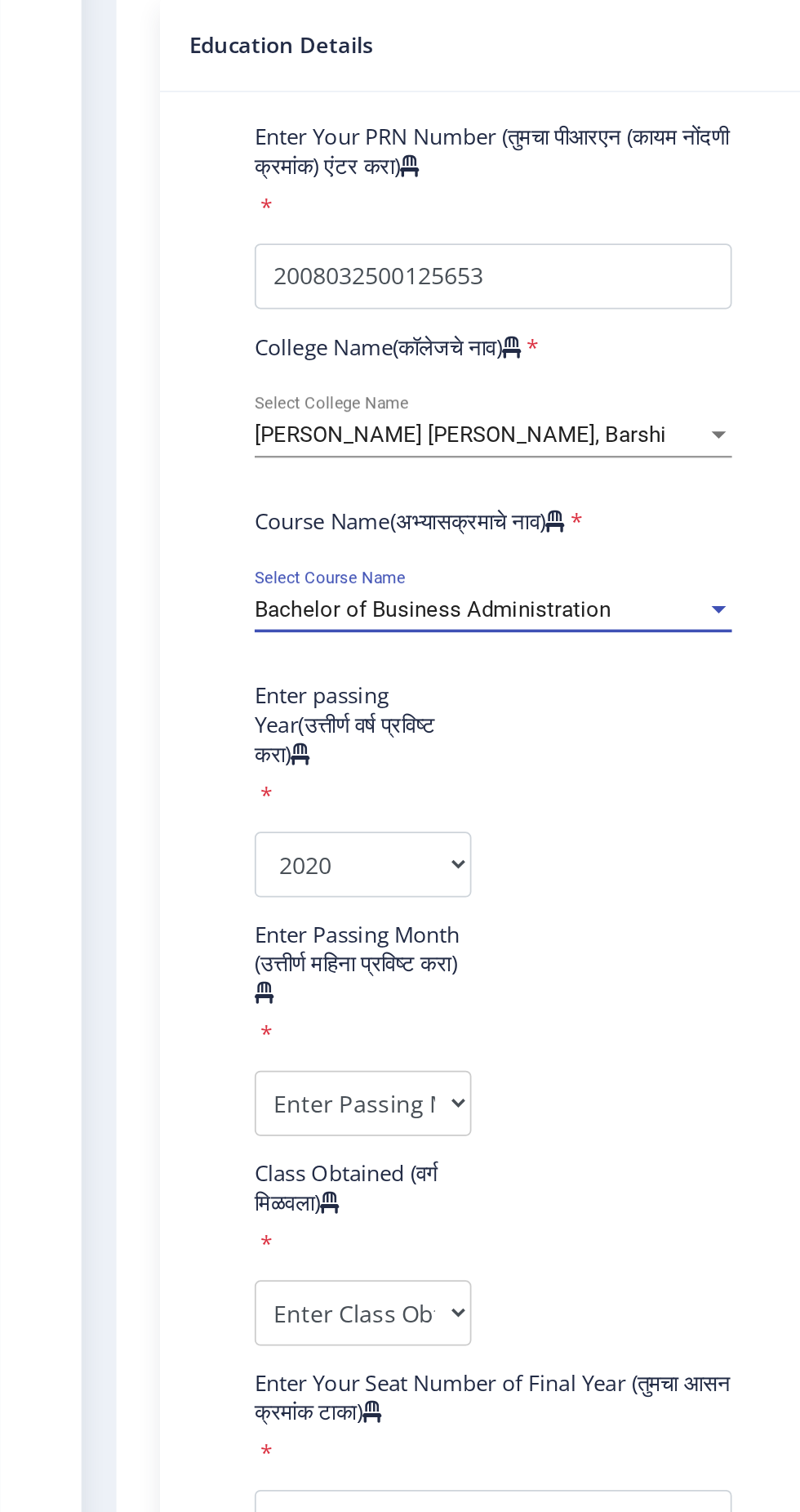
scroll to position [0, 0]
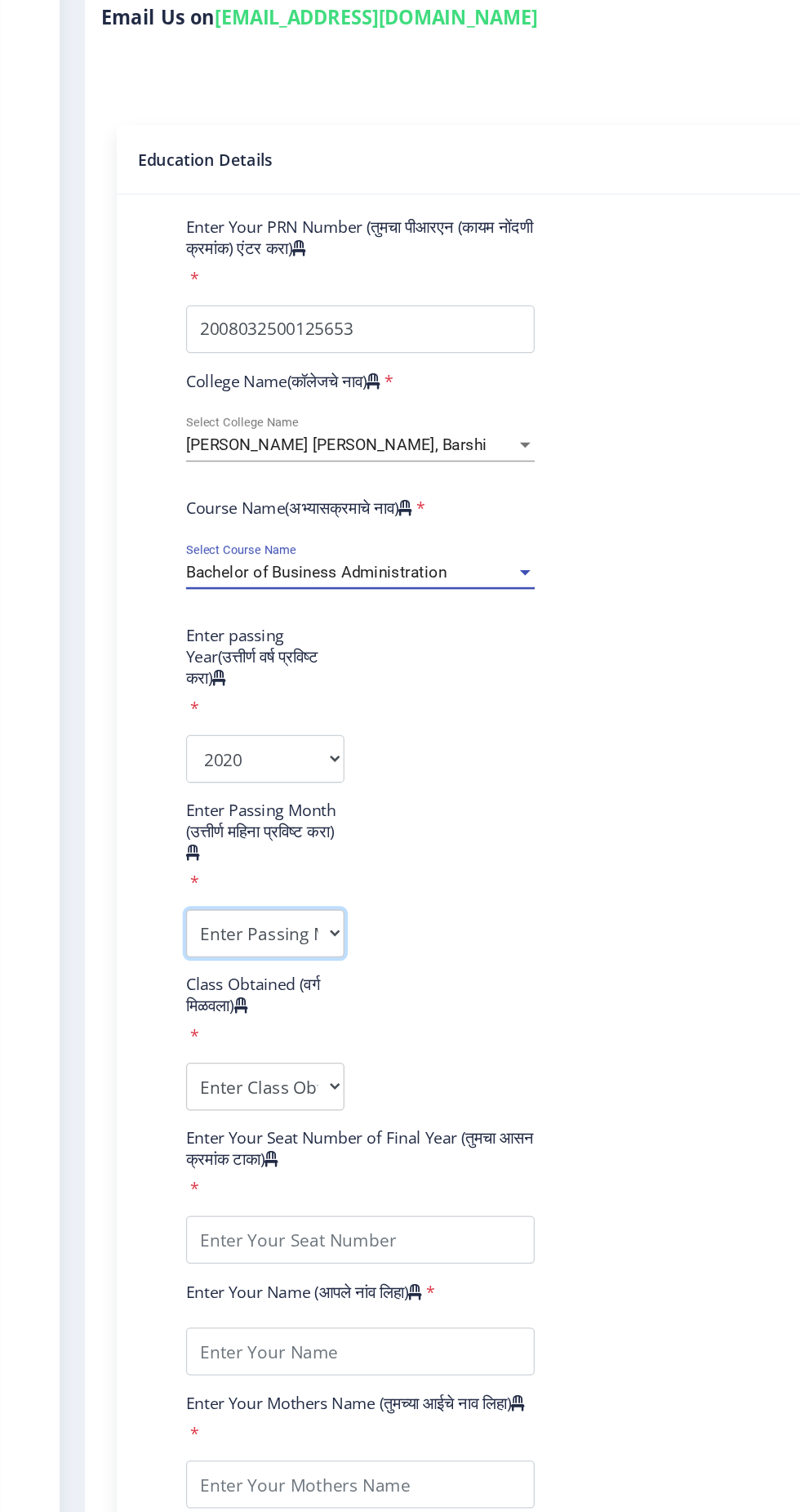
click at [201, 968] on select "Enter Passing Month (01) January (02) February (03) March (04) April (05) May (…" at bounding box center [204, 973] width 122 height 37
select select "March"
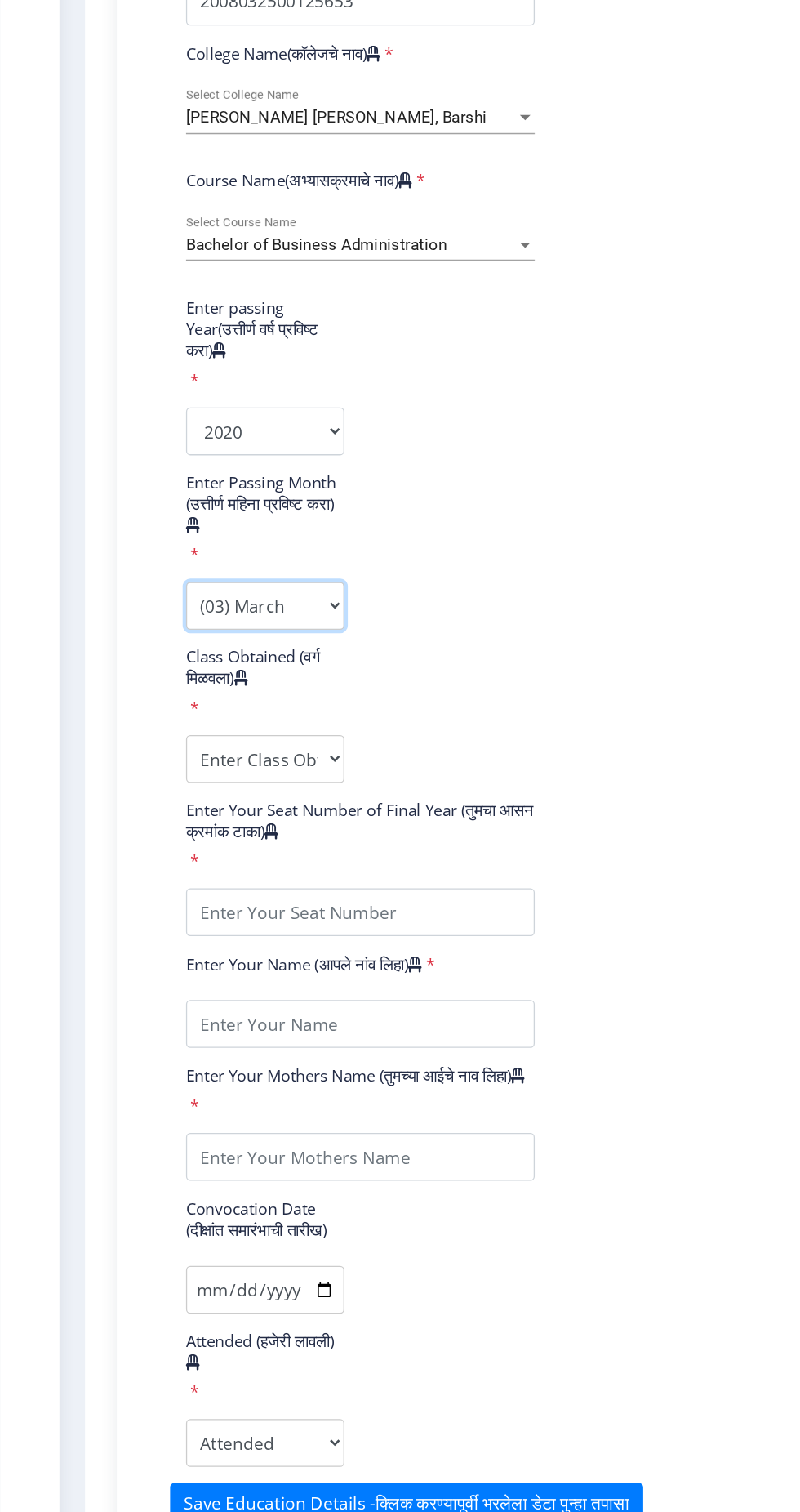
scroll to position [260, 0]
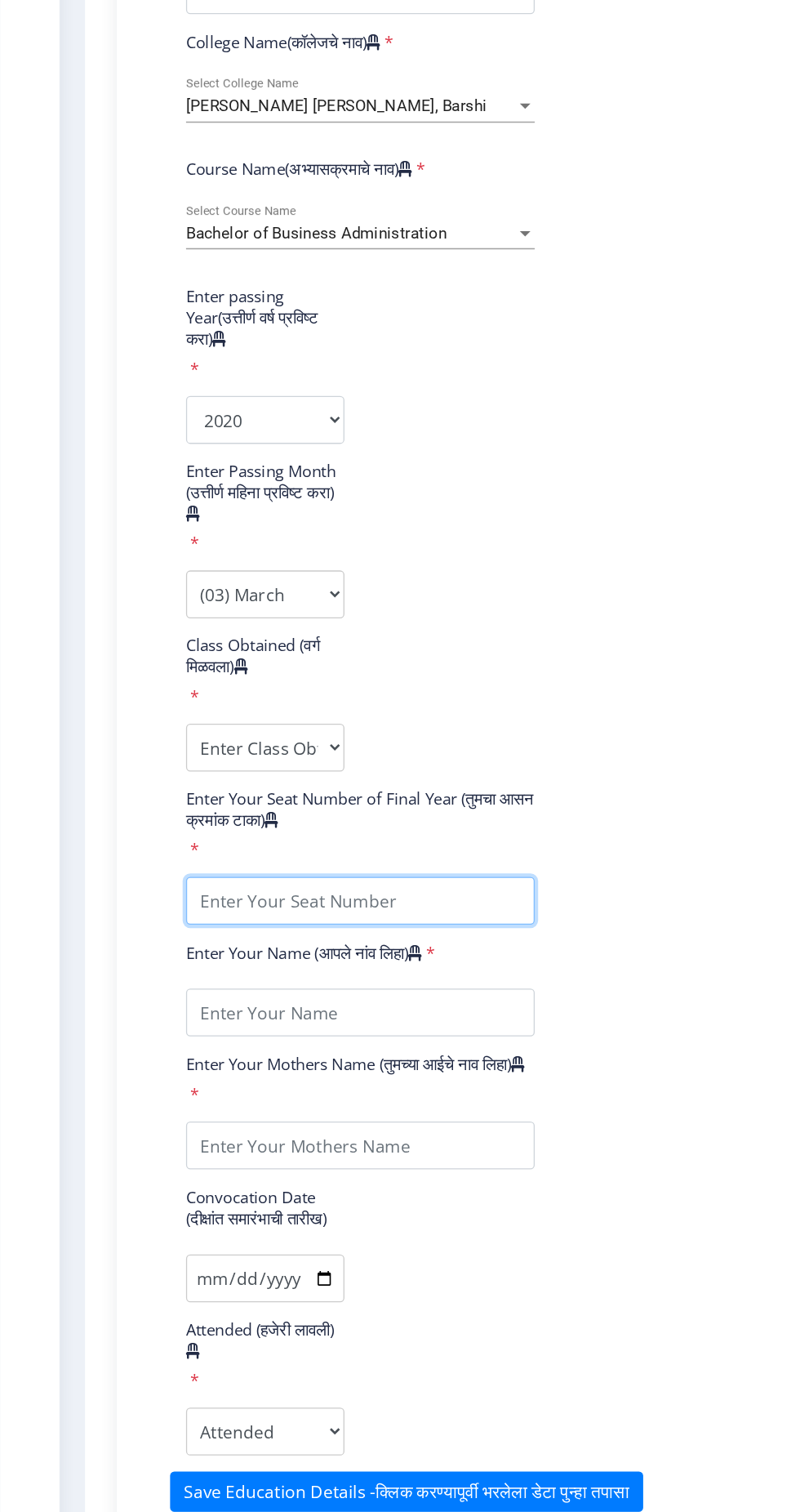
click at [309, 943] on input "textarea" at bounding box center [277, 947] width 268 height 37
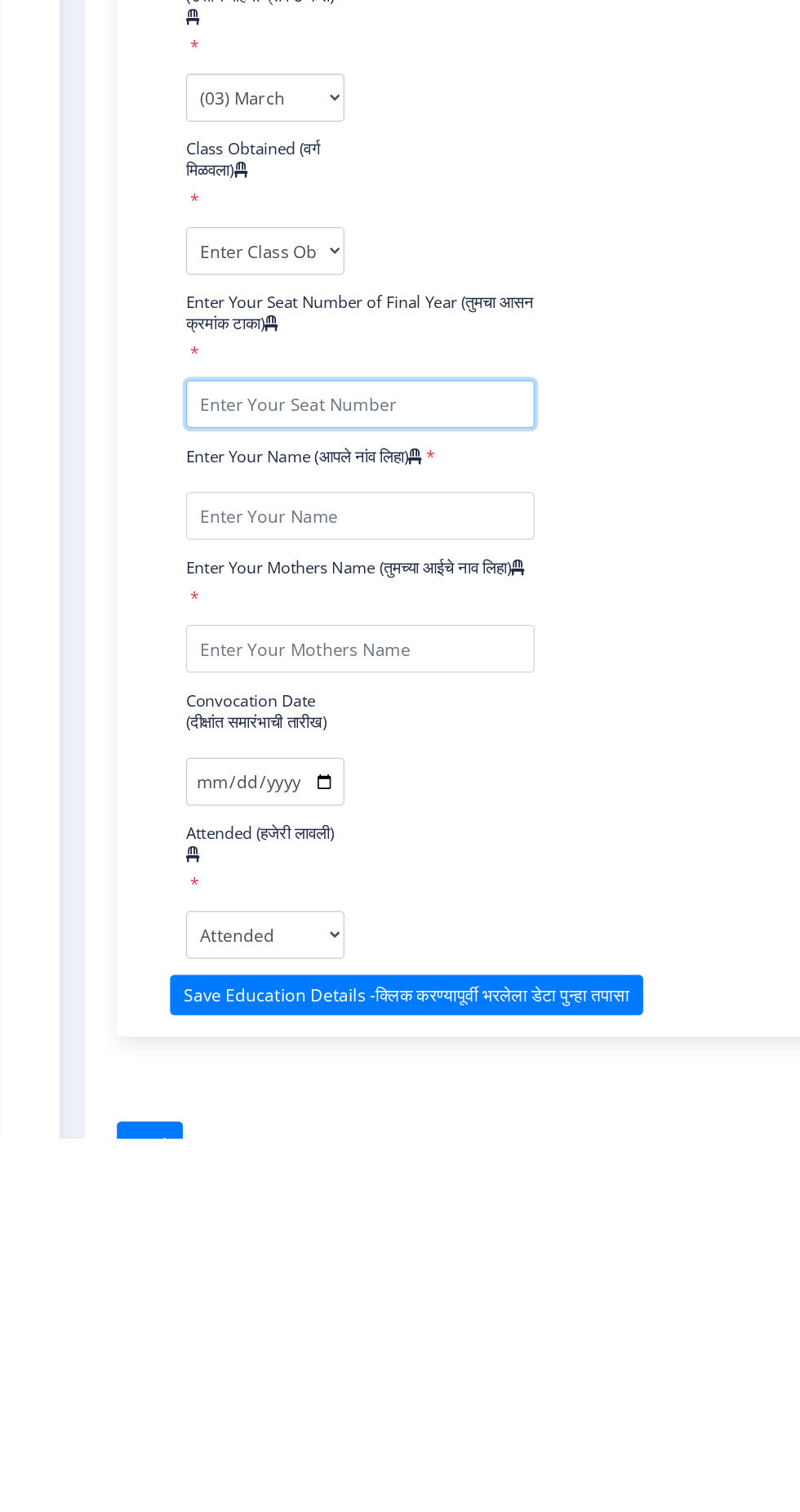
type input "054200"
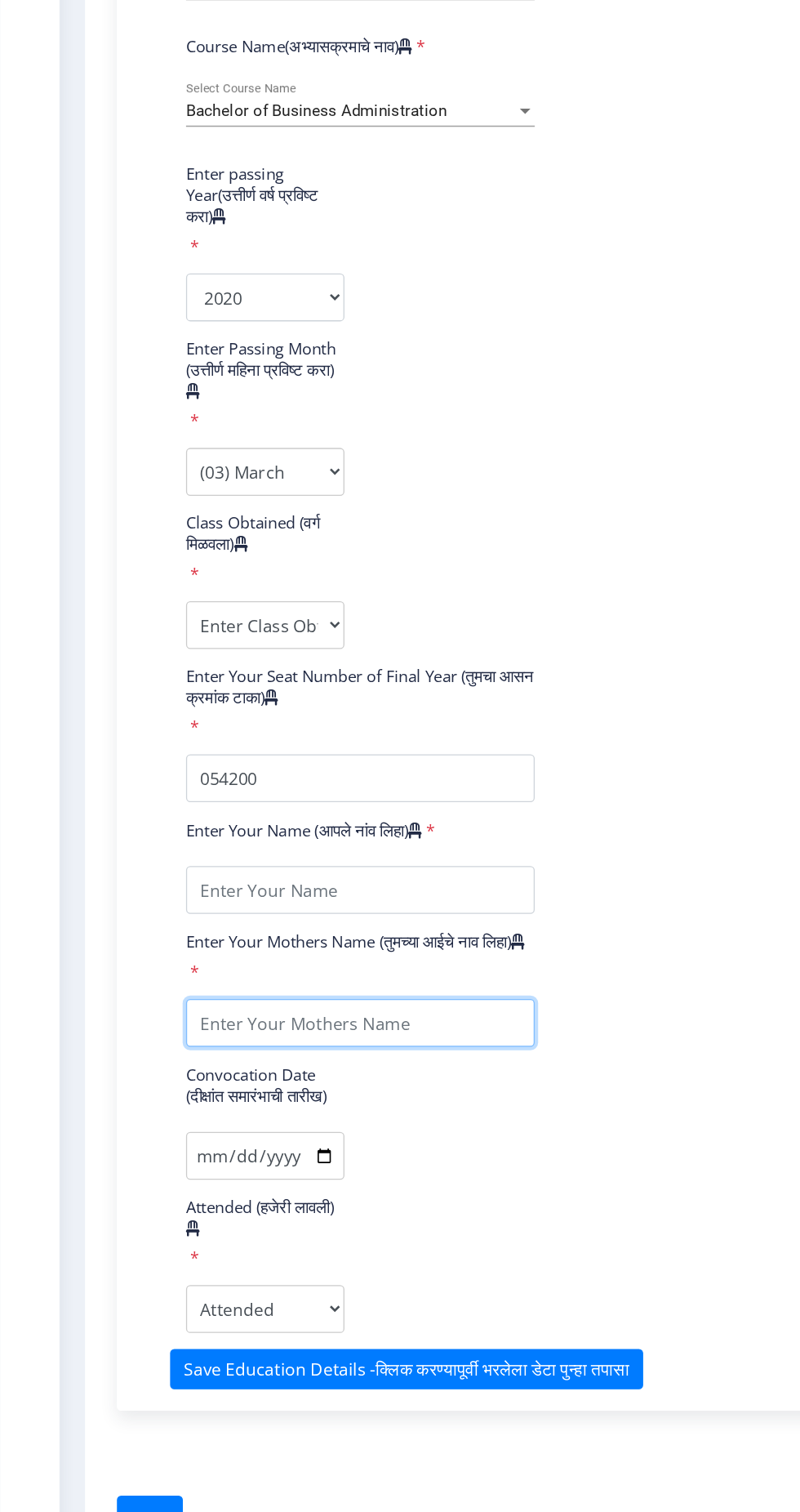
click at [312, 1154] on input "textarea" at bounding box center [277, 1136] width 268 height 37
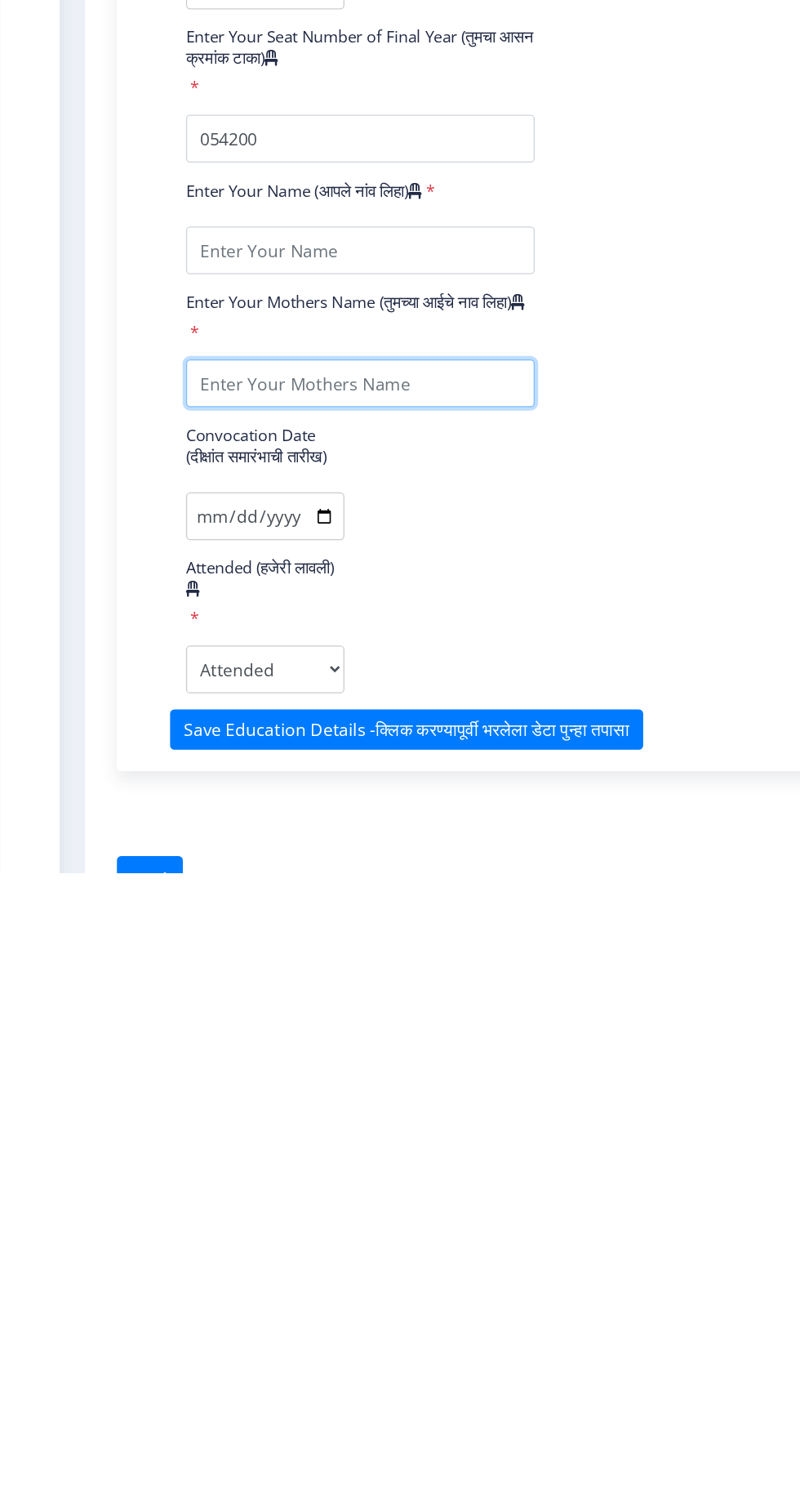
type input "HIRABAI"
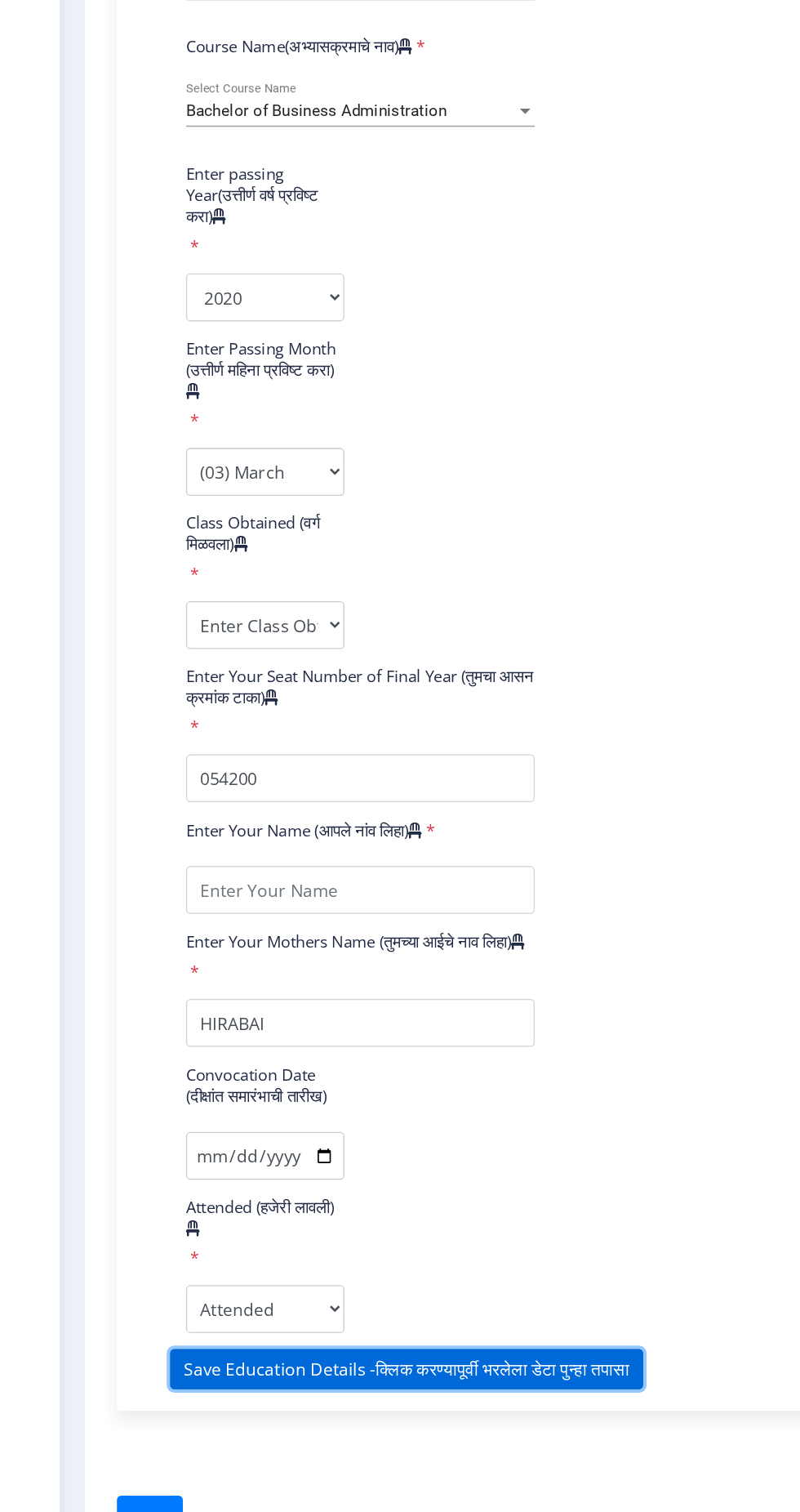
click at [396, 1416] on button "Save Education Details -क्लिक करण्यापूर्वी भरलेला डेटा पुन्हा तपासा" at bounding box center [312, 1402] width 363 height 31
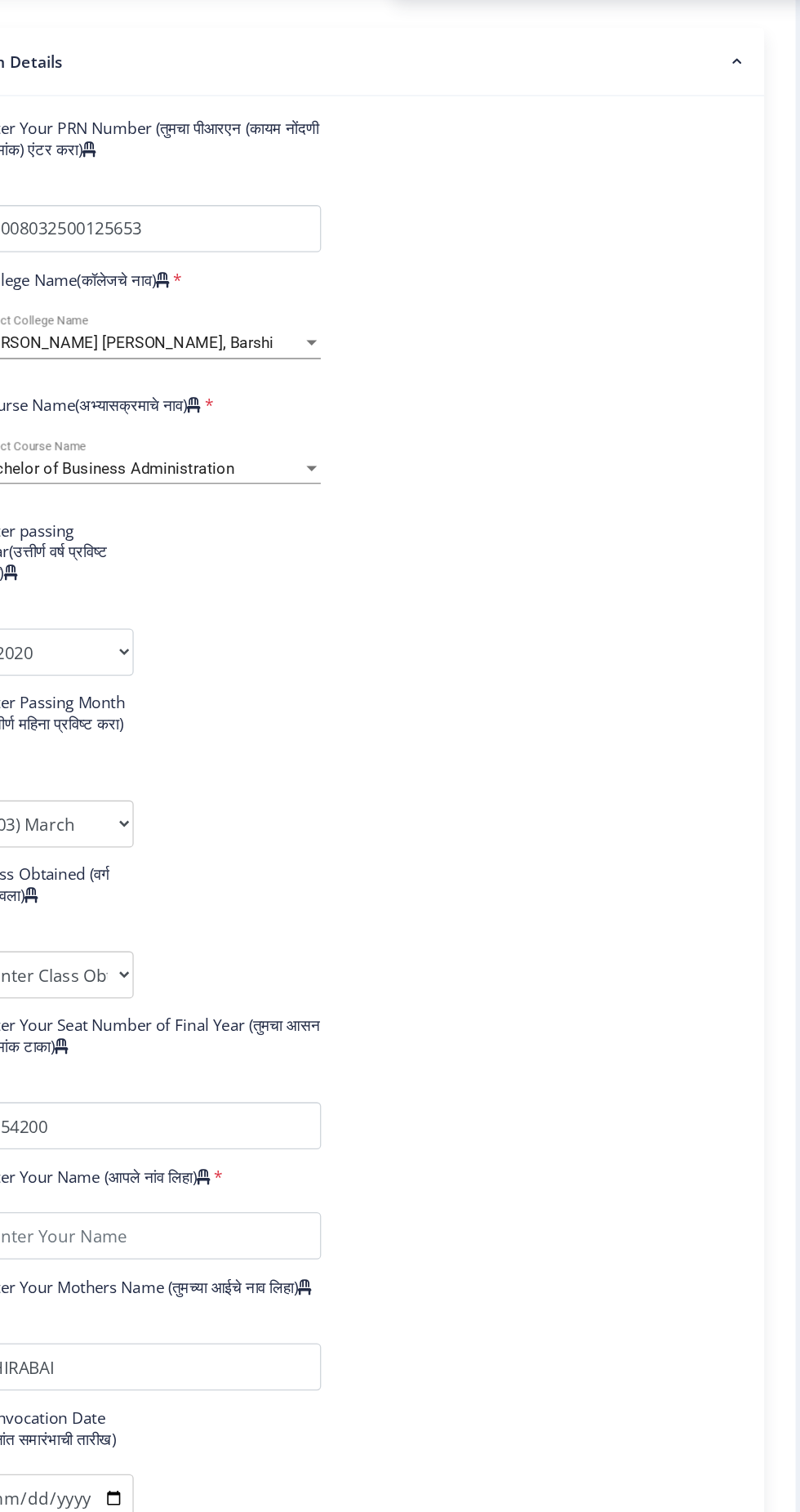
scroll to position [255, 0]
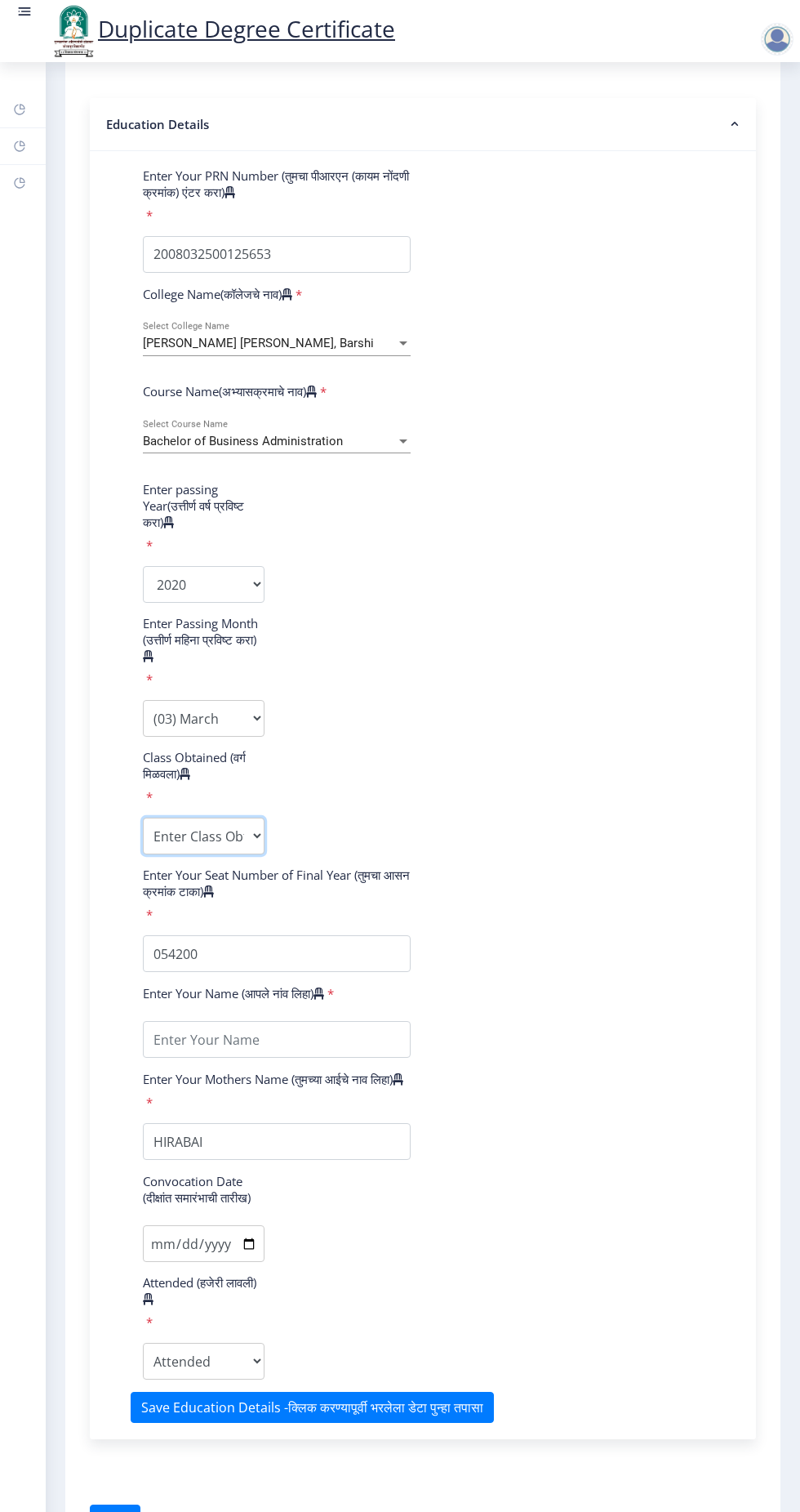
click at [195, 825] on select "Enter Class Obtained DISTINCTION FIRST CLASS HIGHER SECOND CLASS SECOND CLASS P…" at bounding box center [204, 835] width 122 height 37
select select "FIRST CLASS"
click at [278, 1034] on input "textarea" at bounding box center [277, 1039] width 268 height 37
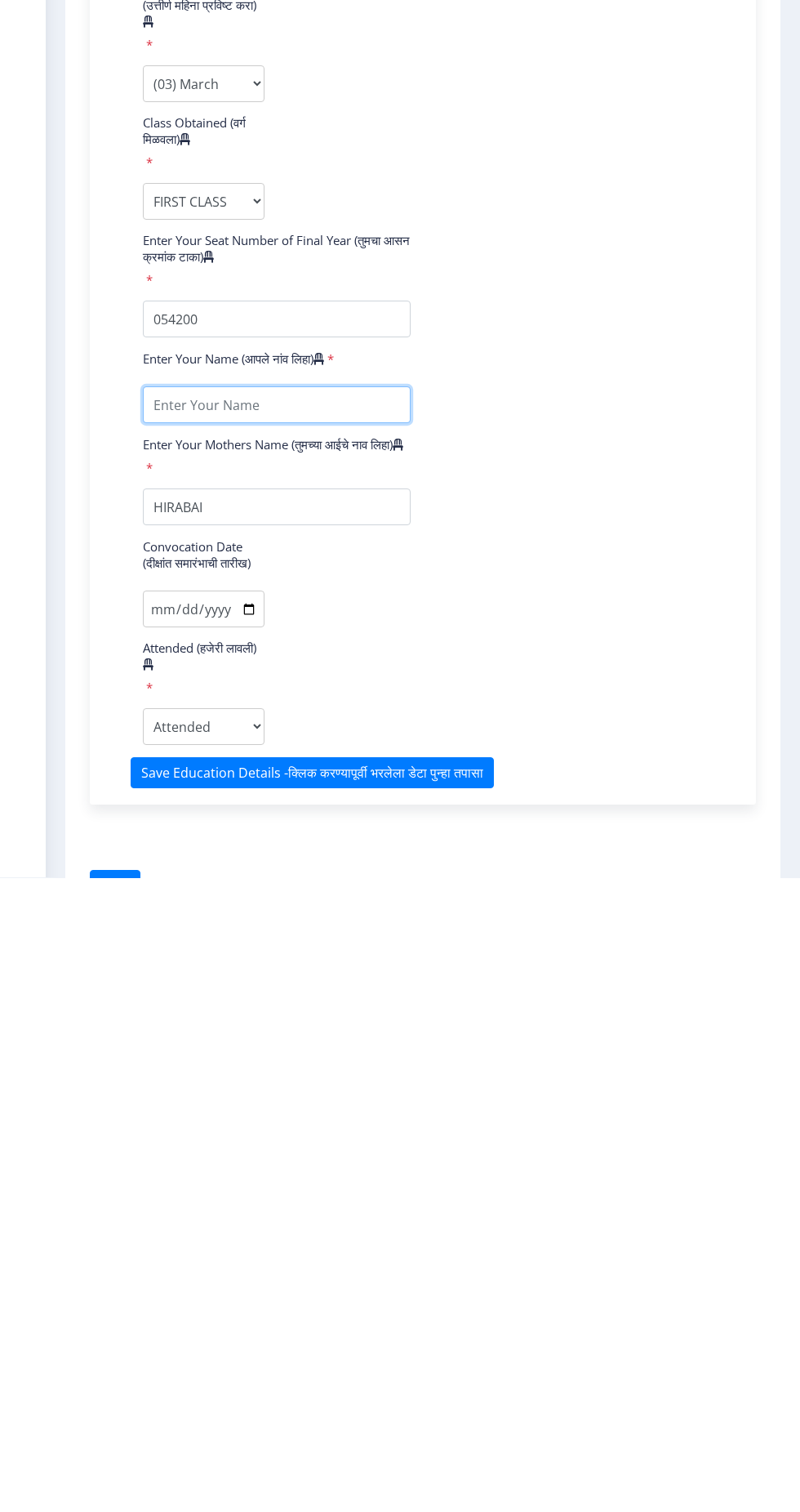
type input "LAHU BHAGWAT DALVE"
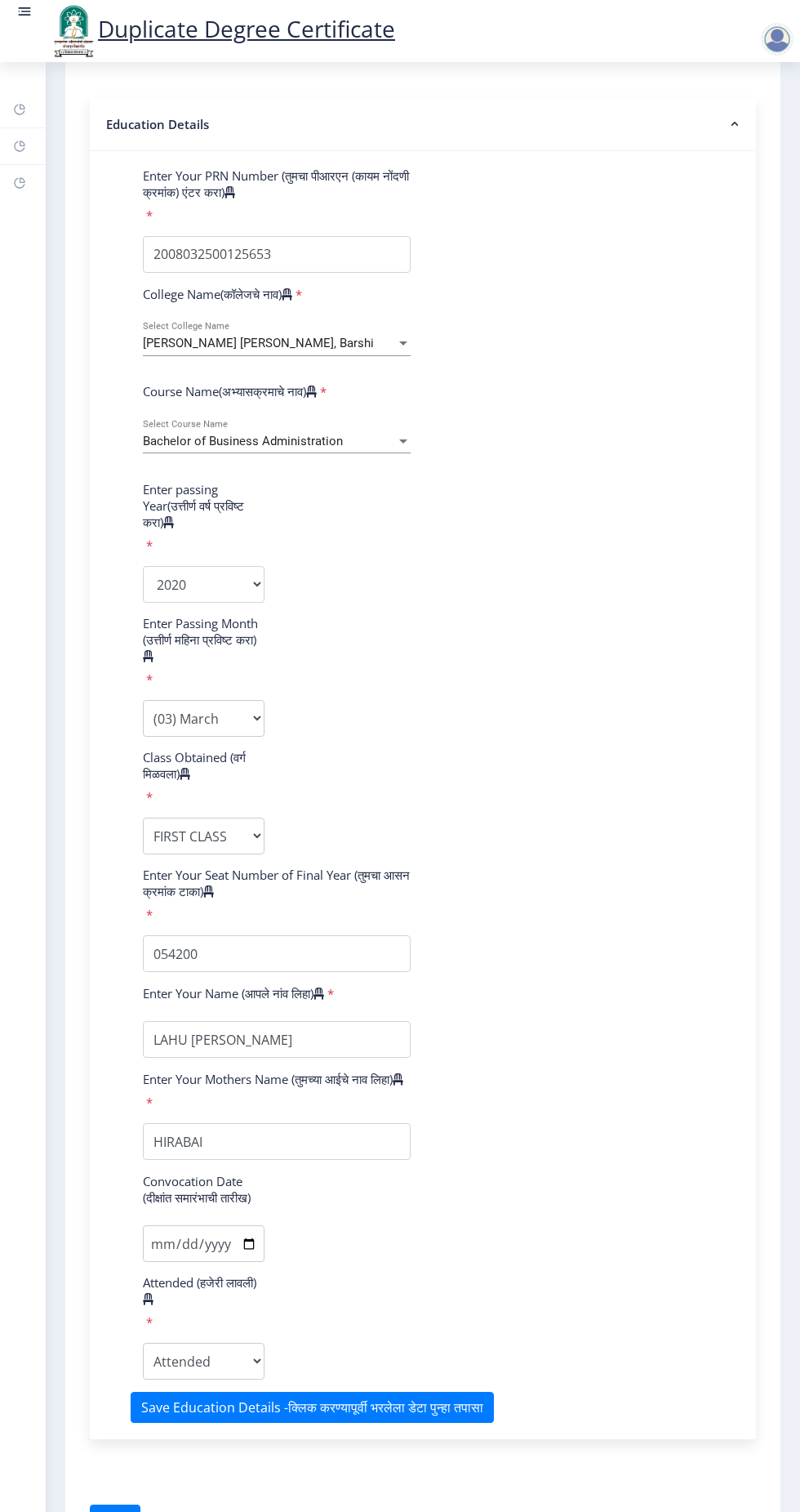
click at [196, 1206] on label "Convocation Date (दीक्षांत समारंभाची तारीख)" at bounding box center [204, 1189] width 122 height 32
click at [196, 1225] on input "Convocation Date (दीक्षांत समारंभाची तारीख)" at bounding box center [204, 1243] width 122 height 37
click at [189, 1258] on input "Convocation Date (दीक्षांत समारंभाची तारीख)" at bounding box center [204, 1243] width 122 height 37
type input "2025-08-19"
click at [206, 1364] on select "Attended Yes No" at bounding box center [204, 1361] width 122 height 37
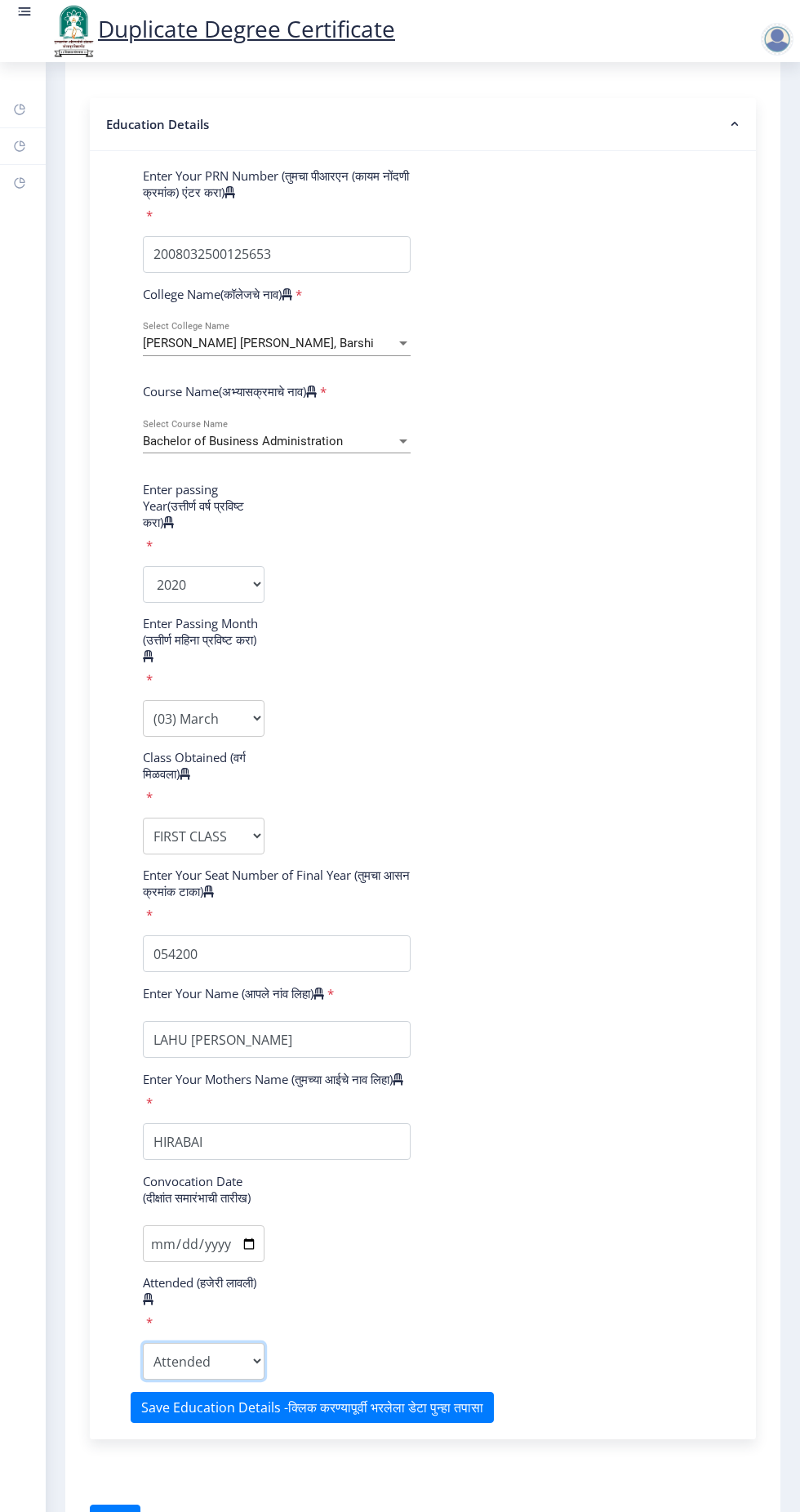
select select "true"
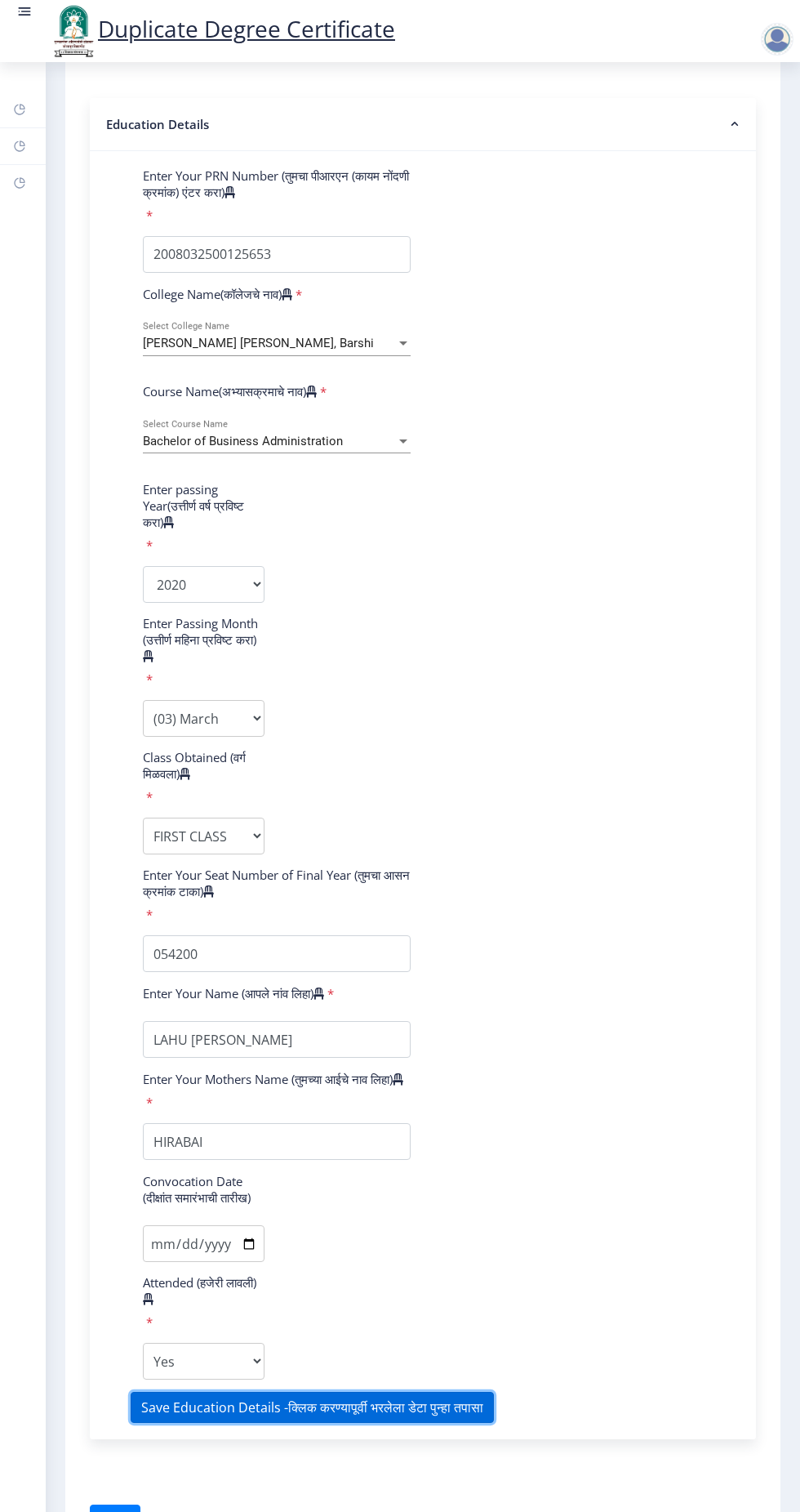
click at [396, 1420] on button "Save Education Details -क्लिक करण्यापूर्वी भरलेला डेटा पुन्हा तपासा" at bounding box center [312, 1407] width 363 height 31
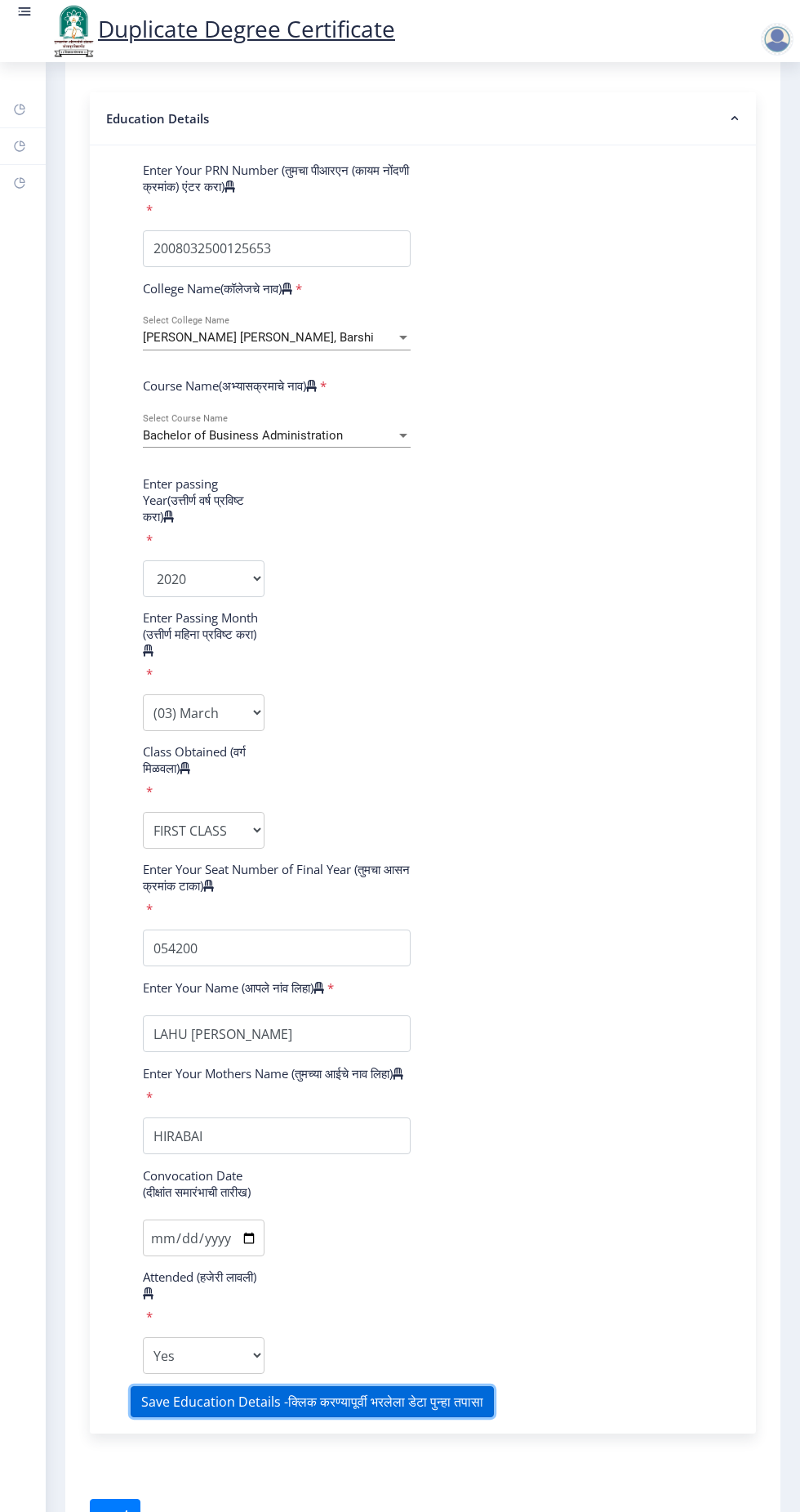
click at [424, 1407] on button "Save Education Details -क्लिक करण्यापूर्वी भरलेला डेटा पुन्हा तपासा" at bounding box center [312, 1402] width 363 height 31
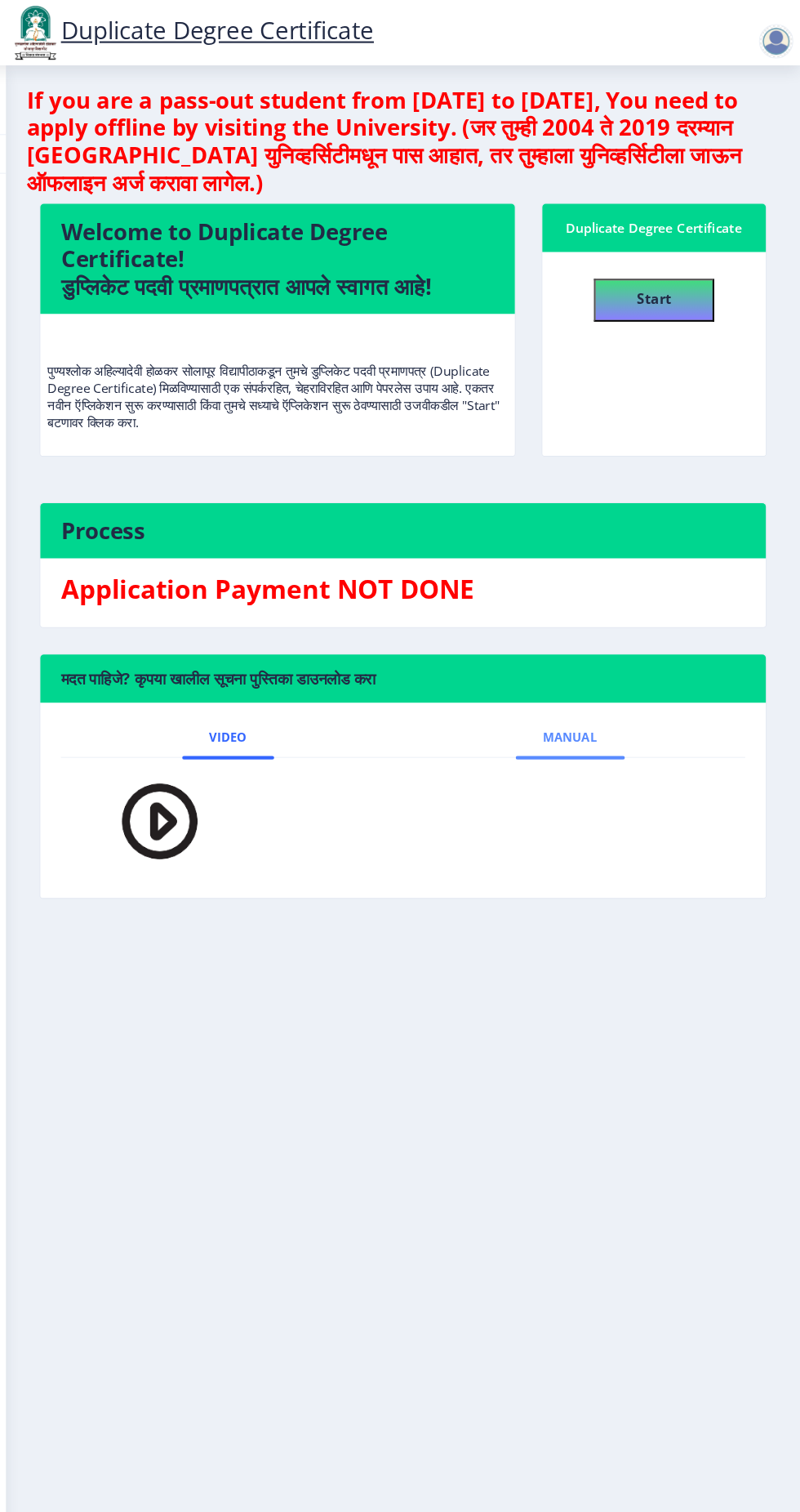
click at [573, 695] on span "Manual" at bounding box center [582, 700] width 51 height 13
select select
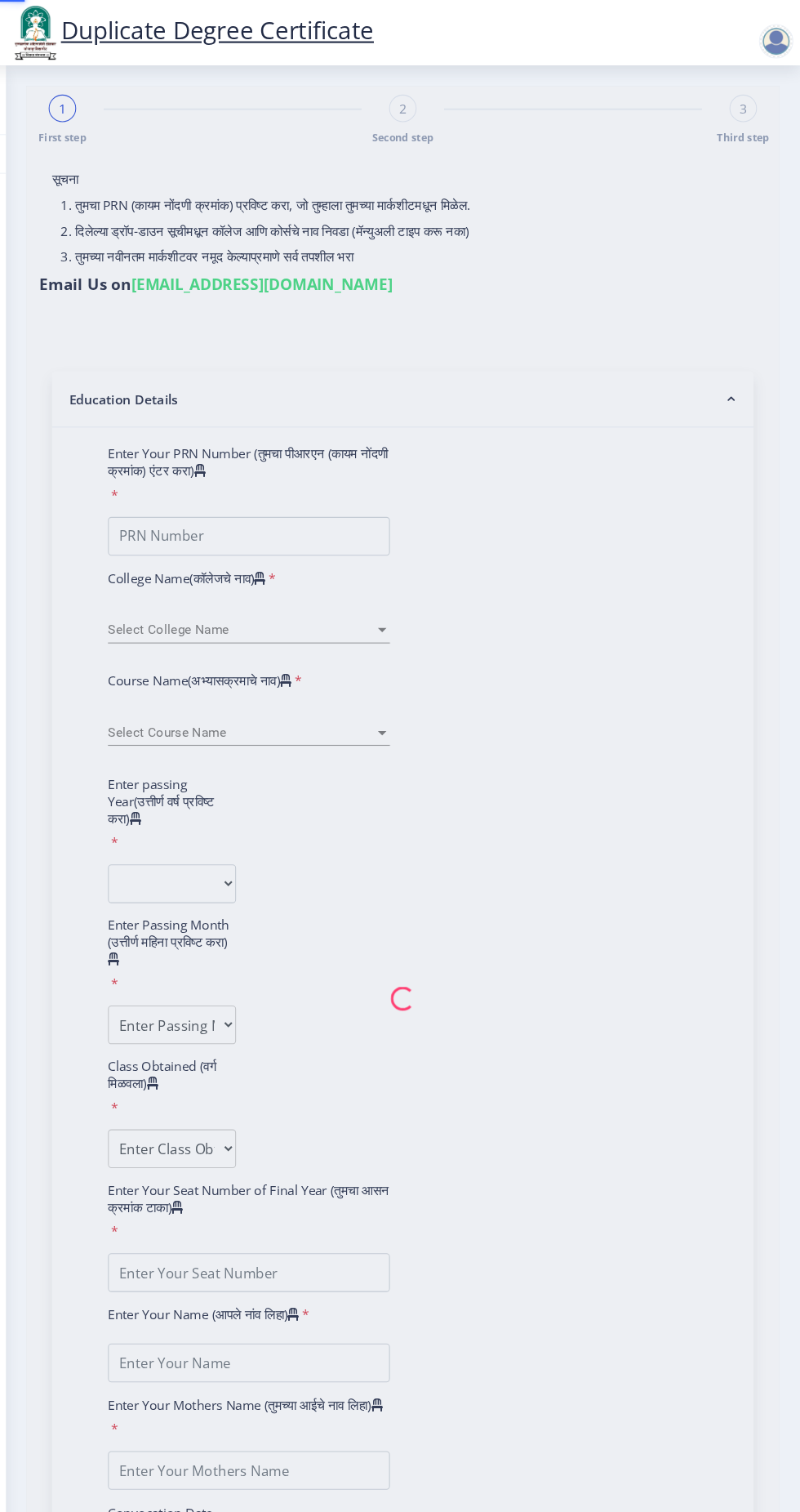
type input "2008032500125653"
select select "2020"
select select "March"
select select "FIRST CLASS"
type input "054200"
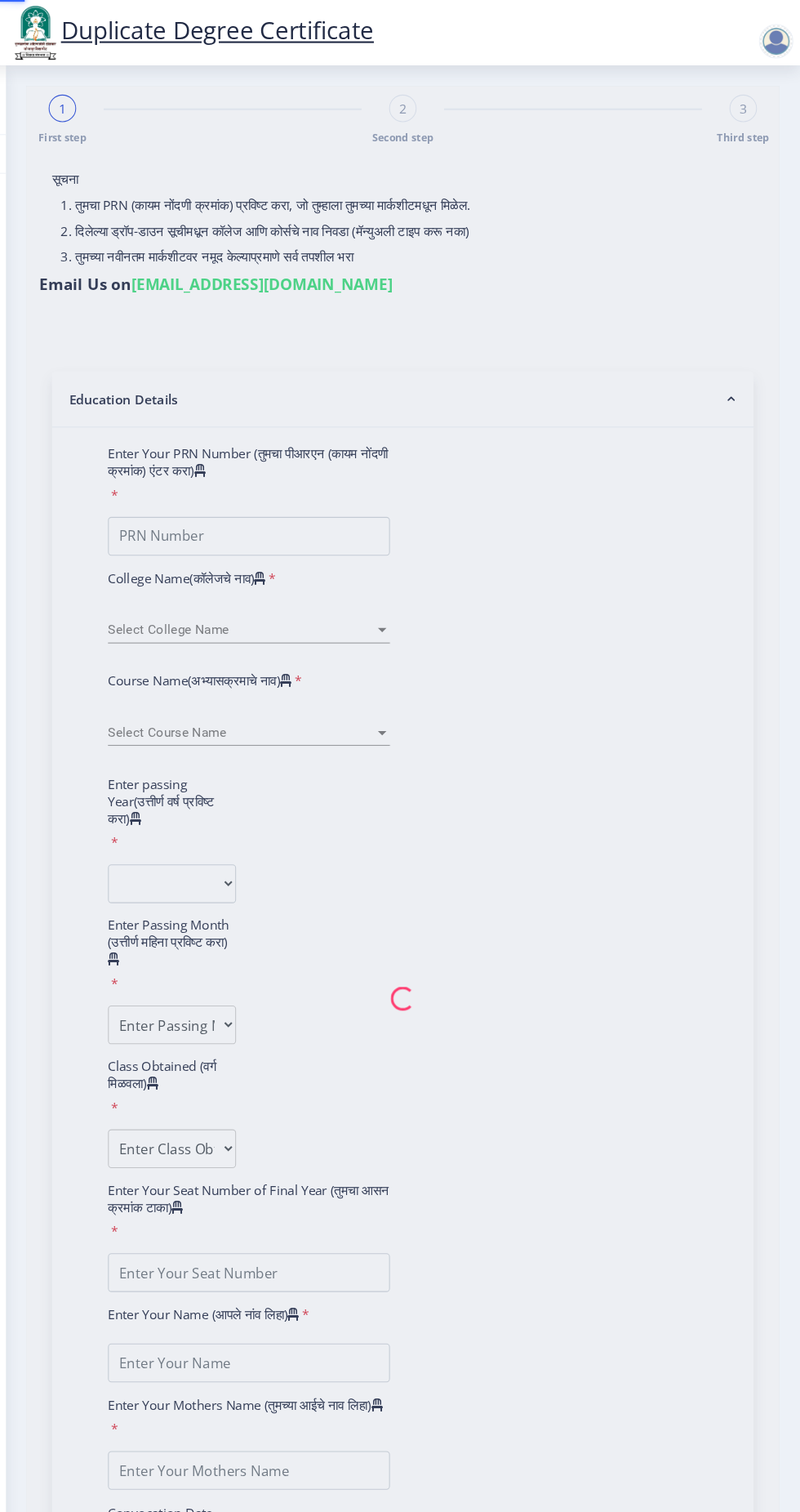
type input "LAHU BHAGWAT DALVE"
type input "HIRABAI"
type input "2025-08-19"
select select "true"
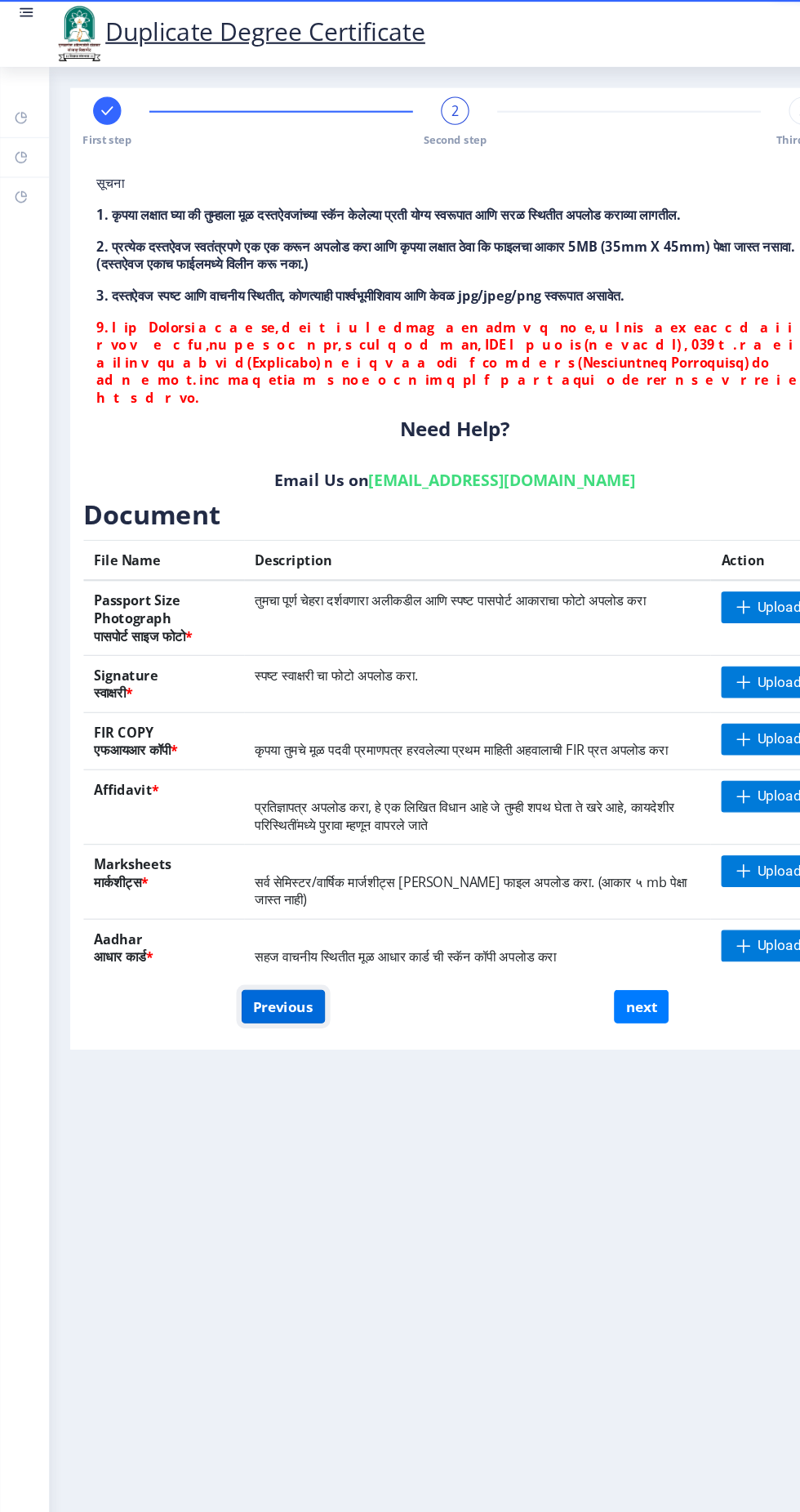
click at [259, 920] on button "Previous" at bounding box center [263, 935] width 78 height 31
select select "2020"
select select "March"
select select "FIRST CLASS"
select select "true"
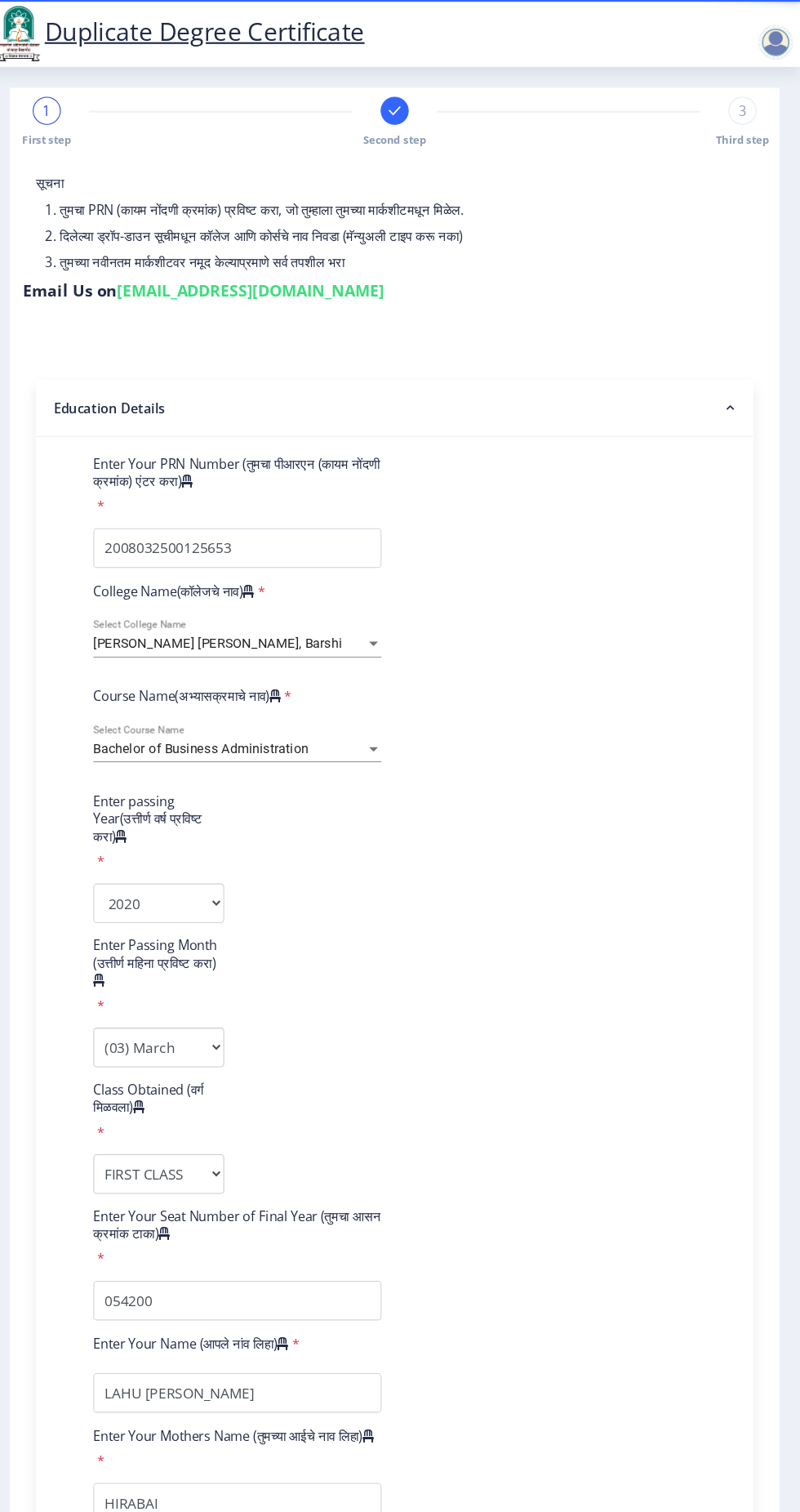
click at [743, 102] on span "3" at bounding box center [746, 102] width 8 height 16
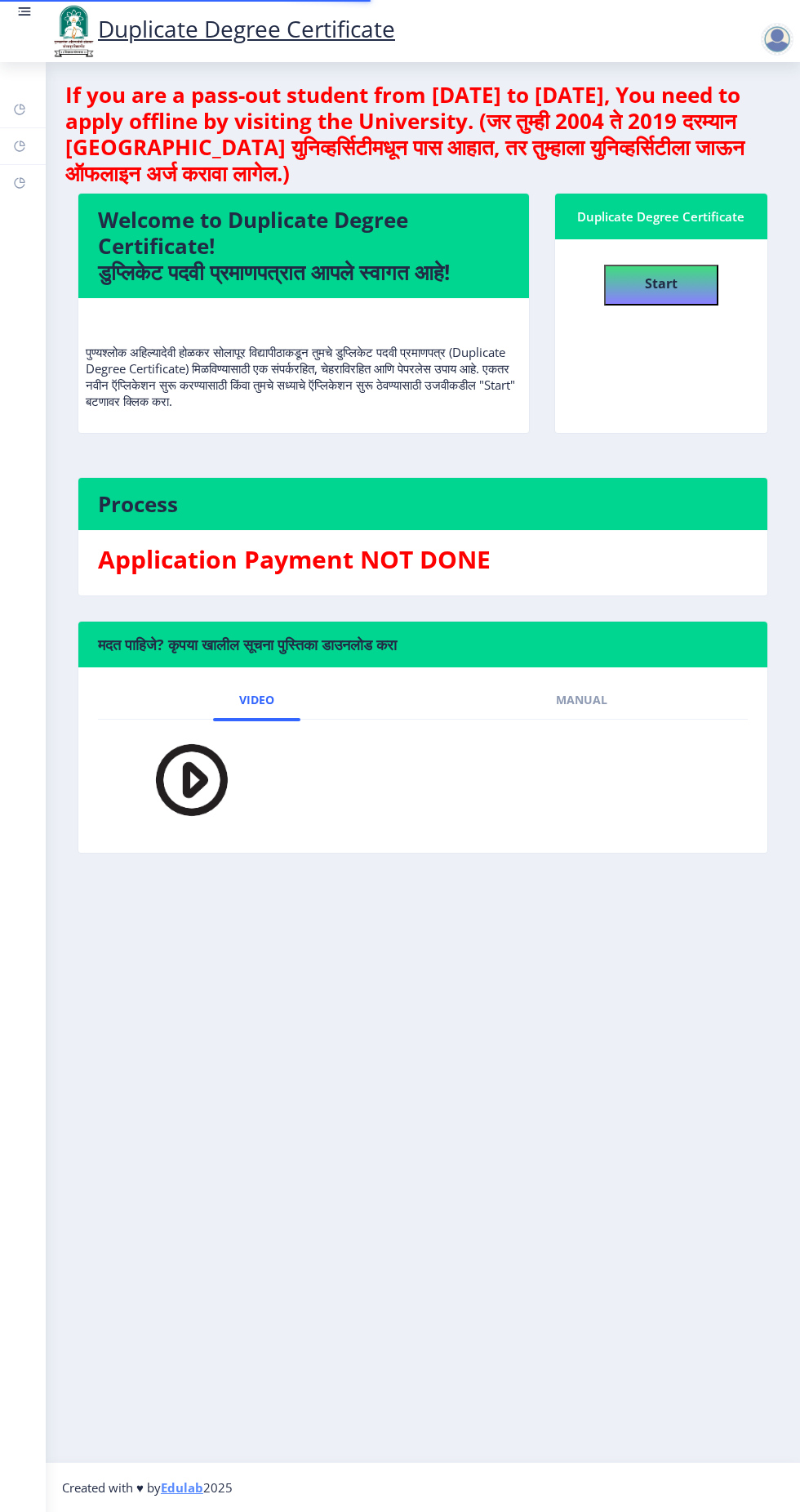
select select
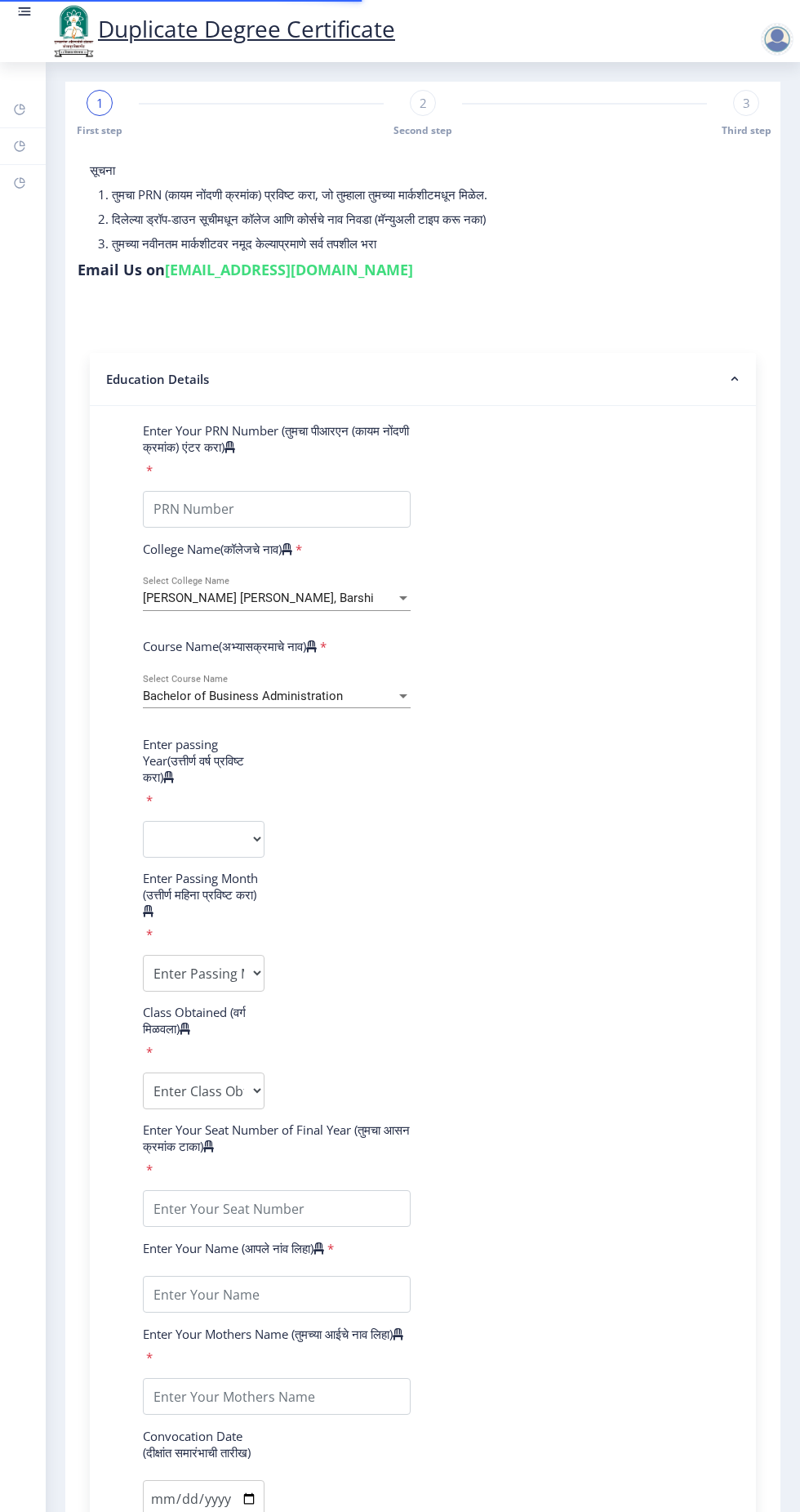
type input "2008032500125653"
select select "2020"
select select "March"
select select "FIRST CLASS"
type input "054200"
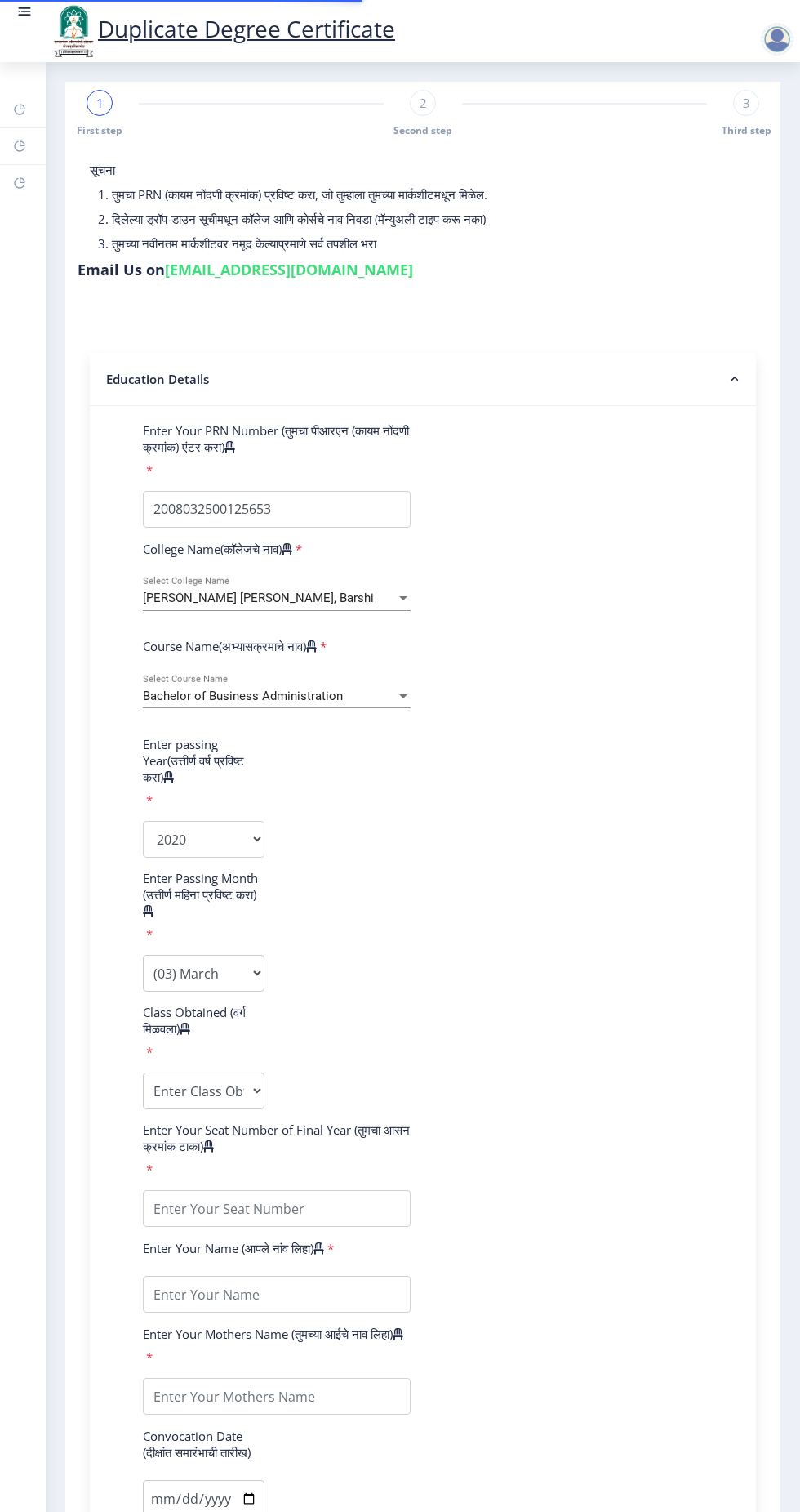
type input "LAHU BHAGWAT DALVE"
type input "HIRABAI"
type input "2025-08-19"
select select "true"
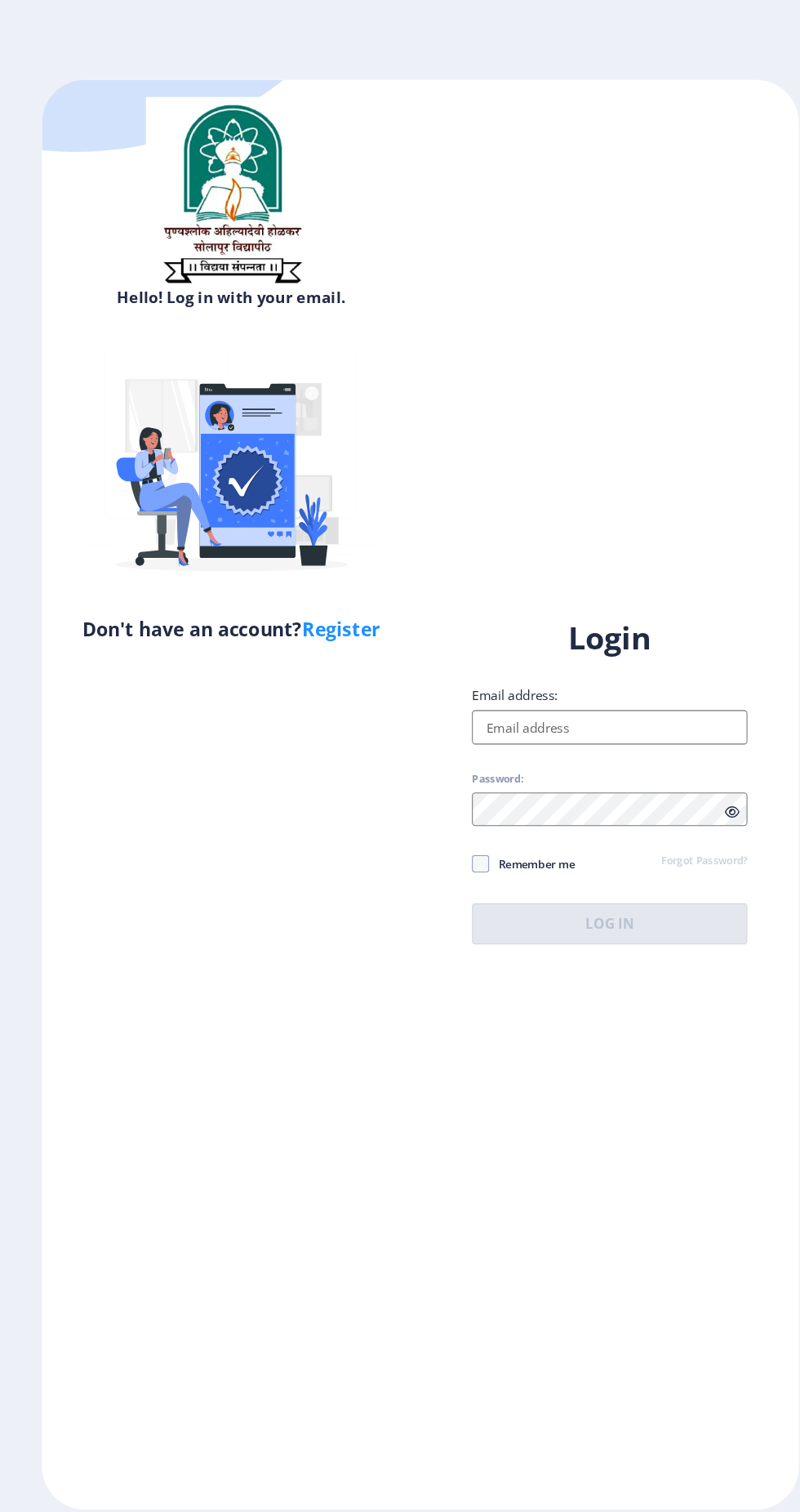
select select
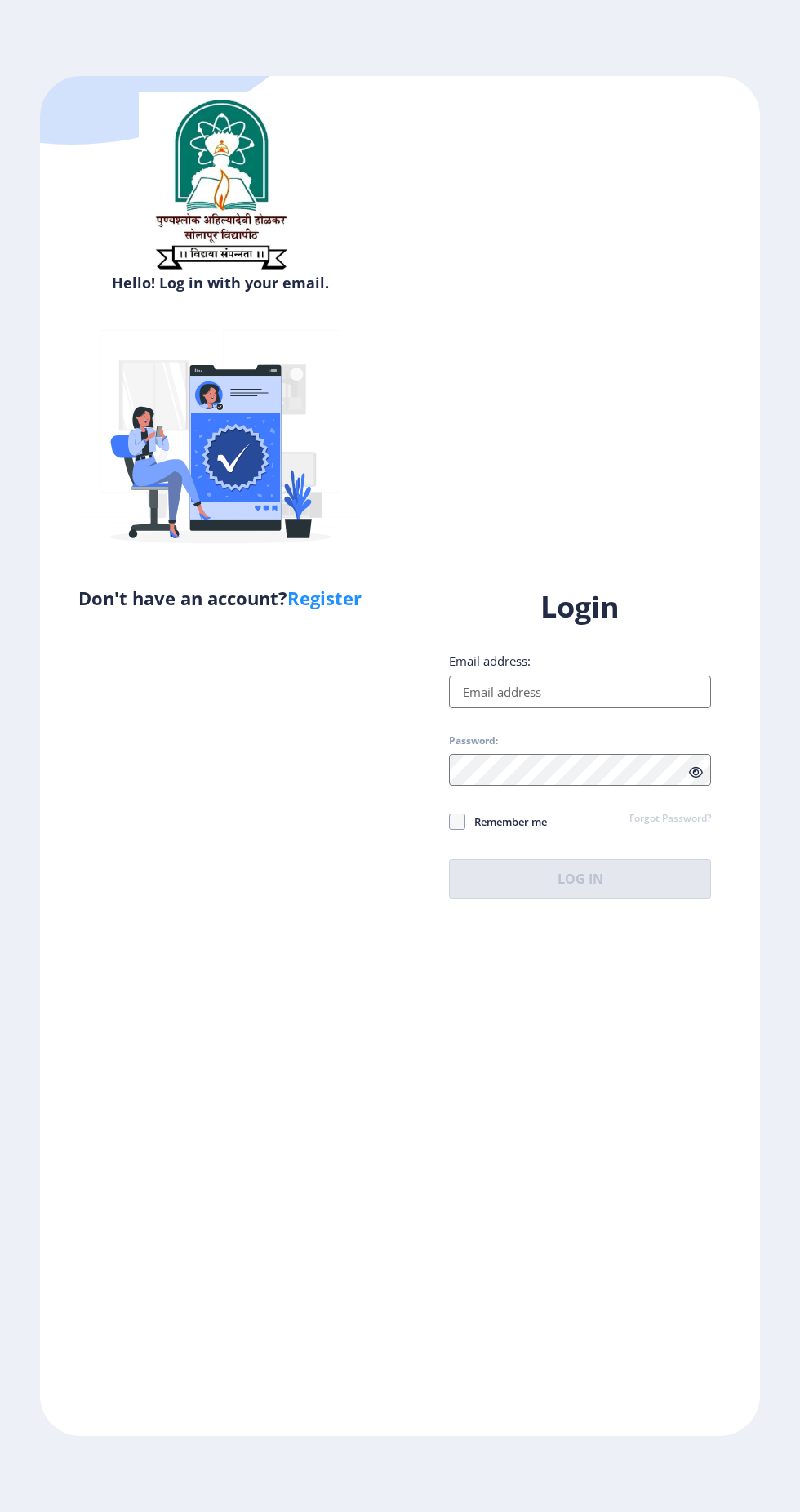
click at [344, 598] on link "Register" at bounding box center [324, 597] width 74 height 25
select select
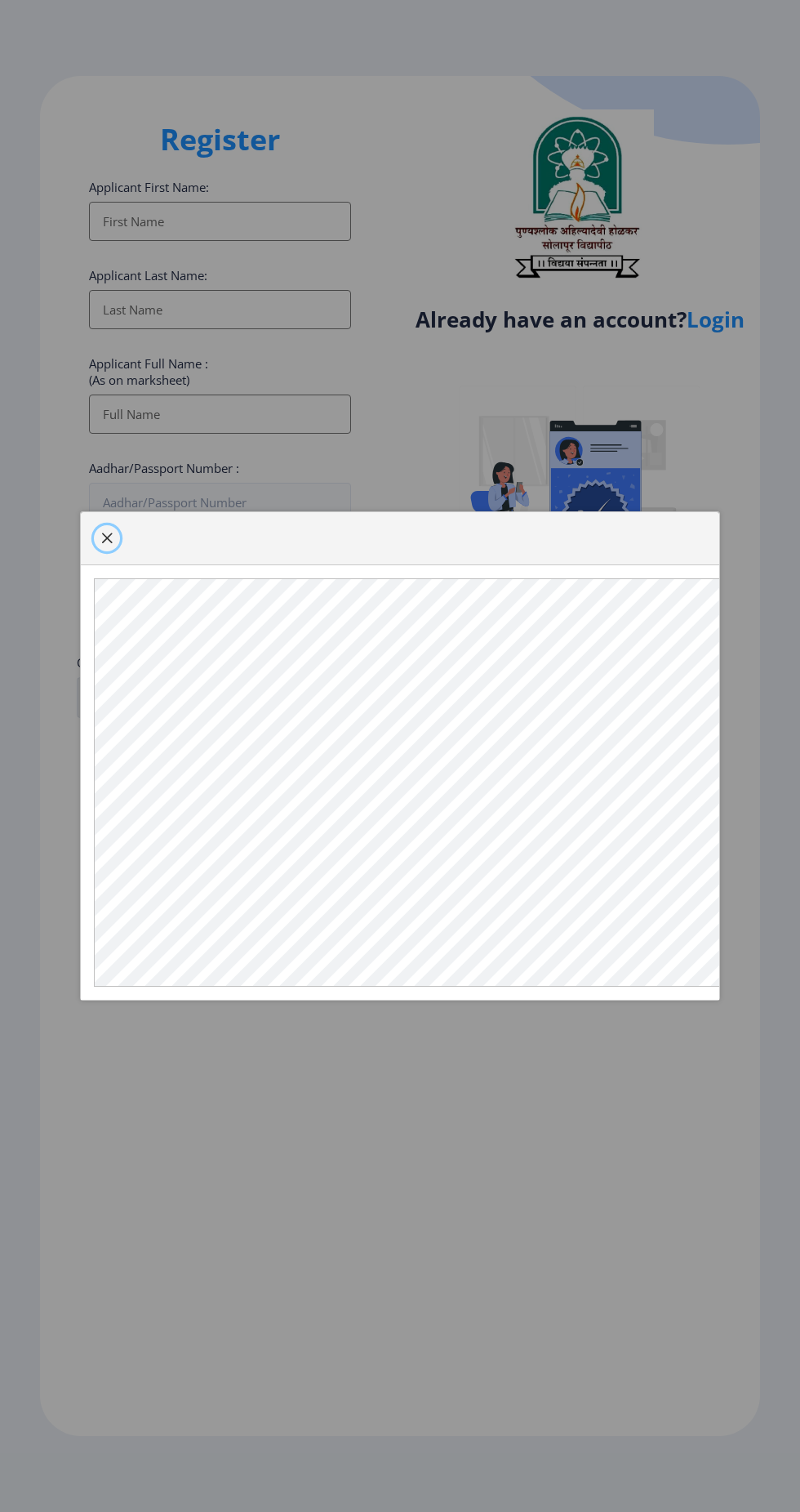
click at [106, 545] on span "button" at bounding box center [107, 538] width 13 height 13
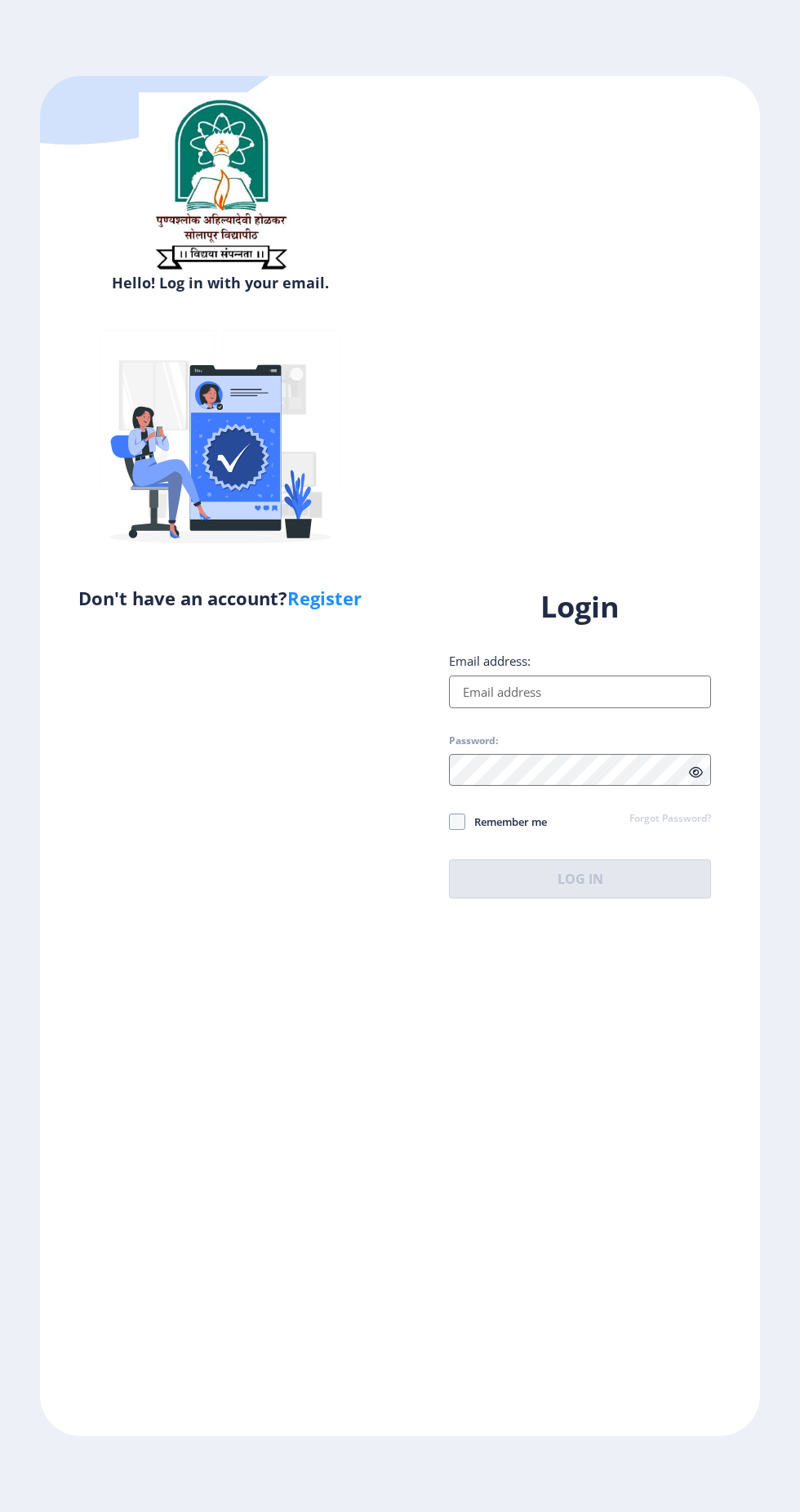
click at [541, 708] on input "Email address:" at bounding box center [580, 692] width 262 height 32
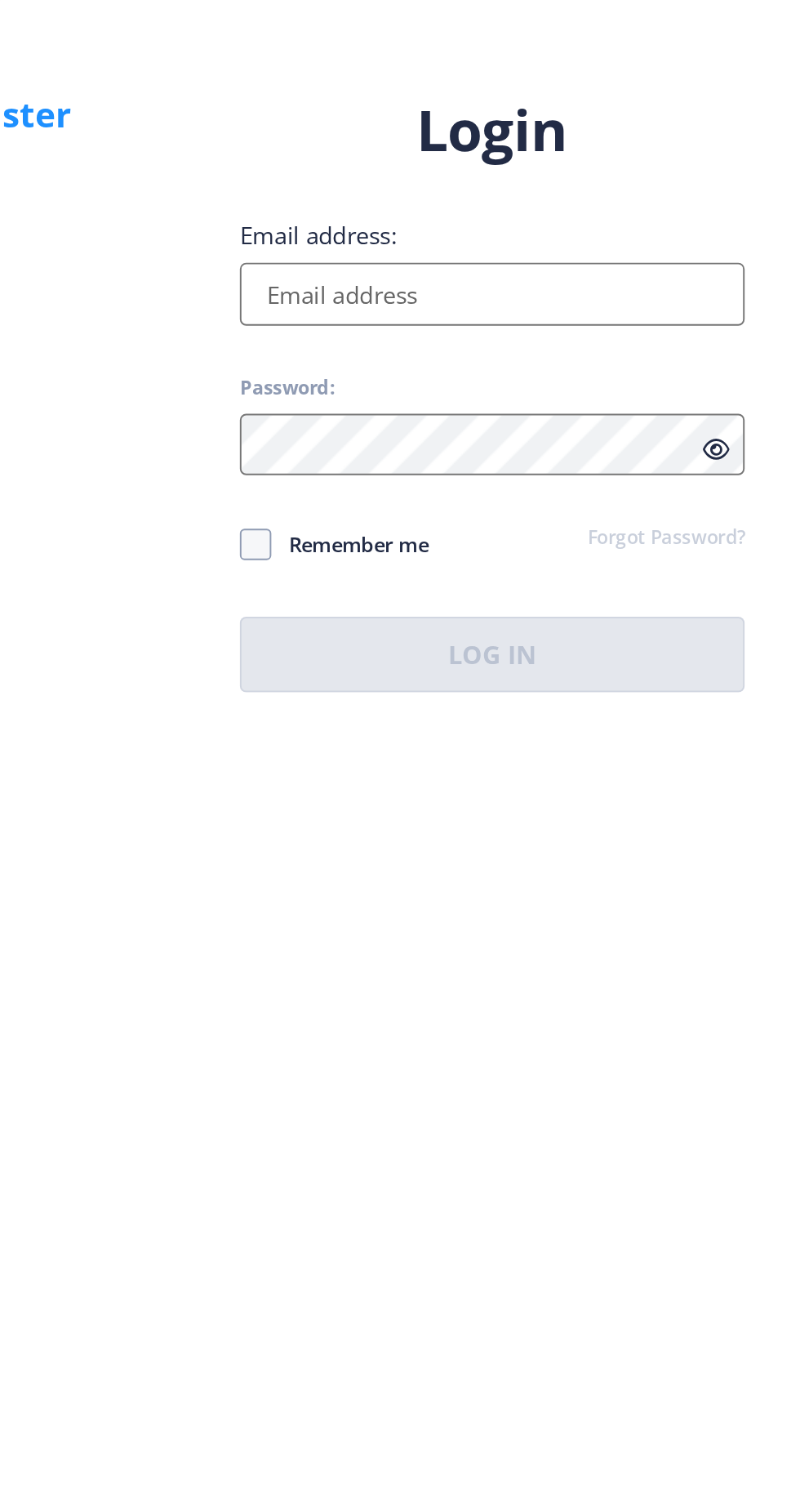
type input "[EMAIL_ADDRESS][DOMAIN_NAME]"
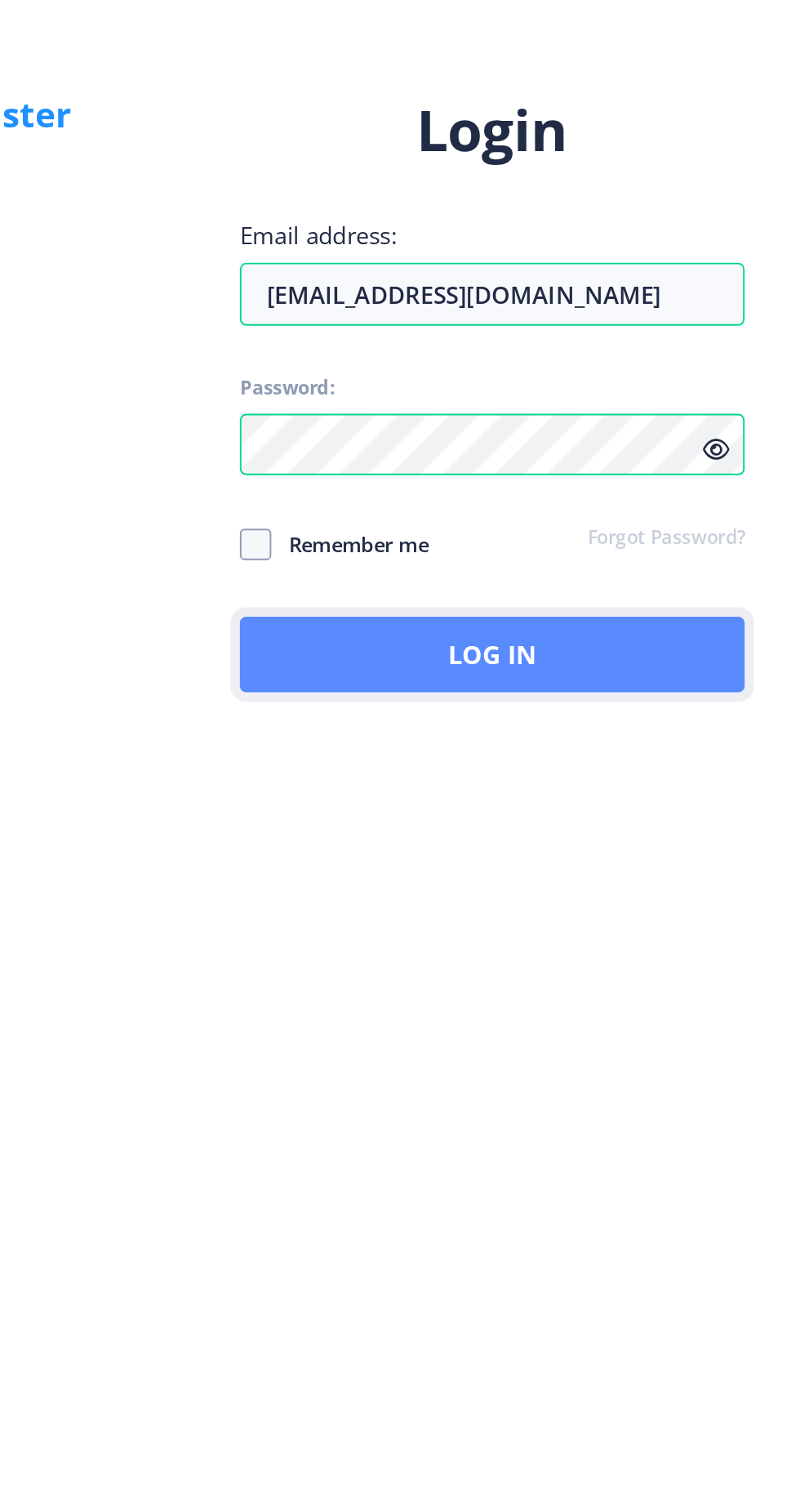
click at [577, 898] on button "Log In" at bounding box center [580, 879] width 262 height 39
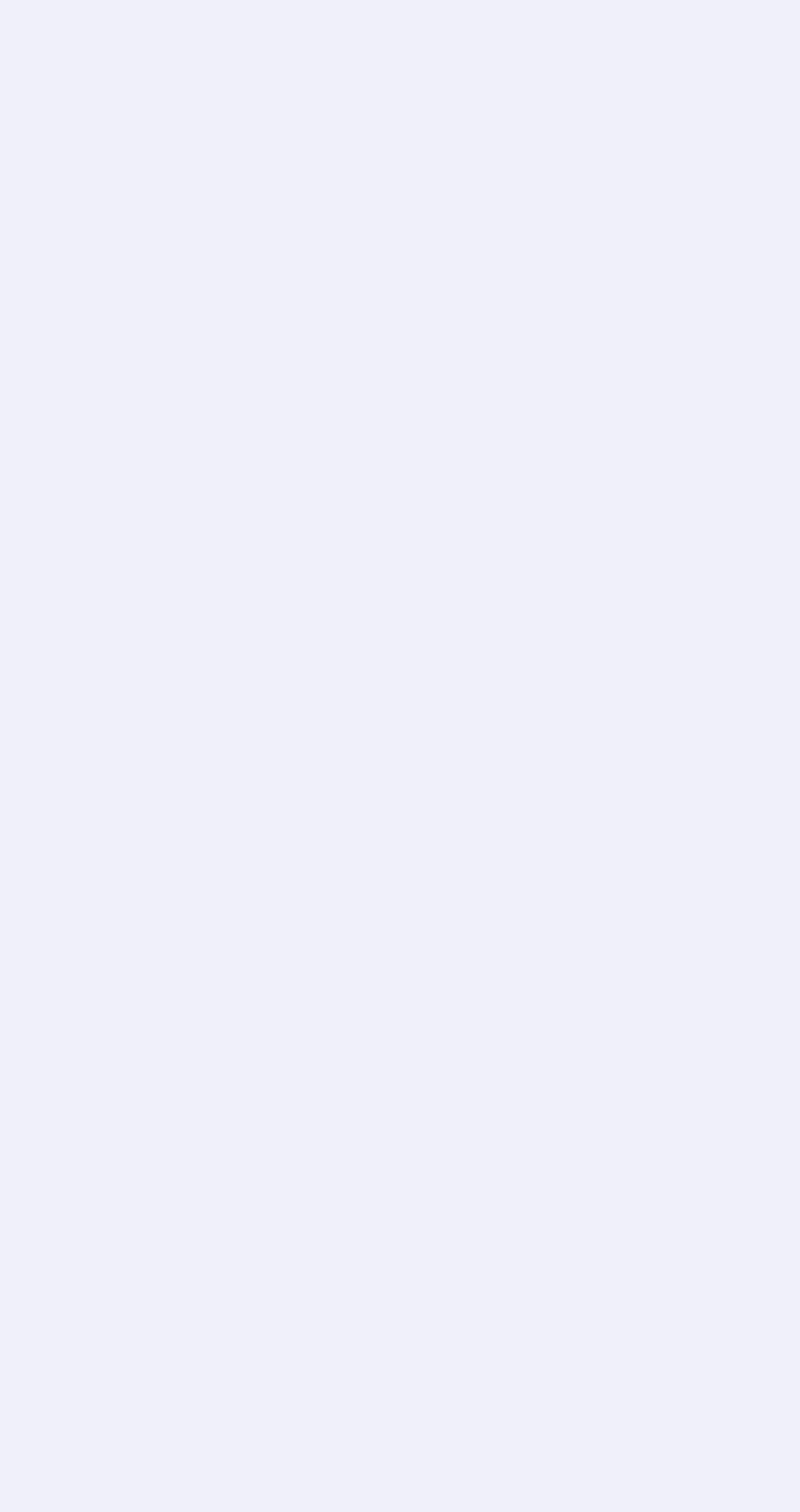
click at [465, 926] on nb-layout-column at bounding box center [423, 762] width 755 height 1400
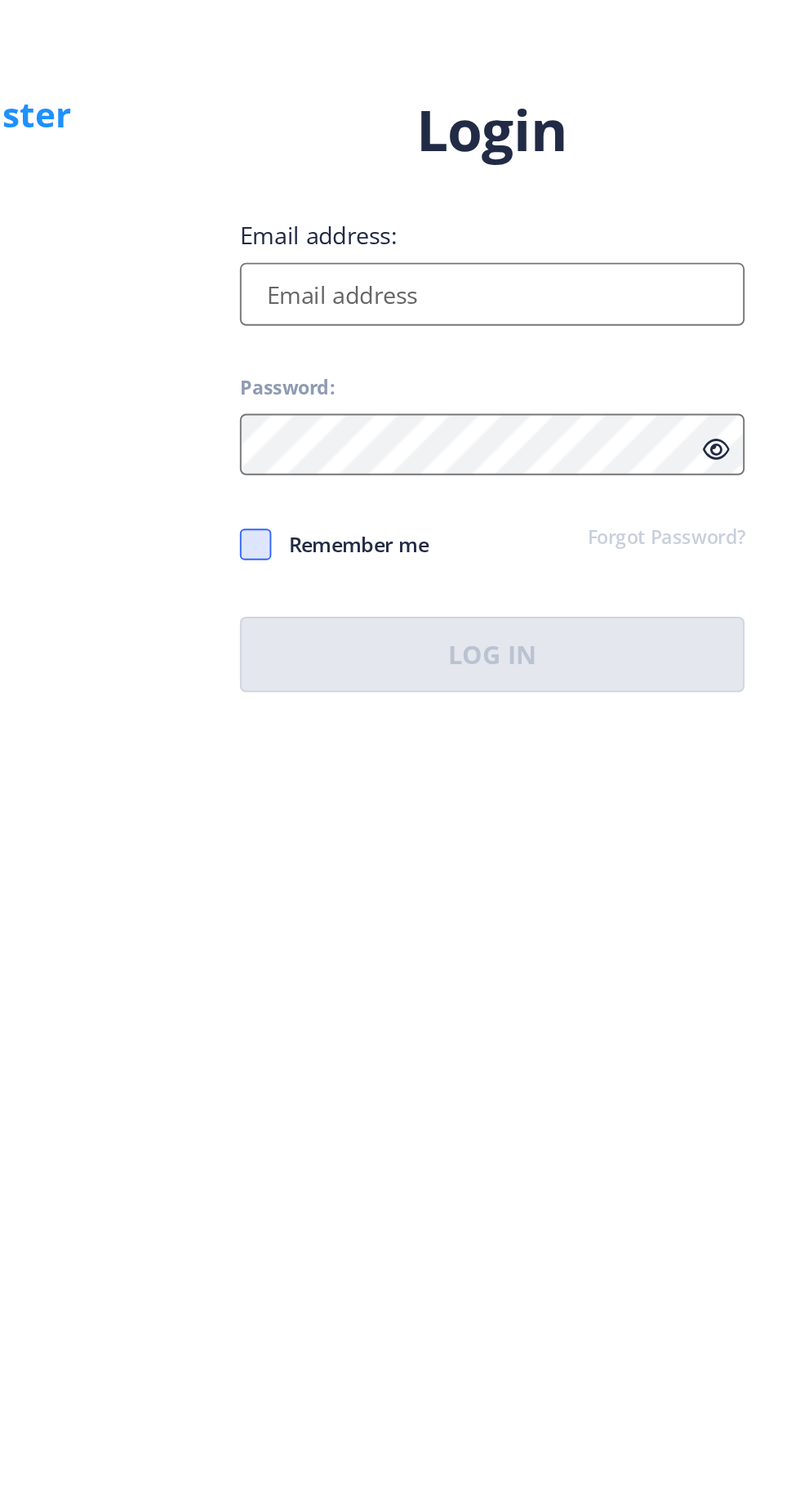
click at [455, 830] on span at bounding box center [457, 821] width 16 height 16
click at [449, 823] on input "Remember me" at bounding box center [449, 822] width 1 height 1
checkbox input "true"
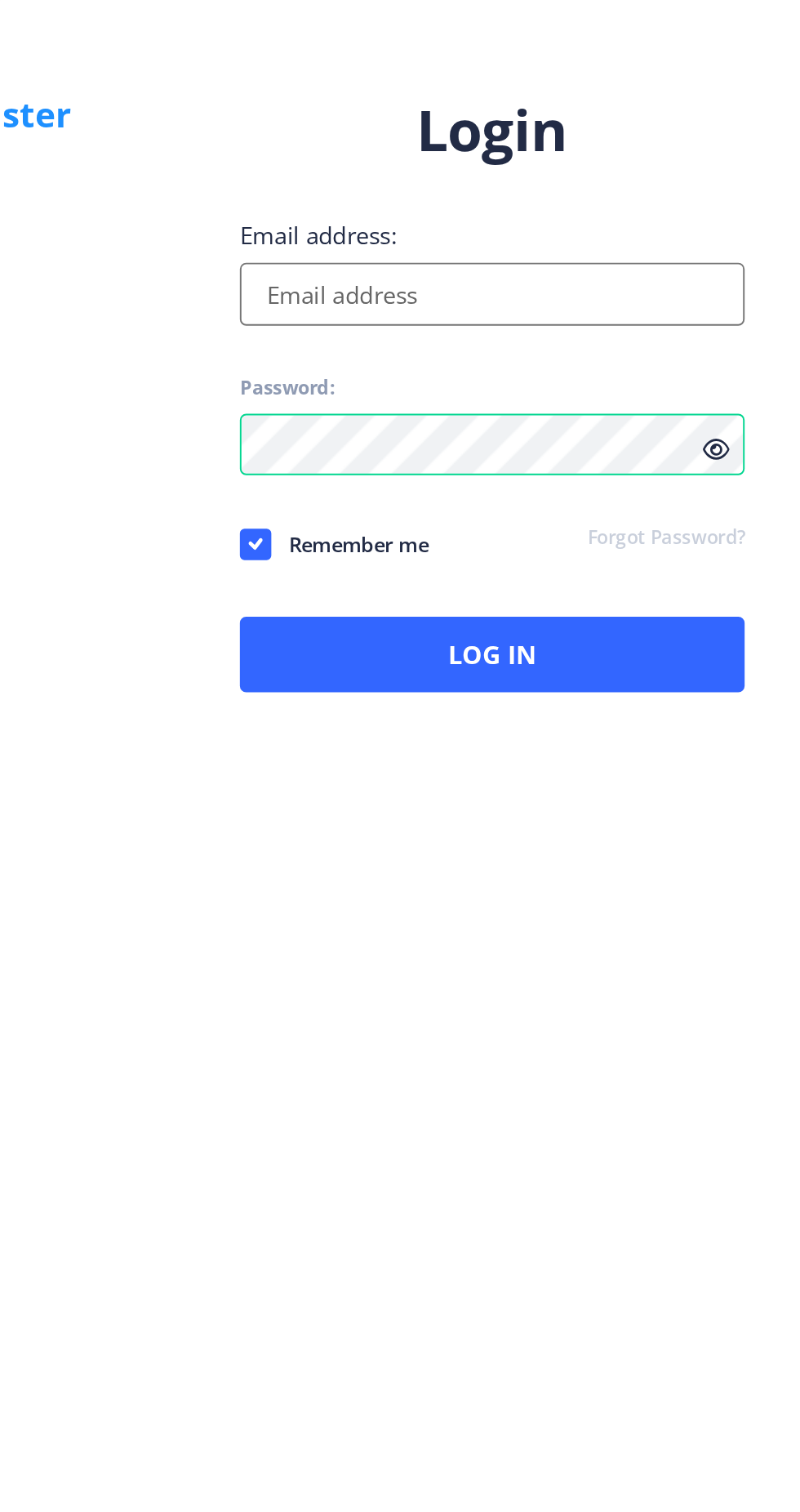
click at [565, 708] on input "Email address:" at bounding box center [580, 692] width 262 height 32
type input "[EMAIL_ADDRESS][DOMAIN_NAME]"
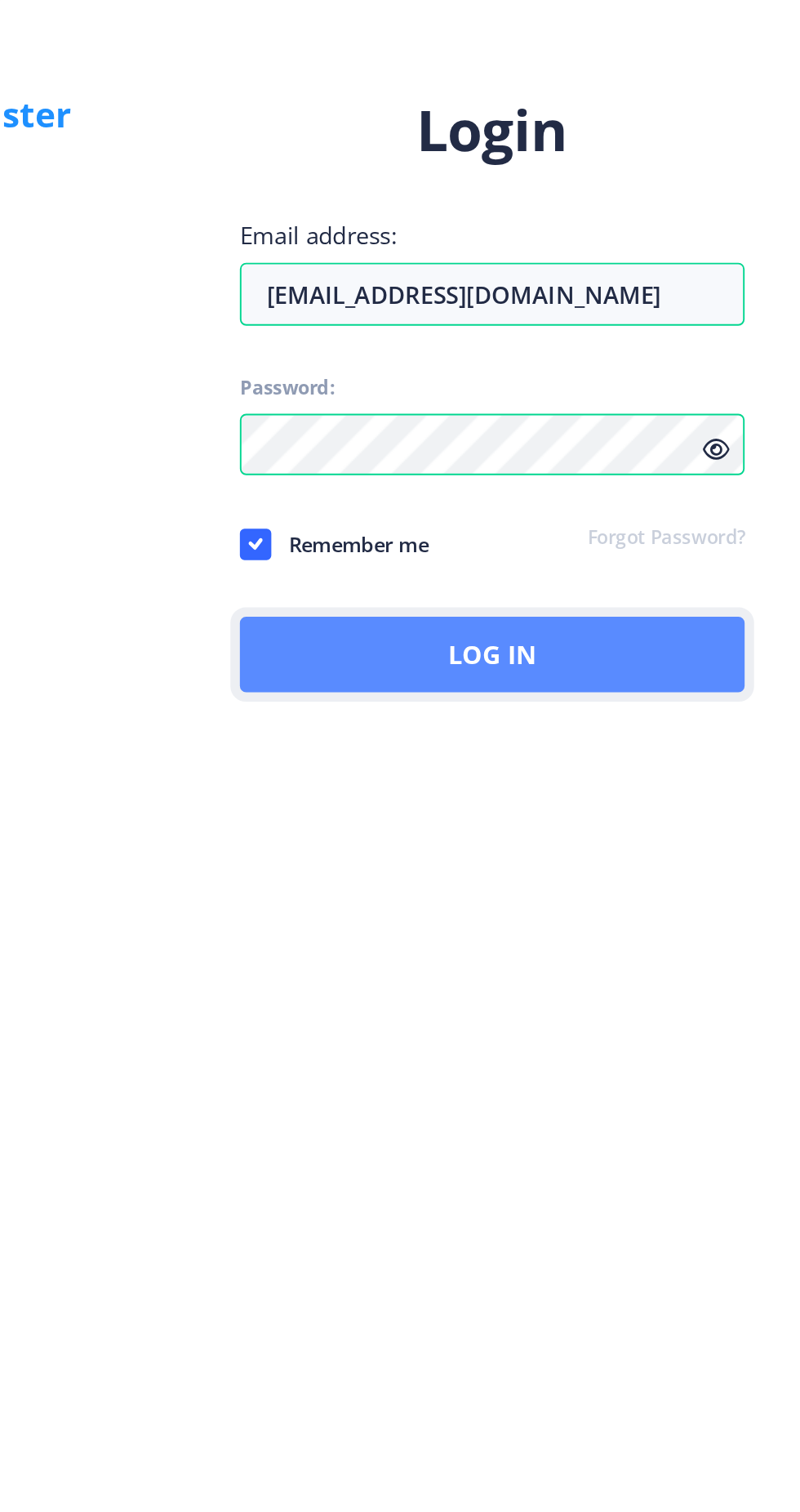
click at [586, 898] on button "Log In" at bounding box center [580, 879] width 262 height 39
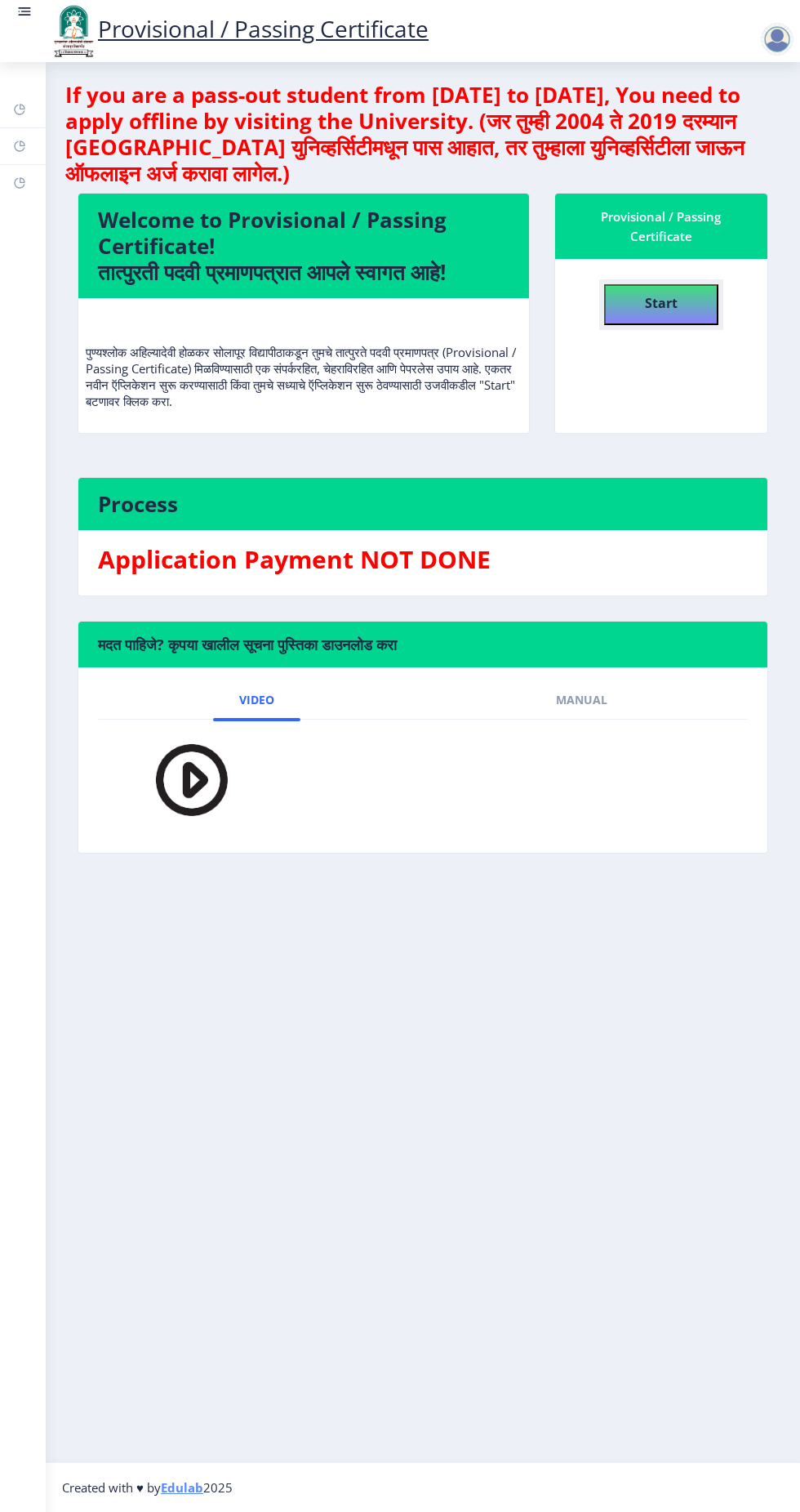
click at [647, 301] on b "Start" at bounding box center [661, 303] width 32 height 18
select select
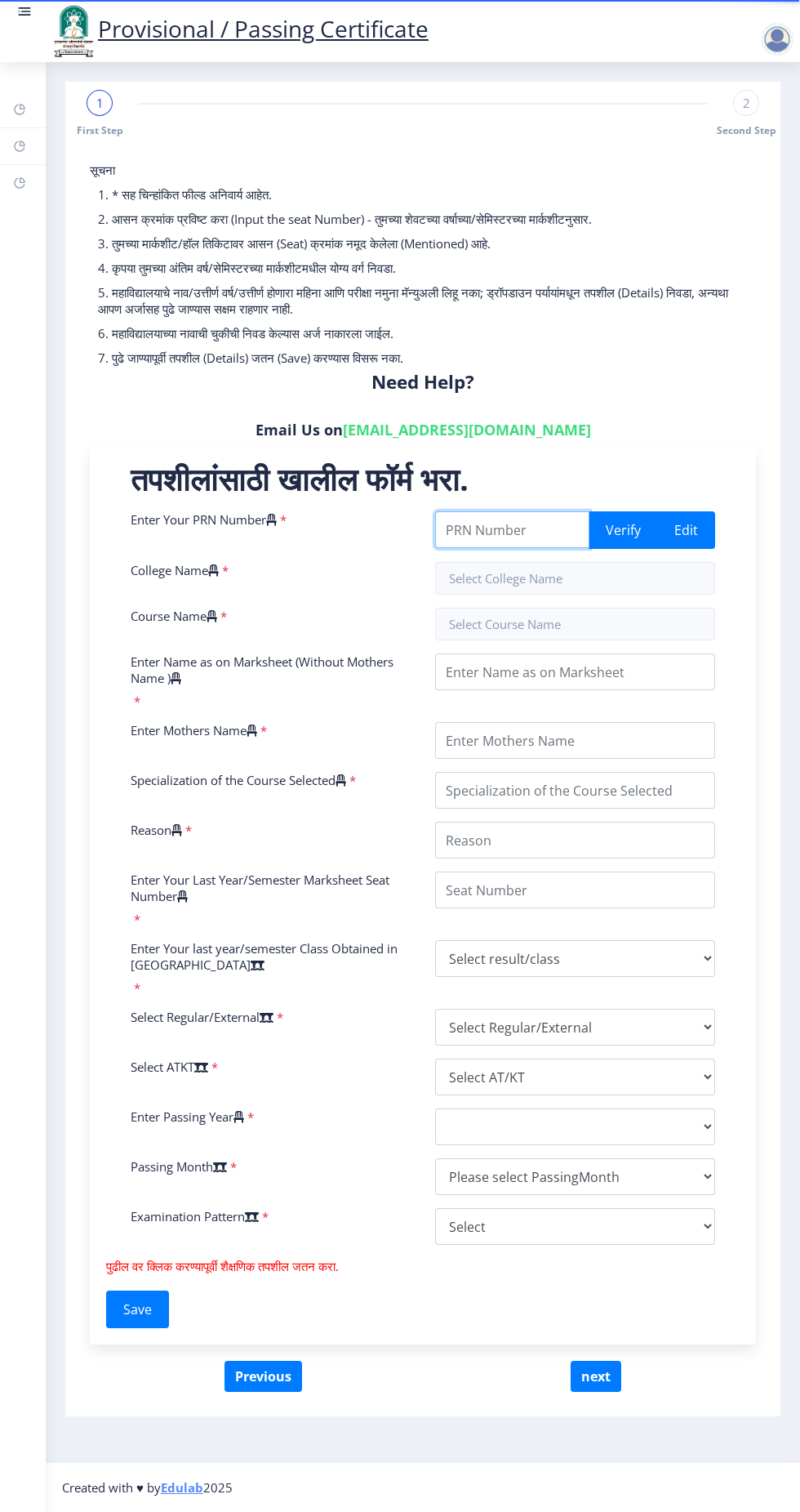
click at [499, 529] on input "Enter Your PRN Number" at bounding box center [512, 529] width 154 height 37
type input "2008032500125653"
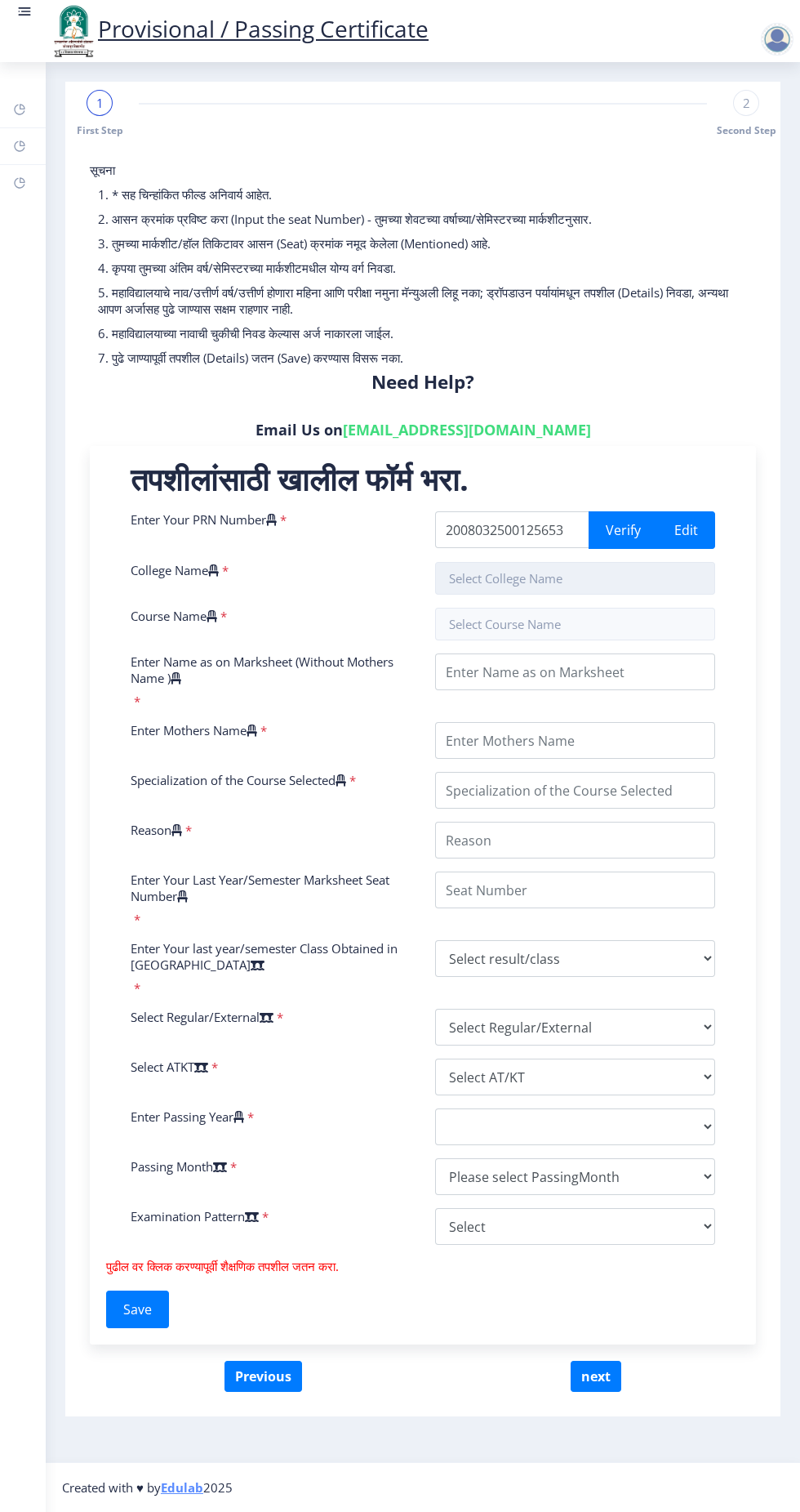
click at [504, 582] on input "text" at bounding box center [575, 579] width 280 height 32
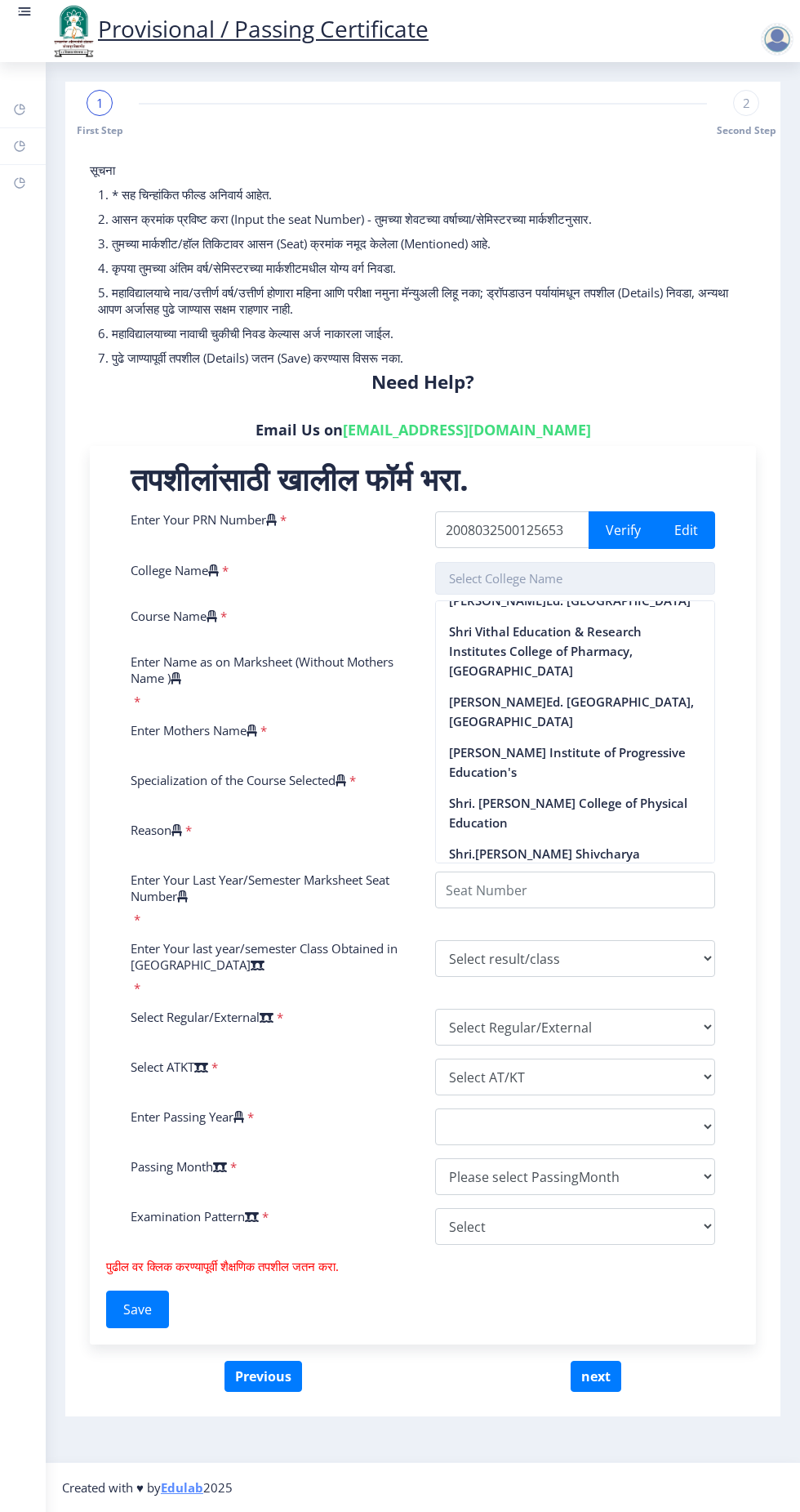
scroll to position [3667, 0]
click at [566, 886] on nb-option "Shriman Bhausaheb Zadbuke Mahavidylaya, Barshi" at bounding box center [575, 901] width 278 height 31
type input "Shriman Bhausaheb Zadbuke Mahavidylaya, Barshi"
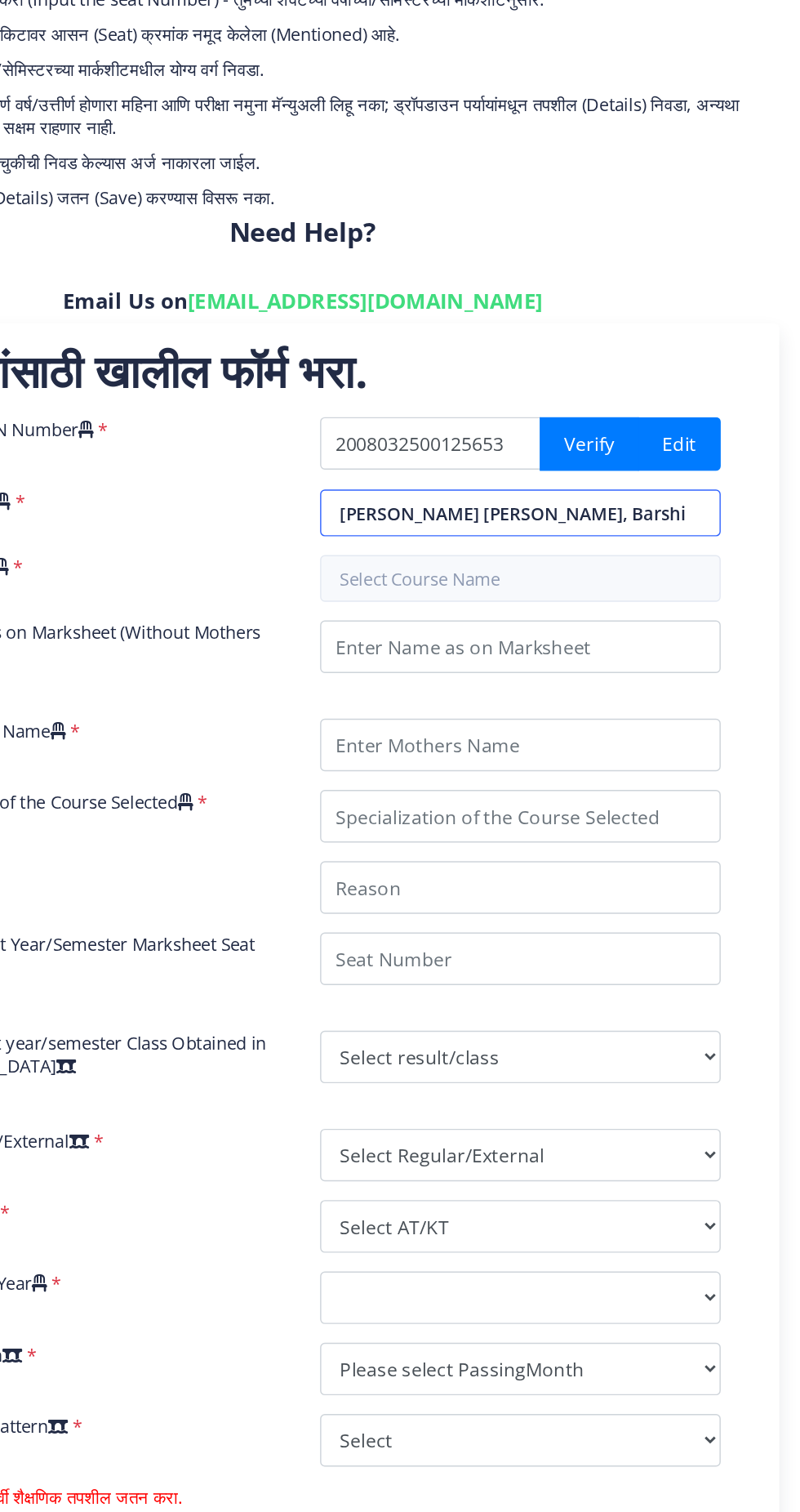
scroll to position [0, 0]
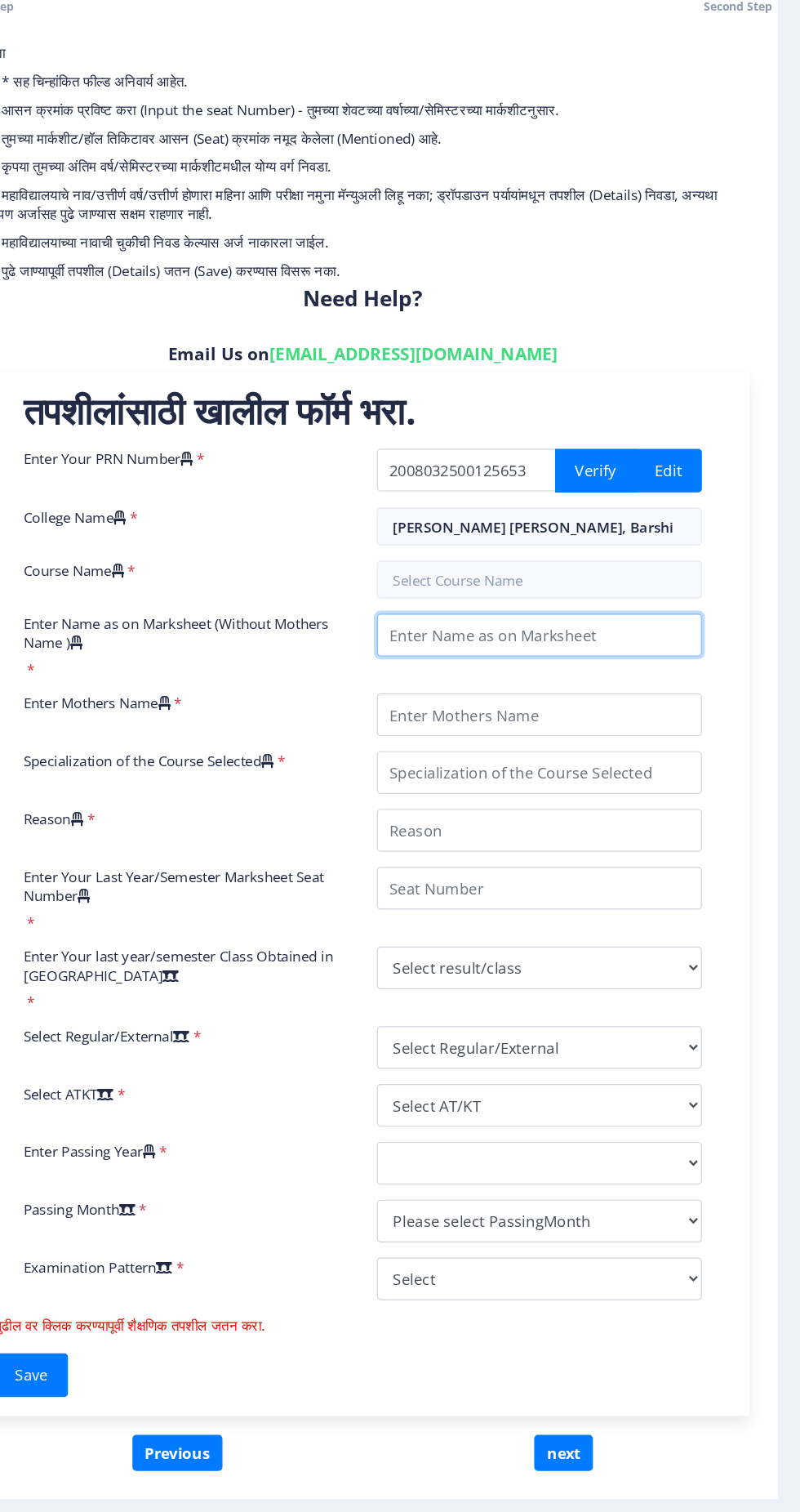
click at [550, 666] on input "Enter Name as on Marksheet (Without Mothers Name )" at bounding box center [575, 672] width 280 height 37
click at [531, 619] on input "text" at bounding box center [575, 624] width 280 height 32
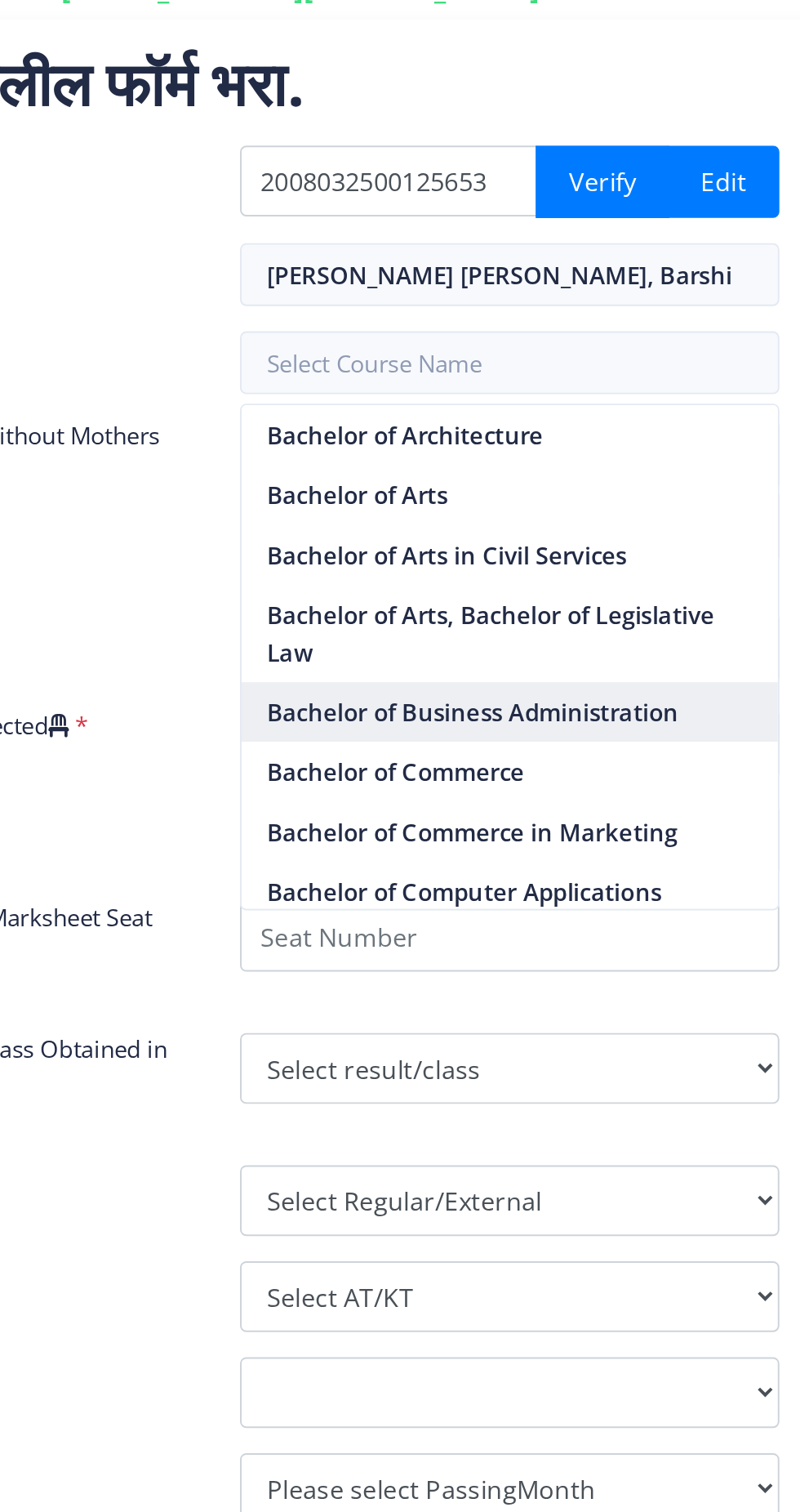
click at [619, 805] on nb-option "Bachelor of Business Administration" at bounding box center [575, 805] width 278 height 31
type input "Bachelor of Business Administration"
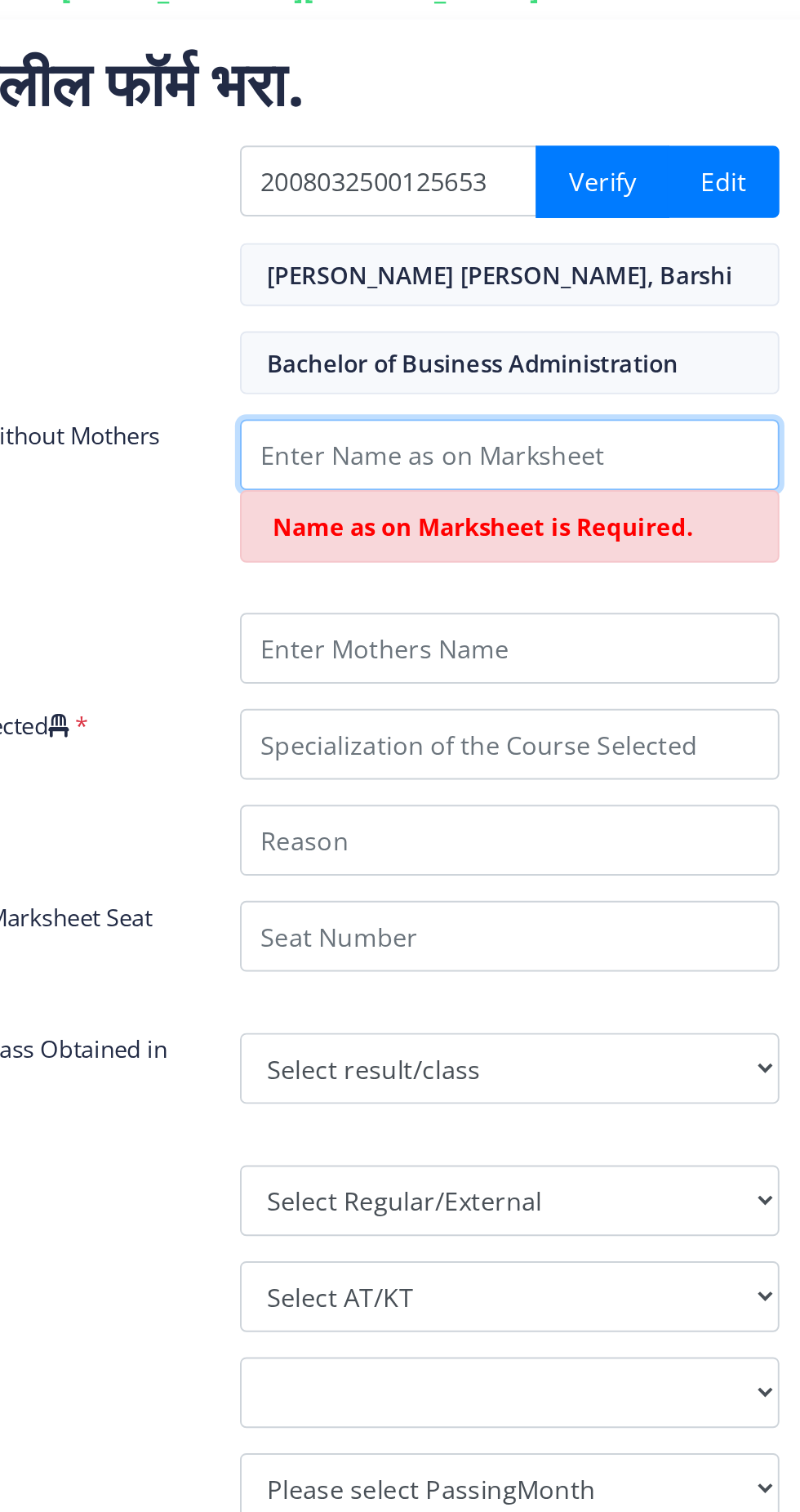
click at [577, 670] on input "Enter Name as on Marksheet (Without Mothers Name )" at bounding box center [575, 672] width 280 height 37
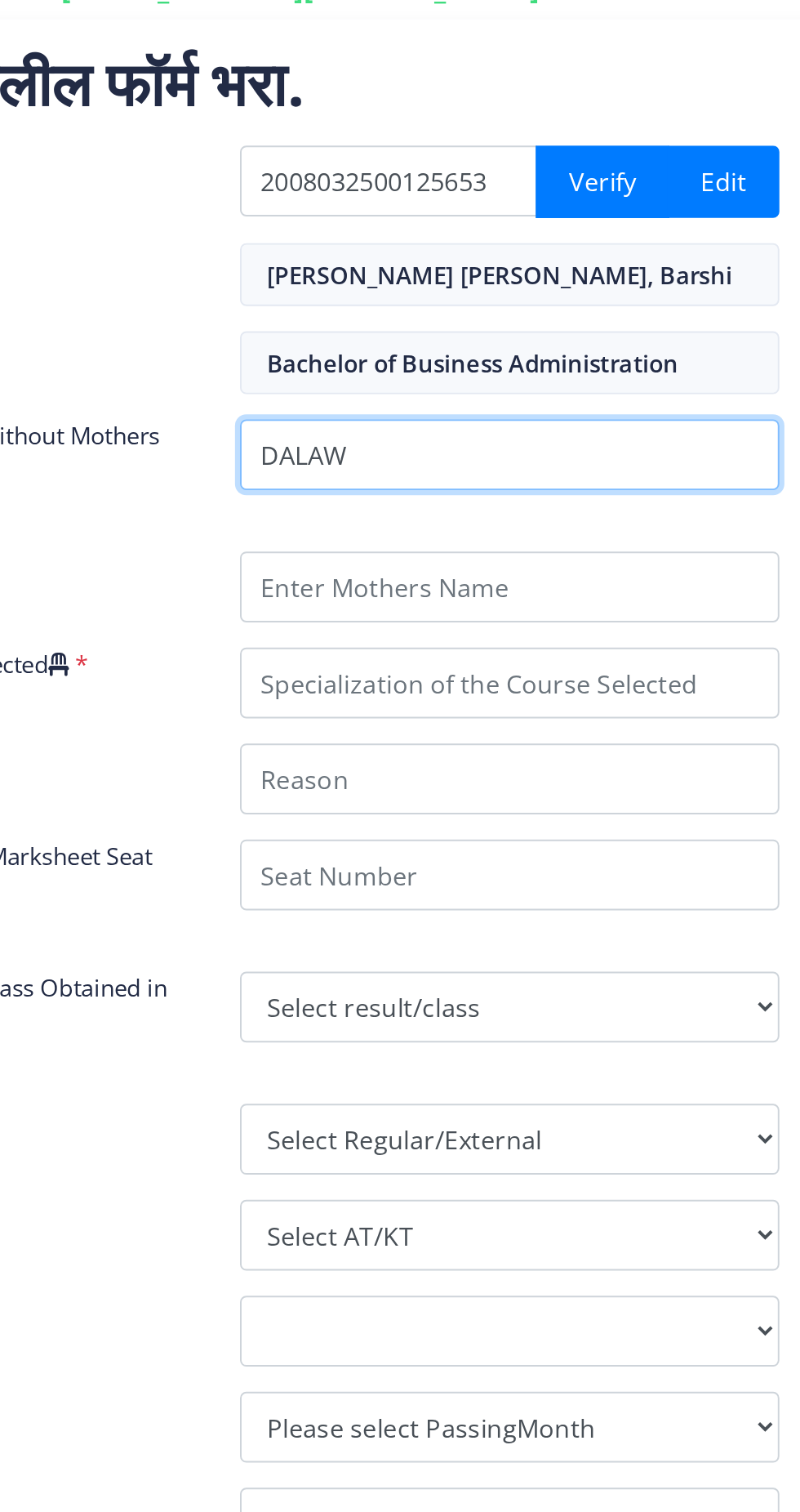
type input "DALAWE"
type input "DALAWE LAHU BHAGWAT"
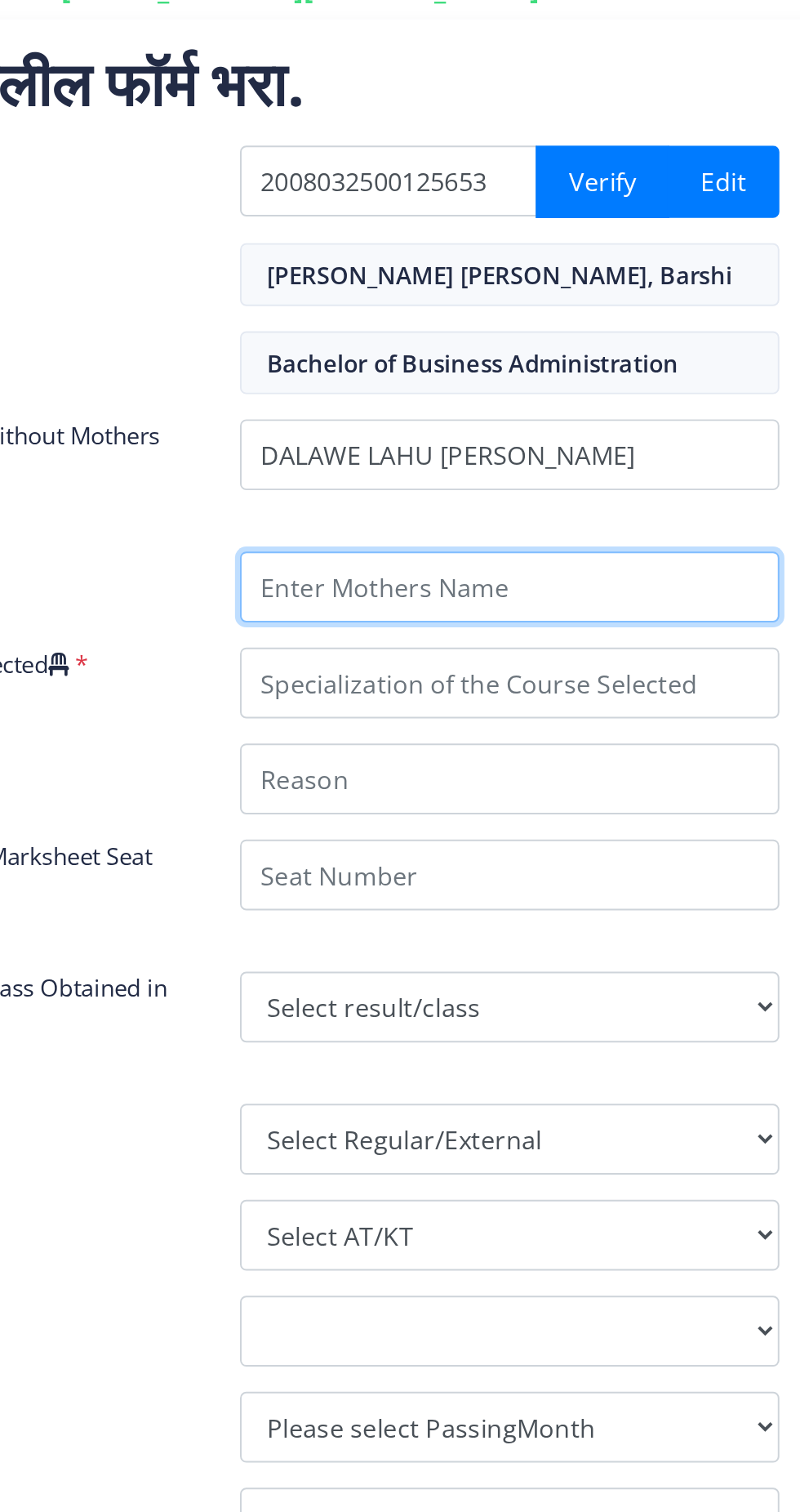
click at [555, 730] on input "Enter Mothers Name" at bounding box center [575, 740] width 280 height 37
type input "HIRABAI"
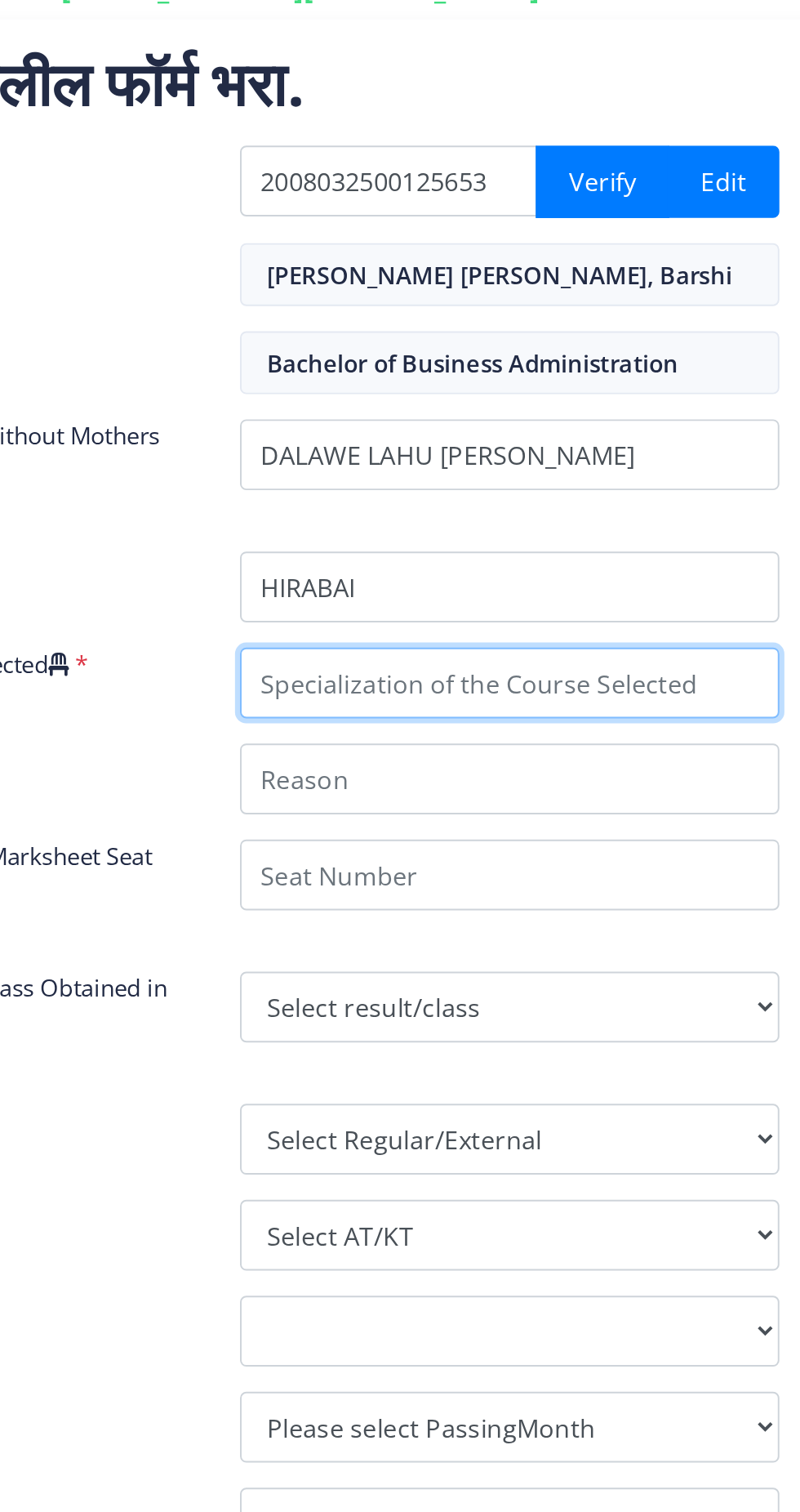
click at [607, 780] on input "Specialization of the Course Selected" at bounding box center [575, 790] width 280 height 37
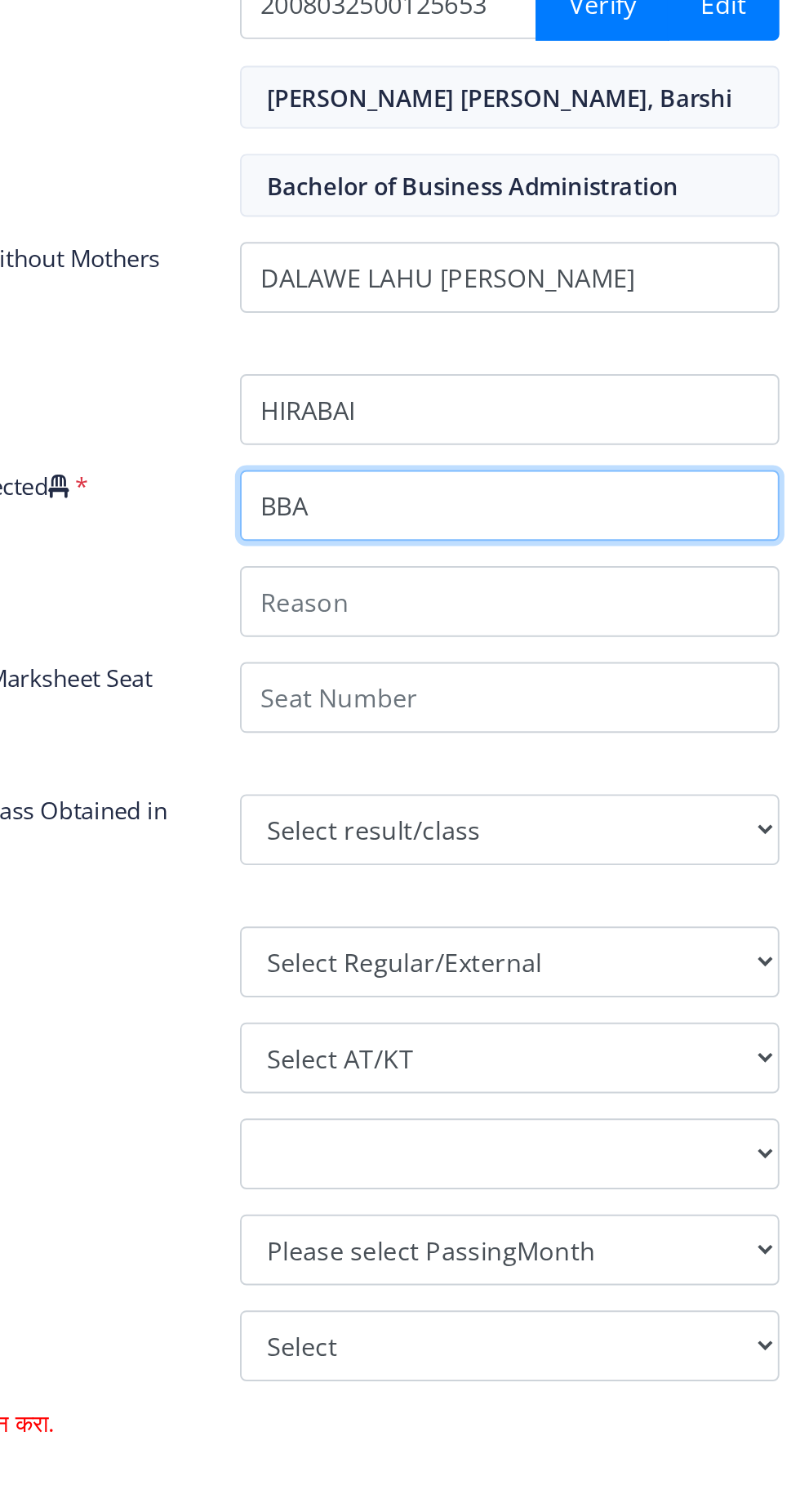
type input "BBA"
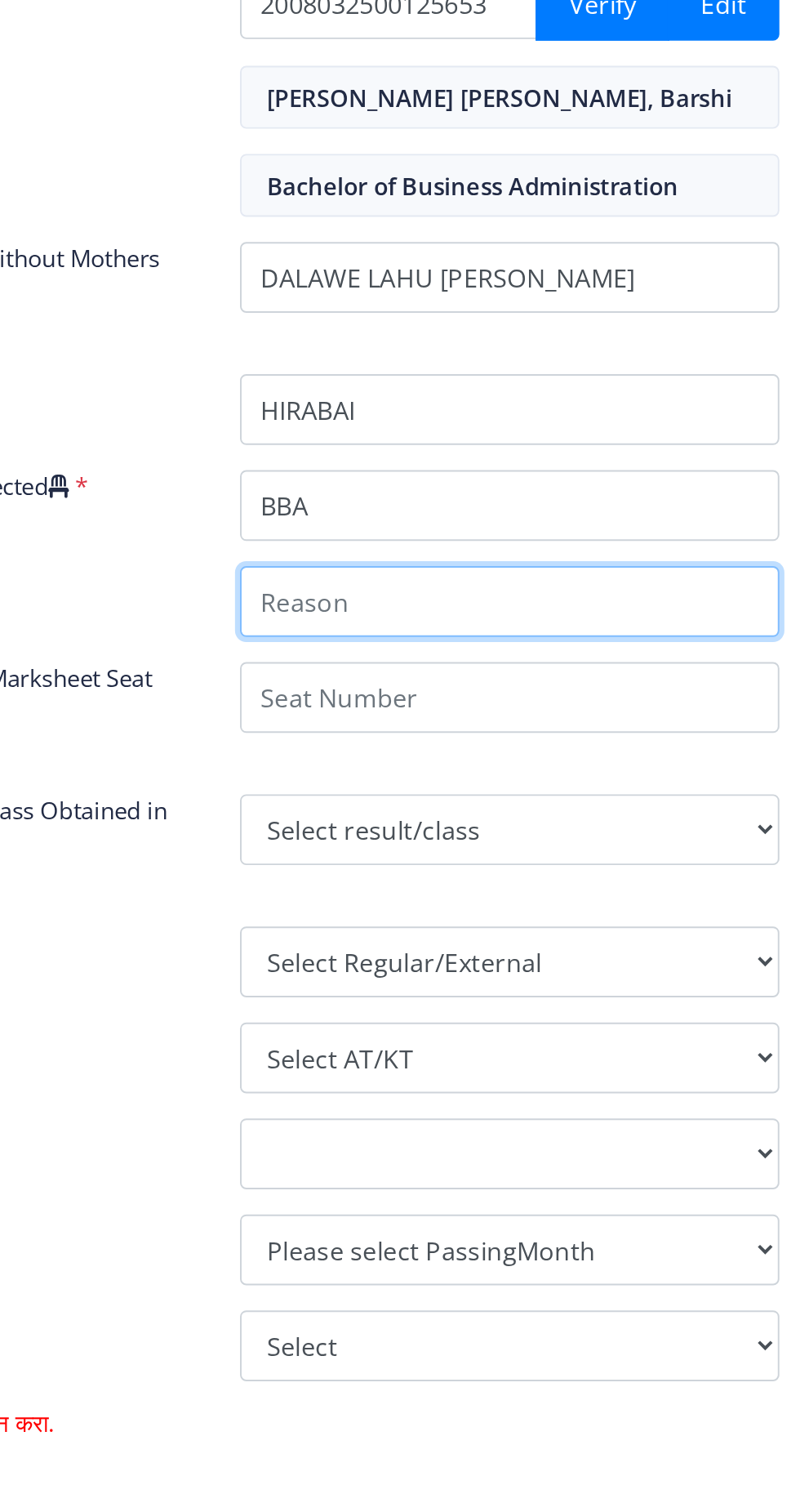
click at [548, 833] on input "Reason" at bounding box center [575, 840] width 280 height 37
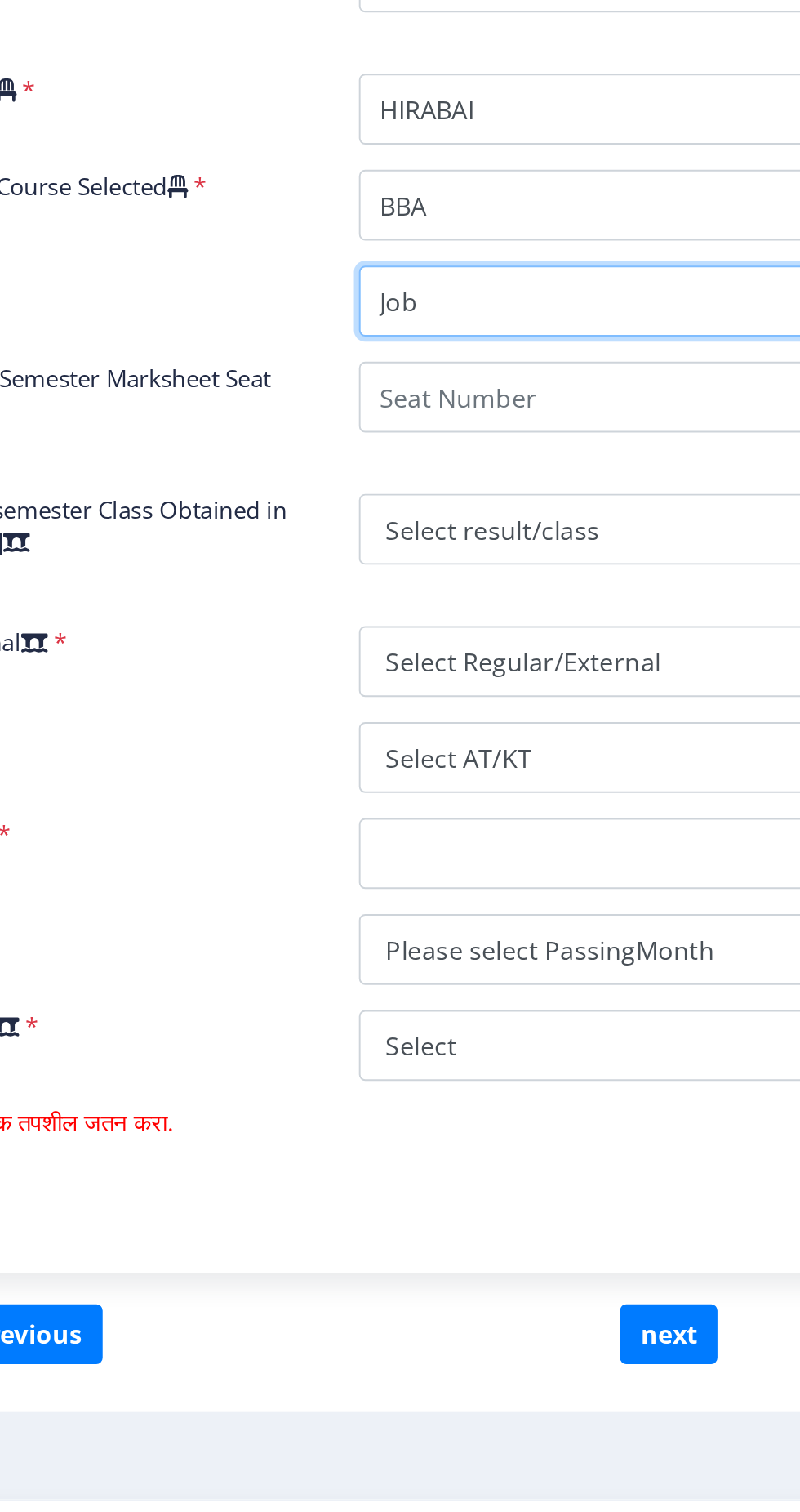
type input "Job"
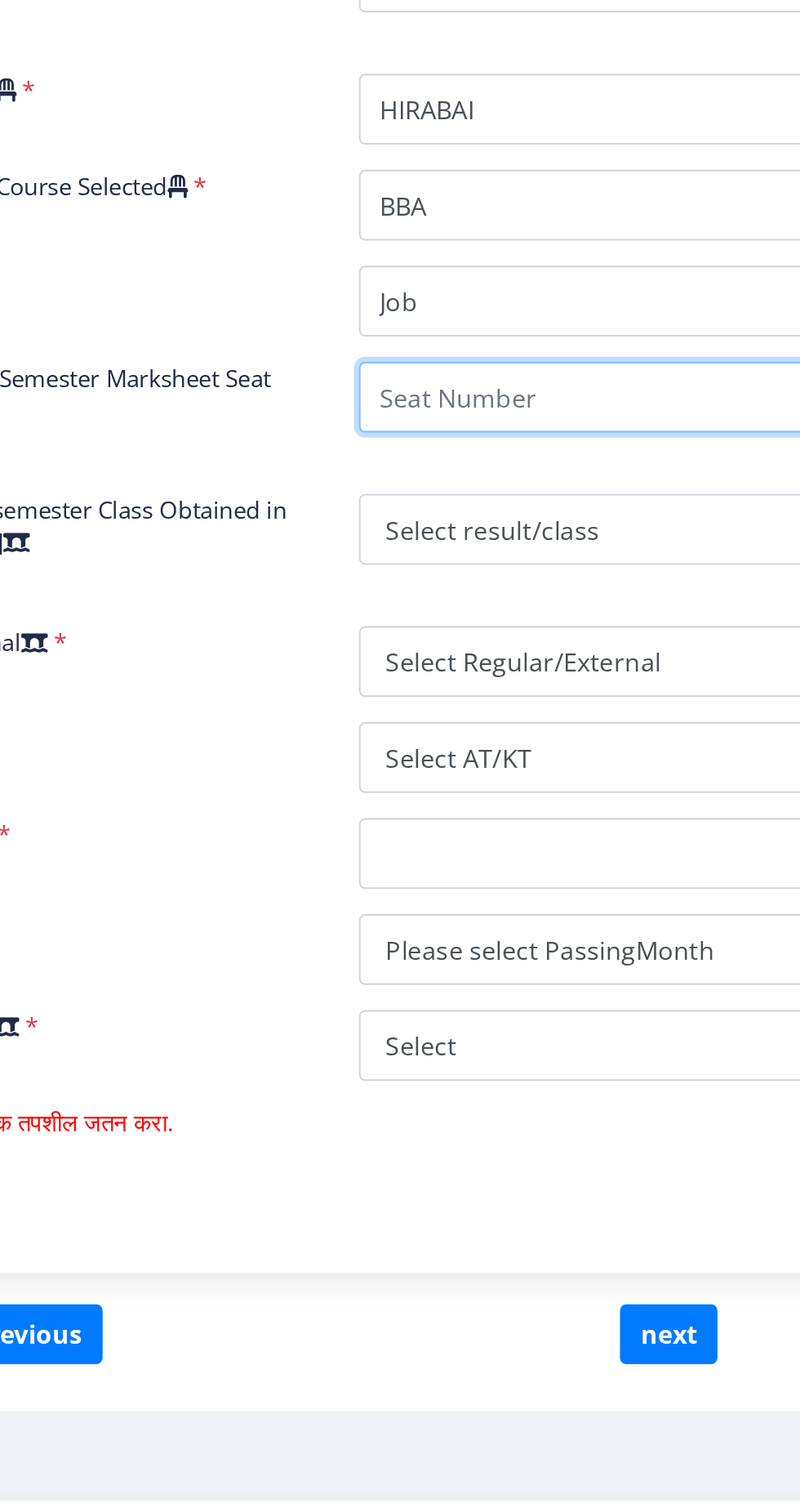
click at [504, 880] on input "Enter Your Last Year/Semester Marksheet Seat Number" at bounding box center [575, 889] width 280 height 37
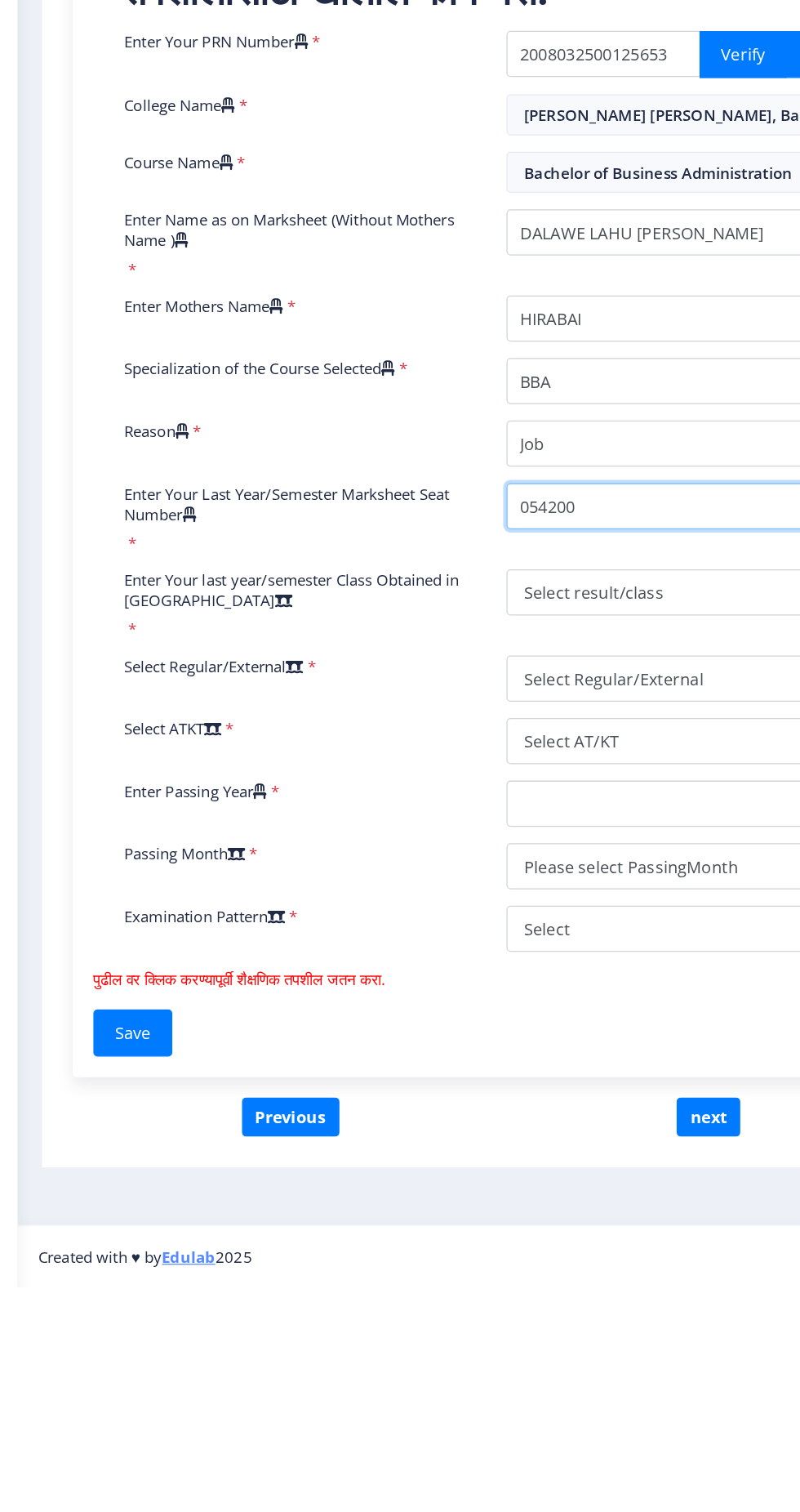
type input "054200"
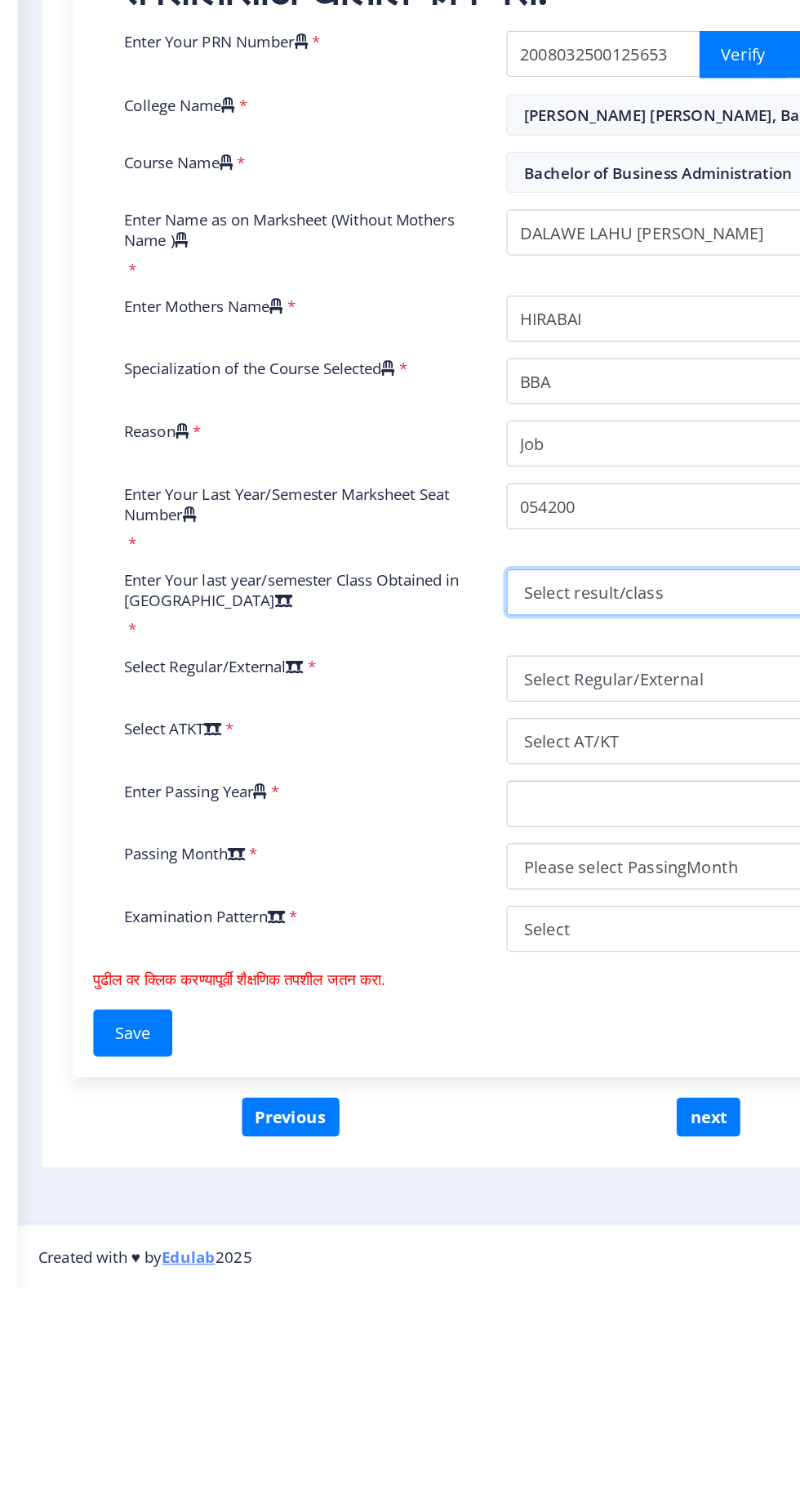
click at [495, 961] on select "Select result/class DISTINCTION FIRST CLASS HIGHER SECOND CLASS SECOND CLASS PA…" at bounding box center [575, 958] width 280 height 37
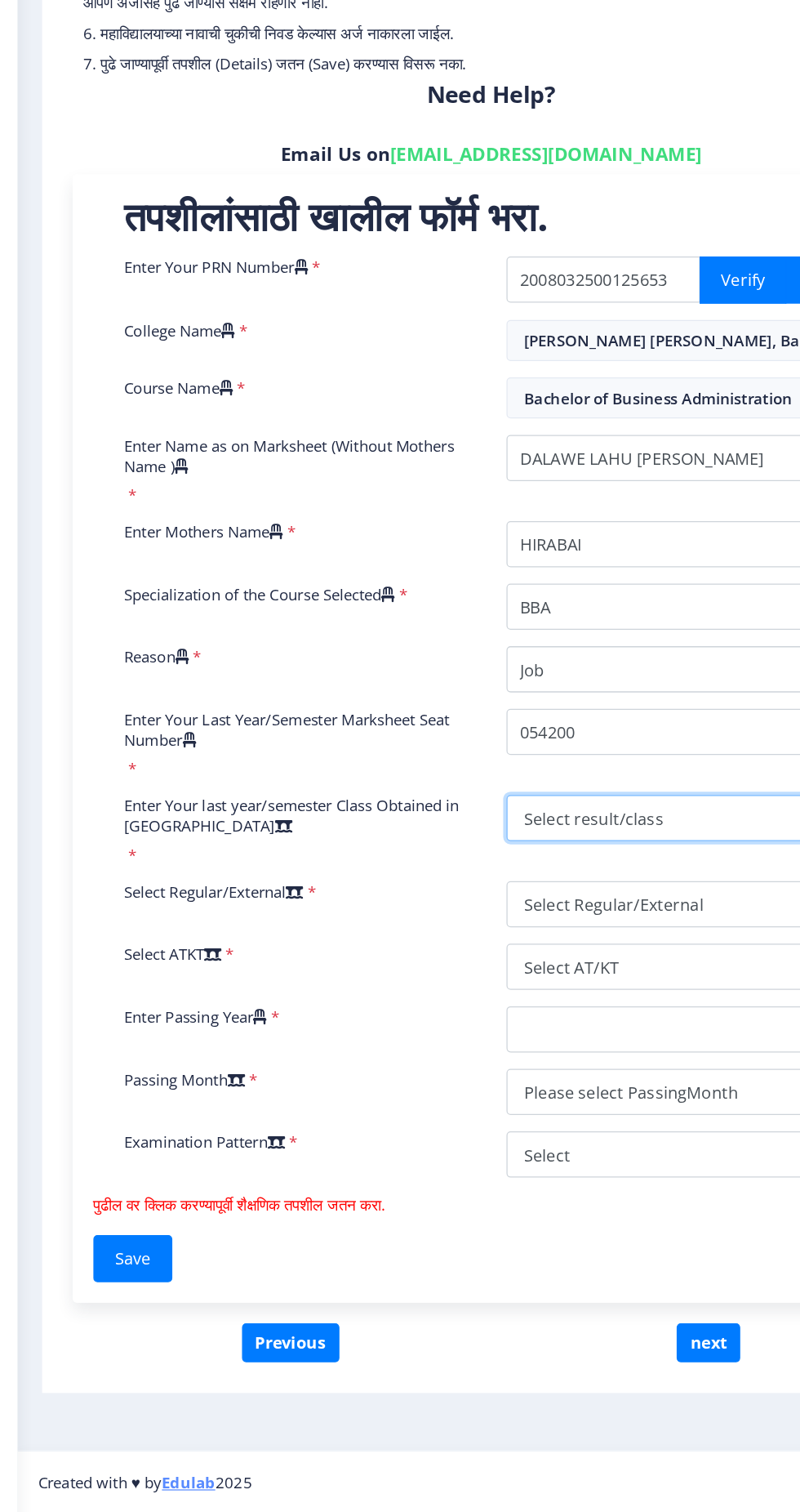
select select "FIRST CLASS"
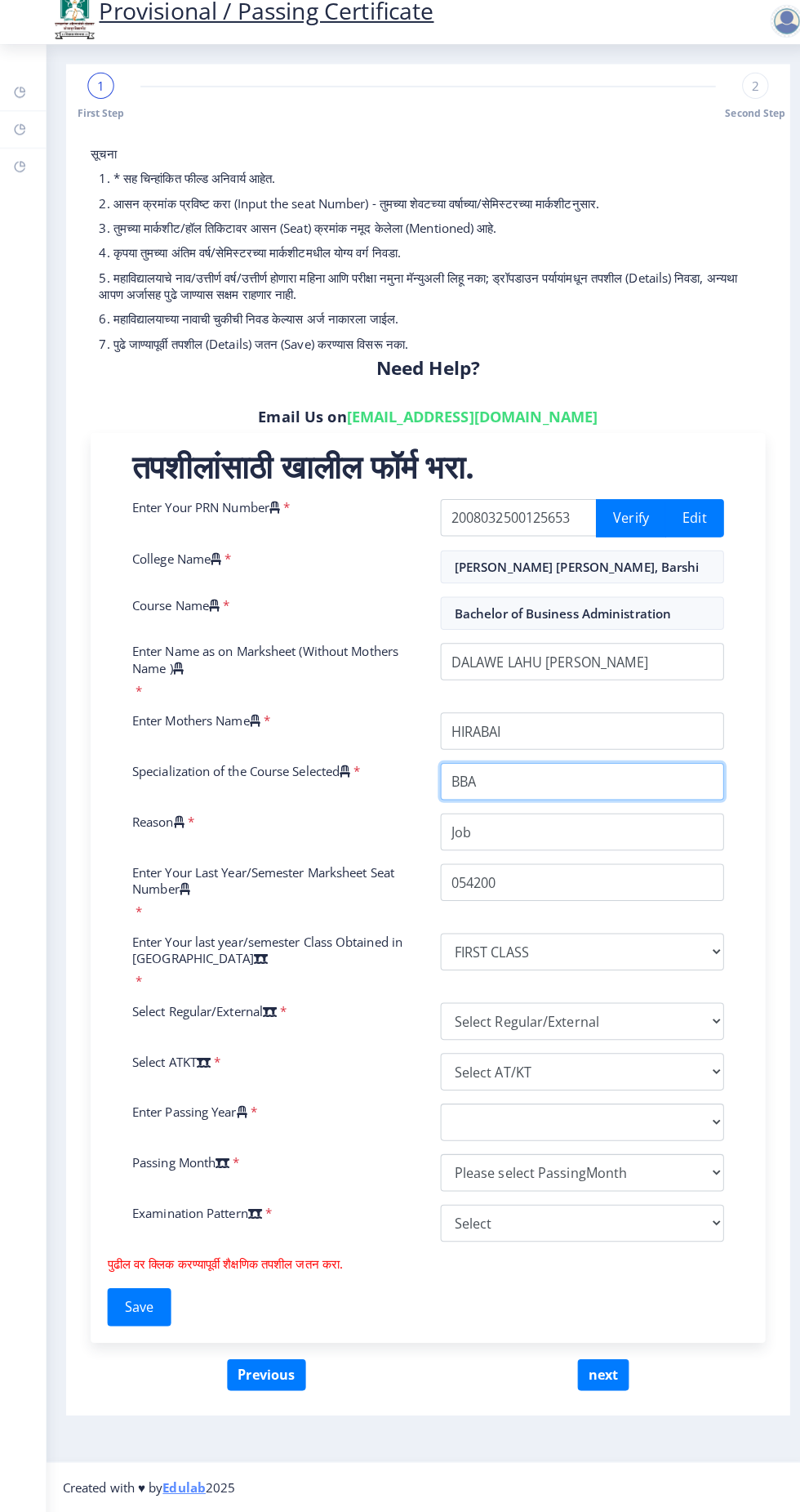
click at [539, 782] on input "Specialization of the Course Selected" at bounding box center [575, 790] width 280 height 37
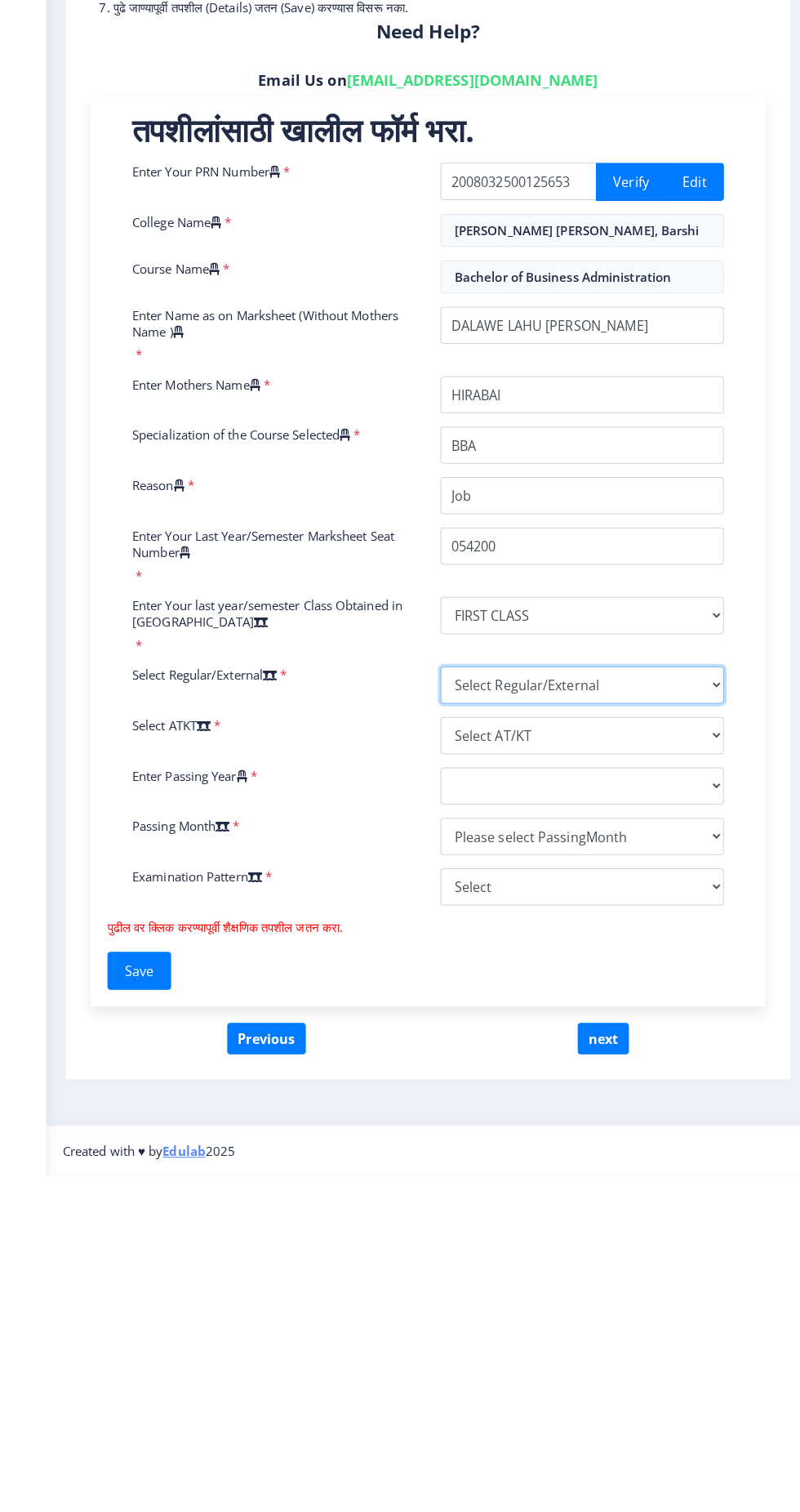
click at [537, 1023] on select "Select Regular/External Regular External Special" at bounding box center [575, 1026] width 280 height 37
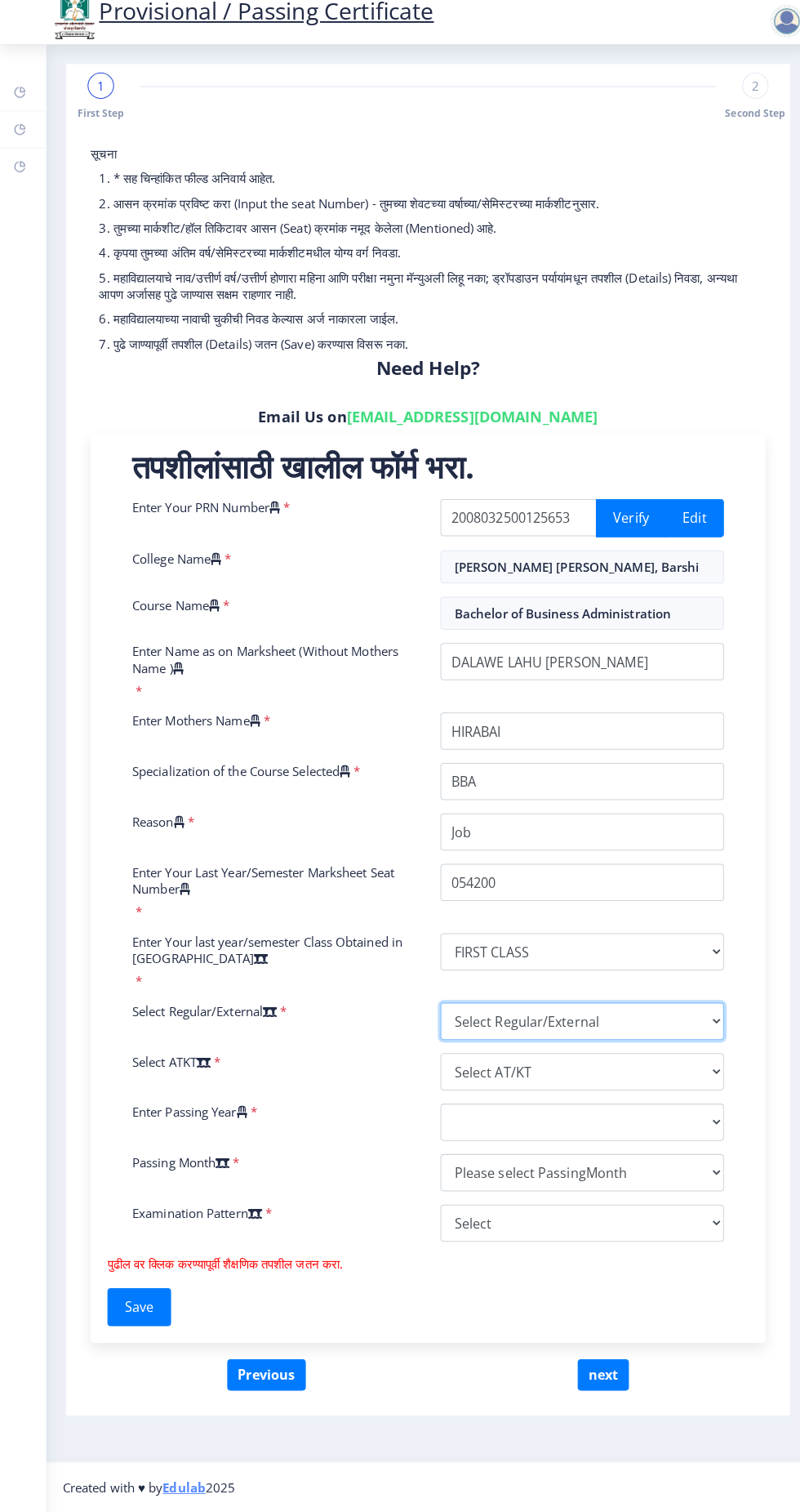
select select "Regular"
click at [491, 1071] on select "Select AT/KT None ATKT" at bounding box center [575, 1077] width 280 height 37
select select "None"
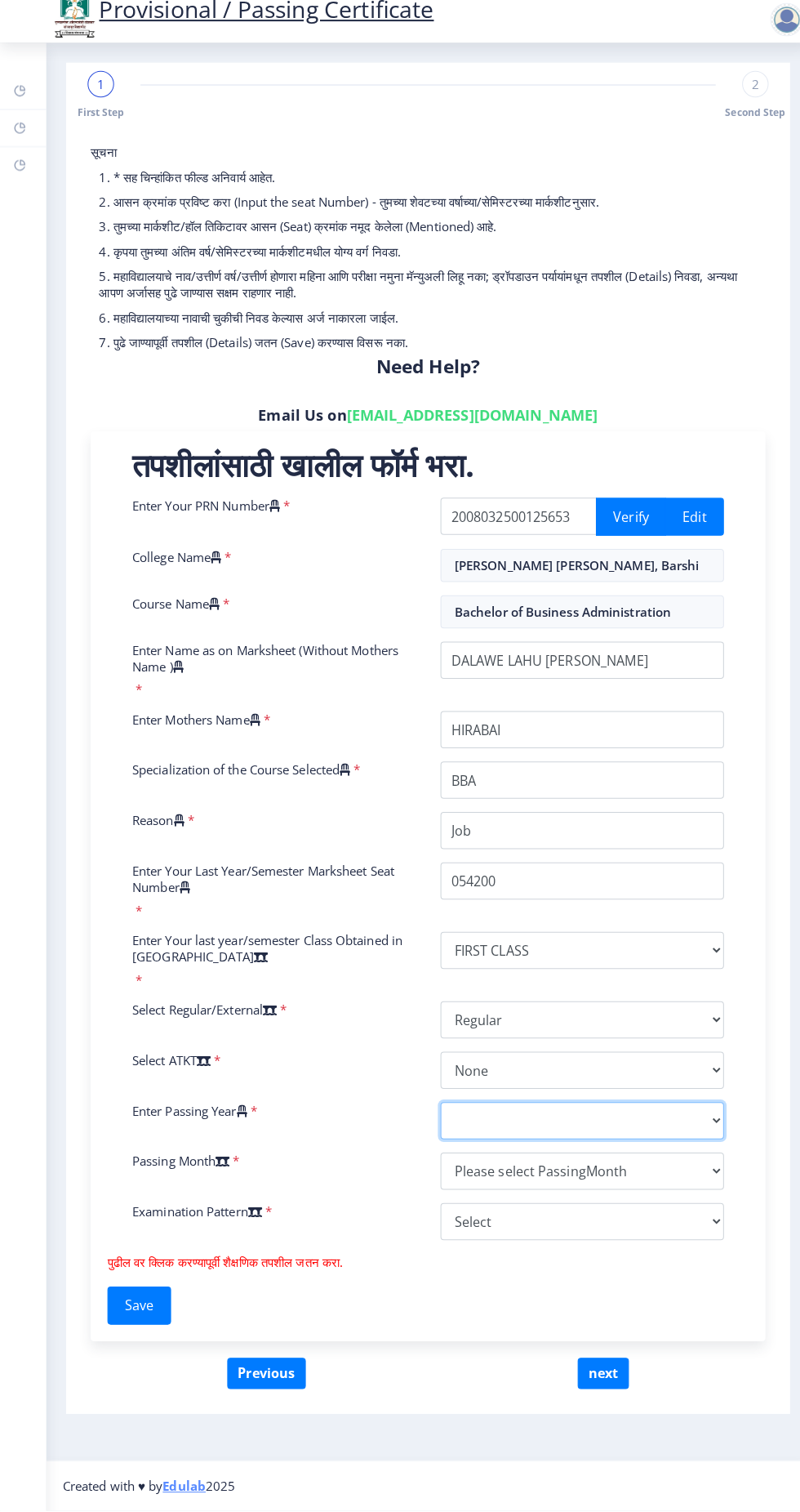
click at [495, 1119] on select "2025 2024 2023 2022 2021 2020 2019 2018 2017 2016 2015 2014 2013 2012 2011 2010…" at bounding box center [575, 1126] width 280 height 37
select select "2012"
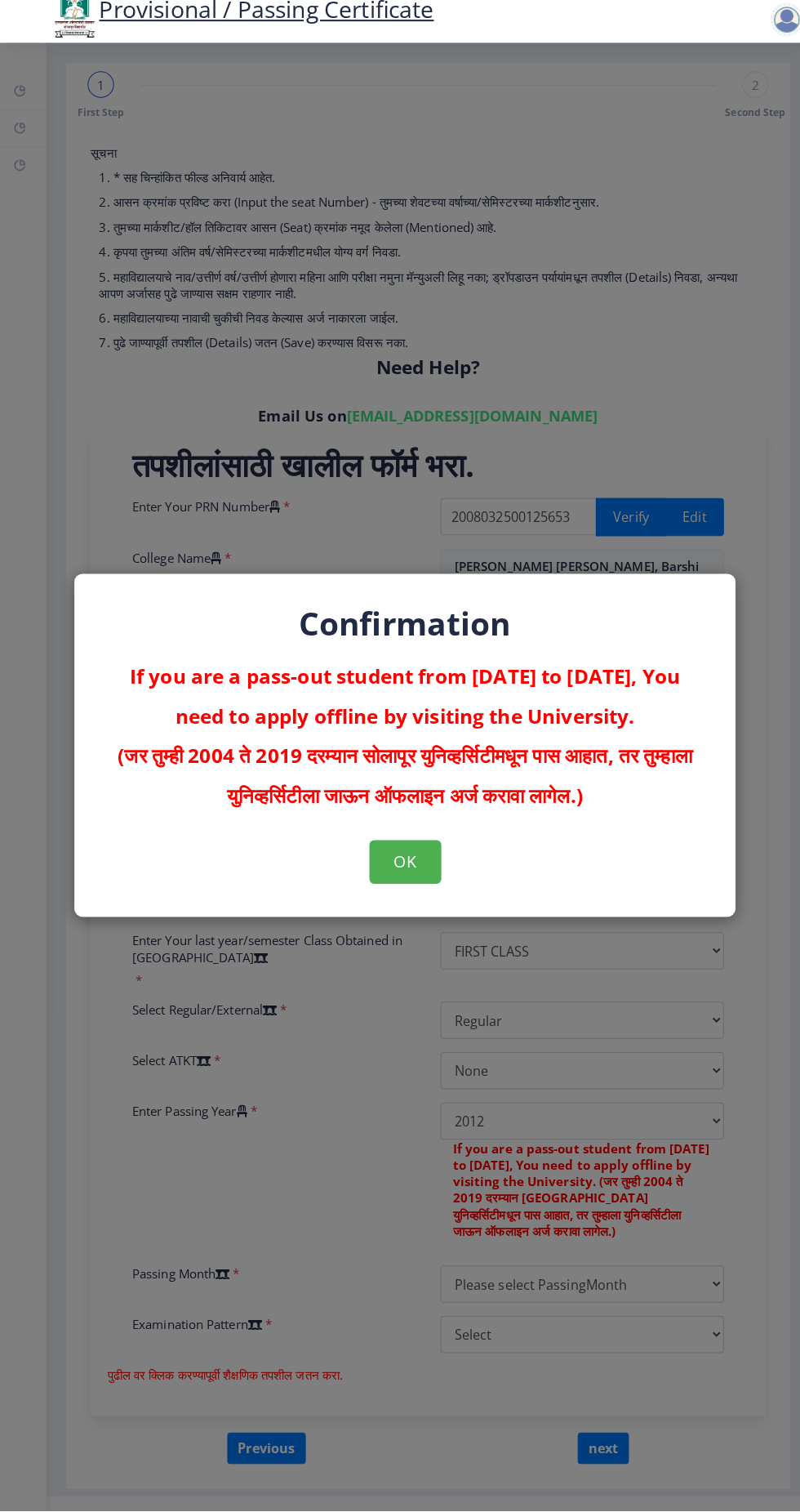
click at [386, 1178] on div "Confirmation If you are a pass-out student from 2004 to 2019, You need to apply…" at bounding box center [400, 756] width 800 height 1512
click at [409, 892] on button "OK" at bounding box center [400, 871] width 71 height 43
